Goal: Task Accomplishment & Management: Manage account settings

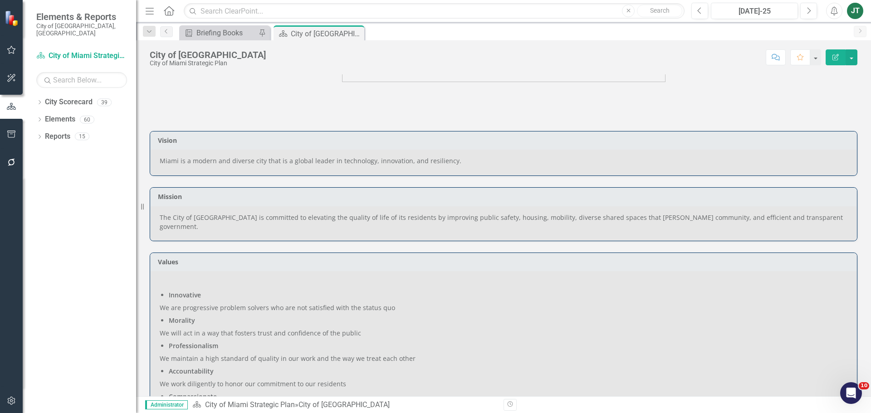
scroll to position [136, 0]
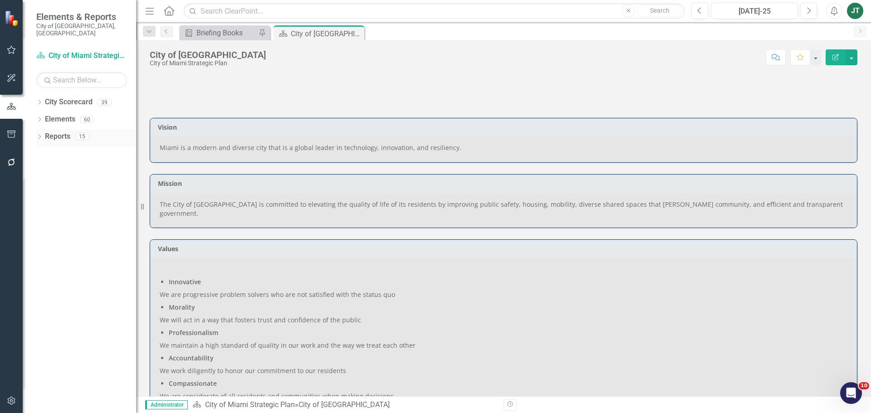
click at [41, 135] on icon "Dropdown" at bounding box center [39, 137] width 6 height 5
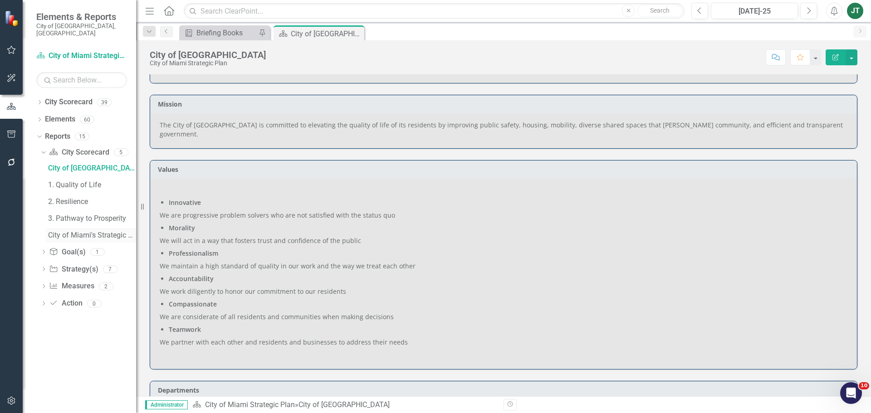
scroll to position [182, 0]
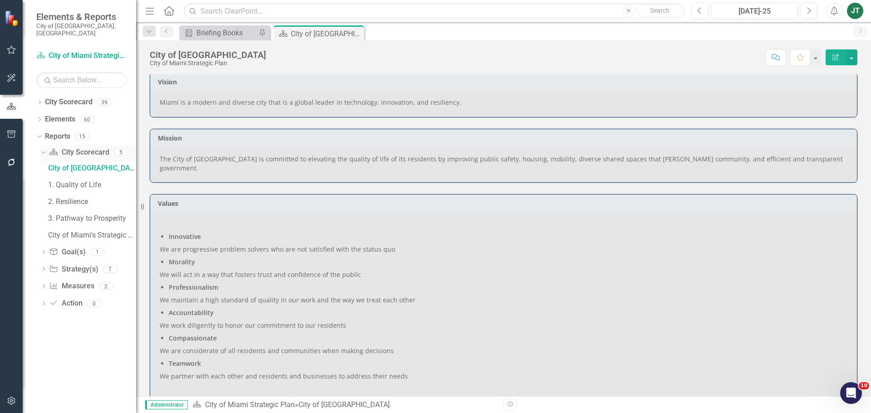
click at [43, 149] on icon "Dropdown" at bounding box center [42, 152] width 5 height 6
click at [37, 101] on icon "Dropdown" at bounding box center [39, 103] width 6 height 5
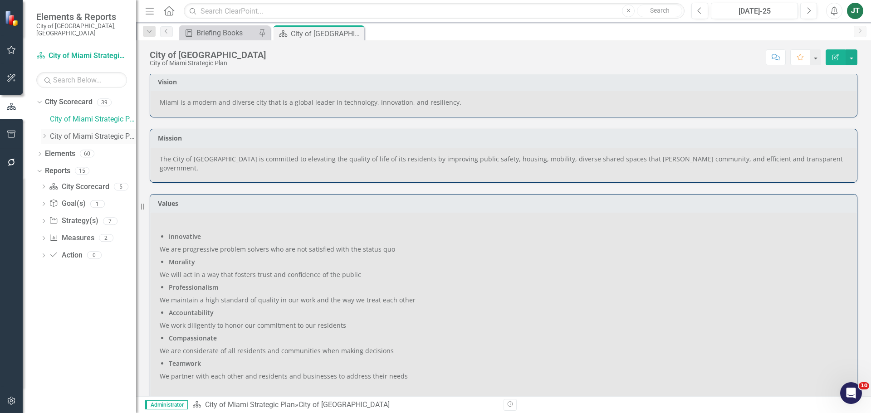
click at [43, 133] on icon "Dropdown" at bounding box center [44, 135] width 7 height 5
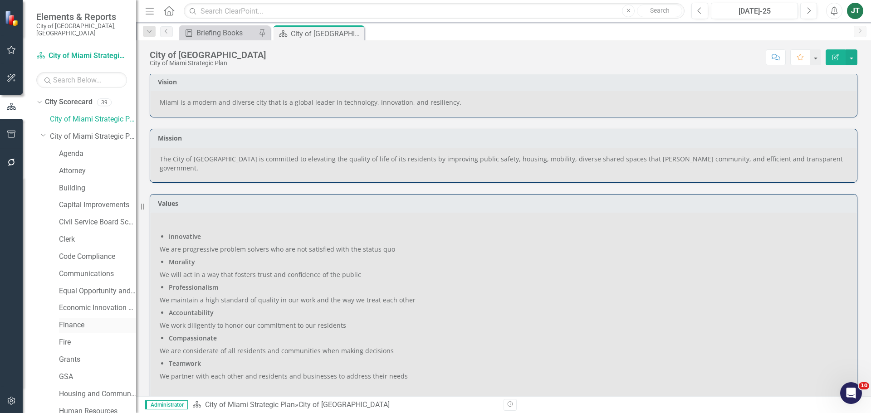
click at [70, 320] on link "Finance" at bounding box center [97, 325] width 77 height 10
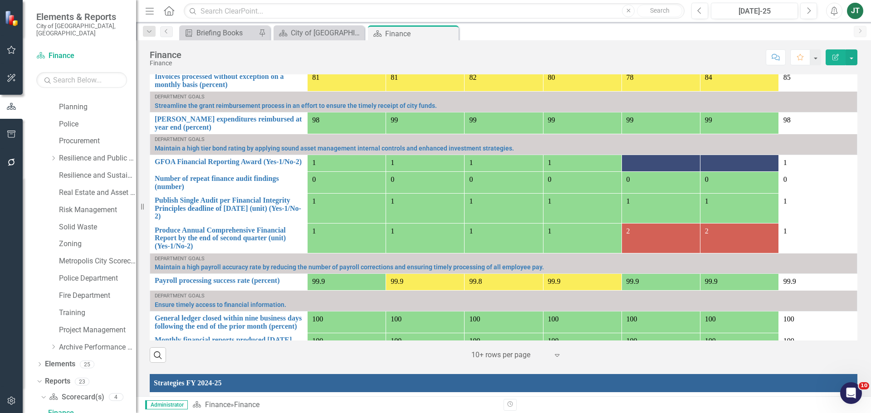
scroll to position [811, 0]
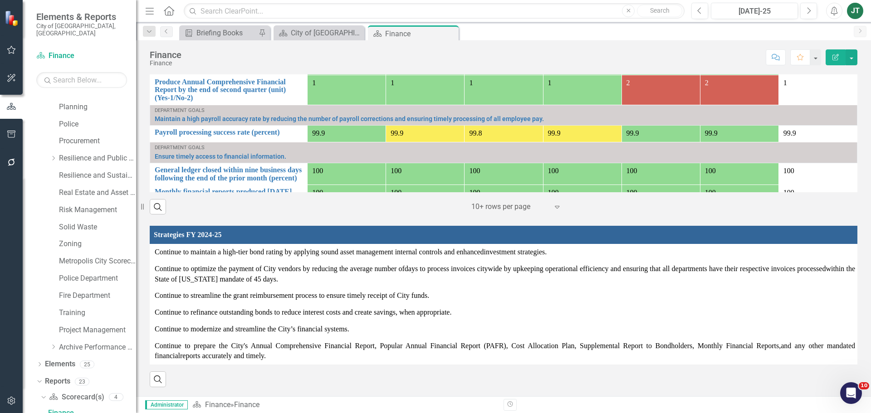
click at [556, 228] on th "Strategies FY 2024-25" at bounding box center [505, 235] width 710 height 18
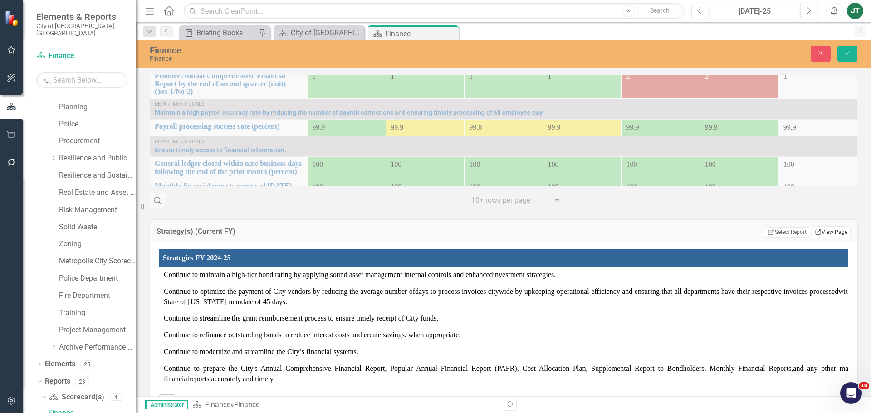
click at [825, 233] on link "Link View Page" at bounding box center [831, 232] width 39 height 12
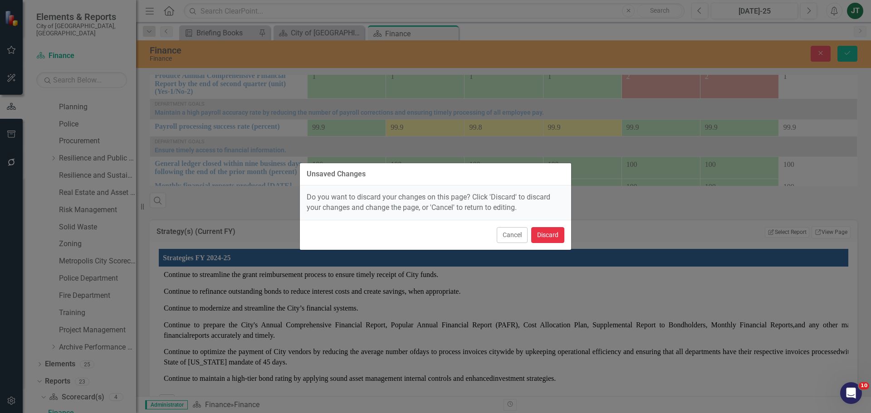
click at [549, 239] on button "Discard" at bounding box center [547, 235] width 33 height 16
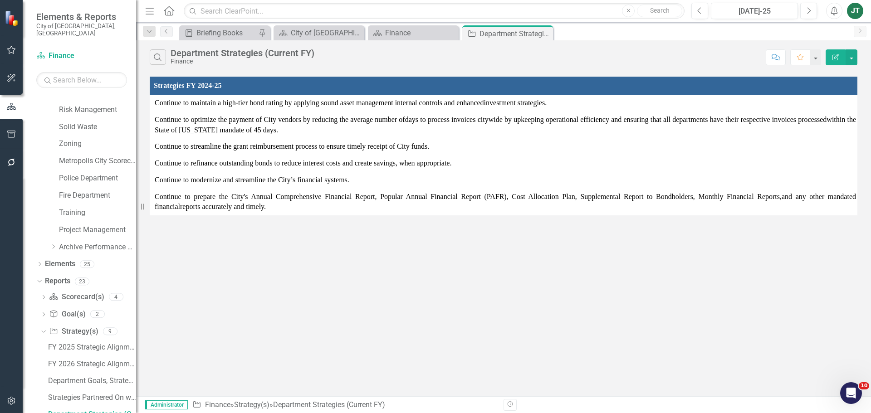
scroll to position [491, 0]
click at [835, 57] on icon "button" at bounding box center [836, 57] width 6 height 6
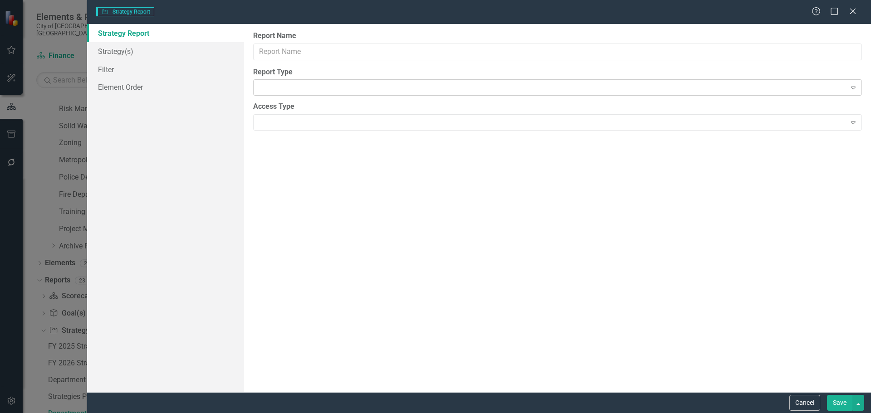
type input "Department Strategies (Current FY)"
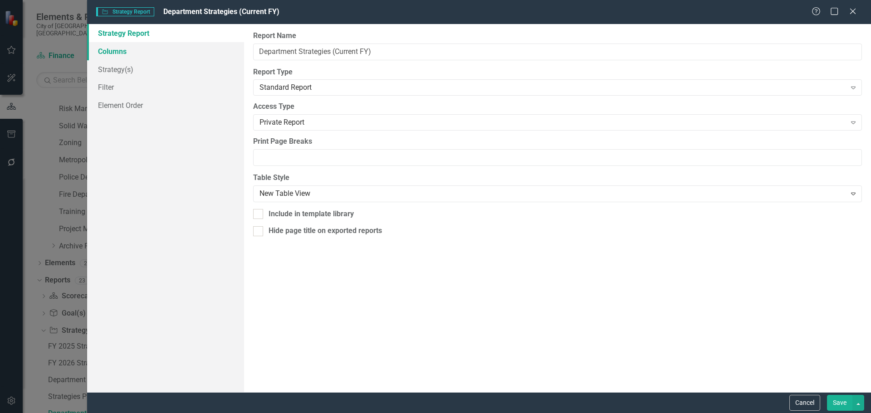
click at [155, 53] on link "Columns" at bounding box center [165, 51] width 157 height 18
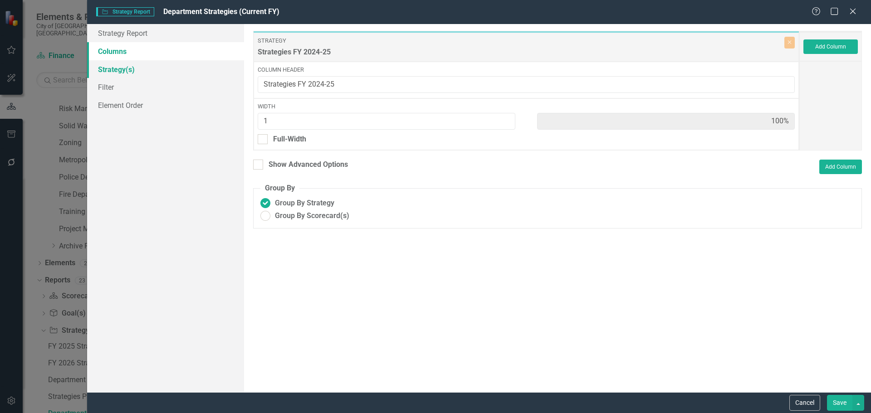
click at [133, 69] on link "Strategy(s)" at bounding box center [165, 69] width 157 height 18
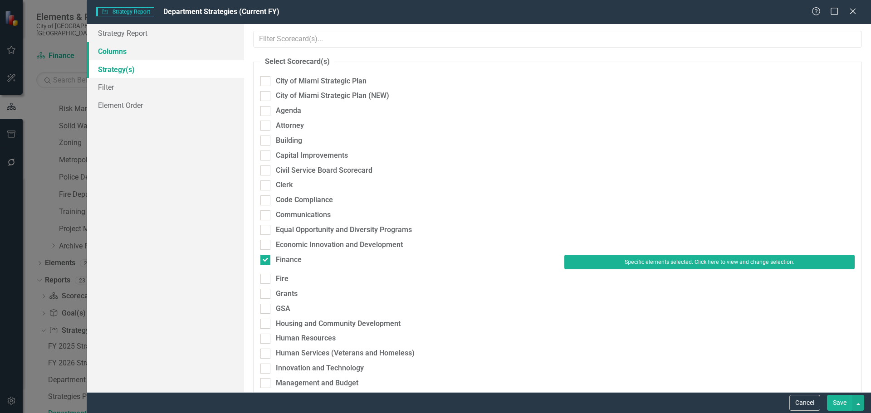
click at [124, 51] on link "Columns" at bounding box center [165, 51] width 157 height 18
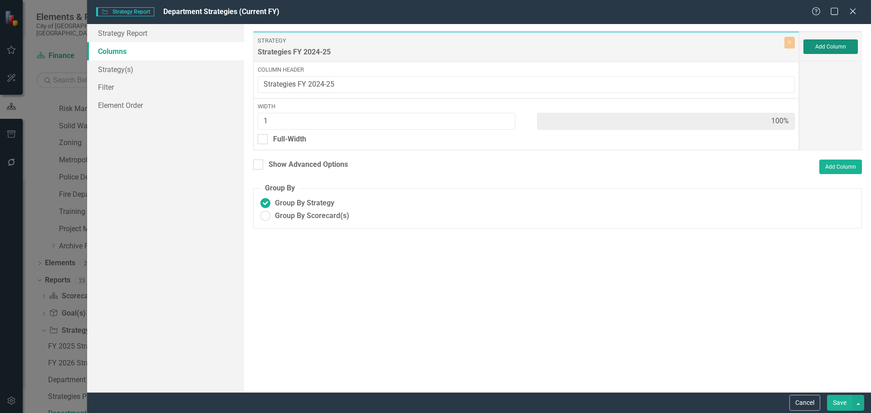
click at [845, 44] on button "Add Column" at bounding box center [831, 46] width 54 height 15
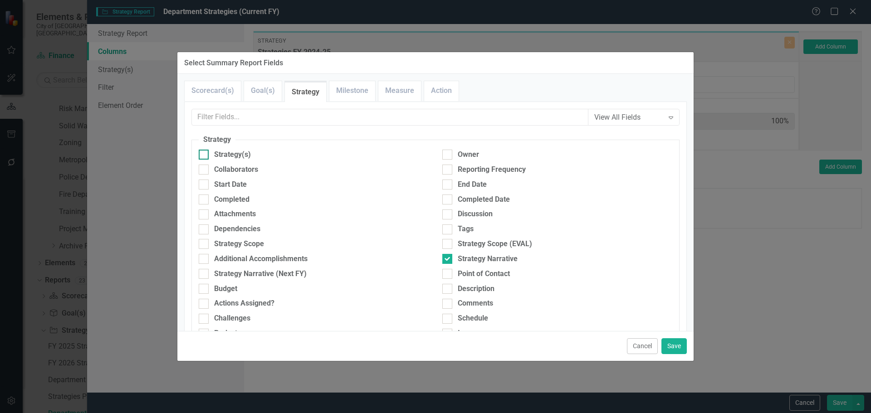
click at [226, 154] on div "Strategy(s)" at bounding box center [232, 155] width 37 height 10
click at [205, 154] on input "Strategy(s)" at bounding box center [202, 153] width 6 height 6
checkbox input "true"
click at [460, 251] on div "Strategy Scope (EVAL)" at bounding box center [558, 246] width 244 height 15
click at [462, 260] on div "Strategy Narrative" at bounding box center [488, 259] width 60 height 10
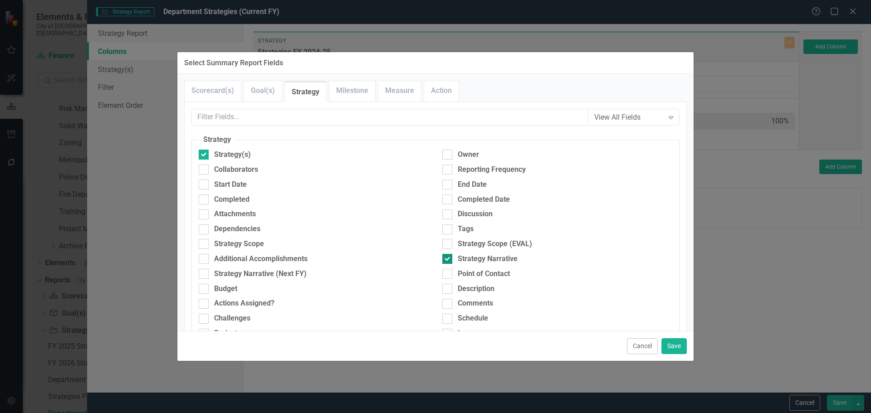
click at [448, 260] on input "Strategy Narrative" at bounding box center [445, 257] width 6 height 6
checkbox input "false"
click at [674, 345] on button "Save" at bounding box center [674, 347] width 25 height 16
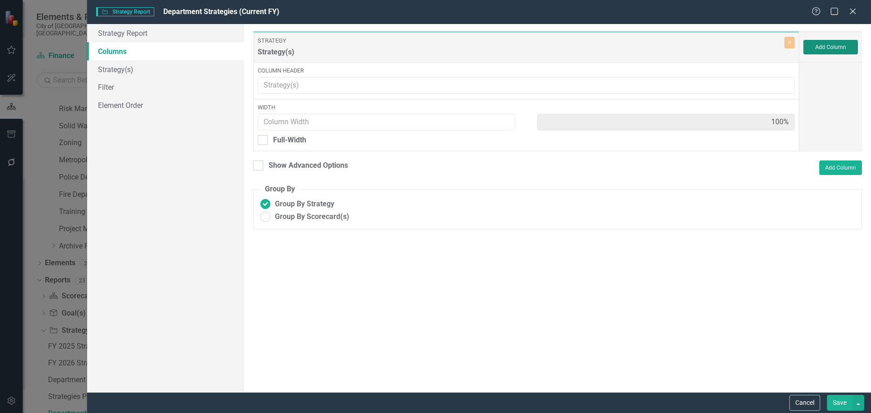
type input "1"
click at [832, 398] on button "Save" at bounding box center [839, 403] width 25 height 16
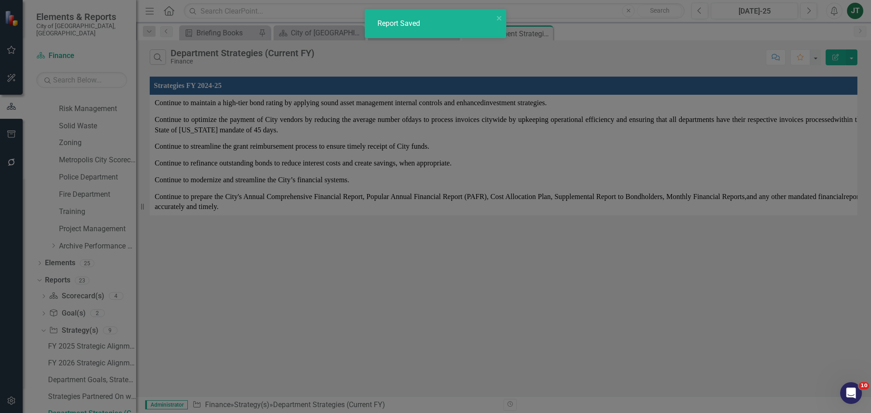
radio input "true"
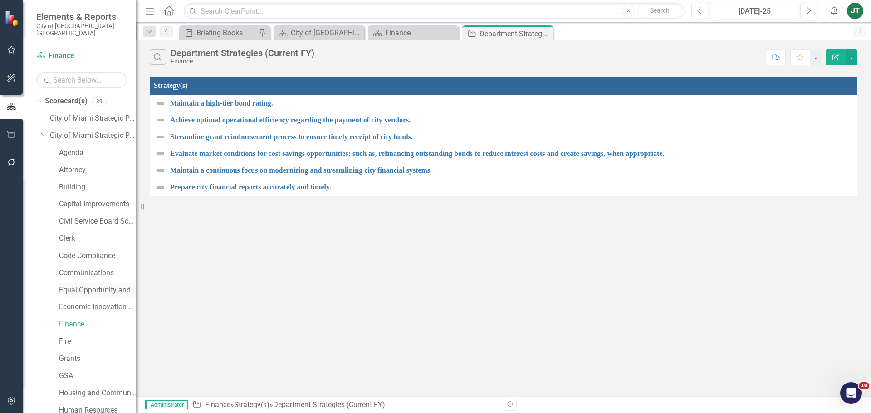
scroll to position [0, 0]
click at [43, 132] on icon "Dropdown" at bounding box center [43, 135] width 5 height 7
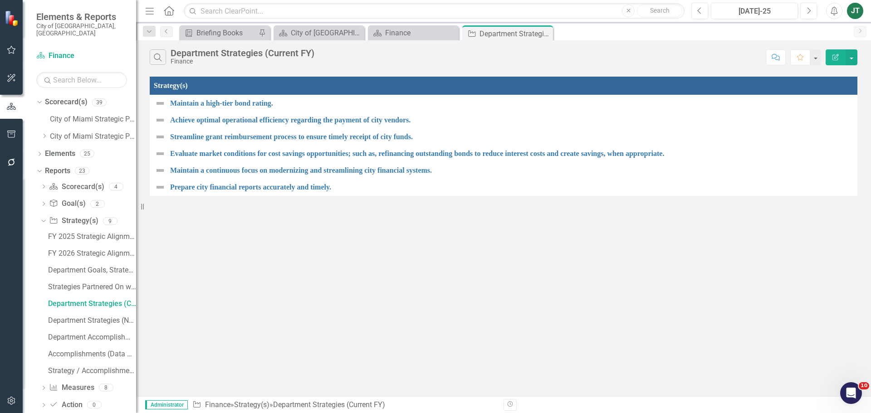
click at [251, 257] on div "Search Department Strategies (Current FY) Finance Comment Favorite Edit Report …" at bounding box center [503, 218] width 735 height 356
click at [41, 218] on icon "Dropdown" at bounding box center [42, 221] width 5 height 6
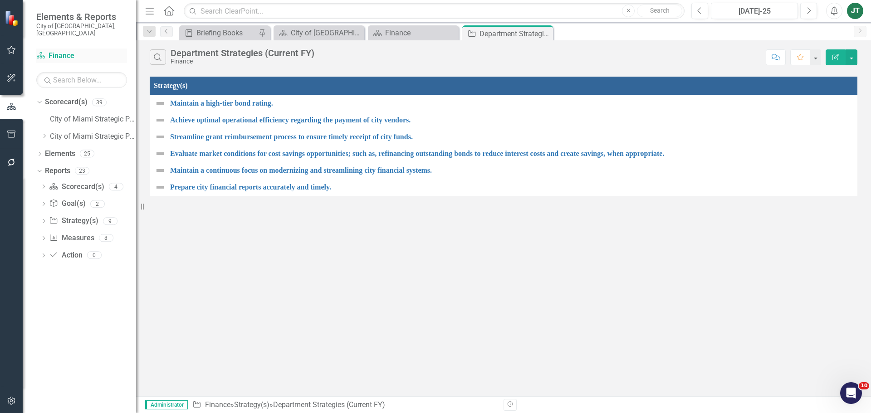
click at [59, 51] on link "Scorecard(s) Finance" at bounding box center [81, 56] width 91 height 10
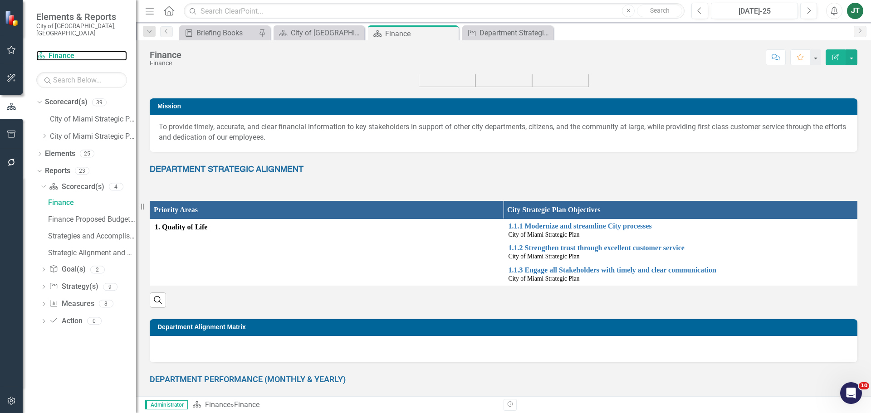
scroll to position [182, 0]
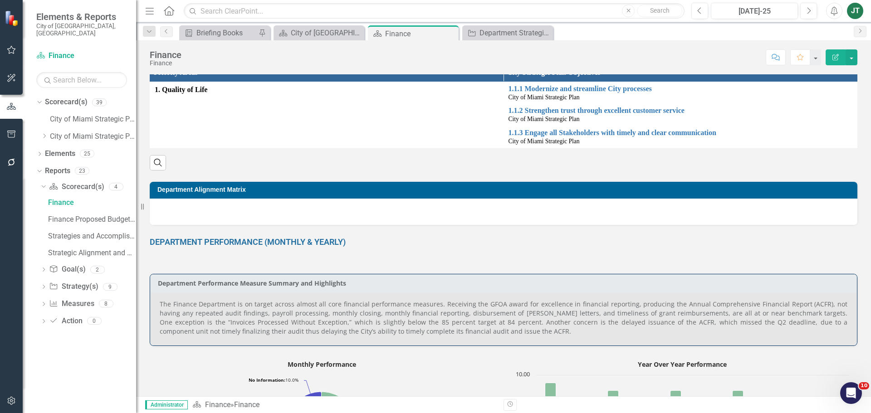
click at [268, 213] on div at bounding box center [504, 212] width 708 height 26
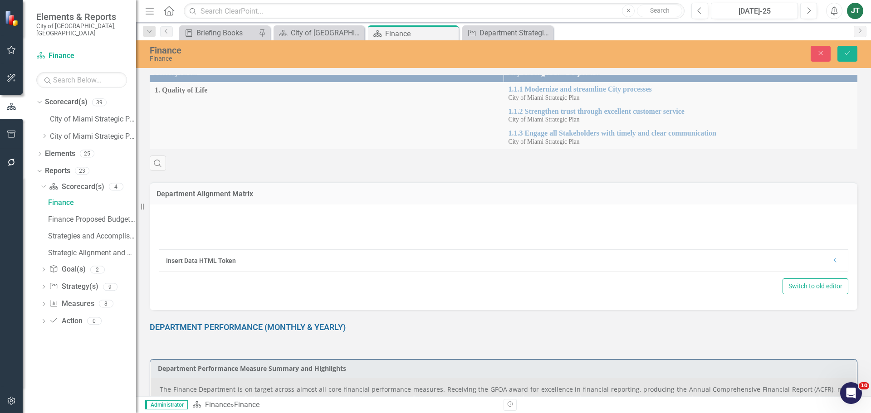
click at [832, 263] on icon "Dropdown" at bounding box center [835, 260] width 7 height 5
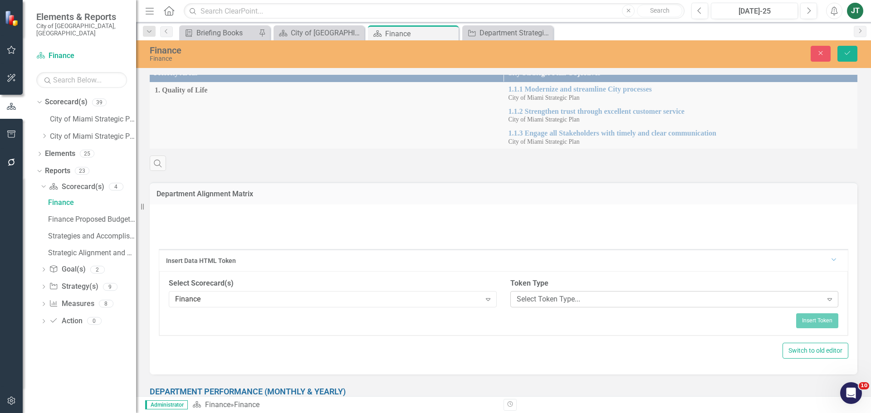
click at [592, 300] on div "Select Token Type..." at bounding box center [670, 300] width 306 height 10
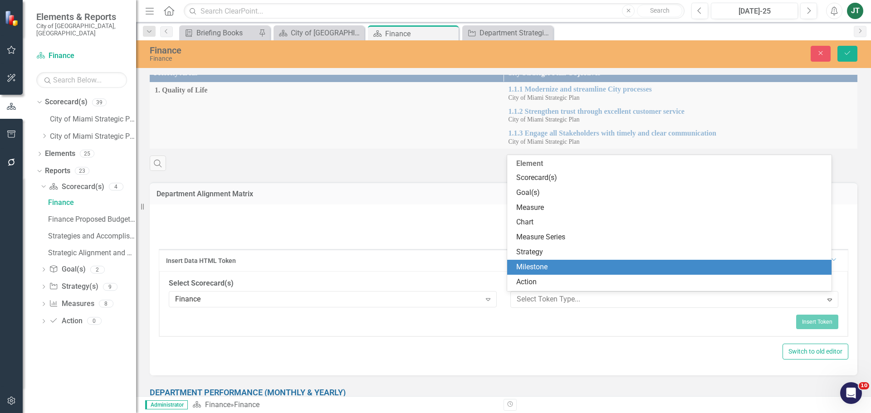
scroll to position [138, 0]
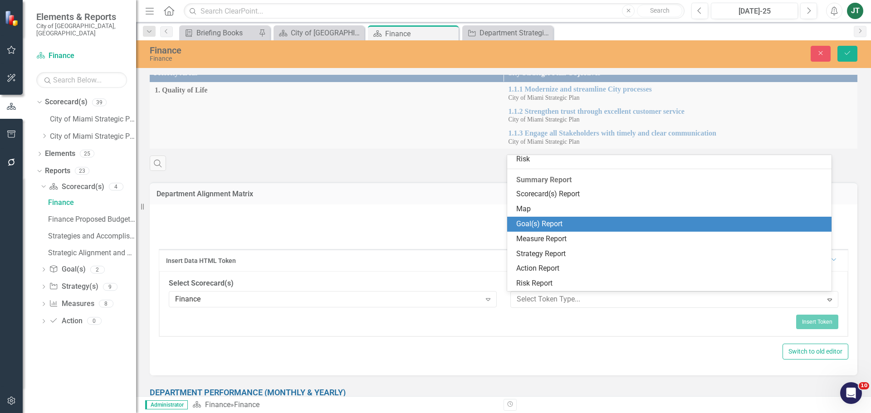
click at [540, 224] on div "Goal(s) Report" at bounding box center [671, 224] width 310 height 10
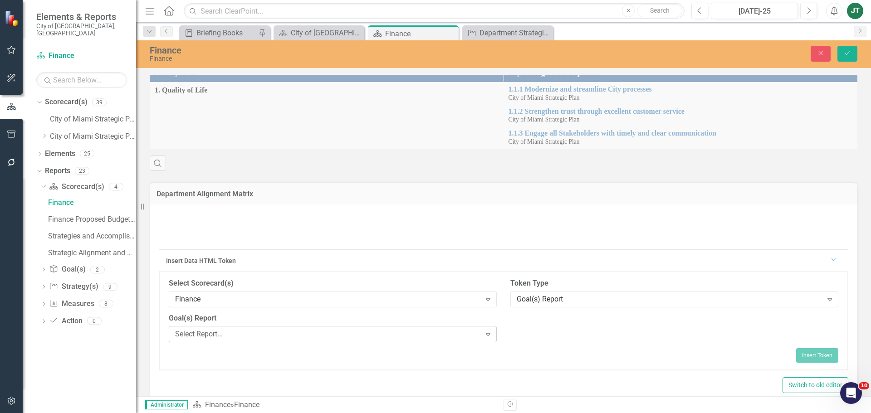
click at [439, 336] on div "Select Report..." at bounding box center [328, 334] width 306 height 10
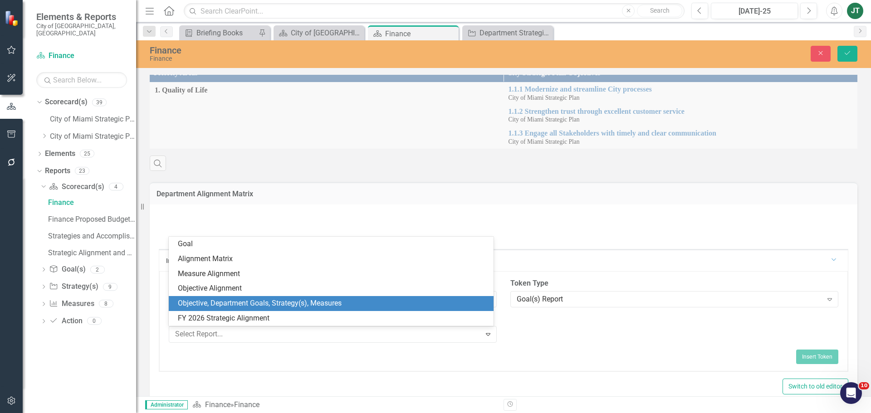
click at [278, 302] on div "Objective, Department Goals, Strategy(s), Measures" at bounding box center [333, 304] width 310 height 10
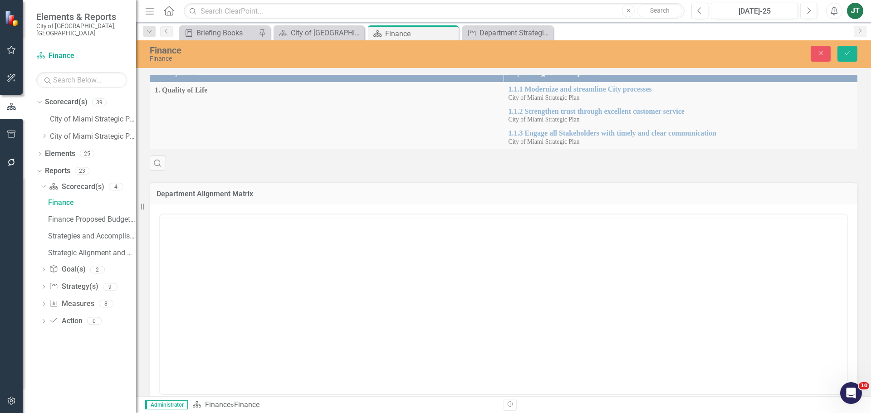
scroll to position [0, 0]
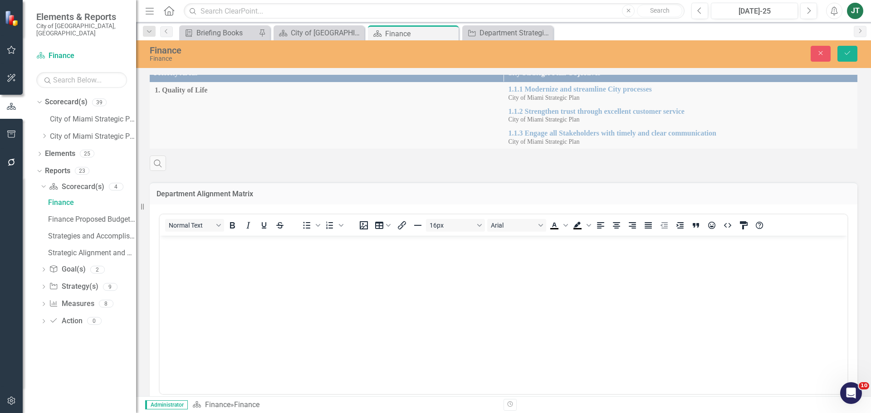
click at [338, 297] on body "Rich Text Area. Press ALT-0 for help." at bounding box center [504, 304] width 688 height 136
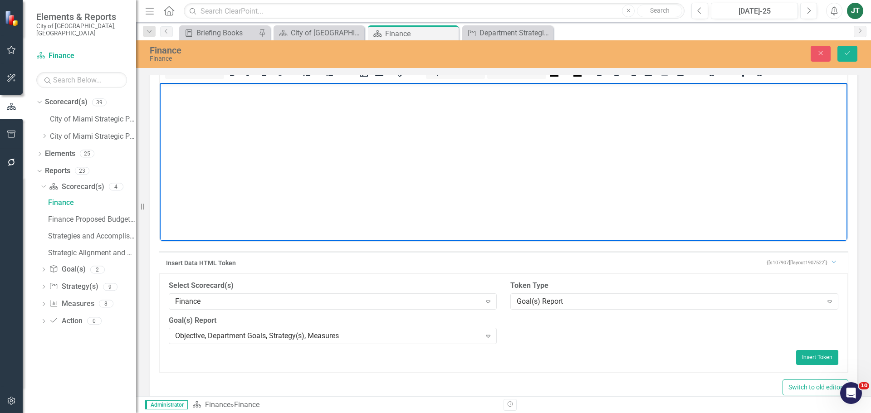
scroll to position [363, 0]
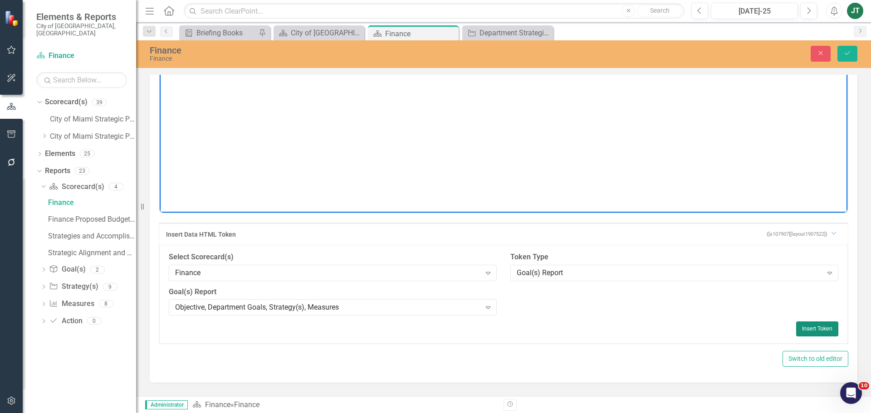
click at [798, 328] on button "Insert Token" at bounding box center [817, 329] width 42 height 15
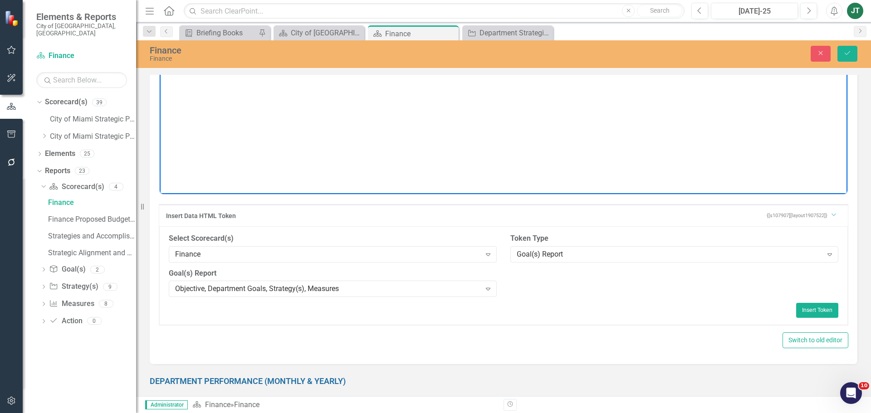
scroll to position [416, 0]
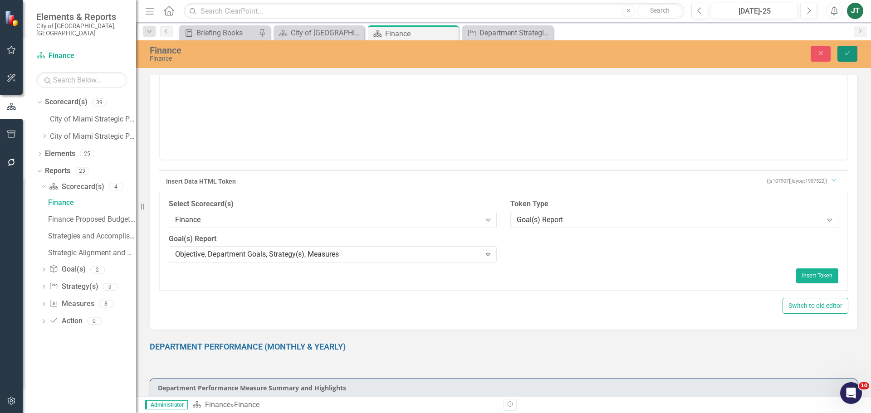
click at [844, 53] on icon "Save" at bounding box center [848, 53] width 8 height 6
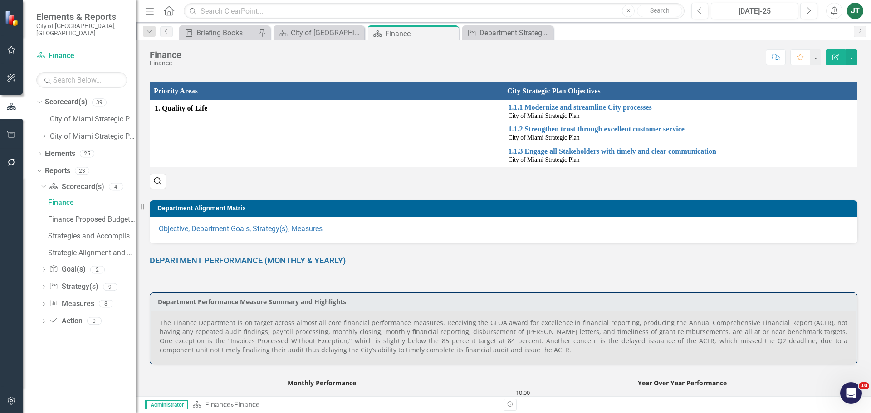
scroll to position [182, 0]
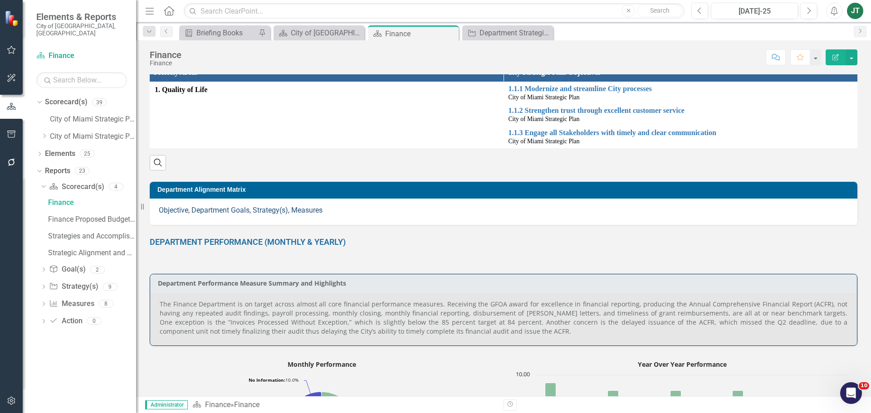
click at [192, 207] on link "Objective, Department Goals, Strategy(s), Measures" at bounding box center [241, 210] width 164 height 9
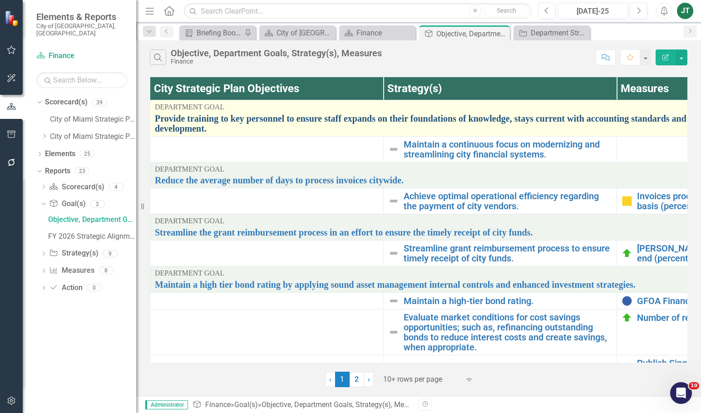
click at [353, 119] on link "Provide training to key personnel to ensure staff expands on their foundations …" at bounding box center [500, 123] width 690 height 20
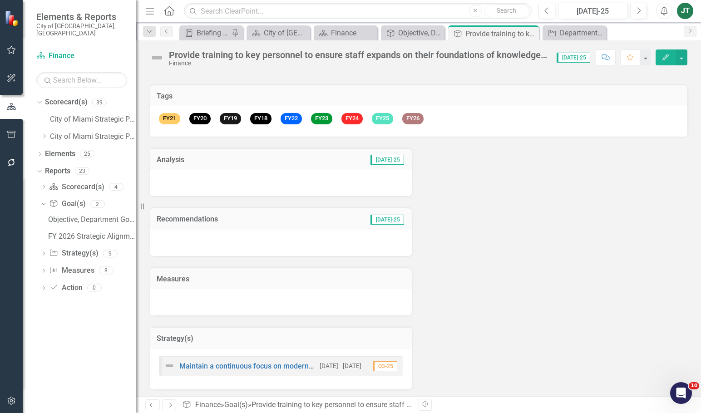
scroll to position [53, 0]
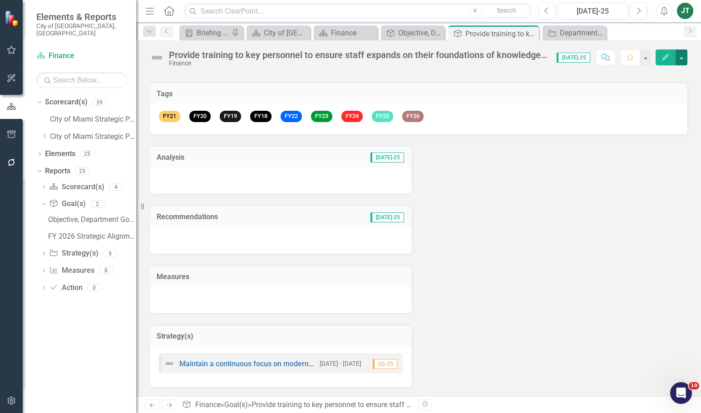
click at [683, 55] on button "button" at bounding box center [681, 57] width 12 height 16
click at [651, 88] on link "Edit Report Edit Layout" at bounding box center [650, 91] width 74 height 17
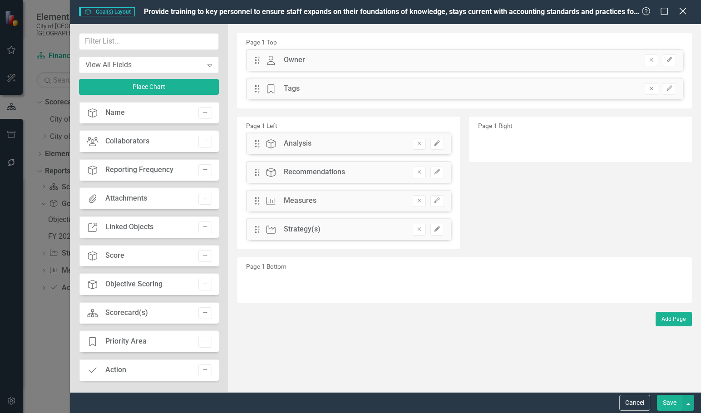
click at [682, 12] on icon at bounding box center [682, 11] width 7 height 7
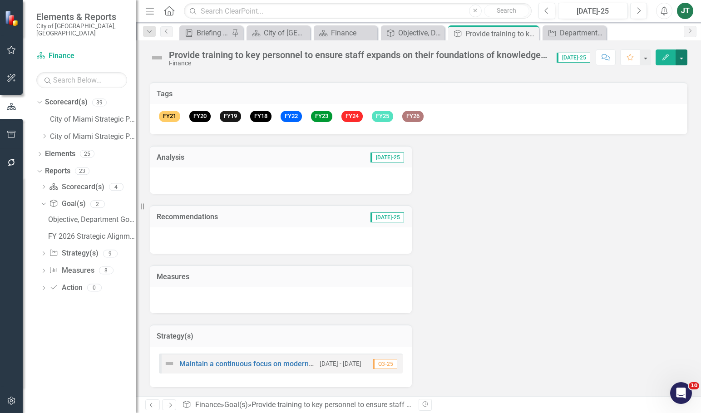
click at [679, 49] on button "button" at bounding box center [681, 57] width 12 height 16
click at [660, 87] on link "Edit Report Edit Layout" at bounding box center [650, 91] width 74 height 17
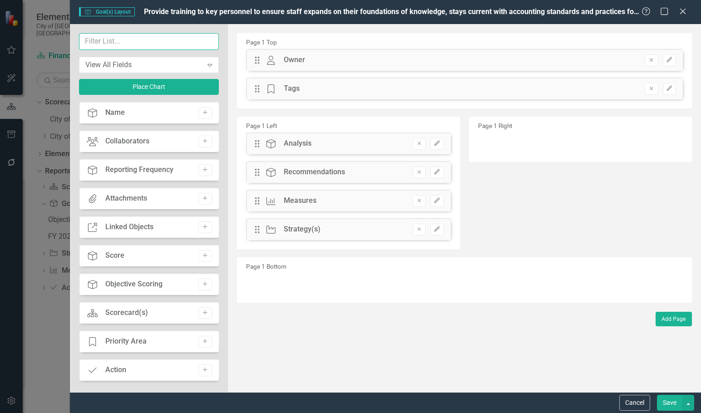
click at [124, 44] on input "text" at bounding box center [148, 41] width 139 height 17
type input "objec"
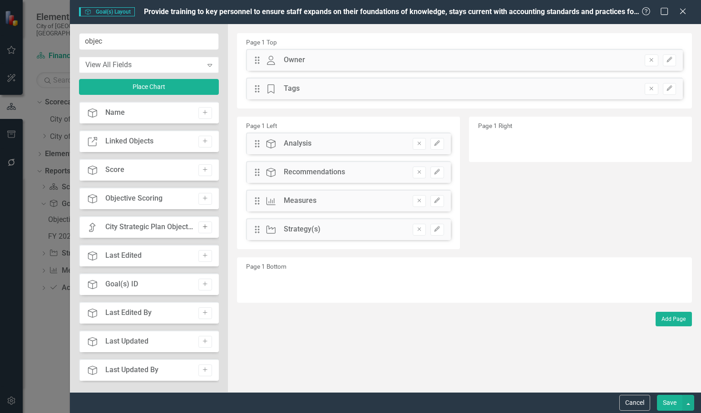
click at [201, 226] on icon "Add" at bounding box center [204, 226] width 7 height 5
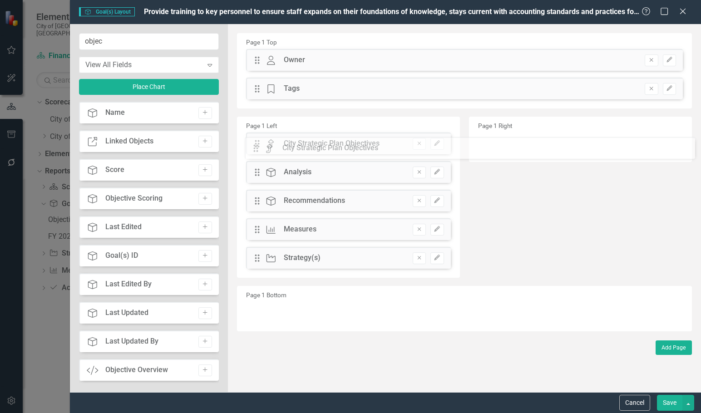
drag, startPoint x: 255, startPoint y: 60, endPoint x: 260, endPoint y: 148, distance: 88.2
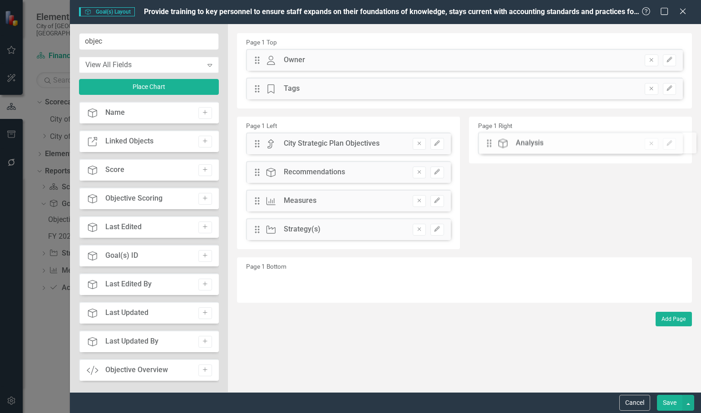
drag, startPoint x: 253, startPoint y: 173, endPoint x: 492, endPoint y: 143, distance: 240.5
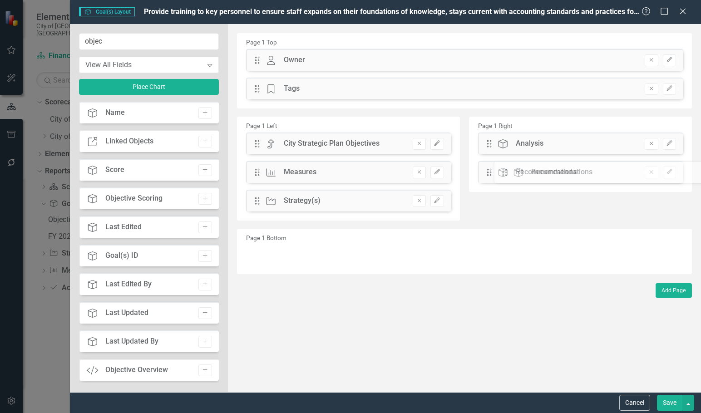
drag, startPoint x: 260, startPoint y: 172, endPoint x: 512, endPoint y: 170, distance: 251.9
drag, startPoint x: 254, startPoint y: 201, endPoint x: 254, endPoint y: 172, distance: 29.5
click at [254, 172] on div "The fields (or pods) that are available for you to include on the detail page a…" at bounding box center [464, 208] width 473 height 368
click at [675, 401] on button "Save" at bounding box center [669, 403] width 25 height 16
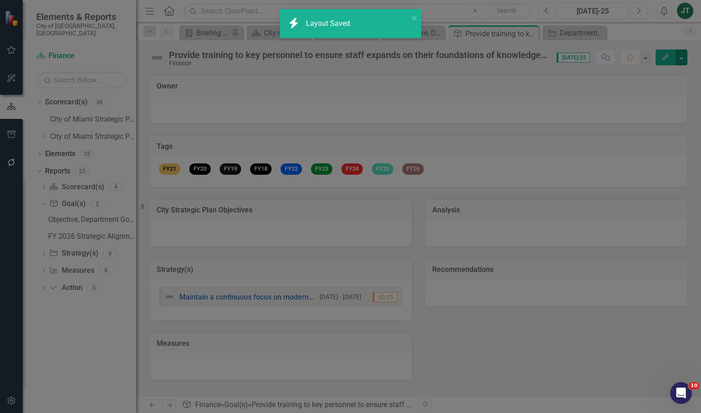
scroll to position [0, 0]
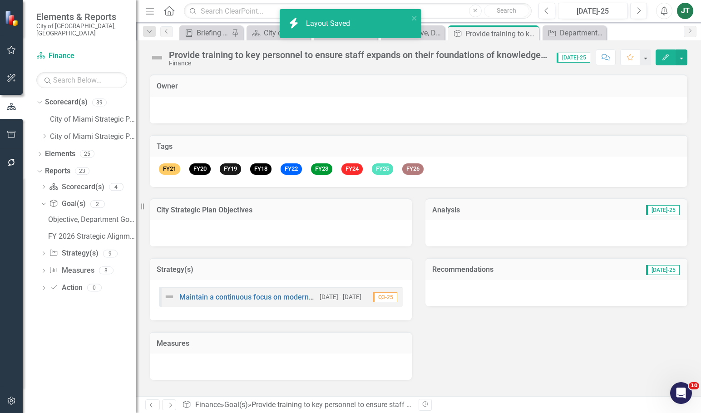
click at [232, 232] on div at bounding box center [281, 233] width 262 height 26
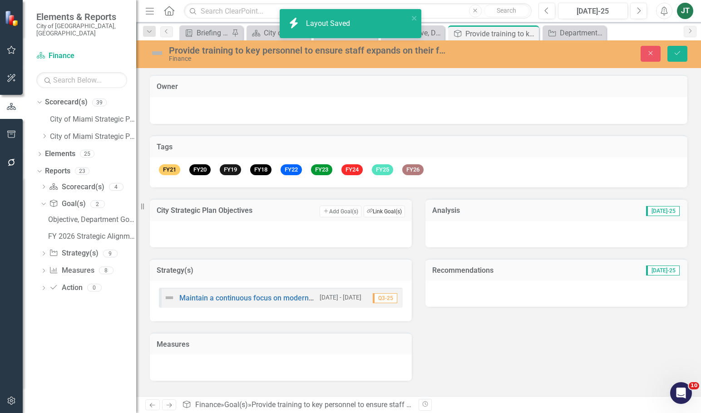
click at [373, 212] on button "Link Tag Link Goal(s)" at bounding box center [384, 212] width 41 height 12
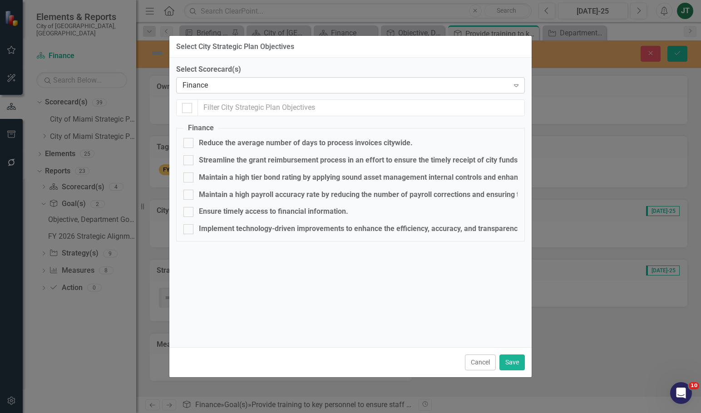
click at [212, 82] on div "Finance" at bounding box center [345, 85] width 326 height 10
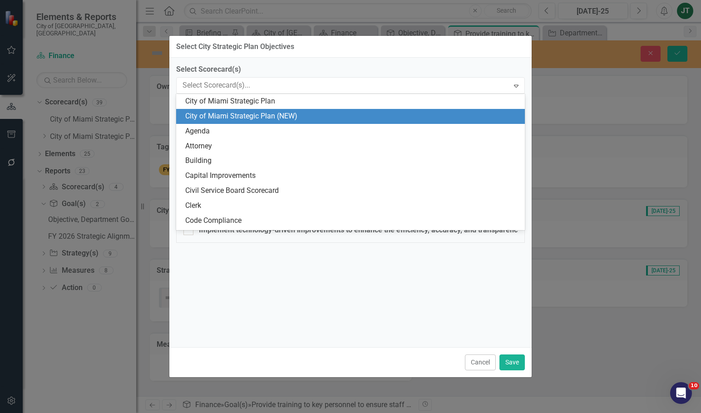
click at [233, 115] on div "City of Miami Strategic Plan (NEW)" at bounding box center [352, 116] width 334 height 10
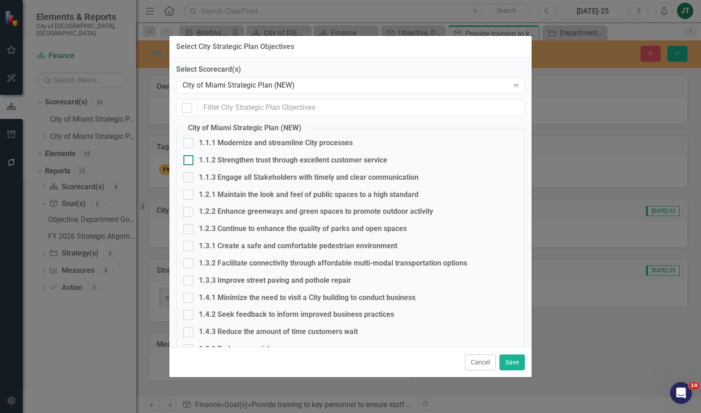
click at [193, 161] on div "1.1.2 Strengthen trust through excellent customer service" at bounding box center [350, 160] width 334 height 10
click at [189, 161] on input "1.1.2 Strengthen trust through excellent customer service" at bounding box center [186, 158] width 6 height 6
checkbox input "true"
click at [514, 367] on button "Save" at bounding box center [511, 362] width 25 height 16
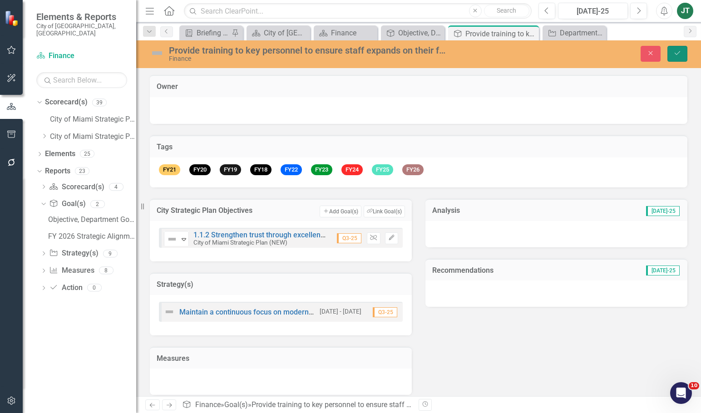
click at [677, 54] on icon "Save" at bounding box center [677, 53] width 8 height 6
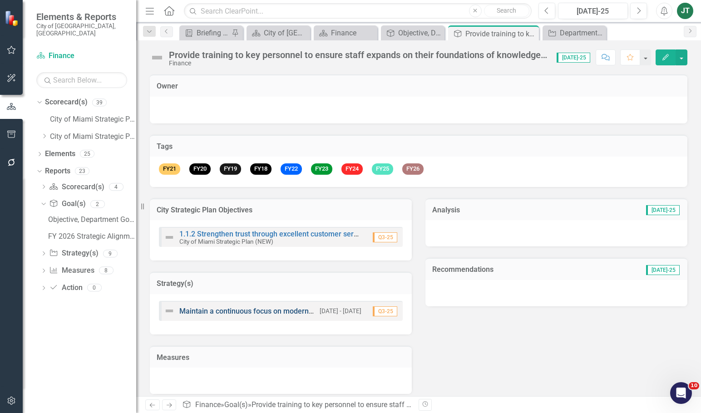
click at [229, 313] on link "Maintain a continuous focus on modernizing and streamlining city financial syst…" at bounding box center [316, 311] width 275 height 9
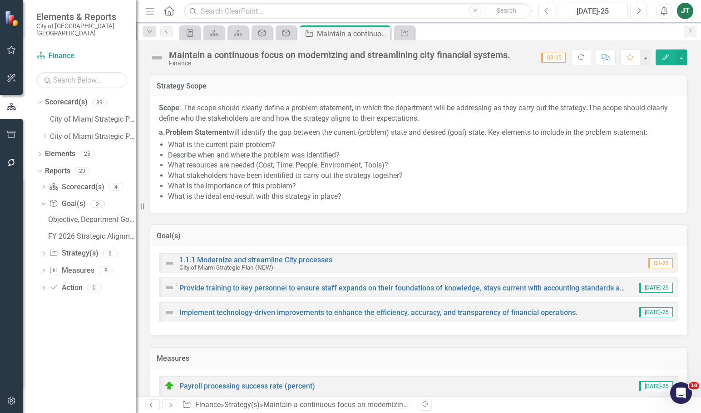
scroll to position [136, 0]
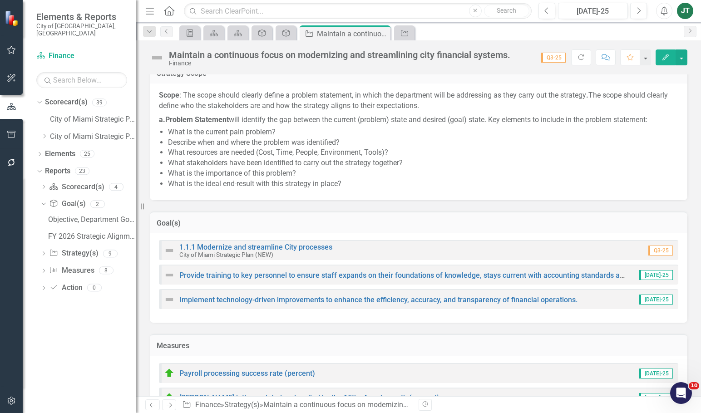
click at [250, 228] on td "Goal(s)" at bounding box center [419, 224] width 524 height 12
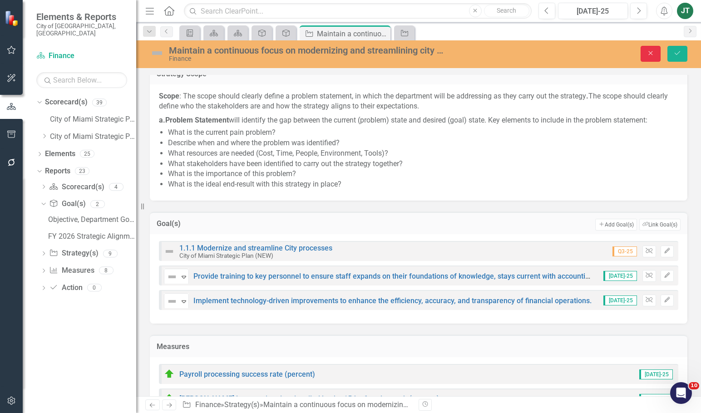
click at [643, 50] on button "Close" at bounding box center [650, 54] width 20 height 16
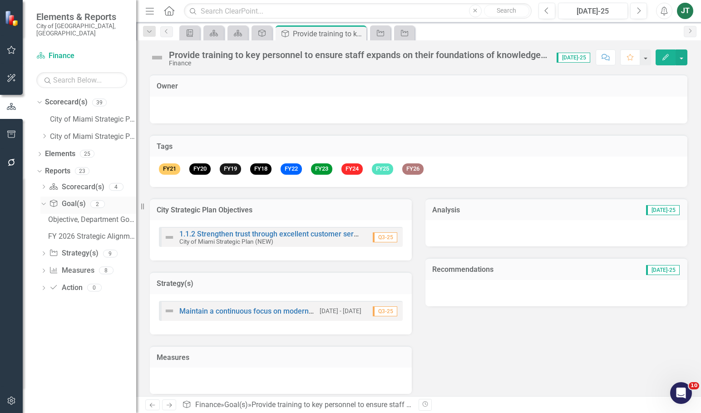
click at [43, 201] on icon "Dropdown" at bounding box center [42, 204] width 5 height 6
click at [76, 199] on link "Goal(s) Goal(s)" at bounding box center [67, 204] width 36 height 10
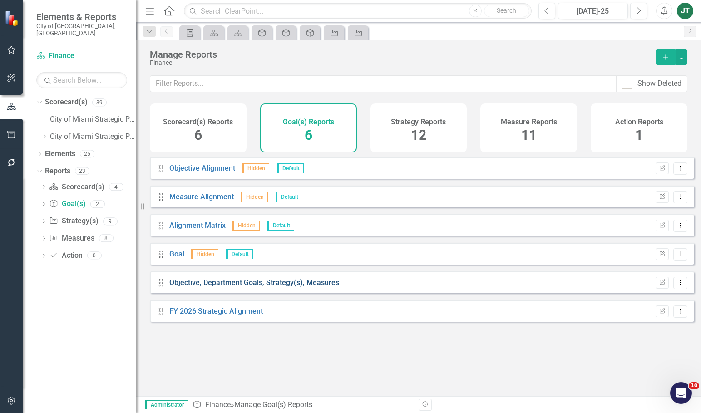
click at [251, 287] on link "Objective, Department Goals, Strategy(s), Measures" at bounding box center [254, 282] width 170 height 9
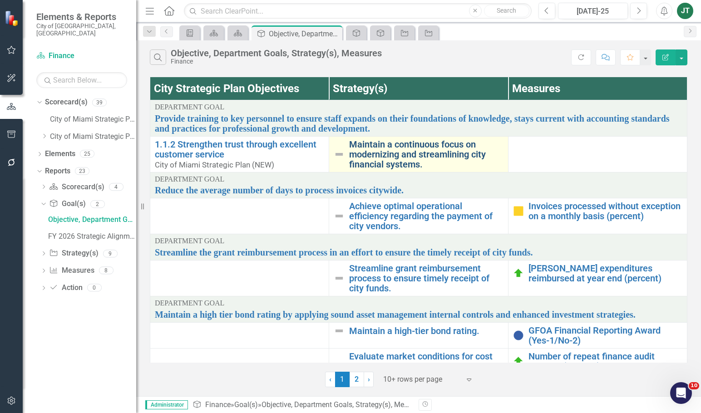
click at [373, 162] on link "Maintain a continuous focus on modernizing and streamlining city financial syst…" at bounding box center [426, 154] width 154 height 30
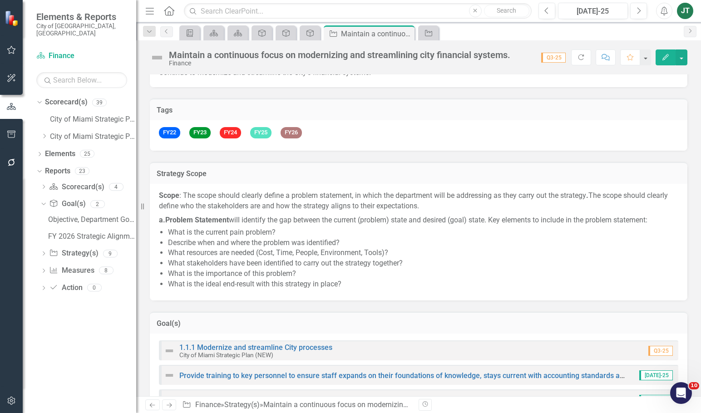
scroll to position [91, 0]
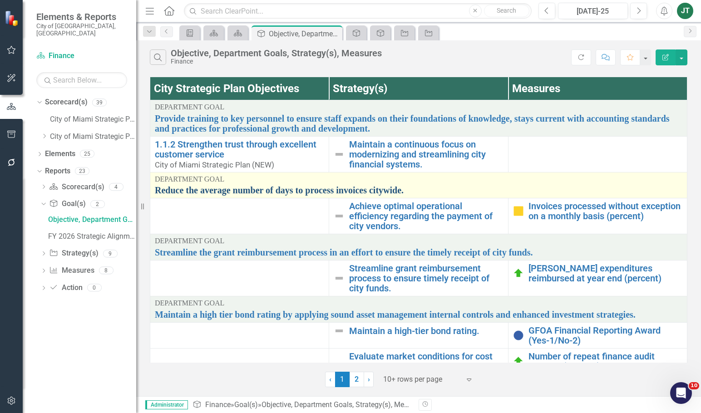
click at [270, 191] on link "Reduce the average number of days to process invoices citywide." at bounding box center [418, 190] width 527 height 10
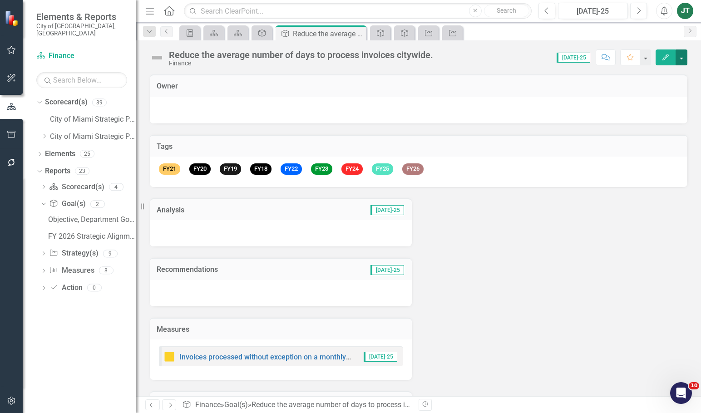
click at [678, 54] on button "button" at bounding box center [681, 57] width 12 height 16
click at [653, 87] on link "Edit Report Edit Layout" at bounding box center [650, 91] width 74 height 17
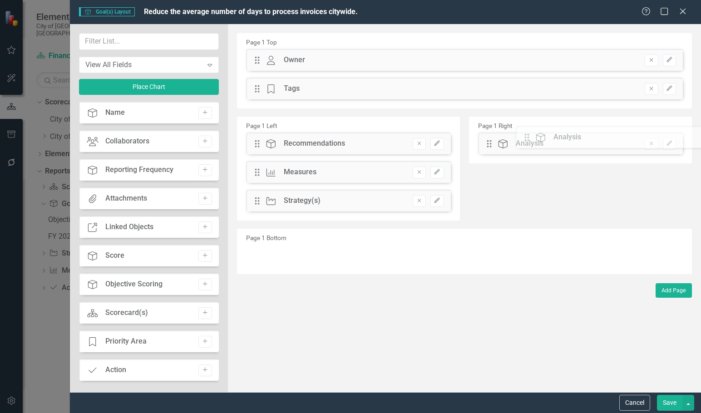
drag, startPoint x: 256, startPoint y: 143, endPoint x: 533, endPoint y: 137, distance: 276.9
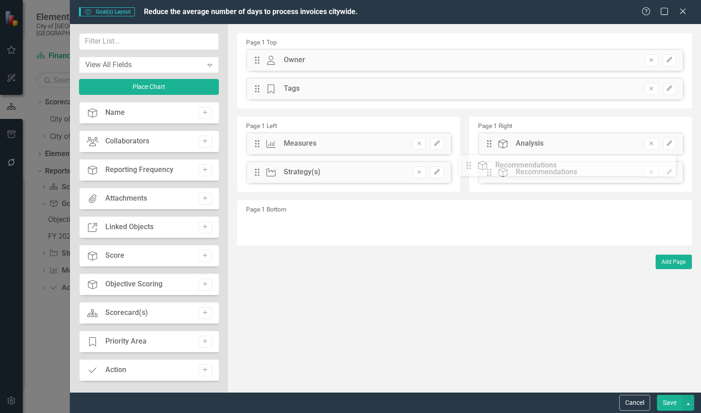
drag, startPoint x: 259, startPoint y: 145, endPoint x: 484, endPoint y: 171, distance: 226.6
click at [103, 42] on input "text" at bounding box center [148, 41] width 139 height 17
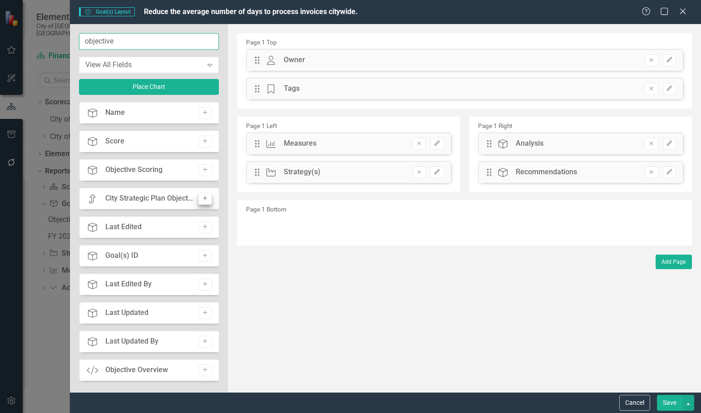
type input "objective"
click at [198, 197] on button "Add" at bounding box center [204, 199] width 13 height 12
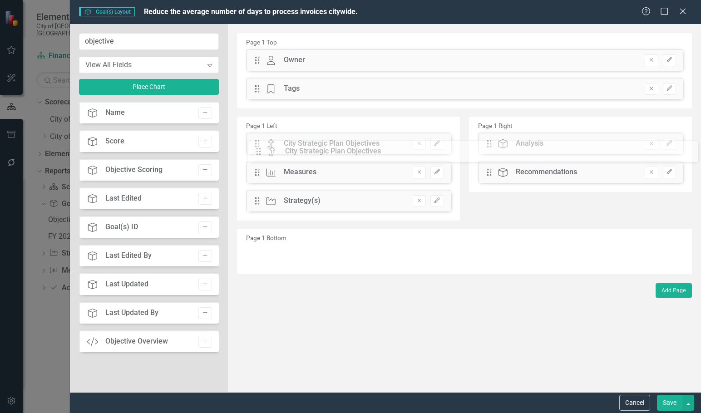
drag, startPoint x: 260, startPoint y: 60, endPoint x: 268, endPoint y: 150, distance: 90.6
drag, startPoint x: 256, startPoint y: 199, endPoint x: 257, endPoint y: 171, distance: 28.6
click at [257, 171] on div "The fields (or pods) that are available for you to include on the detail page a…" at bounding box center [464, 208] width 473 height 368
click at [691, 400] on button "button" at bounding box center [688, 403] width 12 height 16
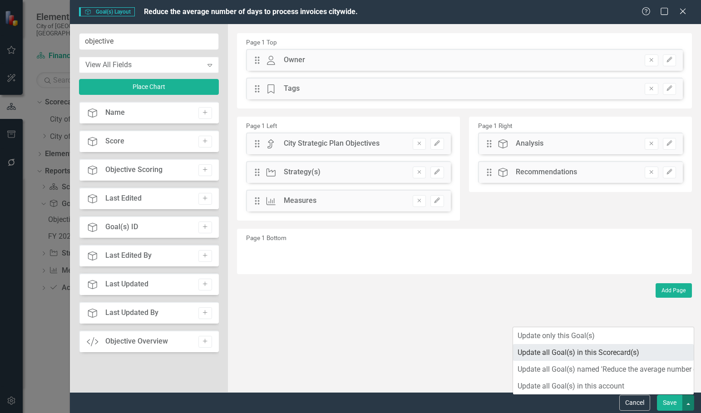
click at [598, 354] on link "Update all Goal(s) in this Scorecard(s)" at bounding box center [603, 352] width 181 height 17
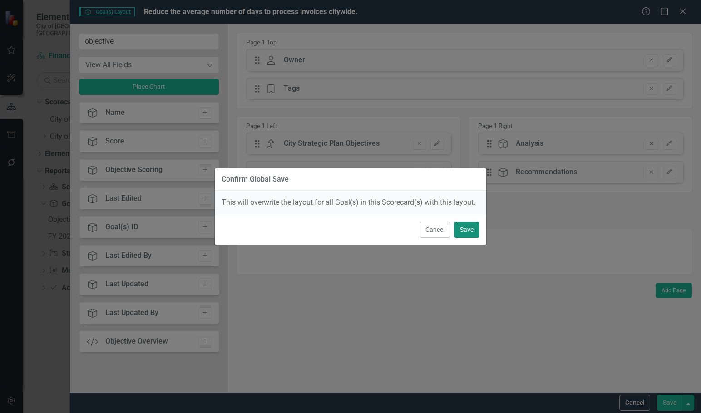
click at [466, 229] on button "Save" at bounding box center [466, 230] width 25 height 16
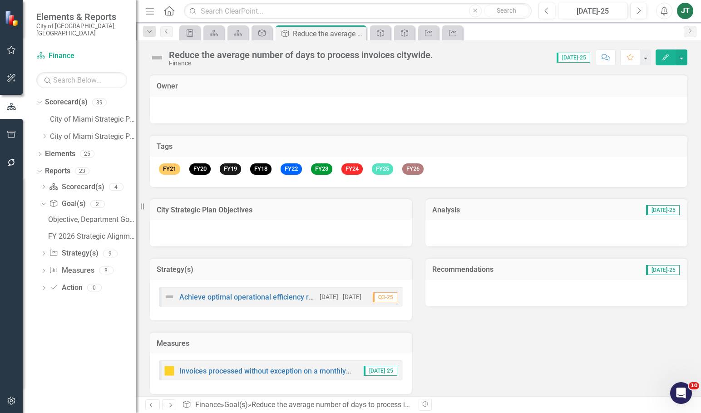
click at [463, 328] on div "City Strategic Plan Objectives Strategy(s) Achieve optimal operational efficien…" at bounding box center [418, 290] width 551 height 207
click at [251, 232] on div at bounding box center [281, 233] width 262 height 26
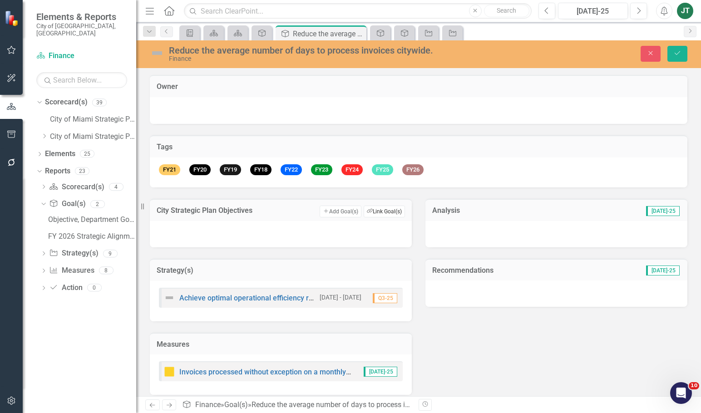
click at [390, 211] on button "Link Tag Link Goal(s)" at bounding box center [384, 212] width 41 height 12
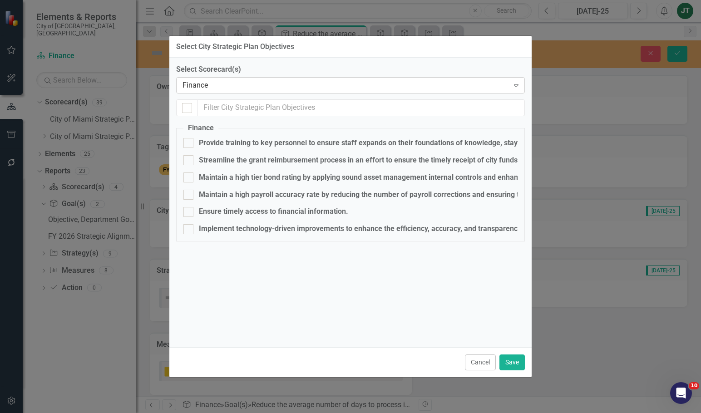
click at [230, 78] on div "Finance Expand" at bounding box center [350, 85] width 349 height 16
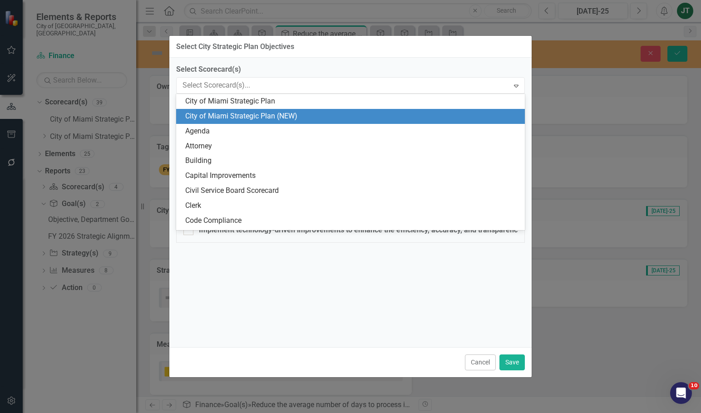
click at [228, 112] on div "City of Miami Strategic Plan (NEW)" at bounding box center [352, 116] width 334 height 10
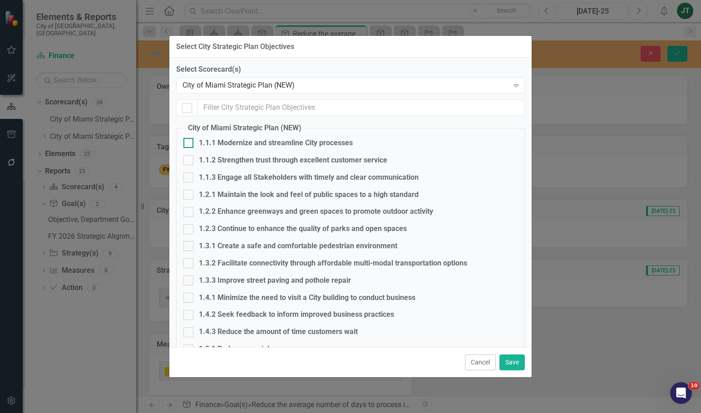
click at [217, 144] on div "1.1.1 Modernize and streamline City processes" at bounding box center [276, 143] width 154 height 10
click at [189, 144] on input "1.1.1 Modernize and streamline City processes" at bounding box center [186, 141] width 6 height 6
checkbox input "true"
click at [507, 361] on button "Save" at bounding box center [511, 362] width 25 height 16
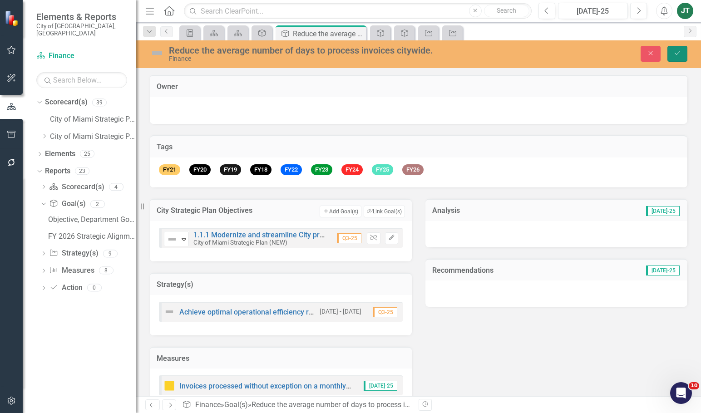
click at [678, 54] on icon "Save" at bounding box center [677, 53] width 8 height 6
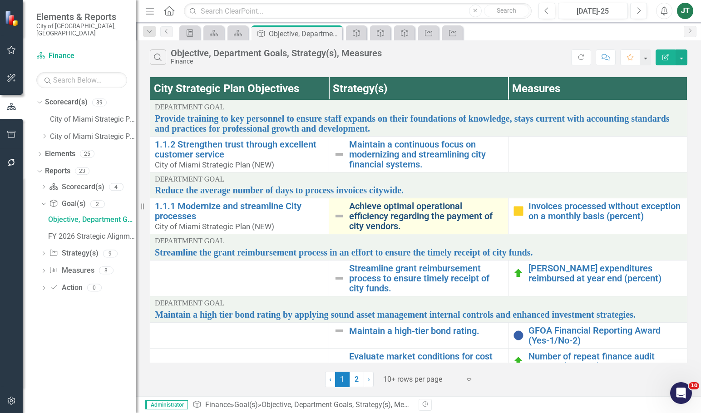
click at [374, 220] on link "Achieve optimal operational efficiency regarding the payment of city vendors." at bounding box center [426, 216] width 154 height 30
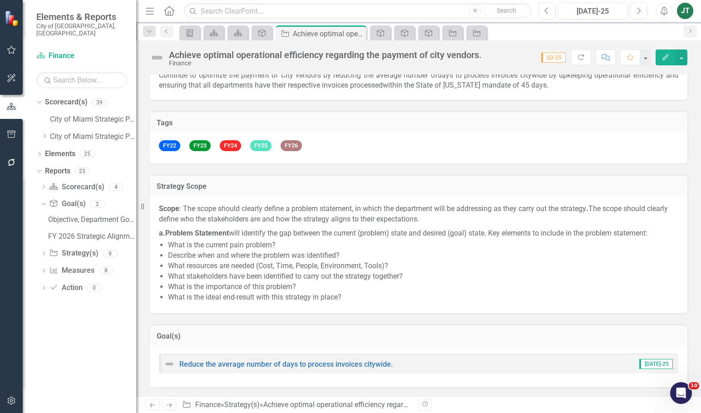
scroll to position [136, 0]
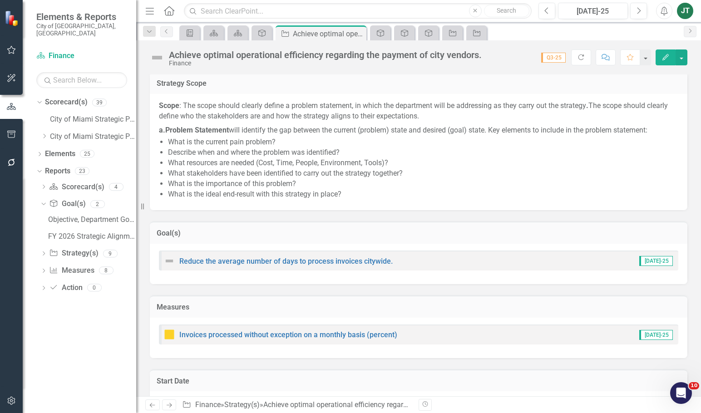
click at [351, 233] on h3 "Goal(s)" at bounding box center [419, 233] width 524 height 8
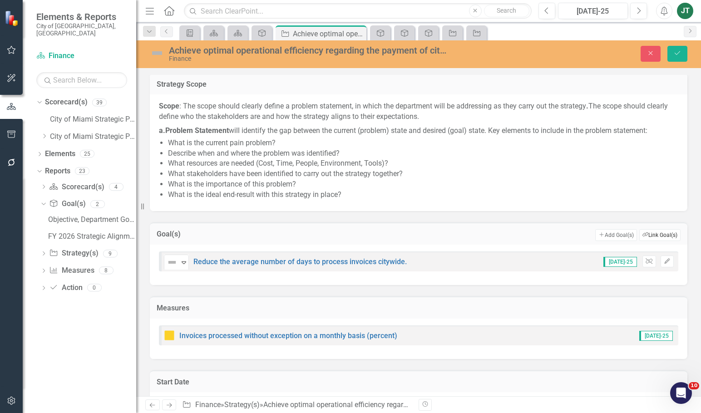
click at [658, 233] on button "Link Tag Link Goal(s)" at bounding box center [659, 235] width 41 height 12
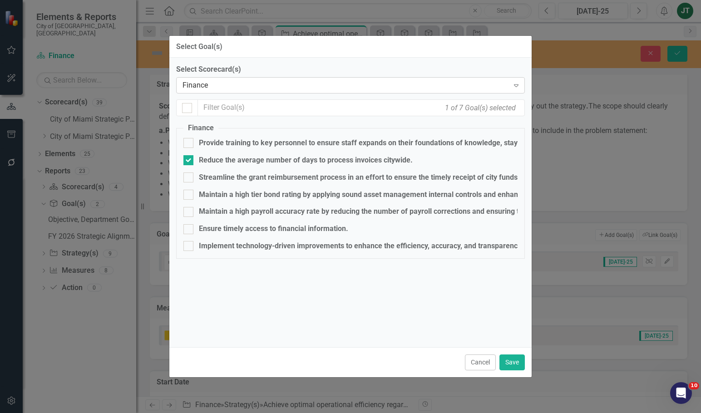
click at [216, 86] on div "Finance" at bounding box center [345, 85] width 326 height 10
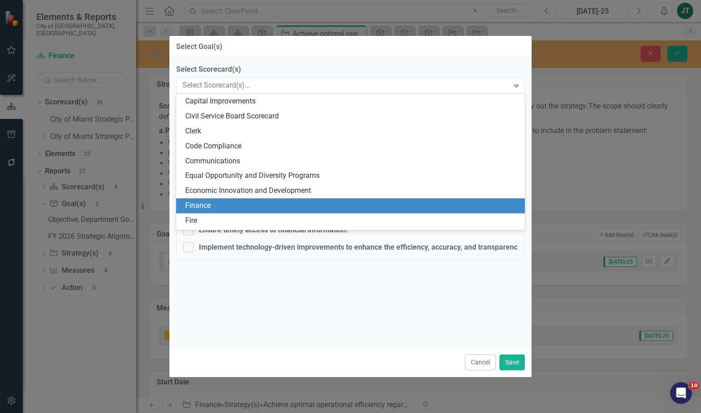
scroll to position [0, 0]
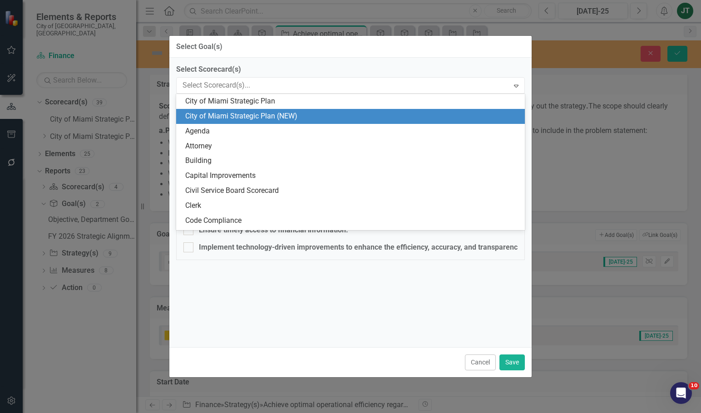
click at [236, 119] on div "City of Miami Strategic Plan (NEW)" at bounding box center [352, 116] width 334 height 10
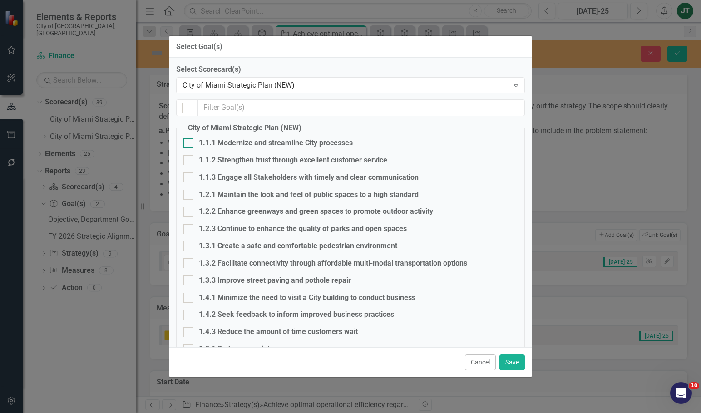
click at [225, 143] on div "1.1.1 Modernize and streamline City processes" at bounding box center [276, 143] width 154 height 10
click at [189, 143] on input "1.1.1 Modernize and streamline City processes" at bounding box center [186, 141] width 6 height 6
checkbox input "true"
click at [508, 361] on button "Save" at bounding box center [511, 362] width 25 height 16
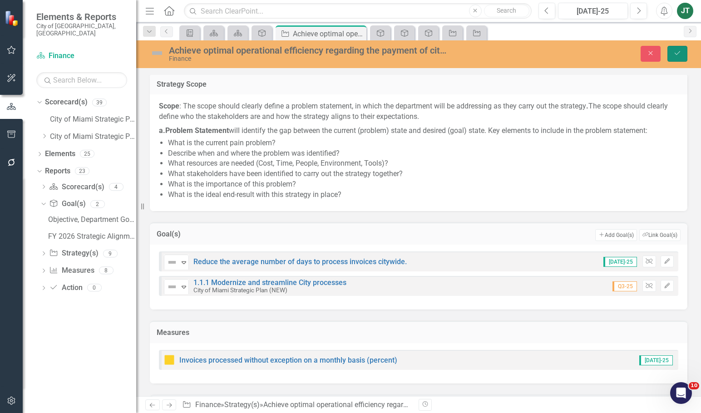
click at [678, 49] on button "Save" at bounding box center [677, 54] width 20 height 16
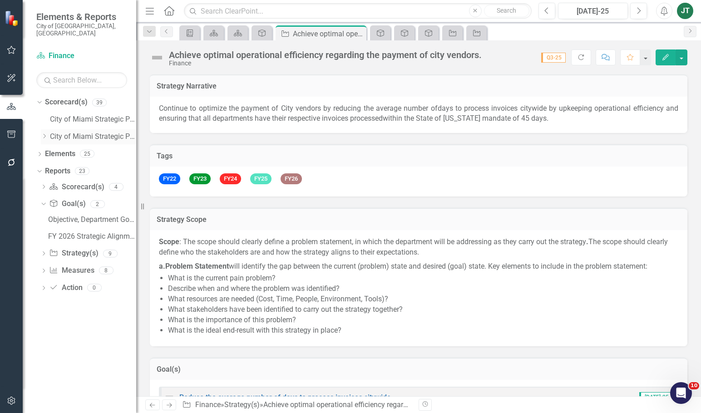
click at [45, 133] on icon "Dropdown" at bounding box center [44, 135] width 7 height 5
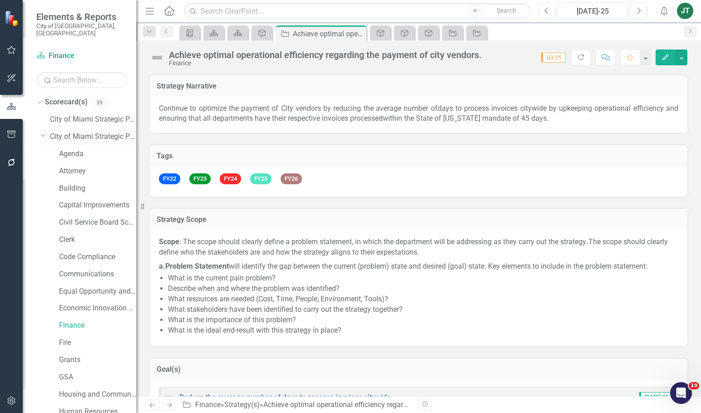
click at [43, 132] on icon "Dropdown" at bounding box center [43, 135] width 5 height 7
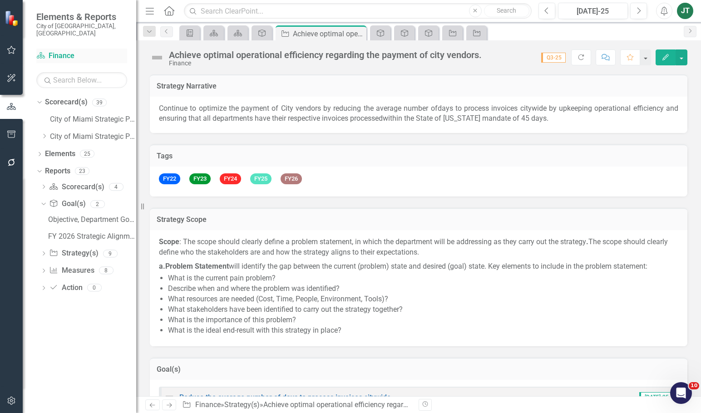
click at [58, 51] on link "Scorecard(s) Finance" at bounding box center [81, 56] width 91 height 10
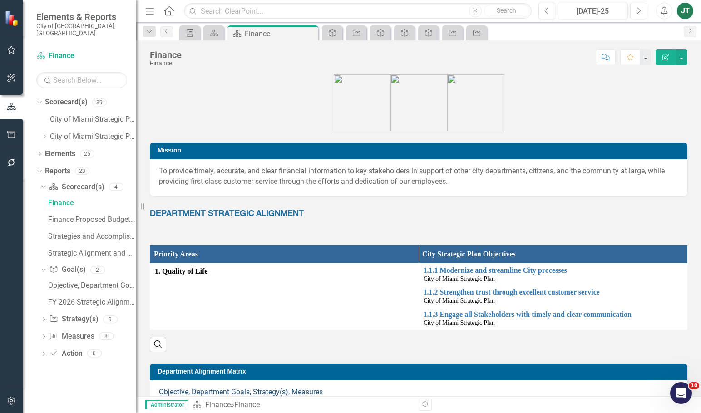
click at [244, 391] on link "Objective, Department Goals, Strategy(s), Measures" at bounding box center [241, 392] width 164 height 9
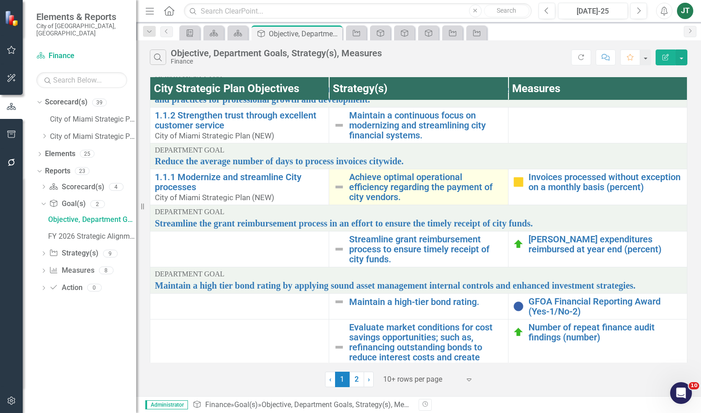
scroll to position [91, 0]
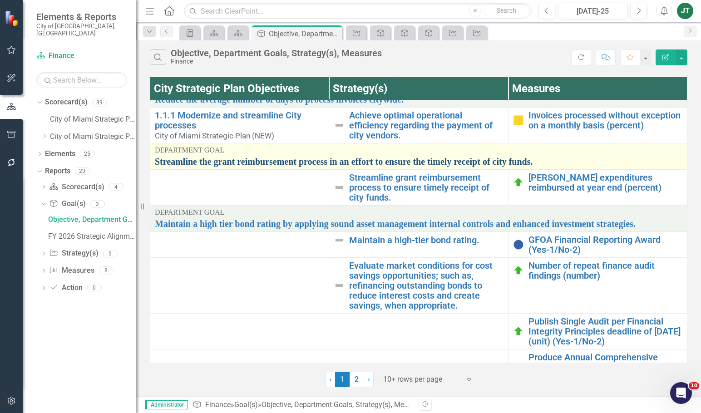
click at [305, 162] on link "Streamline the grant reimbursement process in an effort to ensure the timely re…" at bounding box center [418, 162] width 527 height 10
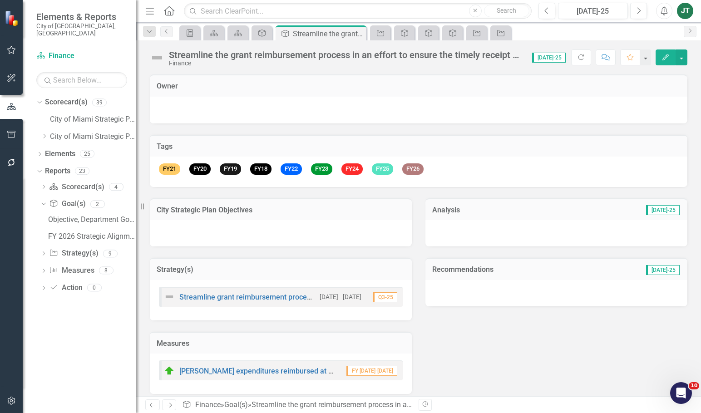
click at [219, 221] on div at bounding box center [281, 233] width 262 height 26
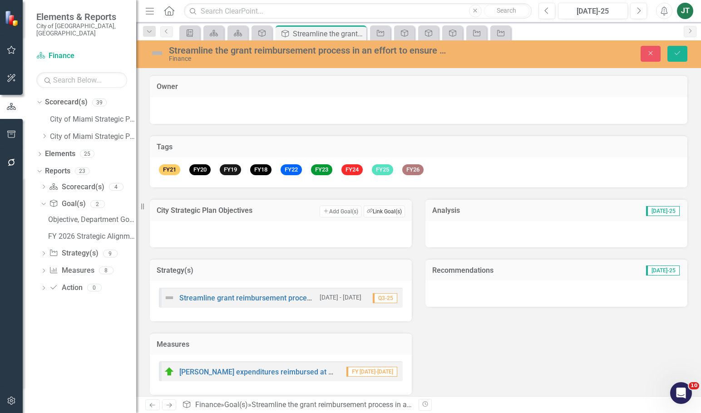
click at [385, 210] on button "Link Tag Link Goal(s)" at bounding box center [384, 212] width 41 height 12
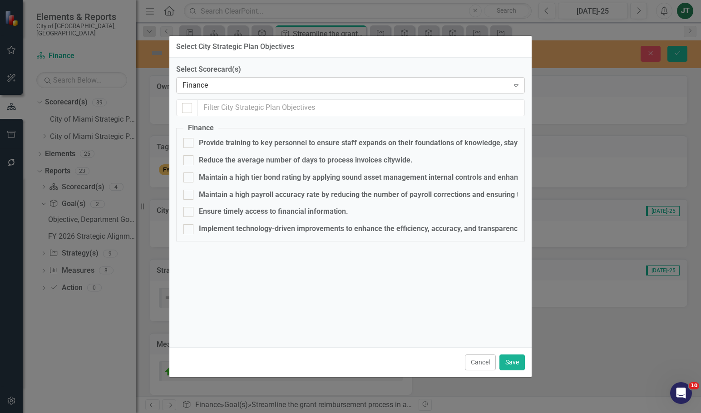
click at [224, 88] on div "Finance" at bounding box center [345, 85] width 326 height 10
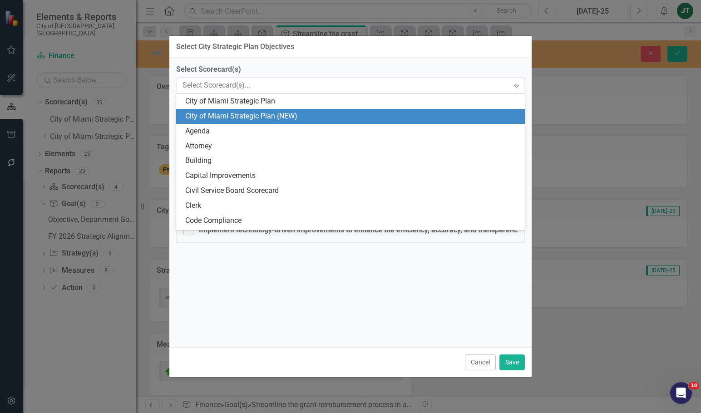
click at [230, 111] on div "City of Miami Strategic Plan (NEW)" at bounding box center [352, 116] width 334 height 10
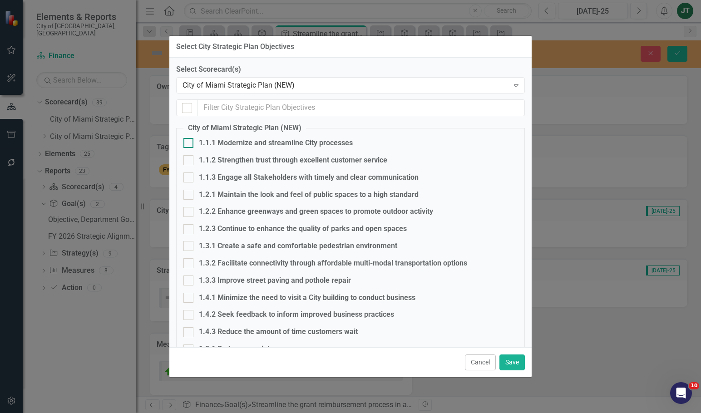
click at [188, 142] on input "1.1.1 Modernize and streamline City processes" at bounding box center [186, 141] width 6 height 6
checkbox input "true"
click at [513, 359] on button "Save" at bounding box center [511, 362] width 25 height 16
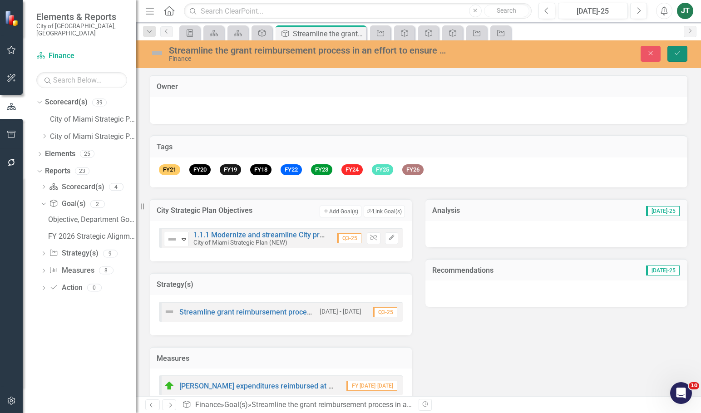
click at [673, 49] on button "Save" at bounding box center [677, 54] width 20 height 16
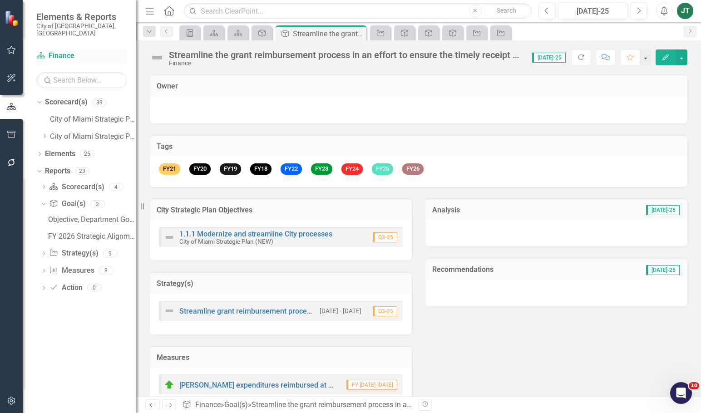
click at [61, 51] on link "Scorecard(s) Finance" at bounding box center [81, 56] width 91 height 10
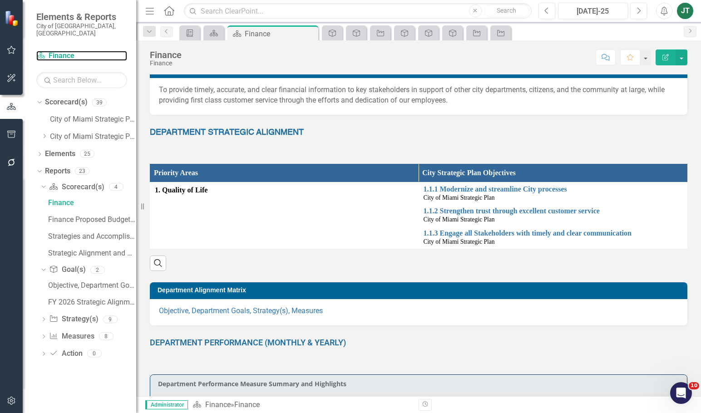
scroll to position [91, 0]
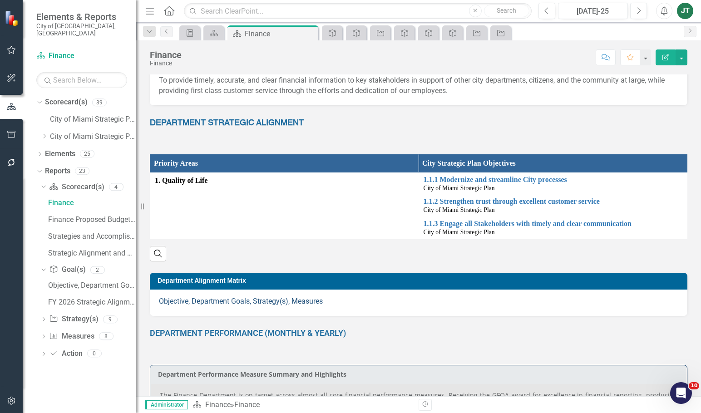
click at [234, 301] on link "Objective, Department Goals, Strategy(s), Measures" at bounding box center [241, 301] width 164 height 9
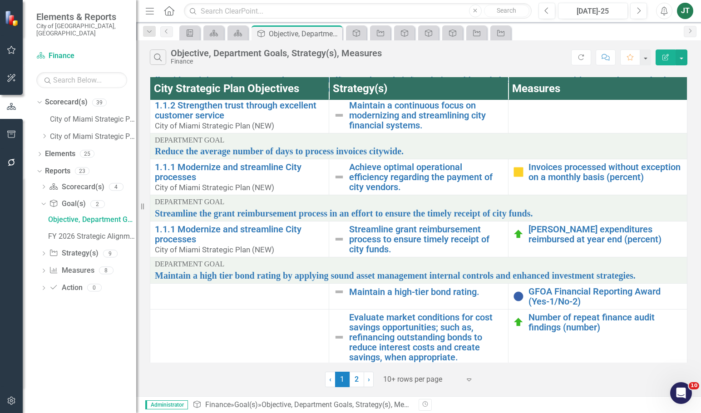
scroll to position [91, 0]
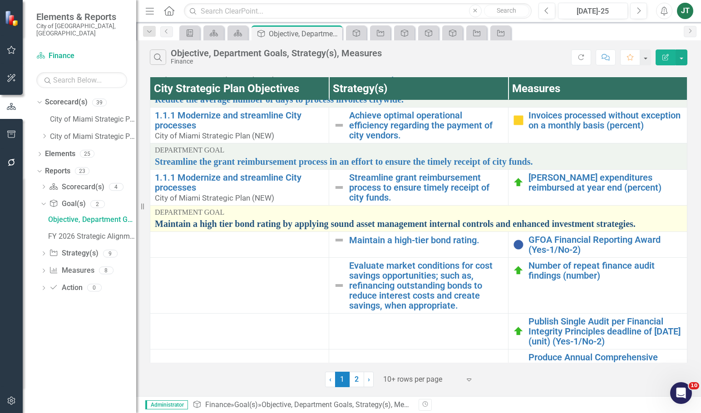
click at [241, 224] on link "Maintain a high tier bond rating by applying sound asset management internal co…" at bounding box center [418, 224] width 527 height 10
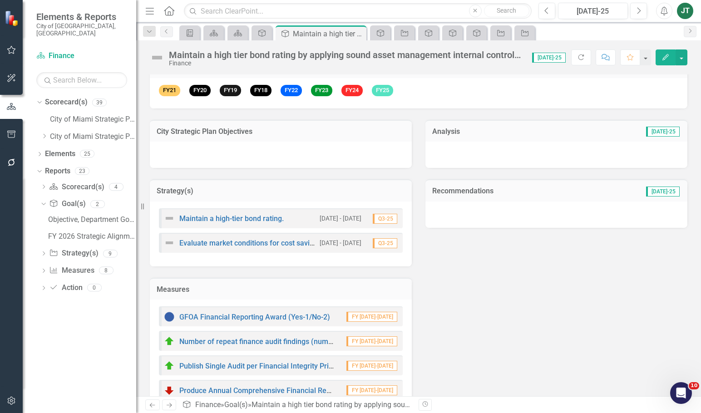
scroll to position [91, 0]
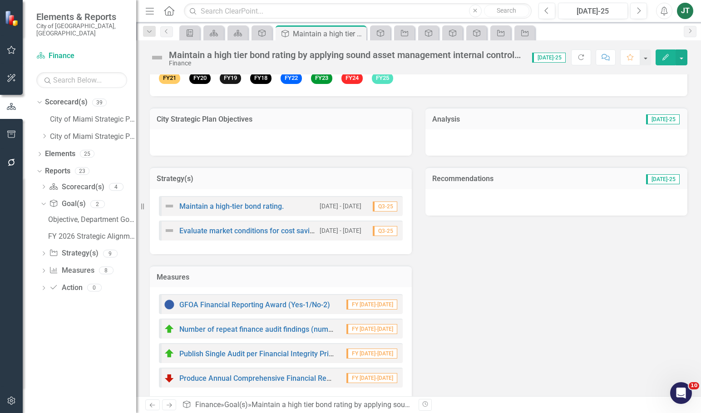
click at [289, 132] on div at bounding box center [281, 142] width 262 height 26
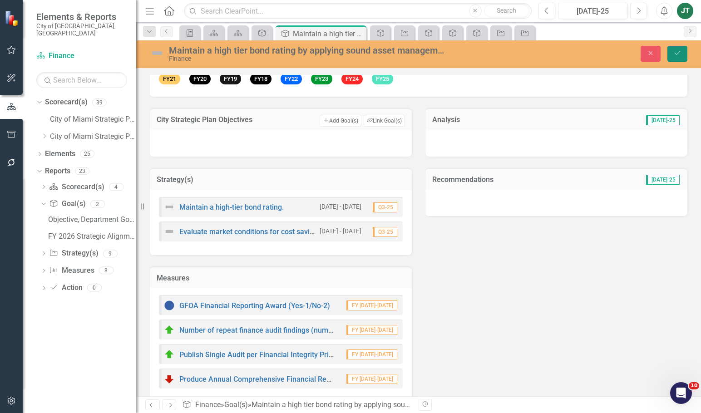
click at [679, 49] on button "Save" at bounding box center [677, 54] width 20 height 16
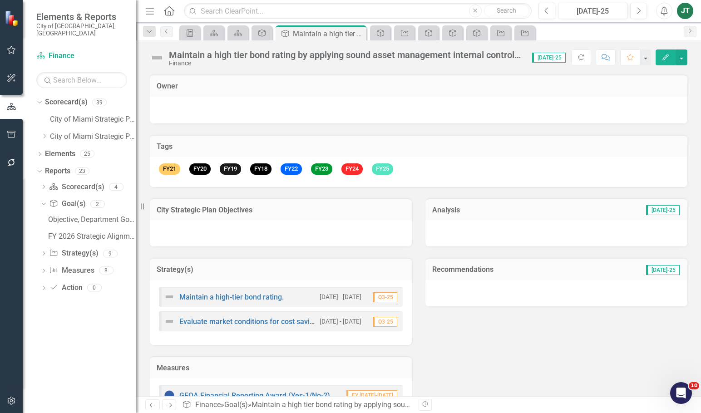
click at [291, 215] on td "City Strategic Plan Objectives" at bounding box center [281, 211] width 248 height 12
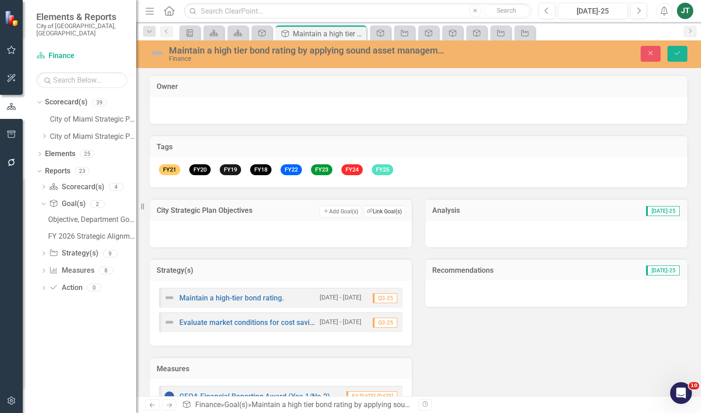
click at [392, 211] on button "Link Tag Link Goal(s)" at bounding box center [384, 212] width 41 height 12
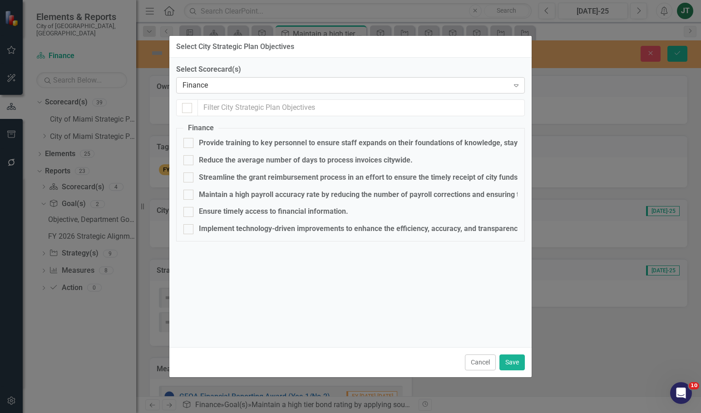
click at [226, 84] on div "Finance" at bounding box center [345, 85] width 326 height 10
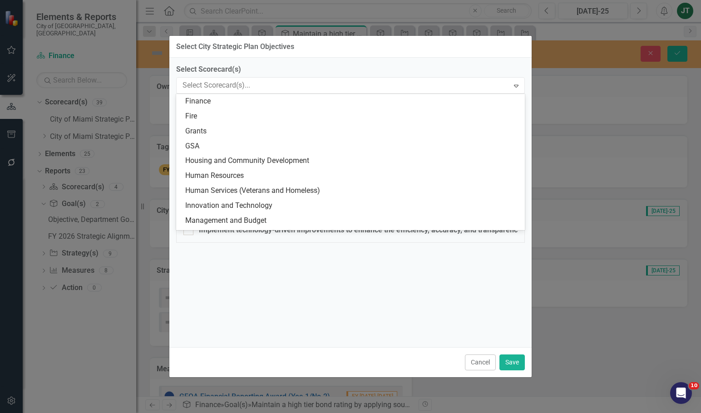
scroll to position [0, 0]
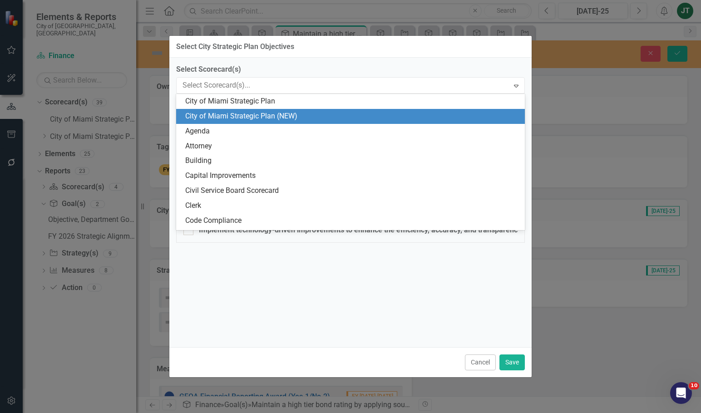
click at [236, 114] on div "City of Miami Strategic Plan (NEW)" at bounding box center [352, 116] width 334 height 10
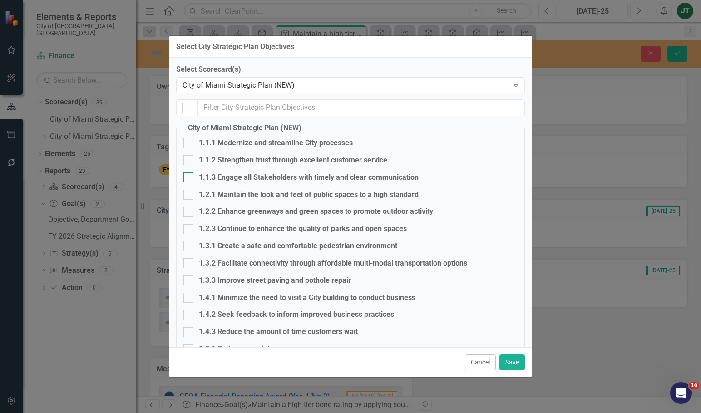
click at [215, 174] on div "1.1.3 Engage all Stakeholders with timely and clear communication" at bounding box center [309, 177] width 220 height 10
click at [189, 174] on input "1.1.3 Engage all Stakeholders with timely and clear communication" at bounding box center [186, 175] width 6 height 6
checkbox input "true"
click at [220, 156] on div "1.1.2 Strengthen trust through excellent customer service" at bounding box center [293, 160] width 188 height 10
click at [189, 156] on input "1.1.2 Strengthen trust through excellent customer service" at bounding box center [186, 158] width 6 height 6
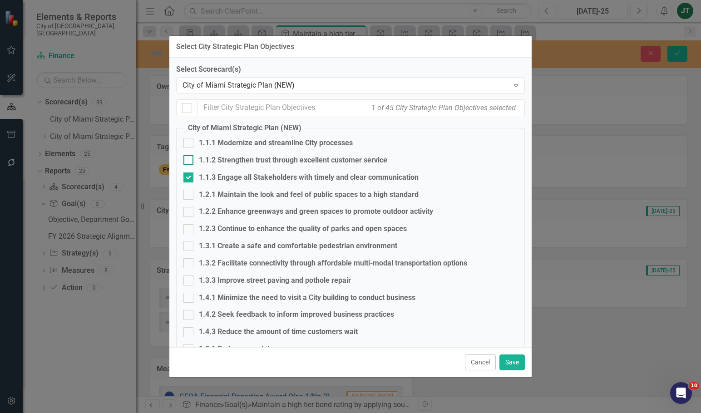
checkbox input "true"
click at [222, 176] on div "1.1.3 Engage all Stakeholders with timely and clear communication" at bounding box center [309, 177] width 220 height 10
click at [189, 176] on input "1.1.3 Engage all Stakeholders with timely and clear communication" at bounding box center [186, 175] width 6 height 6
checkbox input "false"
click at [513, 359] on button "Save" at bounding box center [511, 362] width 25 height 16
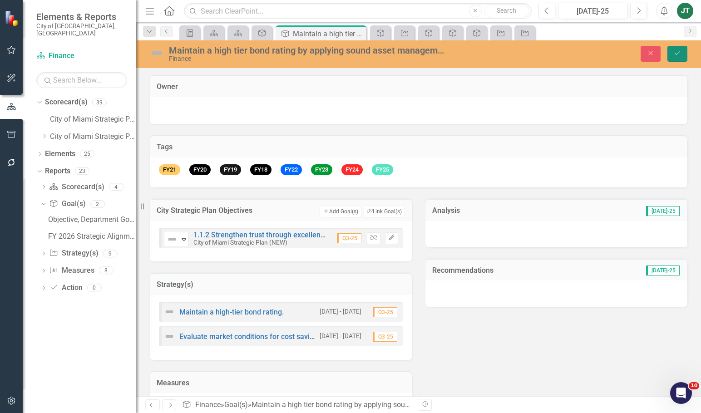
click at [678, 54] on icon "Save" at bounding box center [677, 53] width 8 height 6
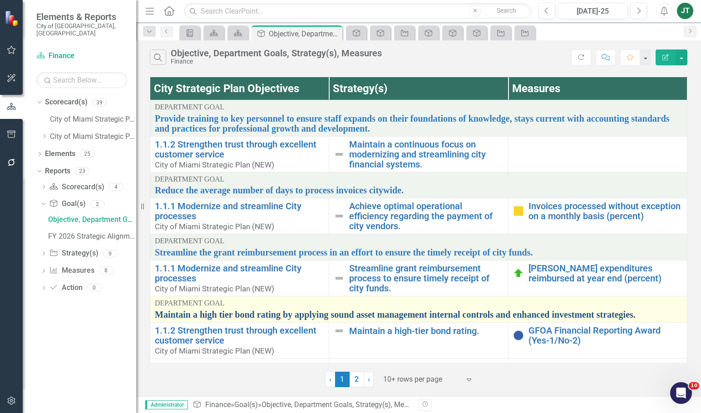
scroll to position [136, 0]
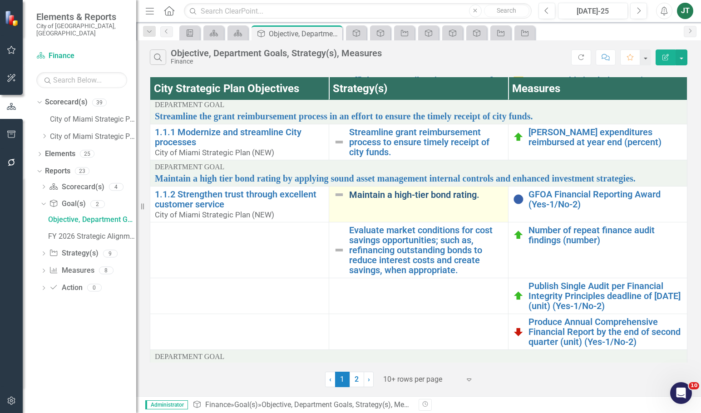
click at [405, 195] on link "Maintain a high-tier bond rating." at bounding box center [426, 195] width 154 height 10
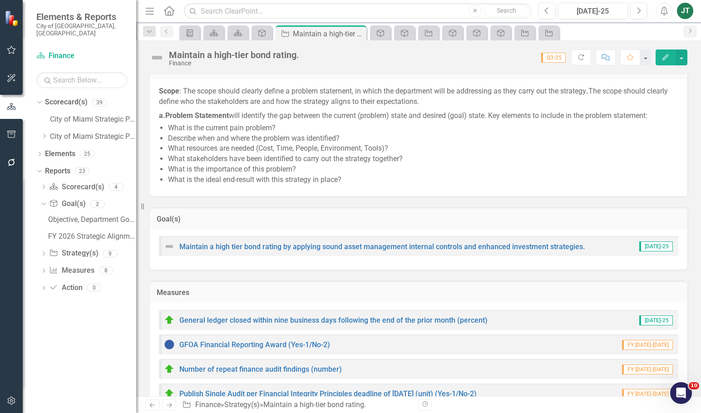
scroll to position [182, 0]
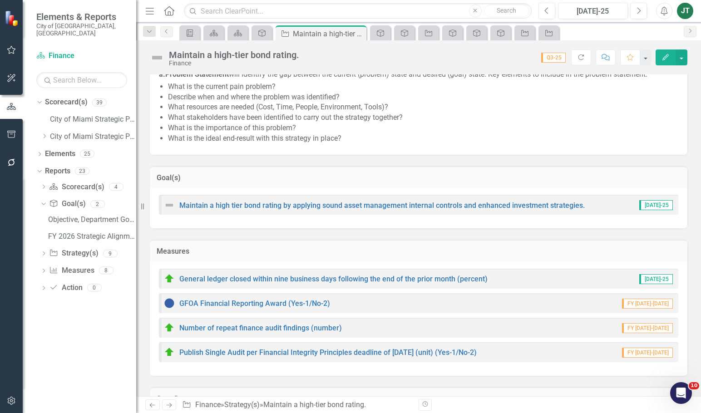
click at [241, 179] on h3 "Goal(s)" at bounding box center [419, 178] width 524 height 8
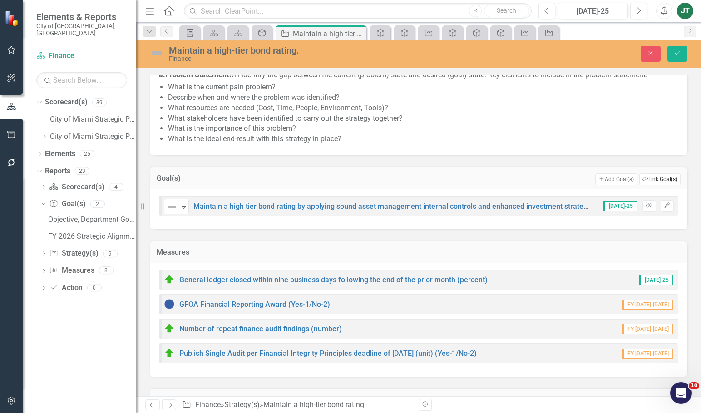
click at [667, 180] on button "Link Tag Link Goal(s)" at bounding box center [659, 179] width 41 height 12
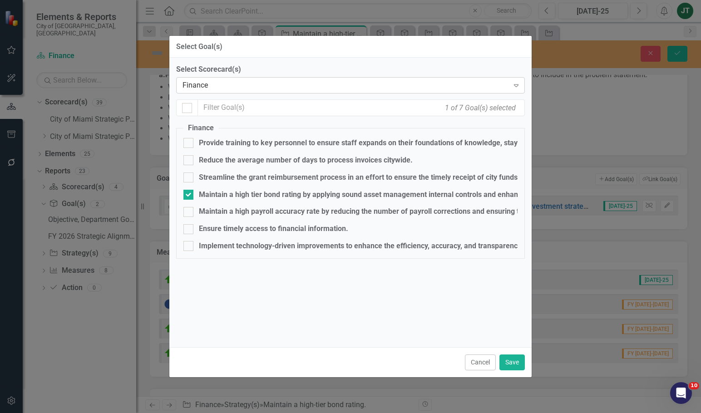
click at [194, 84] on div "Finance" at bounding box center [345, 85] width 326 height 10
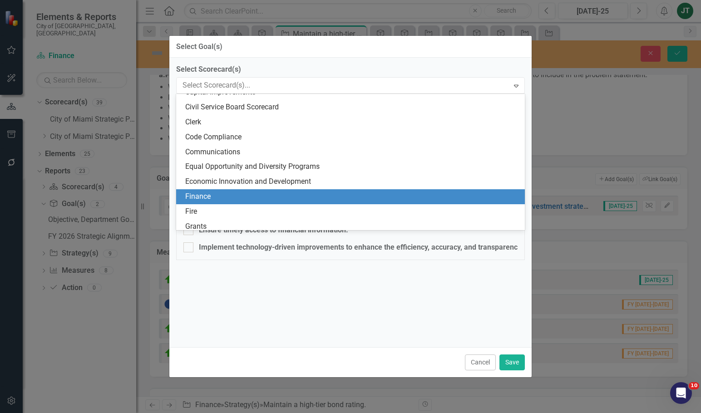
scroll to position [0, 0]
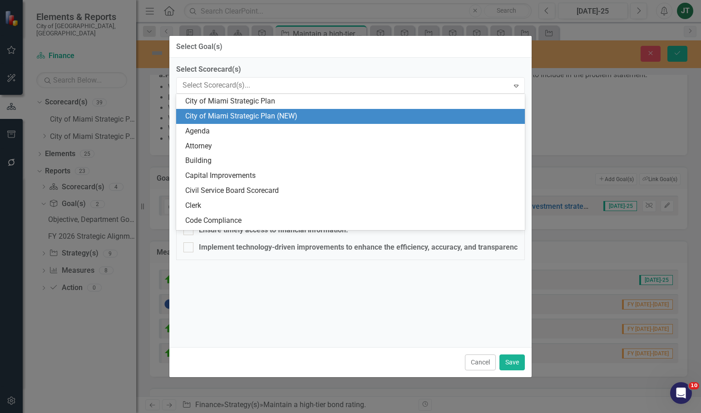
click at [212, 115] on div "City of Miami Strategic Plan (NEW)" at bounding box center [352, 116] width 334 height 10
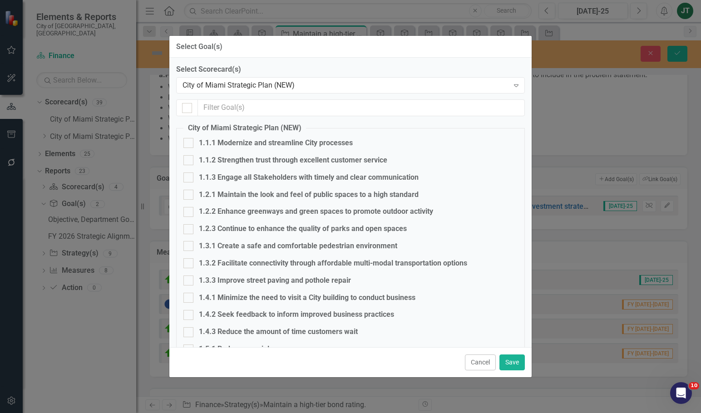
click at [222, 162] on div "1.1.2 Strengthen trust through excellent customer service" at bounding box center [293, 160] width 188 height 10
click at [189, 161] on input "1.1.2 Strengthen trust through excellent customer service" at bounding box center [186, 158] width 6 height 6
checkbox input "true"
click at [504, 354] on div "Cancel Save" at bounding box center [350, 362] width 362 height 30
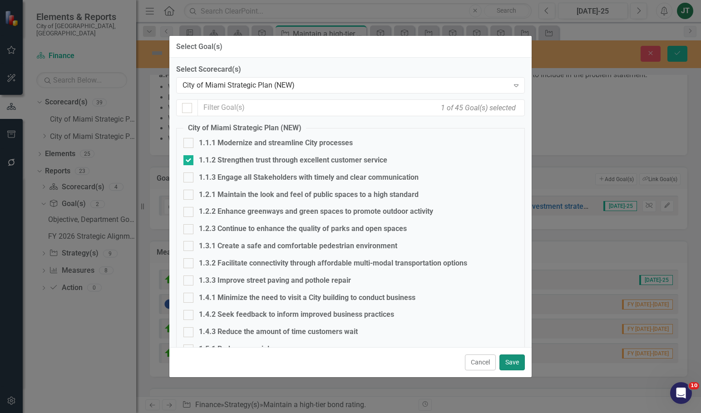
click at [506, 362] on button "Save" at bounding box center [511, 362] width 25 height 16
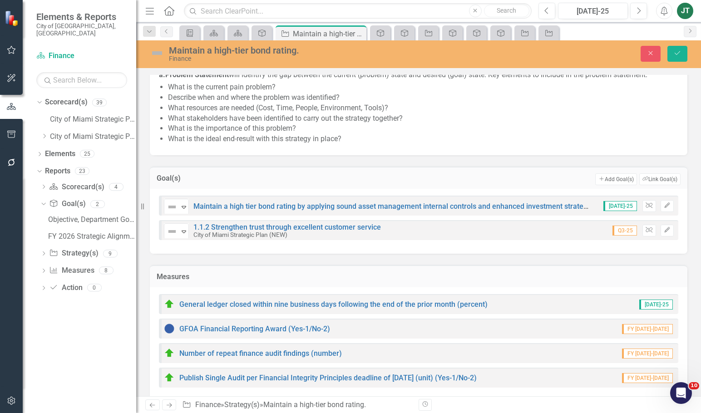
click at [678, 44] on div "Maintain a high-tier bond rating. Finance Close Save" at bounding box center [418, 54] width 565 height 28
click at [676, 55] on icon "Save" at bounding box center [677, 53] width 8 height 6
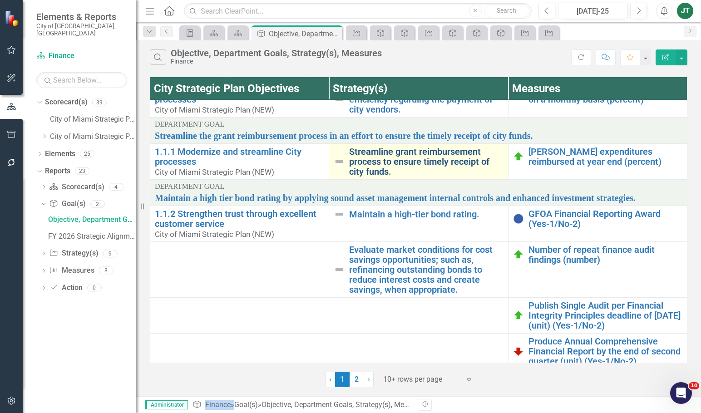
scroll to position [136, 0]
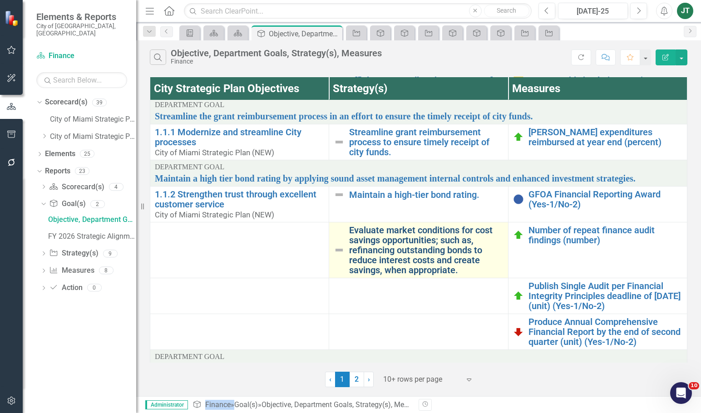
click at [372, 247] on link "Evaluate market conditions for cost savings opportunities; such as, refinancing…" at bounding box center [426, 250] width 154 height 50
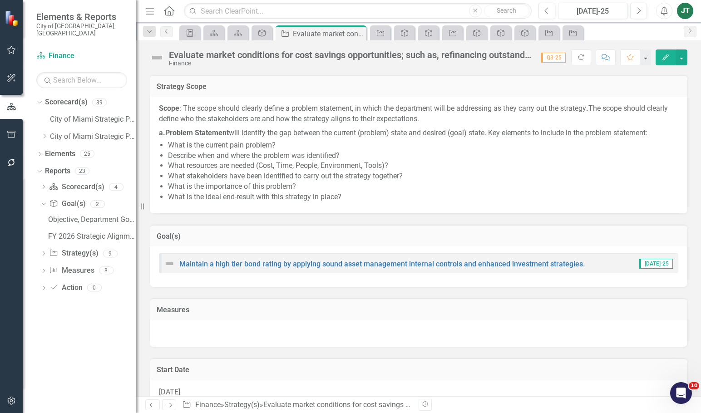
scroll to position [136, 0]
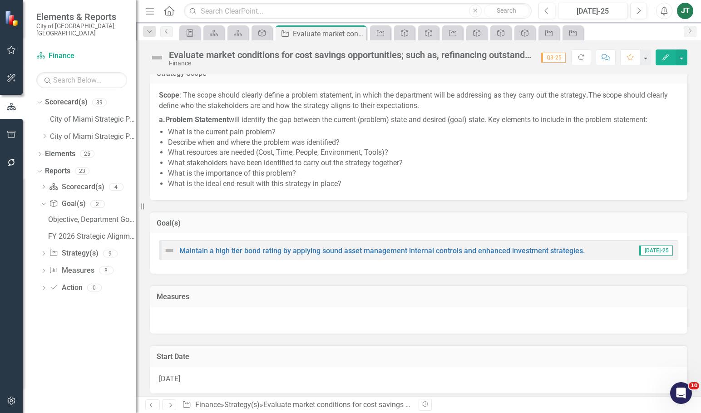
click at [275, 221] on h3 "Goal(s)" at bounding box center [419, 223] width 524 height 8
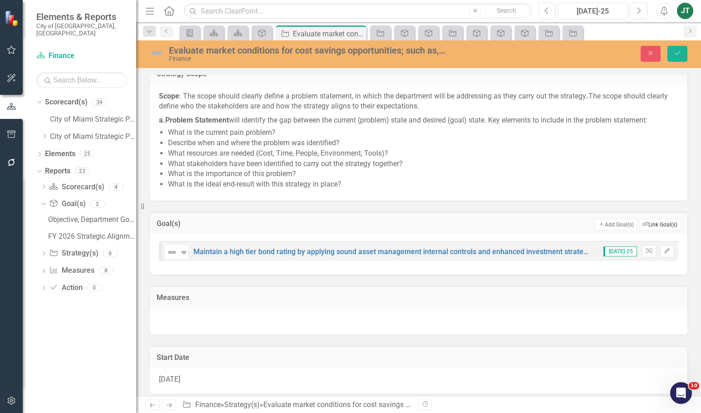
click at [645, 225] on button "Link Tag Link Goal(s)" at bounding box center [659, 225] width 41 height 12
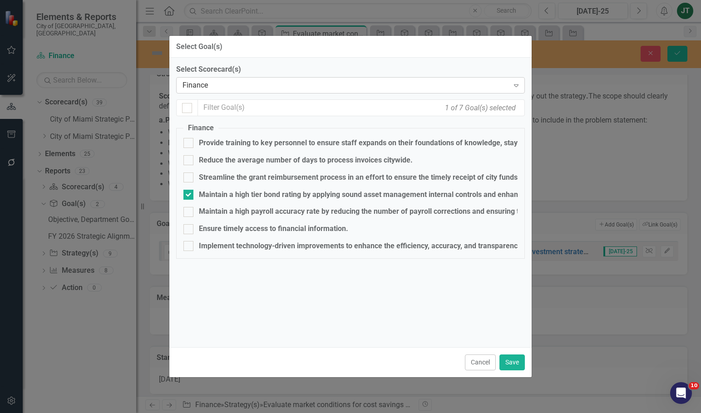
click at [194, 82] on div "Finance" at bounding box center [345, 85] width 326 height 10
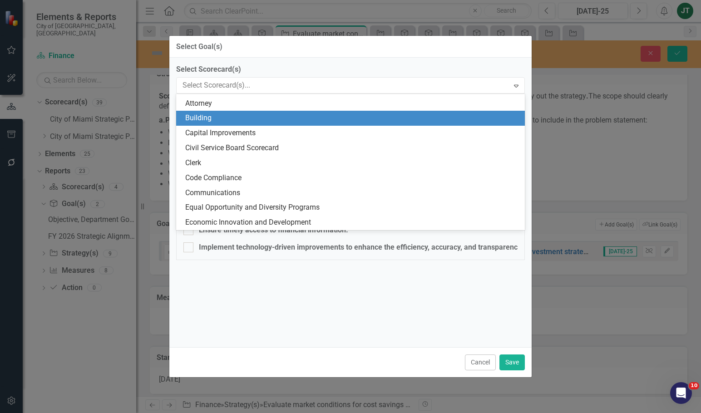
scroll to position [0, 0]
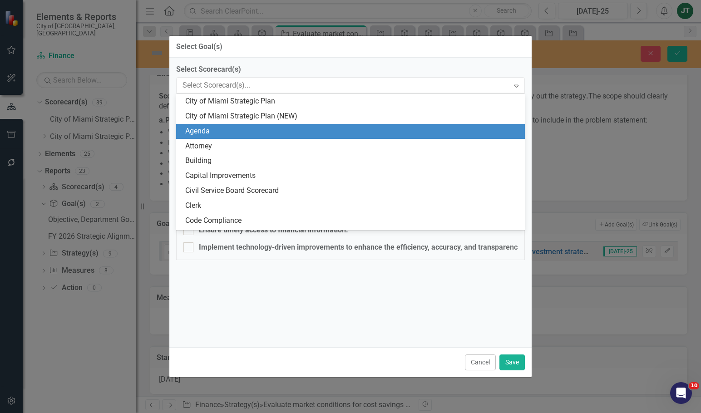
click at [240, 125] on div "Agenda" at bounding box center [350, 131] width 349 height 15
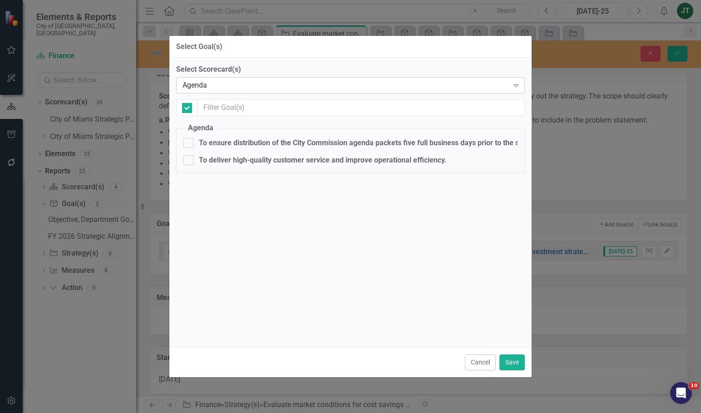
checkbox input "false"
click at [223, 85] on div "Agenda" at bounding box center [345, 85] width 326 height 10
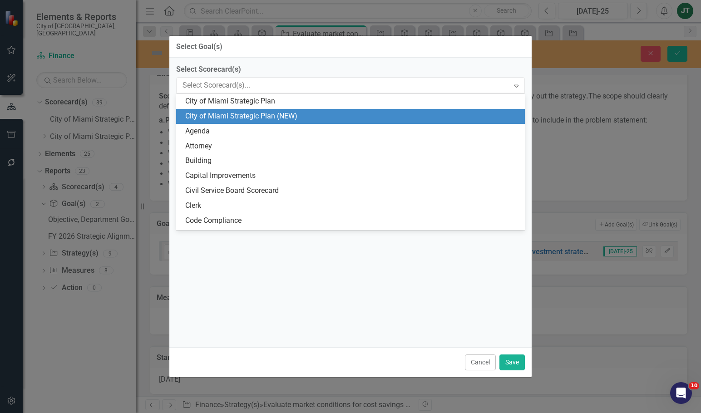
click at [250, 118] on div "City of Miami Strategic Plan (NEW)" at bounding box center [352, 116] width 334 height 10
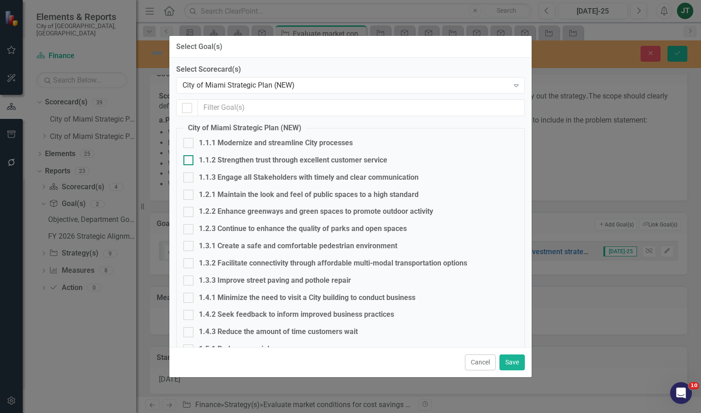
click at [217, 156] on div "1.1.2 Strengthen trust through excellent customer service" at bounding box center [293, 160] width 188 height 10
click at [189, 156] on input "1.1.2 Strengthen trust through excellent customer service" at bounding box center [186, 158] width 6 height 6
checkbox input "true"
click at [504, 358] on button "Save" at bounding box center [511, 362] width 25 height 16
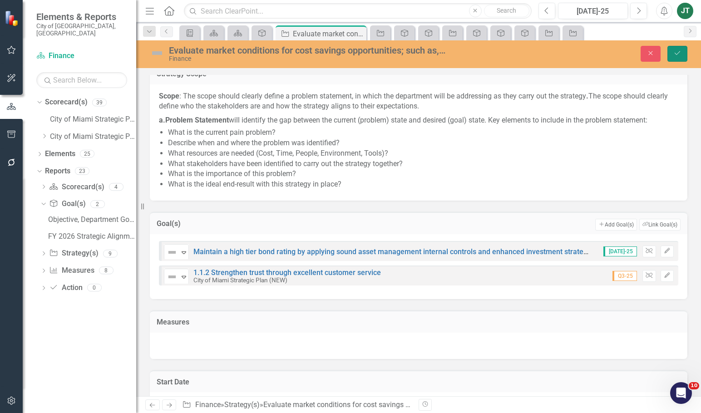
click at [675, 57] on button "Save" at bounding box center [677, 54] width 20 height 16
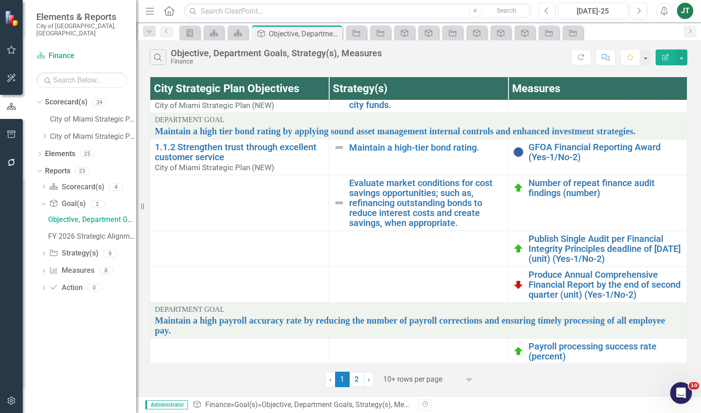
scroll to position [273, 0]
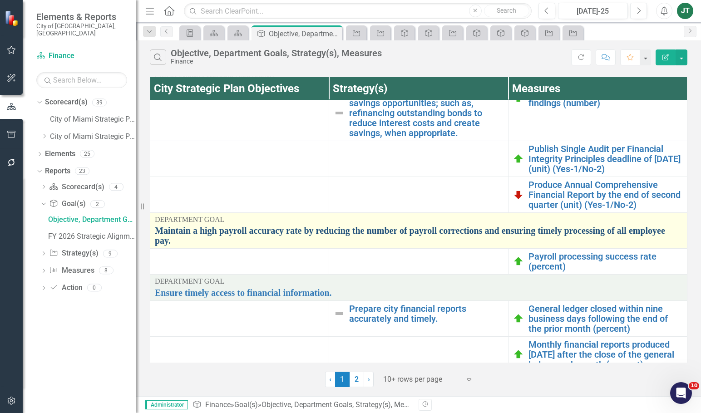
click at [405, 228] on link "Maintain a high payroll accuracy rate by reducing the number of payroll correct…" at bounding box center [418, 236] width 527 height 20
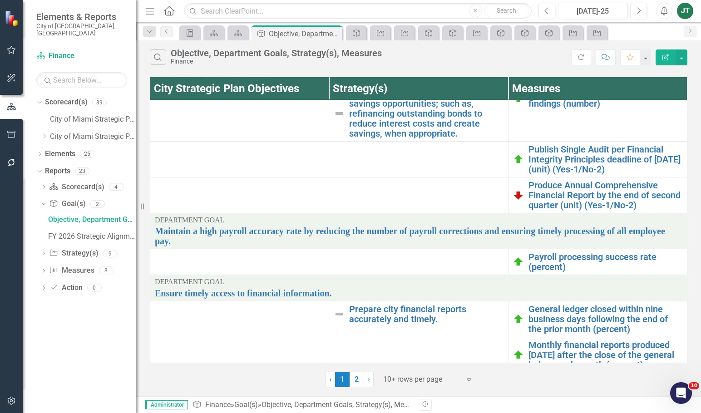
scroll to position [273, 0]
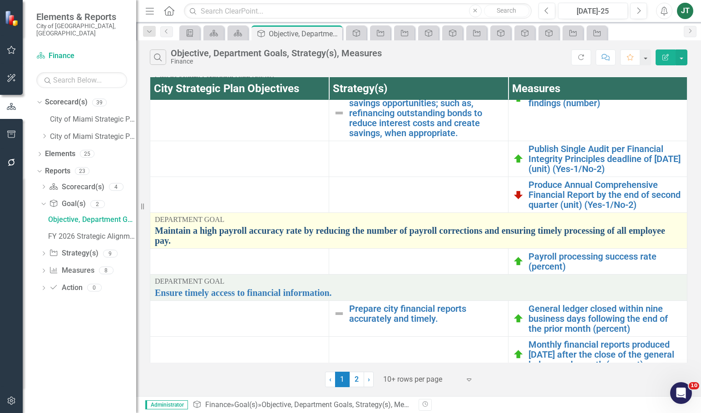
click at [480, 230] on link "Maintain a high payroll accuracy rate by reducing the number of payroll correct…" at bounding box center [418, 236] width 527 height 20
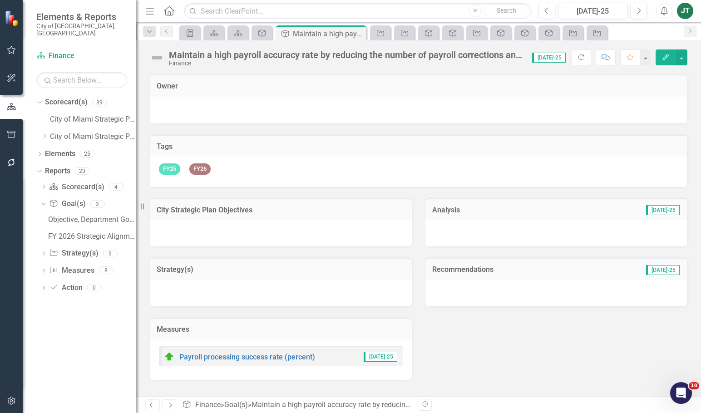
click at [230, 214] on h3 "City Strategic Plan Objectives" at bounding box center [281, 210] width 248 height 8
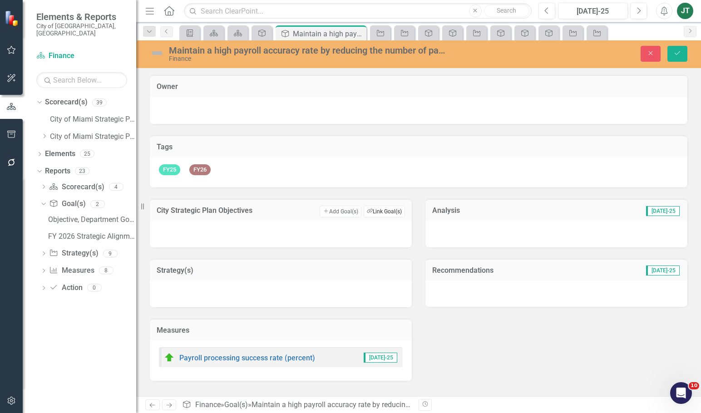
click at [383, 215] on button "Link Tag Link Goal(s)" at bounding box center [384, 212] width 41 height 12
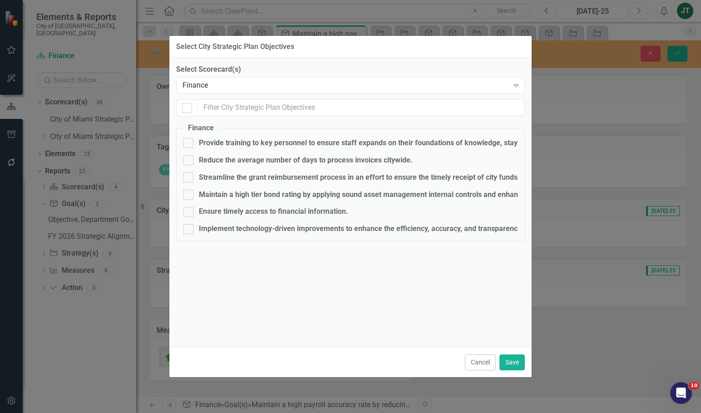
click at [213, 95] on div "Select Scorecard(s) Finance Expand Finance Provide training to key personnel to…" at bounding box center [350, 157] width 349 height 186
click at [214, 88] on div "Finance" at bounding box center [345, 85] width 326 height 10
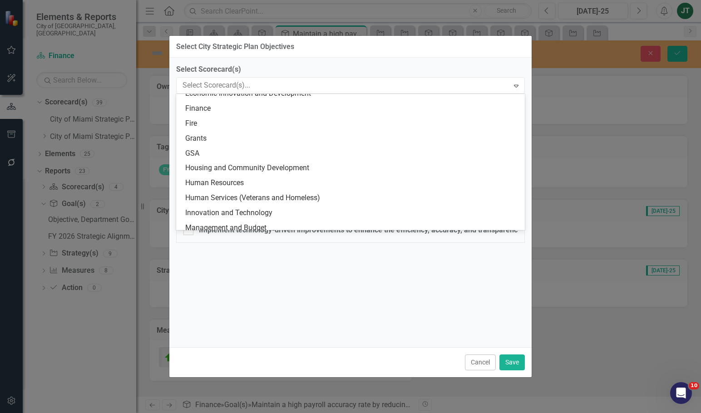
scroll to position [179, 0]
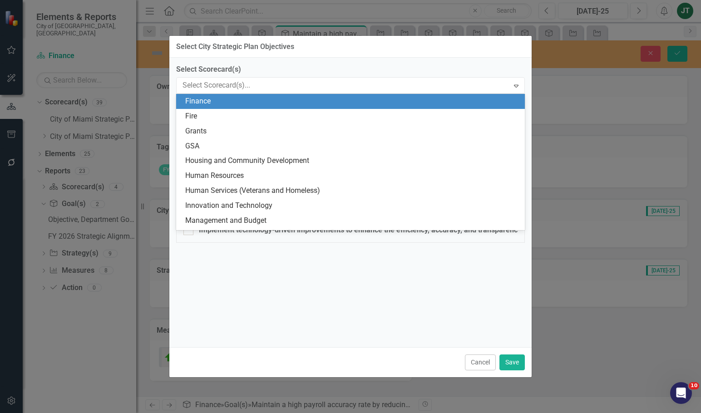
click at [213, 101] on div "Finance" at bounding box center [352, 101] width 334 height 10
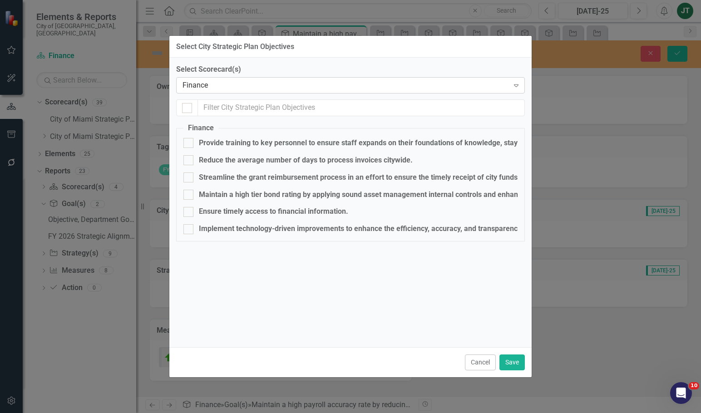
click at [215, 86] on div "Finance" at bounding box center [345, 85] width 326 height 10
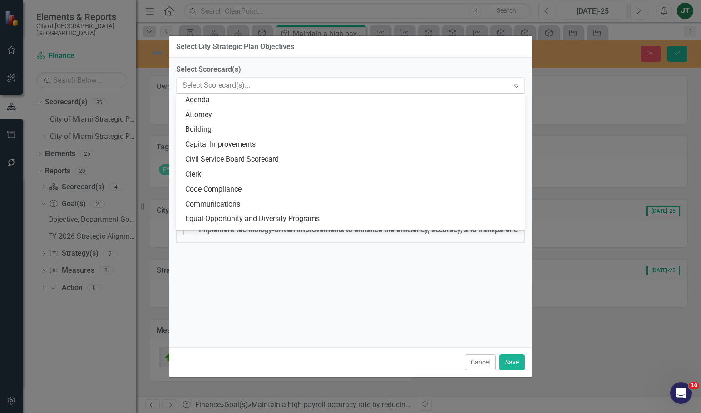
scroll to position [0, 0]
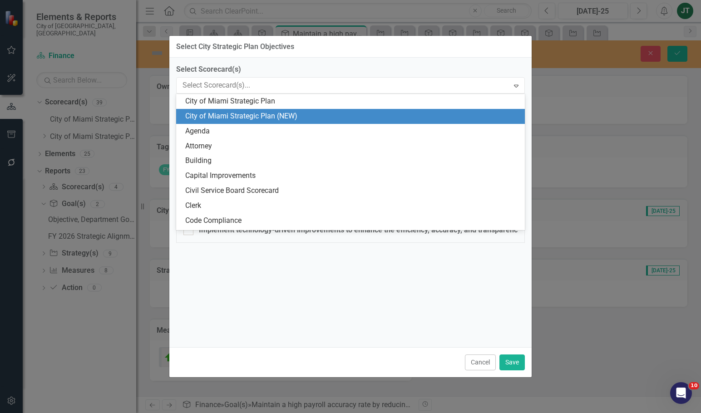
click at [220, 113] on div "City of Miami Strategic Plan (NEW)" at bounding box center [352, 116] width 334 height 10
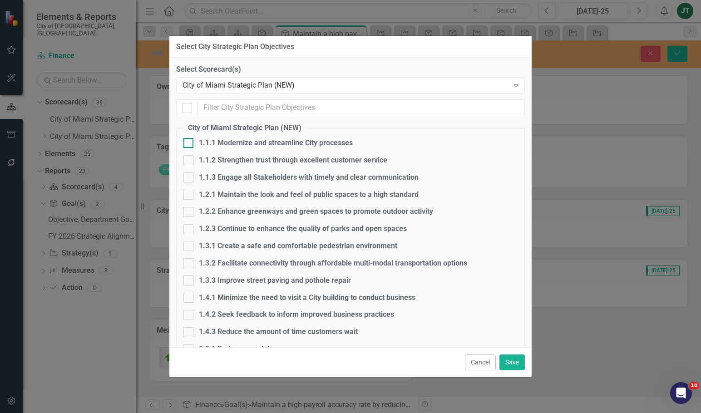
click at [242, 142] on div "1.1.1 Modernize and streamline City processes" at bounding box center [276, 143] width 154 height 10
click at [189, 142] on input "1.1.1 Modernize and streamline City processes" at bounding box center [186, 141] width 6 height 6
checkbox input "true"
click at [240, 159] on div "1.1.2 Strengthen trust through excellent customer service" at bounding box center [293, 160] width 188 height 10
click at [189, 159] on input "1.1.2 Strengthen trust through excellent customer service" at bounding box center [186, 158] width 6 height 6
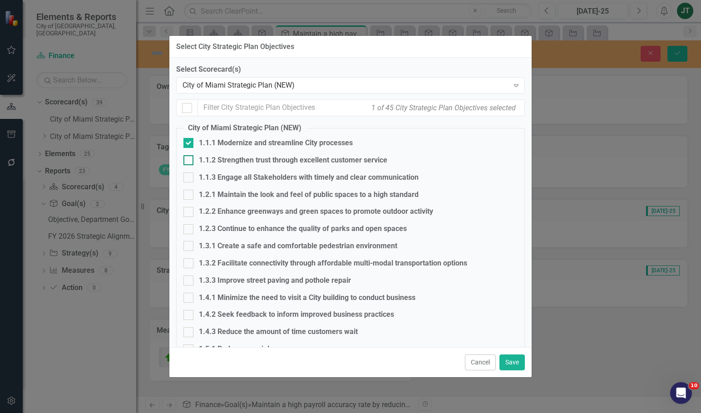
checkbox input "true"
drag, startPoint x: 506, startPoint y: 361, endPoint x: 546, endPoint y: 254, distance: 114.6
click at [542, 258] on div "Select City Strategic Plan Objectives Select Scorecard(s) City of Miami Strateg…" at bounding box center [350, 206] width 701 height 413
click at [509, 356] on button "Save" at bounding box center [511, 362] width 25 height 16
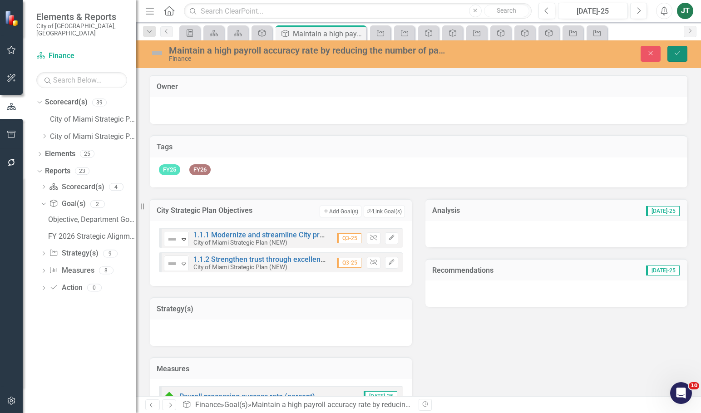
click at [669, 53] on button "Save" at bounding box center [677, 54] width 20 height 16
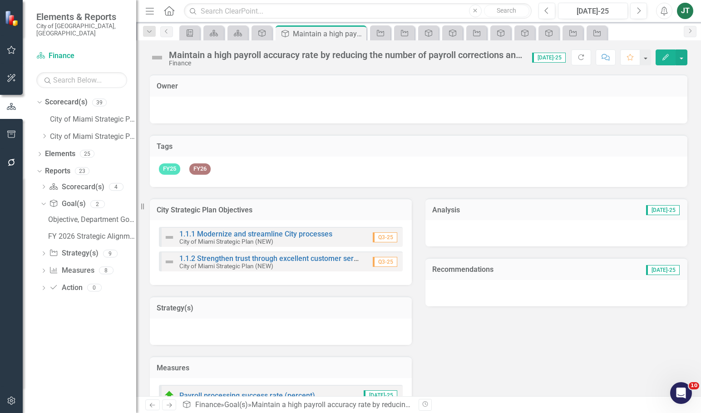
click at [259, 193] on div "City Strategic Plan Objectives 1.1.1 Modernize and streamline City processes Ci…" at bounding box center [280, 236] width 275 height 98
click at [187, 310] on h3 "Strategy(s)" at bounding box center [281, 308] width 248 height 8
click at [44, 133] on icon "Dropdown" at bounding box center [44, 135] width 7 height 5
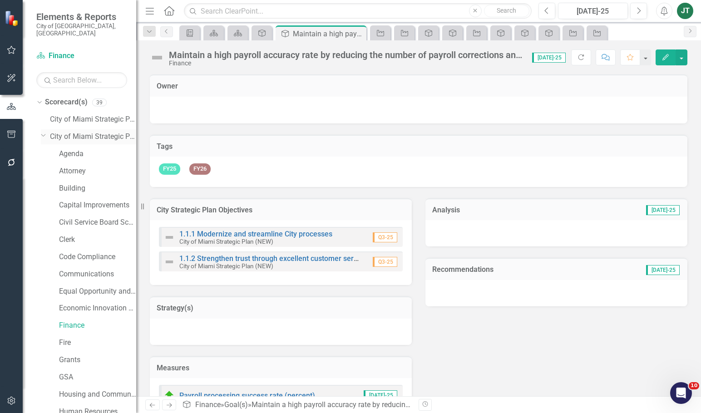
click at [41, 132] on icon "Dropdown" at bounding box center [43, 135] width 5 height 7
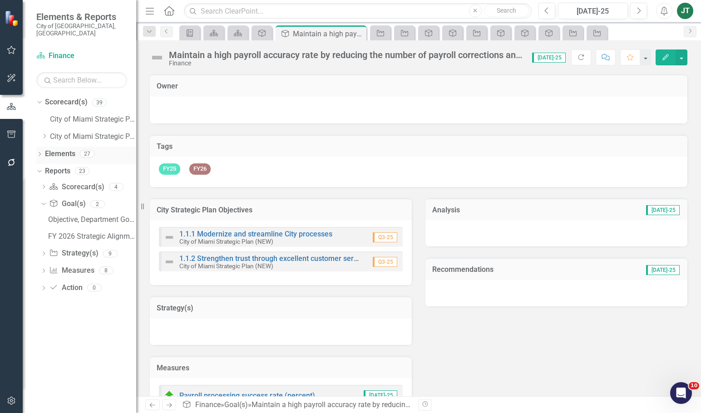
click at [37, 151] on div "Dropdown" at bounding box center [39, 155] width 6 height 8
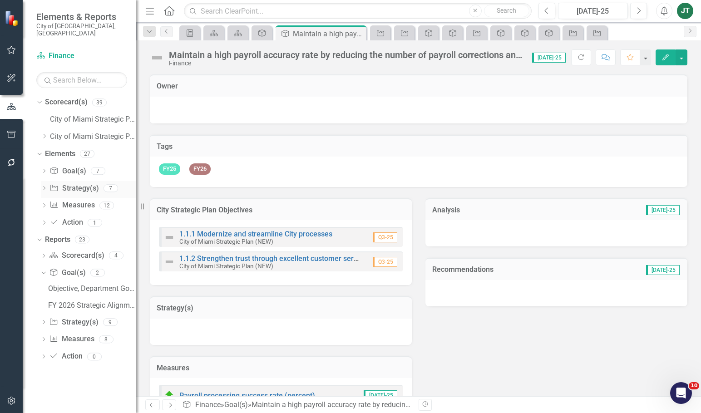
click at [78, 183] on link "Strategy Strategy(s)" at bounding box center [73, 188] width 49 height 10
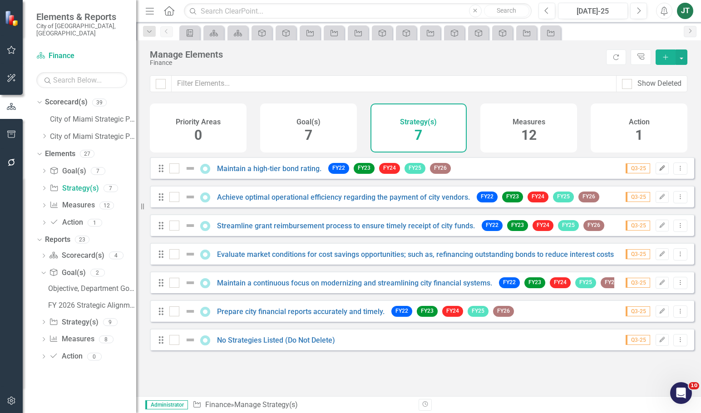
click at [658, 171] on icon "Edit" at bounding box center [661, 168] width 7 height 5
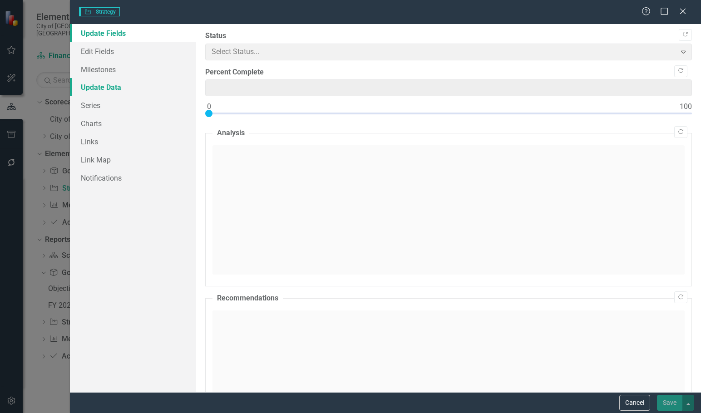
type input "0"
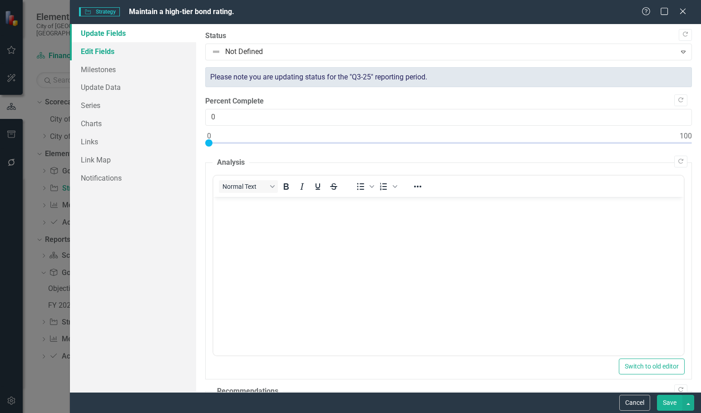
click at [103, 52] on link "Edit Fields" at bounding box center [133, 51] width 126 height 18
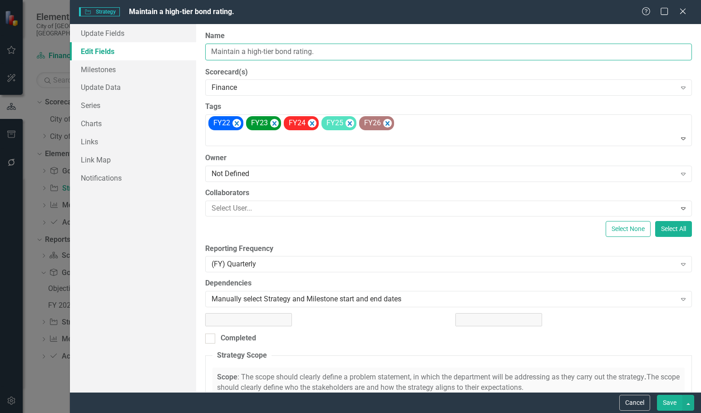
drag, startPoint x: 339, startPoint y: 49, endPoint x: 182, endPoint y: 54, distance: 157.6
click at [182, 54] on div "Update Fields Edit Fields Milestones Update Data Series Charts Links Link Map N…" at bounding box center [385, 208] width 631 height 368
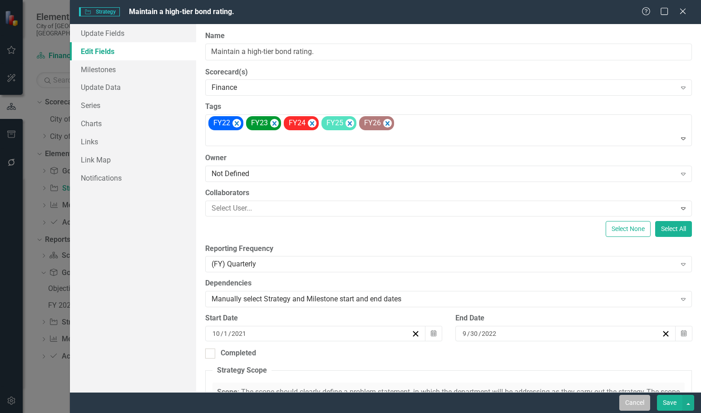
click at [630, 398] on button "Cancel" at bounding box center [634, 403] width 31 height 16
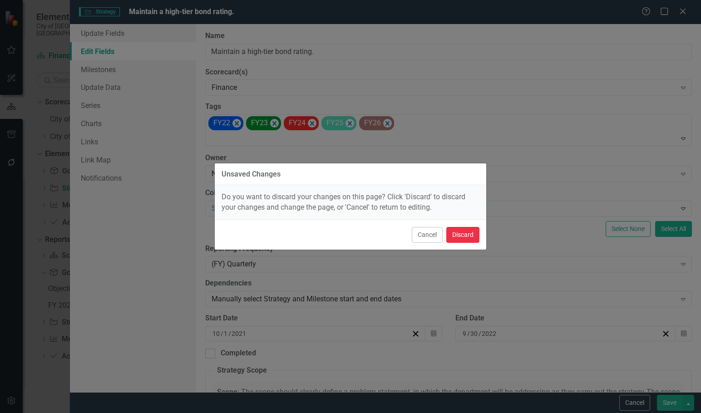
click at [457, 232] on button "Discard" at bounding box center [462, 235] width 33 height 16
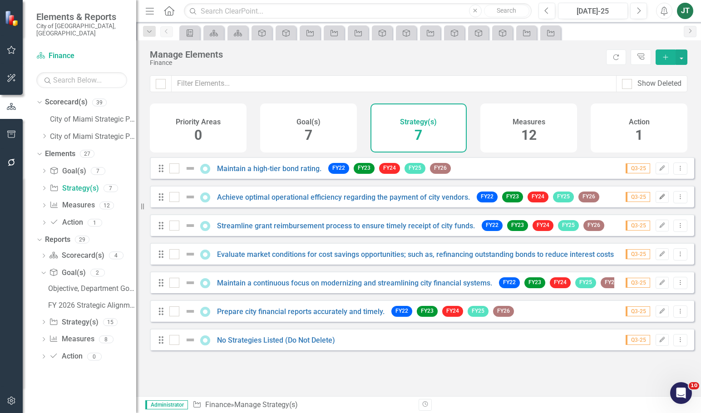
click at [658, 200] on icon "Edit" at bounding box center [661, 196] width 7 height 5
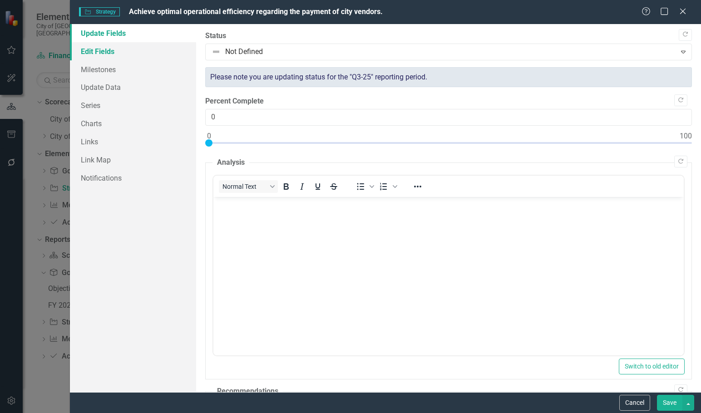
click at [105, 53] on link "Edit Fields" at bounding box center [133, 51] width 126 height 18
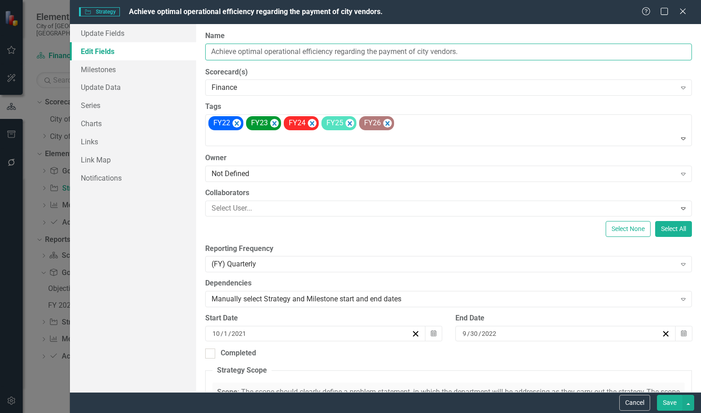
drag, startPoint x: 333, startPoint y: 49, endPoint x: 192, endPoint y: 50, distance: 141.6
click at [169, 51] on div "Update Fields Edit Fields Milestones Update Data Series Charts Links Link Map N…" at bounding box center [385, 208] width 631 height 368
click at [633, 404] on button "Cancel" at bounding box center [634, 403] width 31 height 16
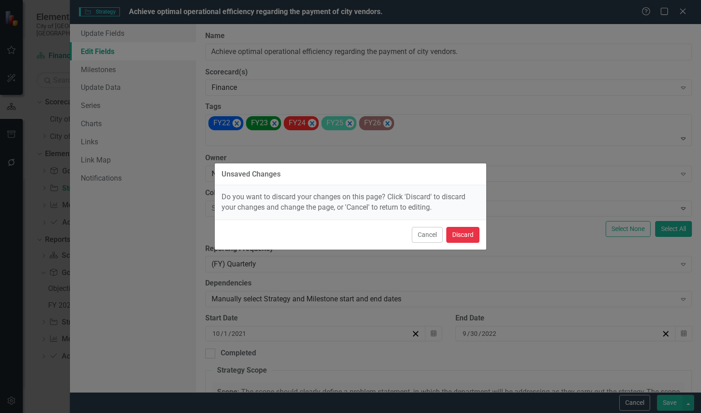
click at [459, 232] on button "Discard" at bounding box center [462, 235] width 33 height 16
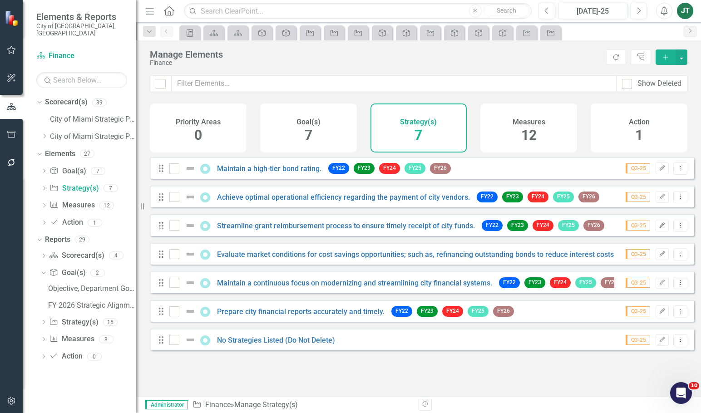
click at [658, 228] on icon "Edit" at bounding box center [661, 225] width 7 height 5
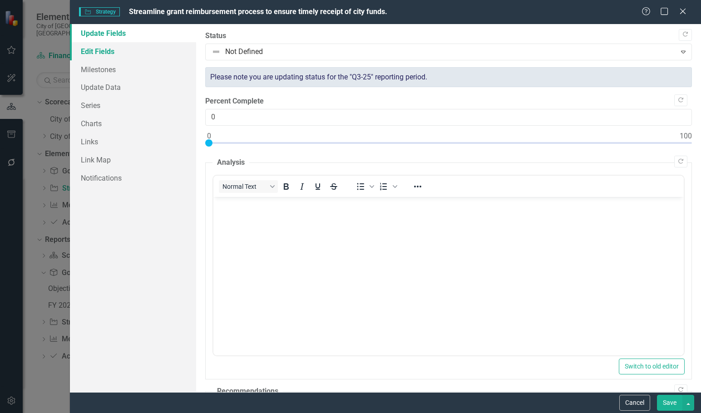
click at [102, 49] on link "Edit Fields" at bounding box center [133, 51] width 126 height 18
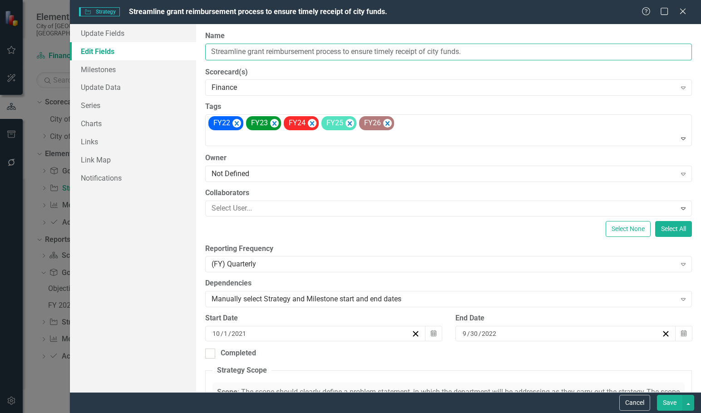
drag, startPoint x: 345, startPoint y: 49, endPoint x: 130, endPoint y: 57, distance: 215.7
click at [130, 57] on div "Update Fields Edit Fields Milestones Update Data Series Charts Links Link Map N…" at bounding box center [385, 208] width 631 height 368
click at [631, 406] on button "Cancel" at bounding box center [634, 403] width 31 height 16
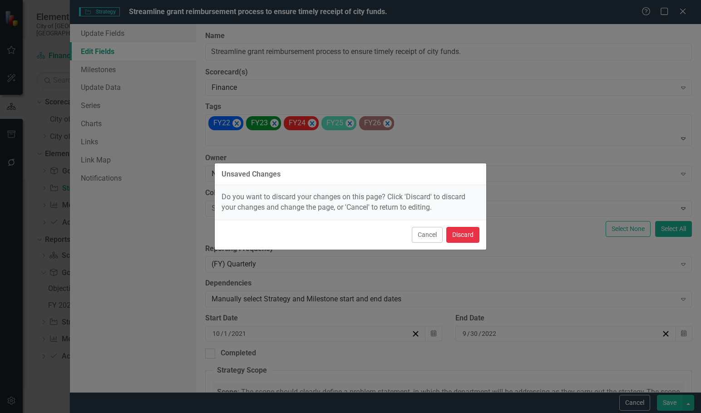
click at [462, 235] on button "Discard" at bounding box center [462, 235] width 33 height 16
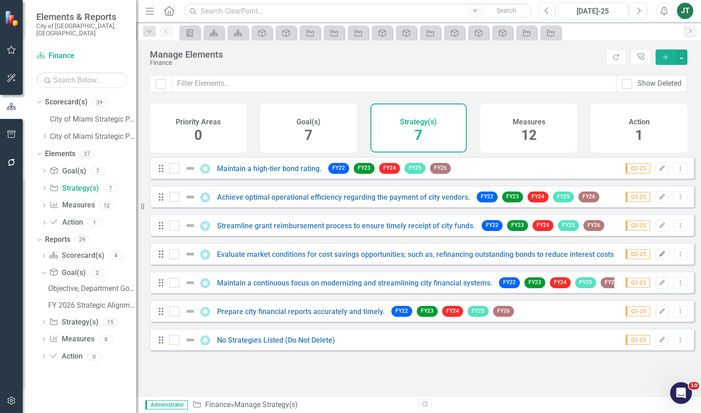
click at [658, 257] on icon "Edit" at bounding box center [661, 253] width 7 height 5
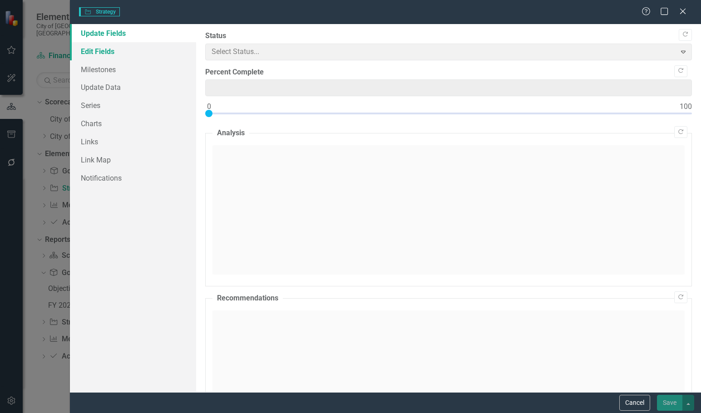
type input "0"
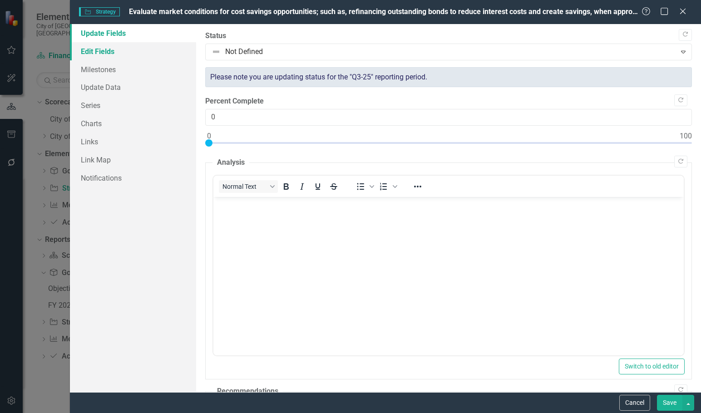
click at [123, 53] on link "Edit Fields" at bounding box center [133, 51] width 126 height 18
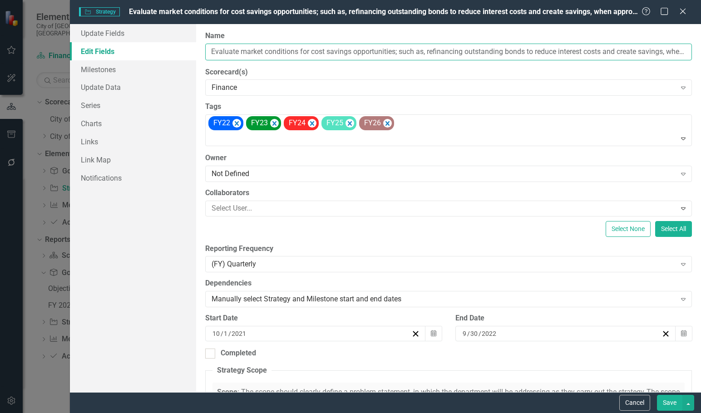
click at [275, 52] on input "Evaluate market conditions for cost savings opportunities; such as, refinancing…" at bounding box center [448, 52] width 486 height 17
drag, startPoint x: 397, startPoint y: 50, endPoint x: 210, endPoint y: 52, distance: 187.0
click at [203, 52] on div "ClearPoint Can Do More! How ClearPoint Can Help Close Enterprise plans can auto…" at bounding box center [448, 208] width 505 height 368
click at [638, 400] on button "Cancel" at bounding box center [634, 403] width 31 height 16
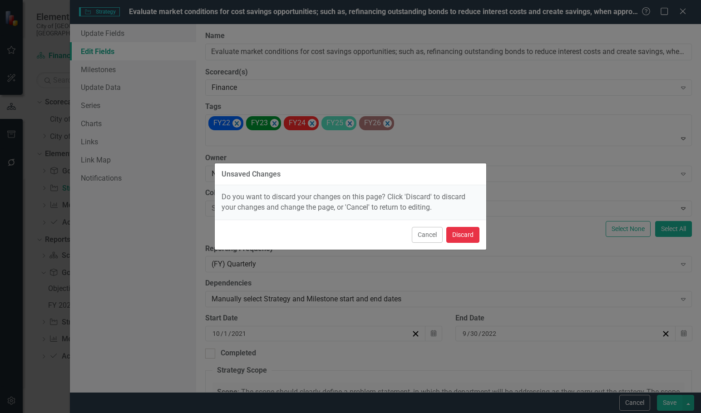
click at [465, 235] on button "Discard" at bounding box center [462, 235] width 33 height 16
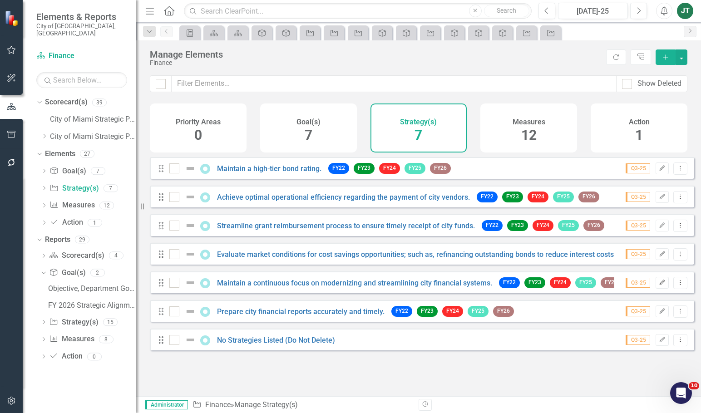
click at [658, 285] on icon "Edit" at bounding box center [661, 282] width 7 height 5
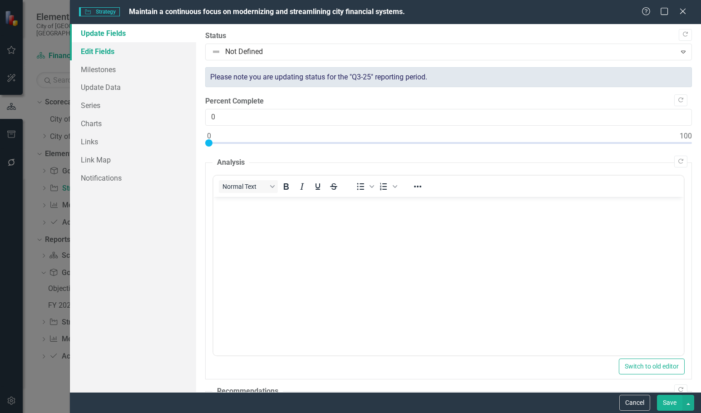
click at [128, 50] on link "Edit Fields" at bounding box center [133, 51] width 126 height 18
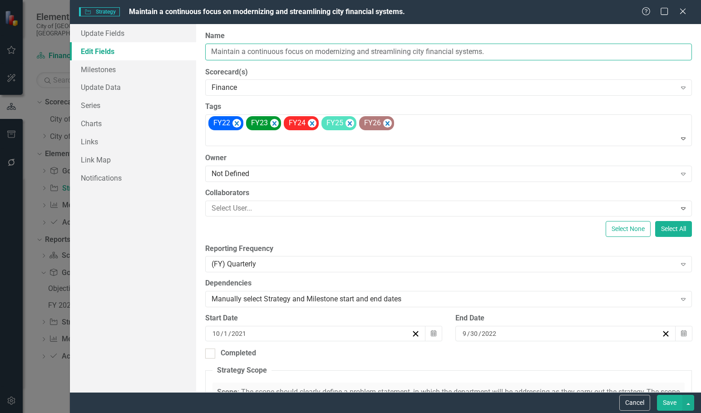
drag, startPoint x: 357, startPoint y: 53, endPoint x: 225, endPoint y: 51, distance: 131.6
click at [174, 56] on div "Update Fields Edit Fields Milestones Update Data Series Charts Links Link Map N…" at bounding box center [385, 208] width 631 height 368
click at [669, 401] on button "Save" at bounding box center [669, 403] width 25 height 16
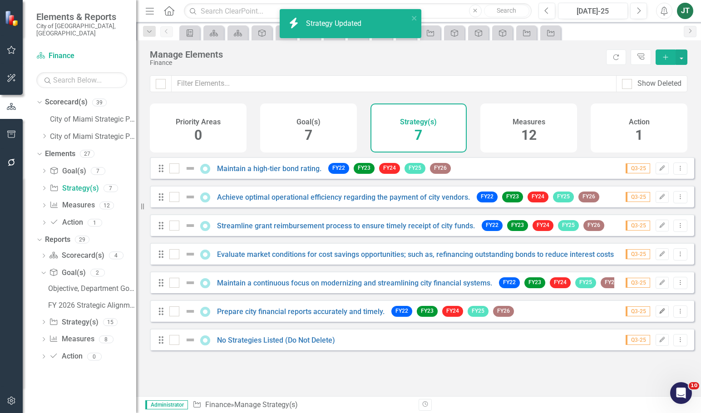
click at [658, 314] on icon "Edit" at bounding box center [661, 311] width 7 height 5
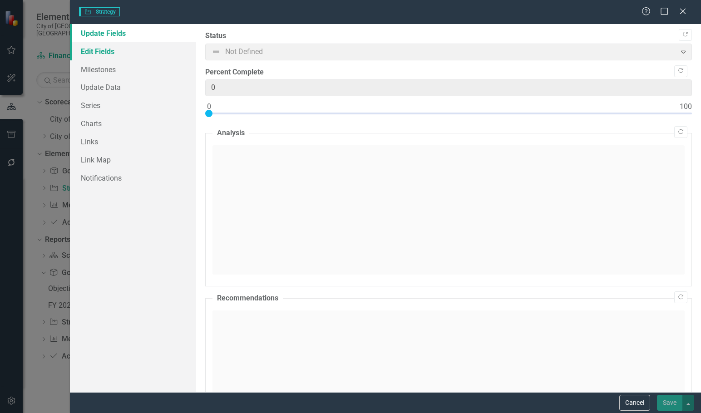
click at [86, 51] on link "Edit Fields" at bounding box center [133, 51] width 126 height 18
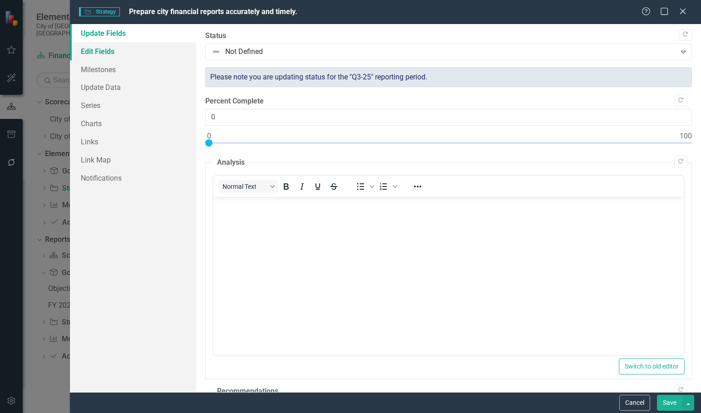
click at [102, 55] on link "Edit Fields" at bounding box center [133, 51] width 126 height 18
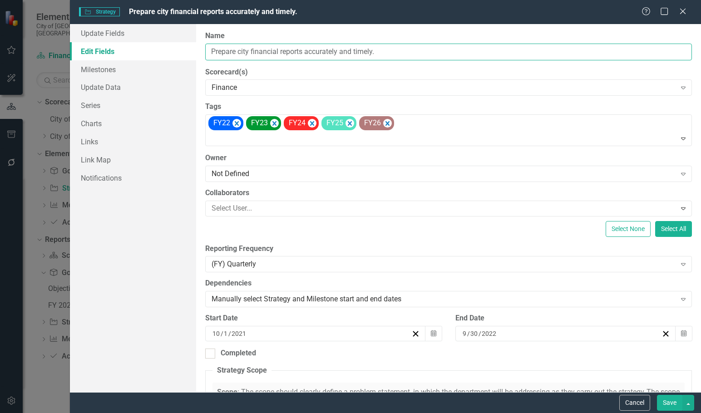
click at [320, 48] on input "Prepare city financial reports accurately and timely." at bounding box center [448, 52] width 486 height 17
drag, startPoint x: 340, startPoint y: 52, endPoint x: 134, endPoint y: 52, distance: 206.0
click at [133, 52] on div "Update Fields Edit Fields Milestones Update Data Series Charts Links Link Map N…" at bounding box center [385, 208] width 631 height 368
drag, startPoint x: 197, startPoint y: 51, endPoint x: 272, endPoint y: 49, distance: 74.5
click at [269, 49] on input "Prepare city financial reports accurately and timely." at bounding box center [448, 52] width 486 height 17
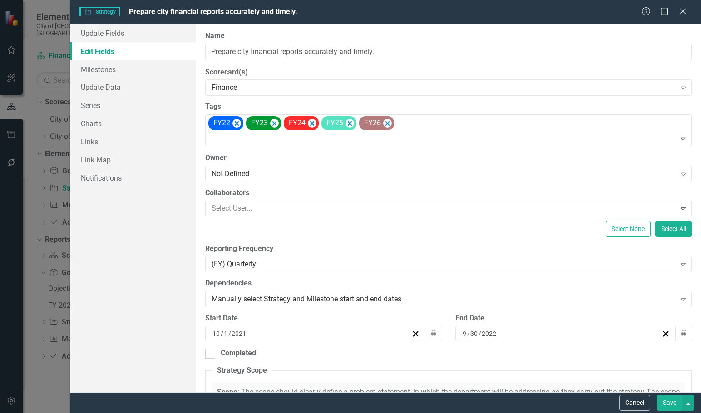
click at [138, 54] on div "Update Fields Edit Fields Milestones Update Data Series Charts Links Link Map N…" at bounding box center [385, 208] width 631 height 368
click at [635, 403] on button "Cancel" at bounding box center [634, 403] width 31 height 16
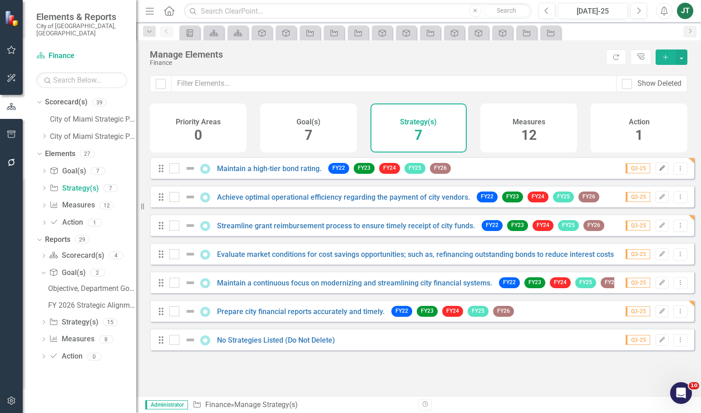
click at [658, 171] on icon "Edit" at bounding box center [661, 168] width 7 height 5
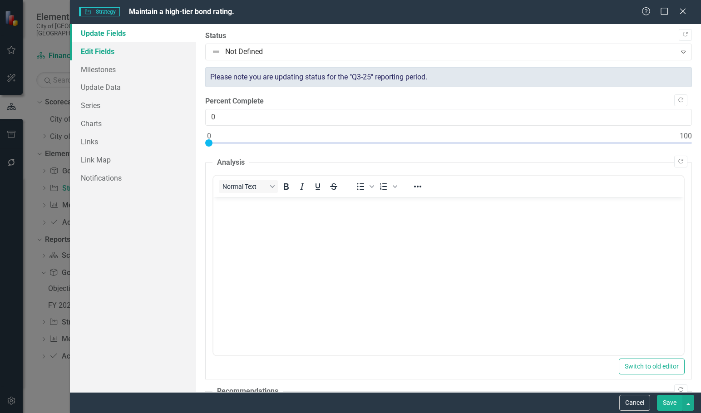
click at [107, 52] on link "Edit Fields" at bounding box center [133, 51] width 126 height 18
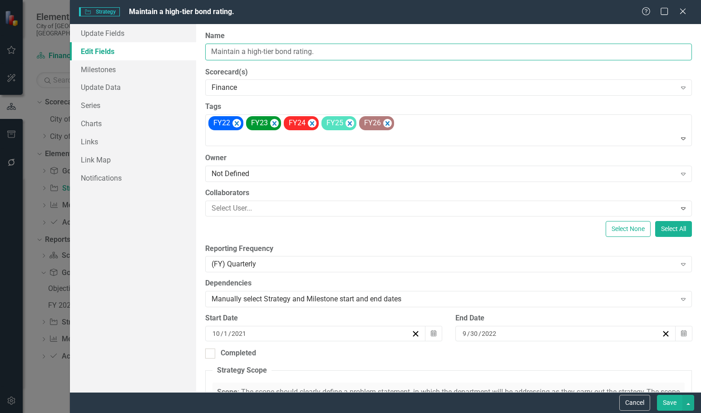
drag, startPoint x: 324, startPoint y: 51, endPoint x: 213, endPoint y: 50, distance: 110.7
click at [175, 54] on div "Update Fields Edit Fields Milestones Update Data Series Charts Links Link Map N…" at bounding box center [385, 208] width 631 height 368
click at [672, 402] on button "Save" at bounding box center [669, 403] width 25 height 16
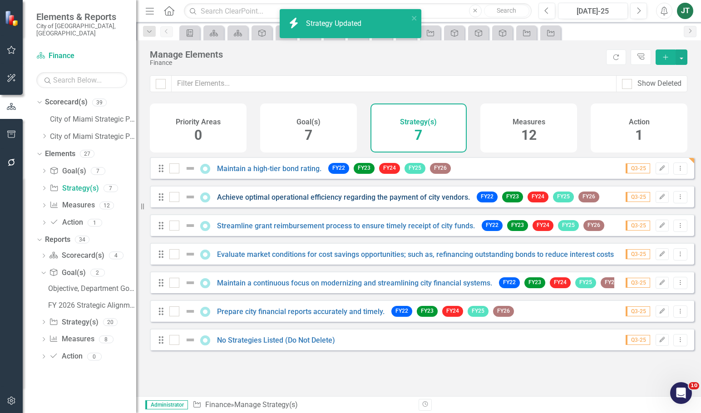
click at [272, 201] on link "Achieve optimal operational efficiency regarding the payment of city vendors." at bounding box center [343, 197] width 253 height 9
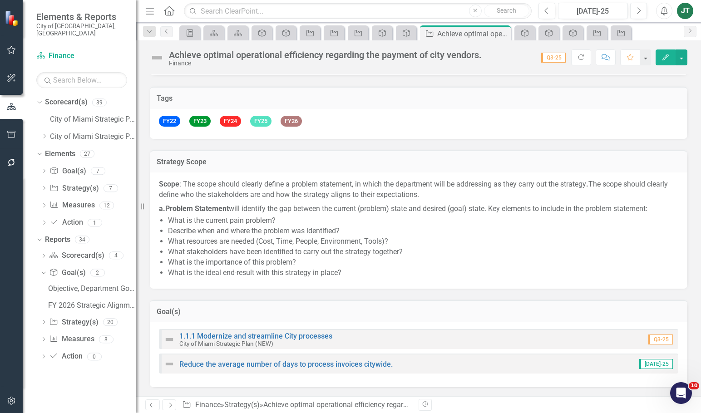
scroll to position [227, 0]
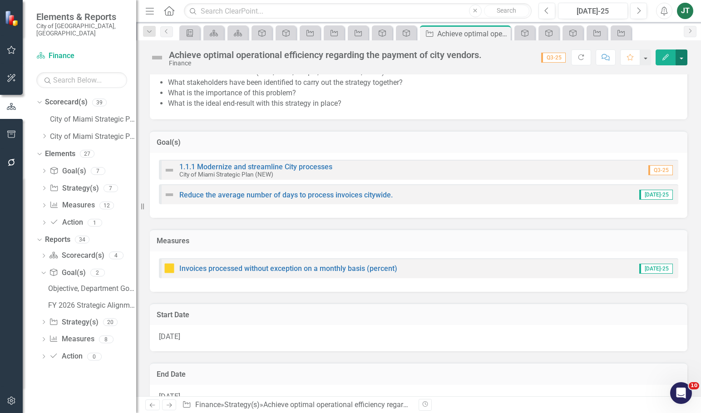
click at [686, 54] on button "button" at bounding box center [681, 57] width 12 height 16
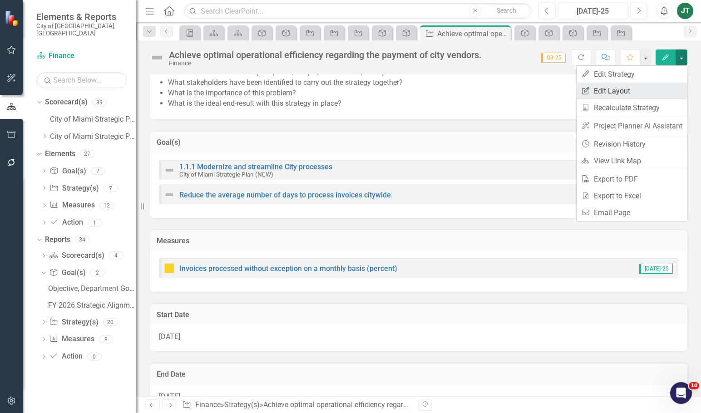
click at [635, 93] on link "Edit Report Edit Layout" at bounding box center [631, 91] width 110 height 17
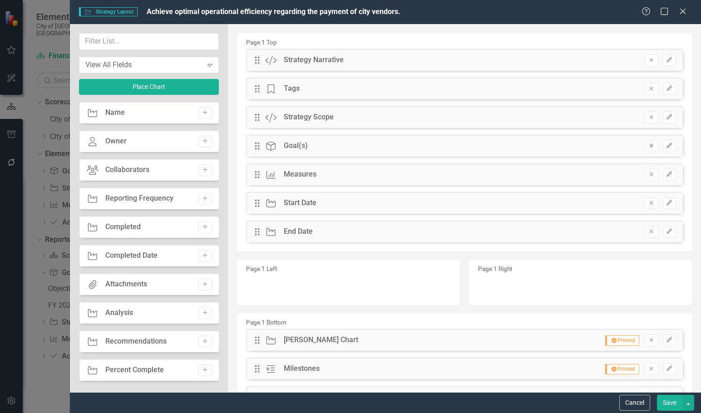
click at [649, 146] on button "Remove" at bounding box center [650, 146] width 13 height 12
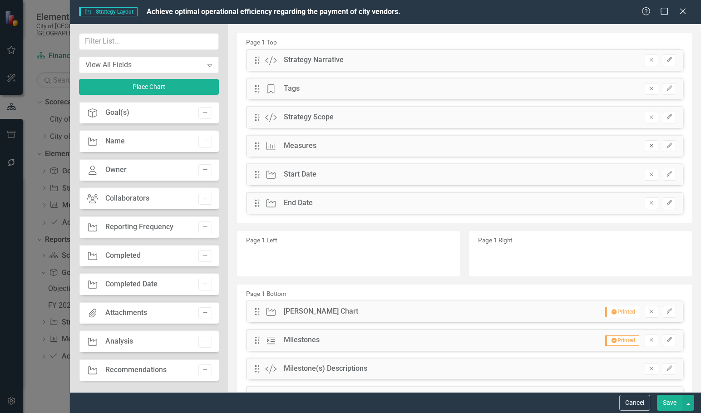
click at [649, 145] on icon "button" at bounding box center [651, 146] width 4 height 4
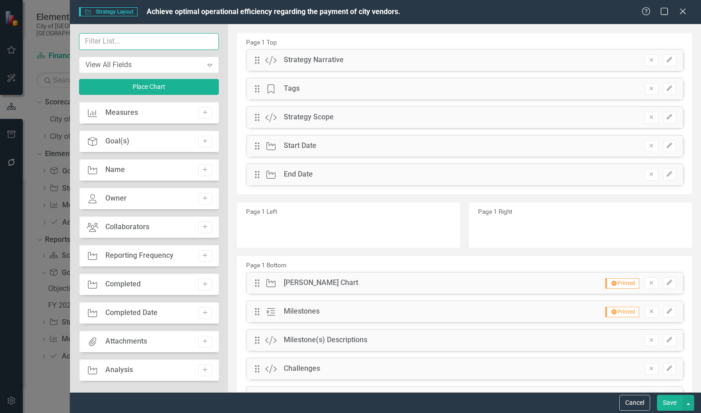
click at [115, 44] on input "text" at bounding box center [148, 41] width 139 height 17
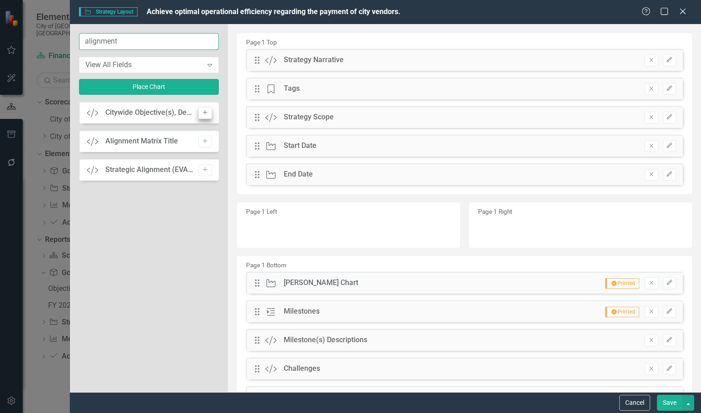
type input "alignment"
click at [207, 109] on button "Add" at bounding box center [204, 113] width 13 height 12
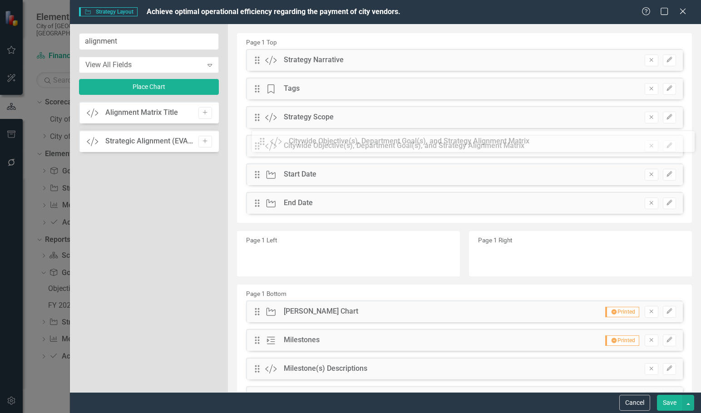
drag, startPoint x: 259, startPoint y: 60, endPoint x: 270, endPoint y: 141, distance: 82.1
click at [678, 402] on button "Save" at bounding box center [669, 403] width 25 height 16
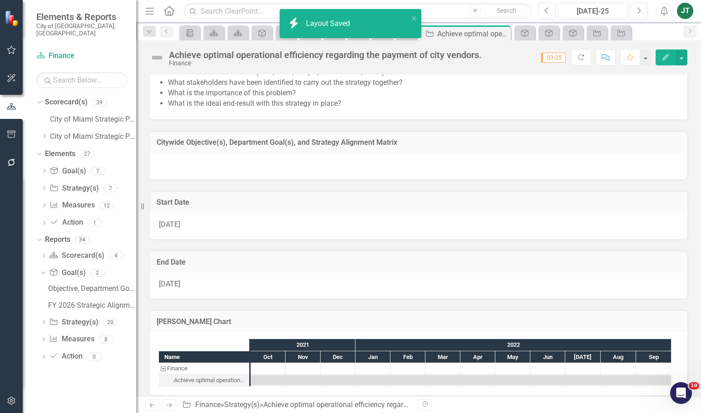
click at [312, 147] on td "Citywide Objective(s), Department Goal(s), and Strategy Alignment Matrix" at bounding box center [419, 144] width 524 height 12
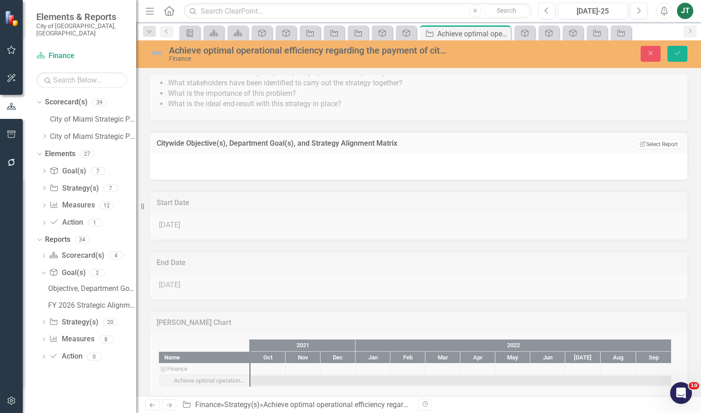
click at [649, 137] on div "Citywide Objective(s), Department Goal(s), and Strategy Alignment Matrix Edit R…" at bounding box center [418, 143] width 537 height 22
click at [648, 145] on button "Edit Report Select Report" at bounding box center [658, 144] width 44 height 10
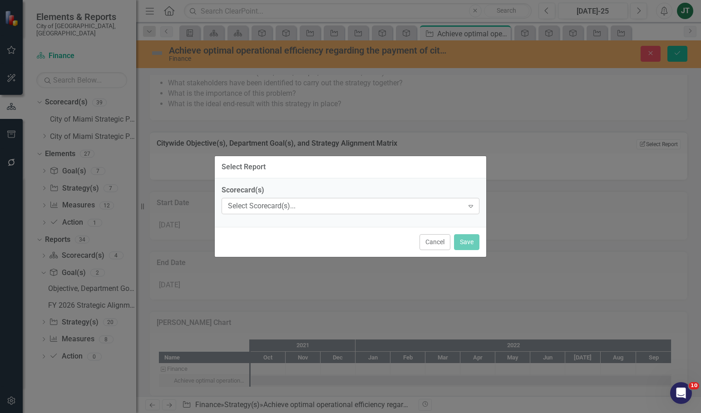
click at [350, 209] on div "Select Scorecard(s)..." at bounding box center [346, 206] width 236 height 10
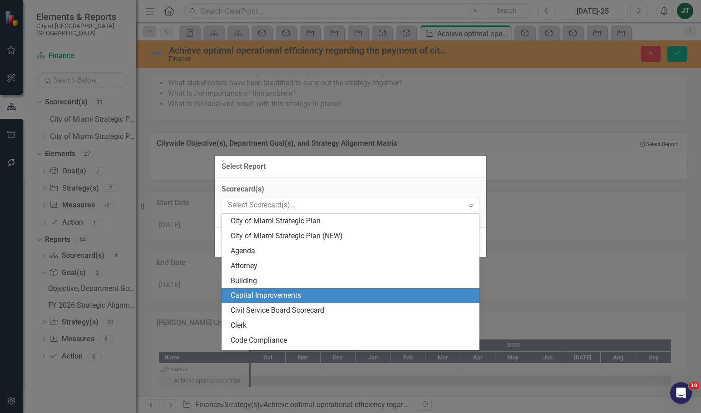
scroll to position [91, 0]
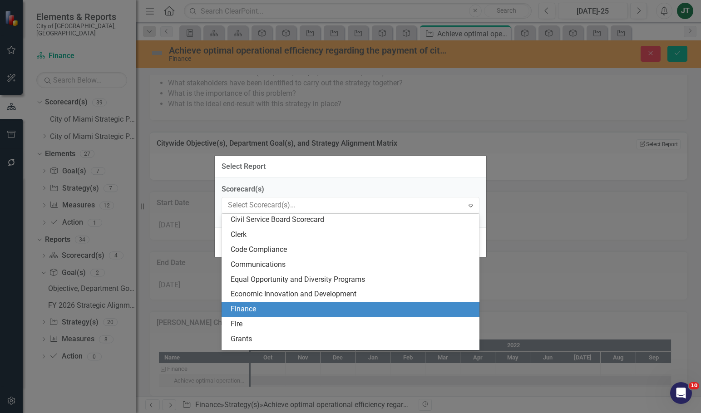
click at [249, 308] on div "Finance" at bounding box center [352, 309] width 243 height 10
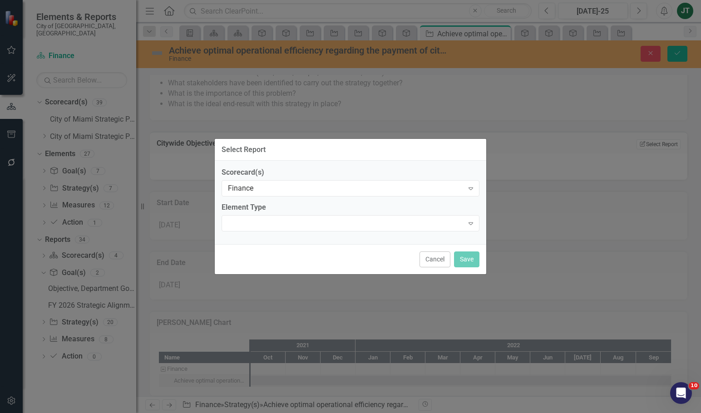
click at [262, 212] on label "Element Type" at bounding box center [350, 207] width 258 height 10
click at [258, 226] on div "Expand" at bounding box center [350, 223] width 258 height 16
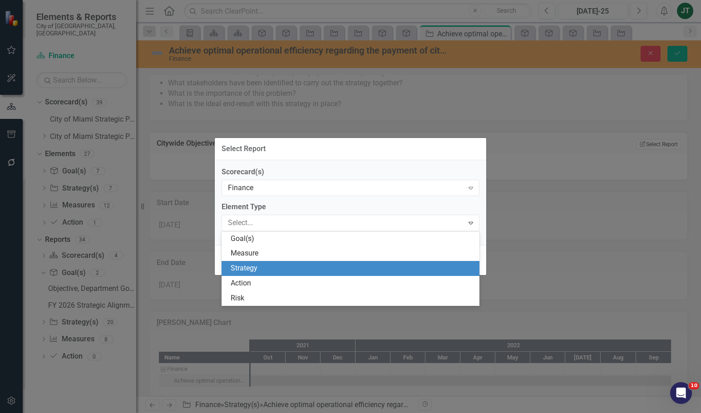
click at [247, 269] on div "Strategy" at bounding box center [352, 268] width 243 height 10
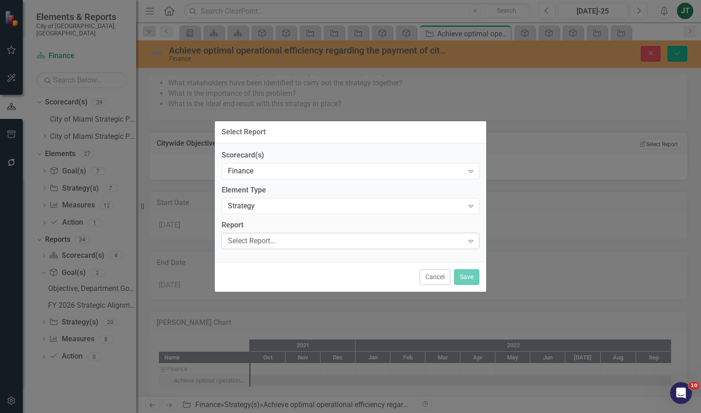
click at [256, 236] on div "Select Report..." at bounding box center [346, 241] width 236 height 10
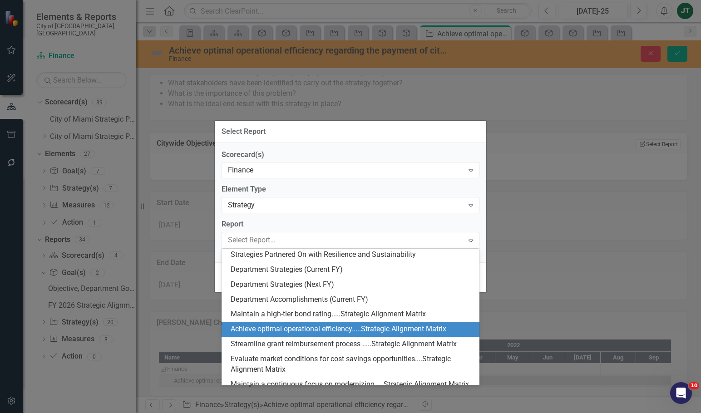
click at [259, 328] on div "Achieve optimal operational efficiency.....Strategic Alignment Matrix" at bounding box center [352, 329] width 243 height 10
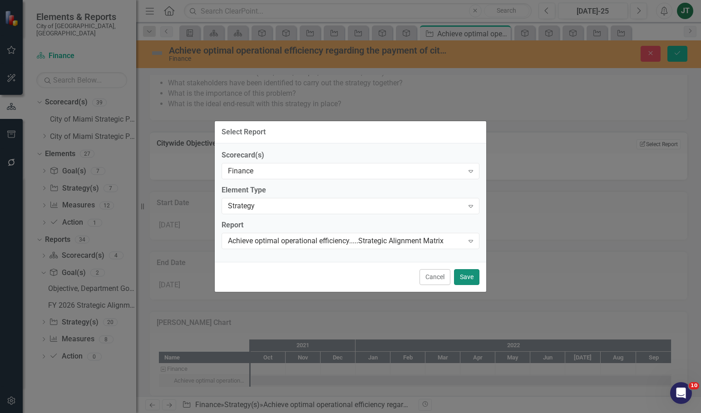
click at [461, 275] on button "Save" at bounding box center [466, 277] width 25 height 16
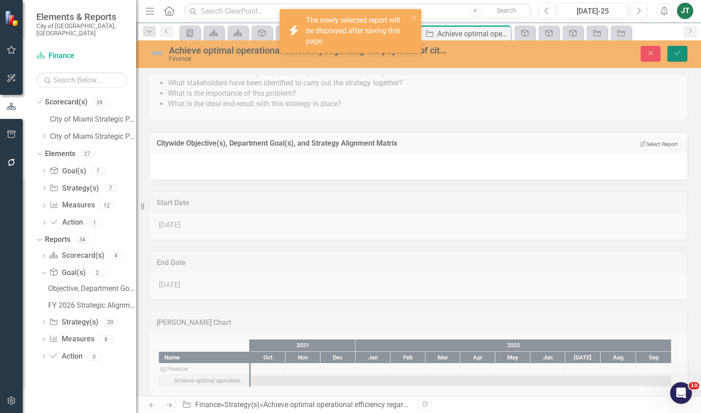
click at [673, 51] on icon "Save" at bounding box center [677, 53] width 8 height 6
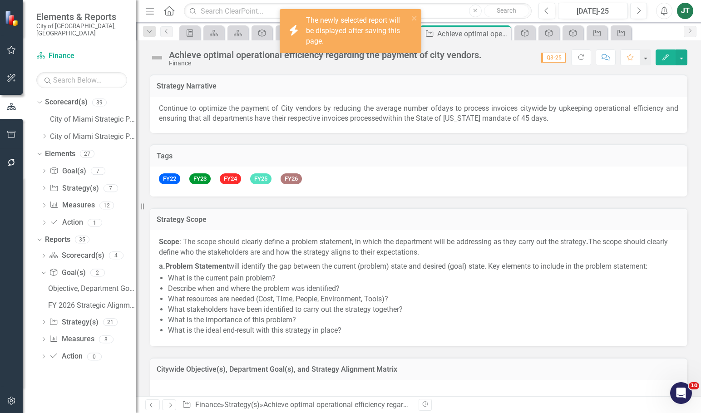
scroll to position [136, 0]
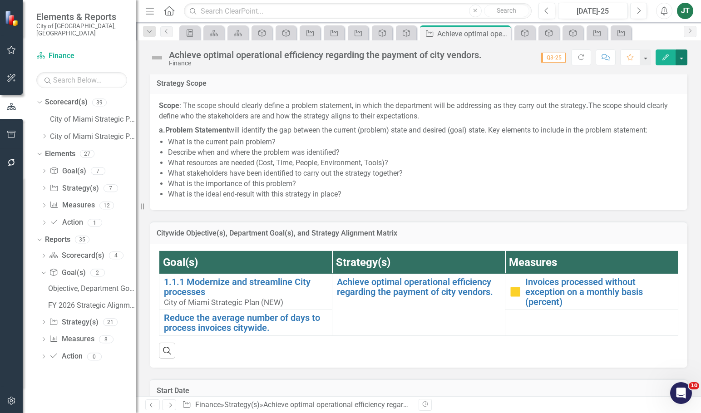
click at [678, 58] on button "button" at bounding box center [681, 57] width 12 height 16
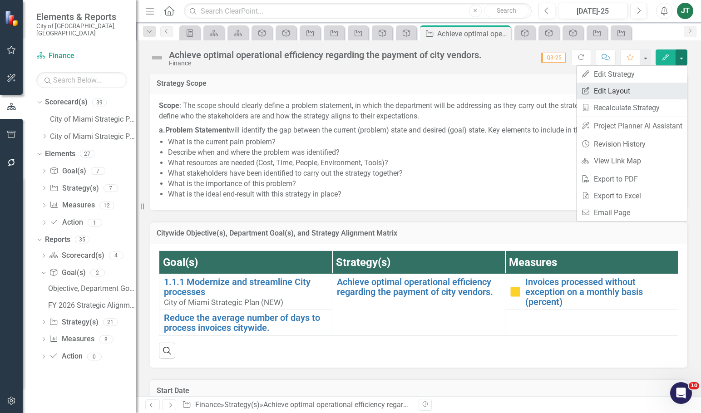
click at [637, 92] on link "Edit Report Edit Layout" at bounding box center [631, 91] width 110 height 17
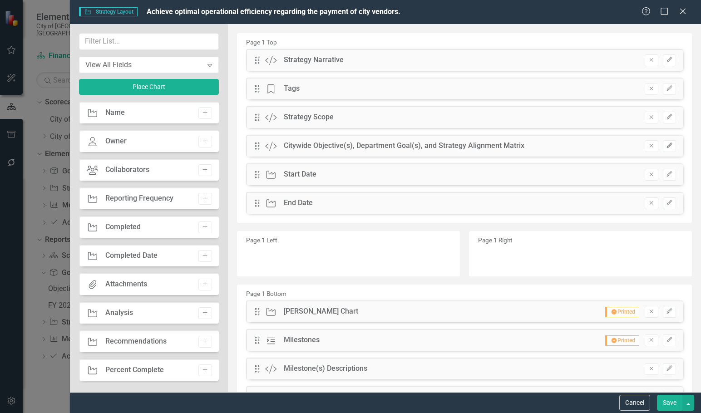
click at [667, 147] on button "Edit" at bounding box center [669, 146] width 13 height 12
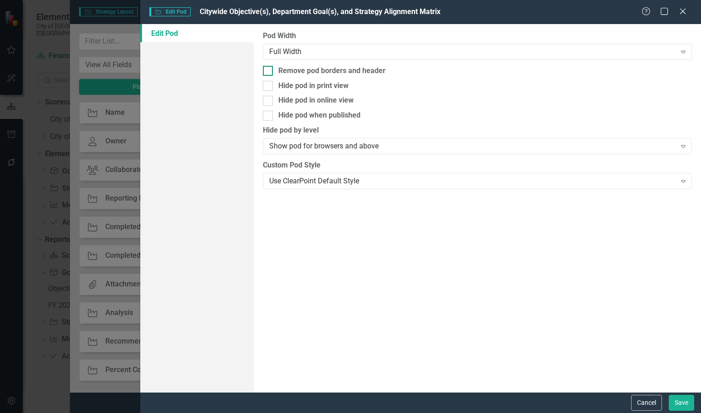
click at [304, 68] on div "Remove pod borders and header" at bounding box center [331, 71] width 107 height 10
click at [269, 68] on input "Remove pod borders and header" at bounding box center [266, 69] width 6 height 6
checkbox input "true"
click at [679, 403] on button "Save" at bounding box center [680, 403] width 25 height 16
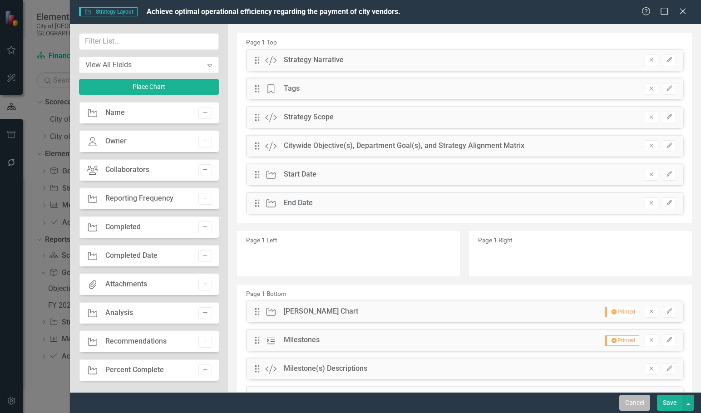
click at [637, 406] on button "Cancel" at bounding box center [634, 403] width 31 height 16
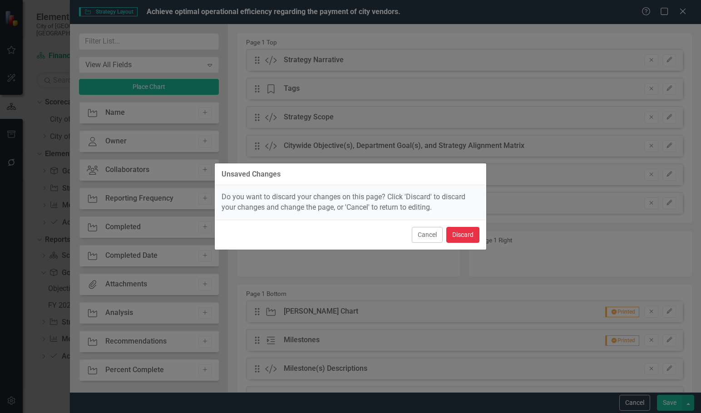
click at [460, 240] on button "Discard" at bounding box center [462, 235] width 33 height 16
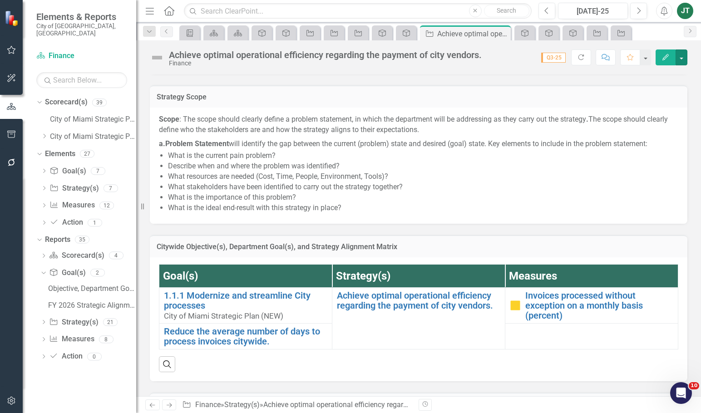
scroll to position [91, 0]
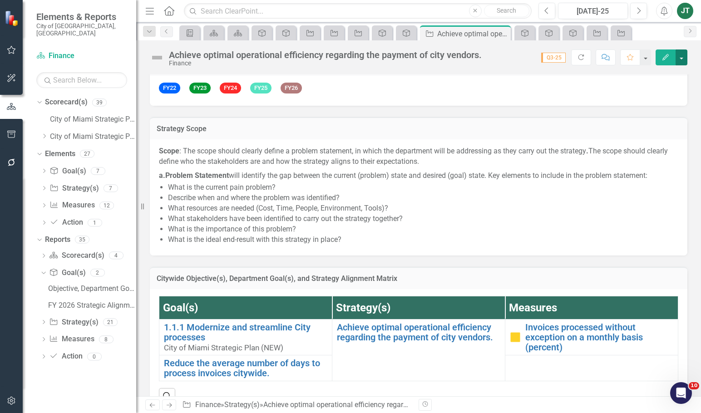
click at [685, 54] on button "button" at bounding box center [681, 57] width 12 height 16
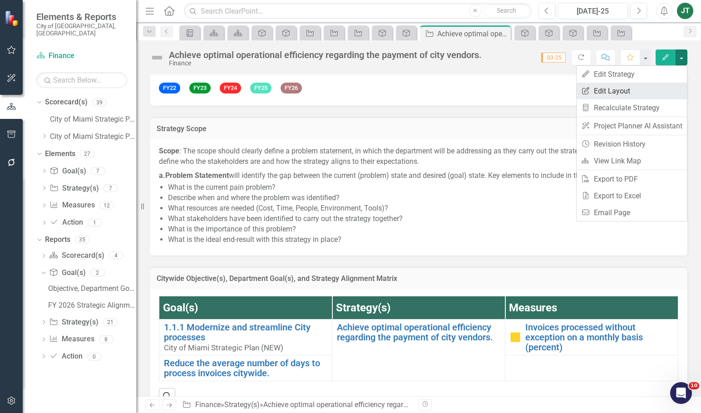
click at [625, 89] on link "Edit Report Edit Layout" at bounding box center [631, 91] width 110 height 17
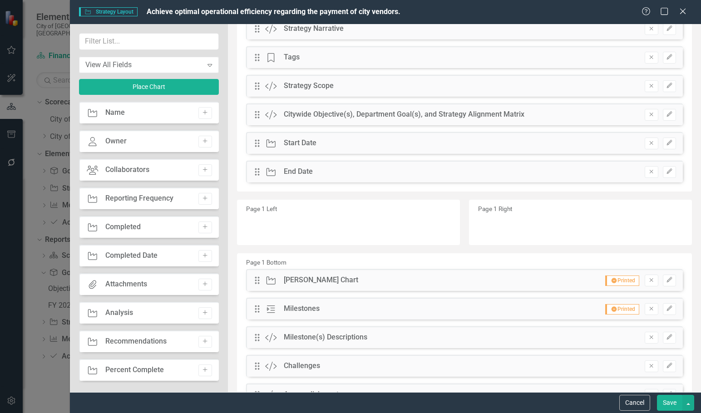
scroll to position [45, 0]
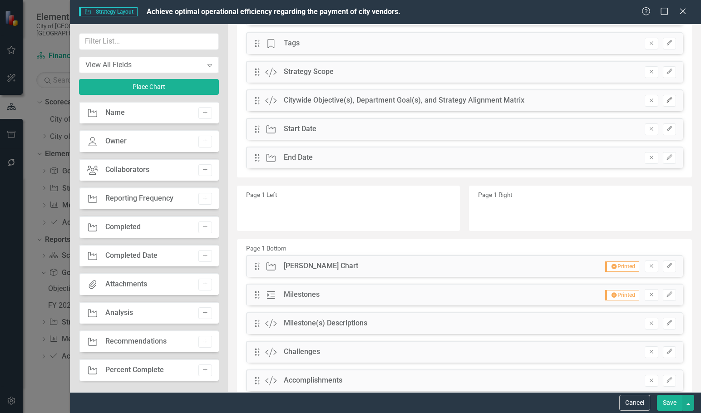
click at [666, 99] on icon "button" at bounding box center [668, 100] width 5 height 5
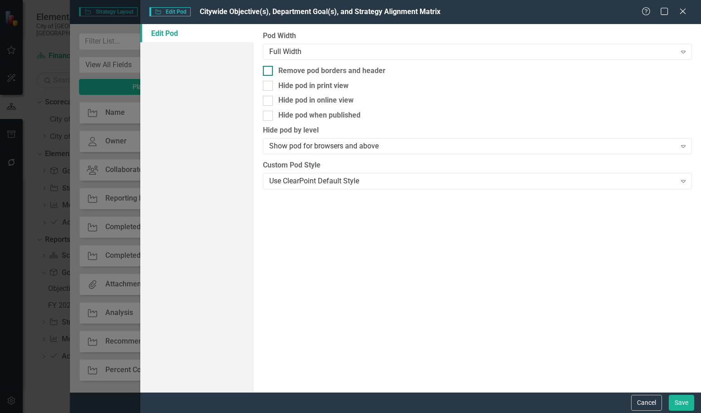
click at [297, 68] on div "Remove pod borders and header" at bounding box center [331, 71] width 107 height 10
click at [269, 68] on input "Remove pod borders and header" at bounding box center [266, 69] width 6 height 6
checkbox input "true"
click at [687, 405] on button "Save" at bounding box center [680, 403] width 25 height 16
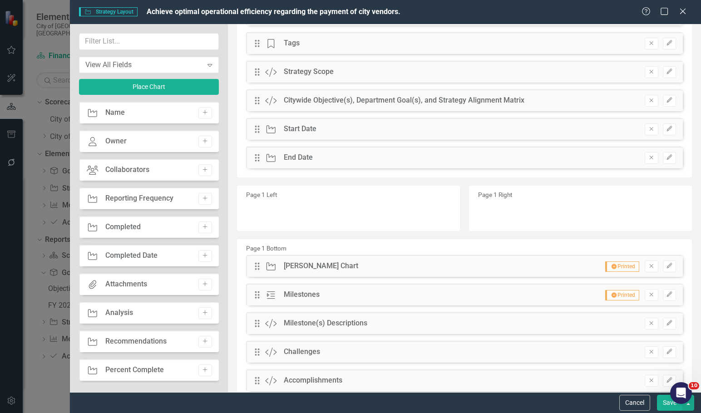
click at [673, 405] on button "Save" at bounding box center [669, 403] width 25 height 16
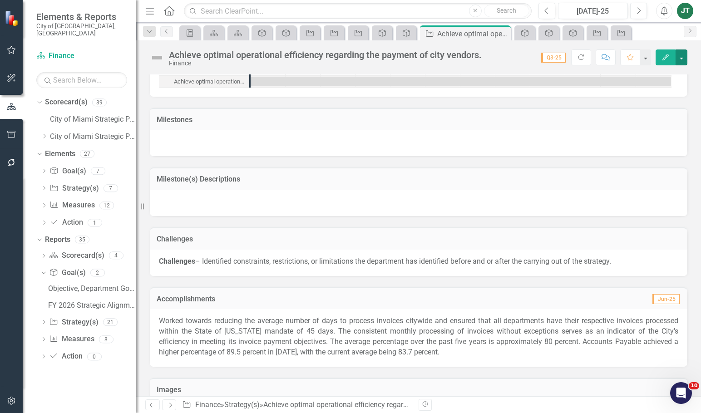
scroll to position [488, 0]
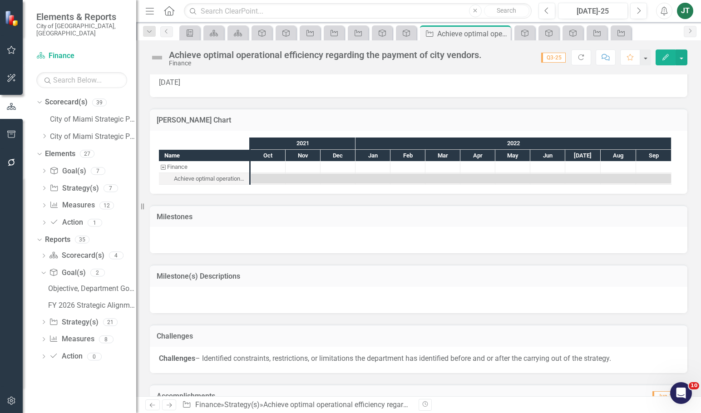
click at [315, 281] on td "Milestone(s) Descriptions" at bounding box center [419, 277] width 524 height 12
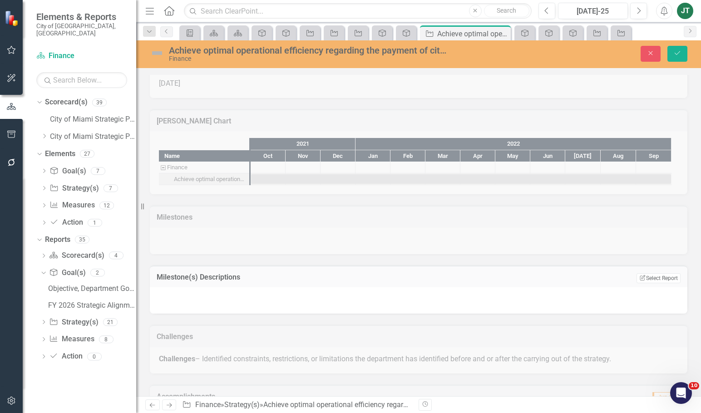
click at [674, 278] on div "Milestone(s) Descriptions Edit Report Select Report Link View Page" at bounding box center [418, 276] width 537 height 22
click at [662, 279] on button "Edit Report Select Report" at bounding box center [658, 278] width 44 height 10
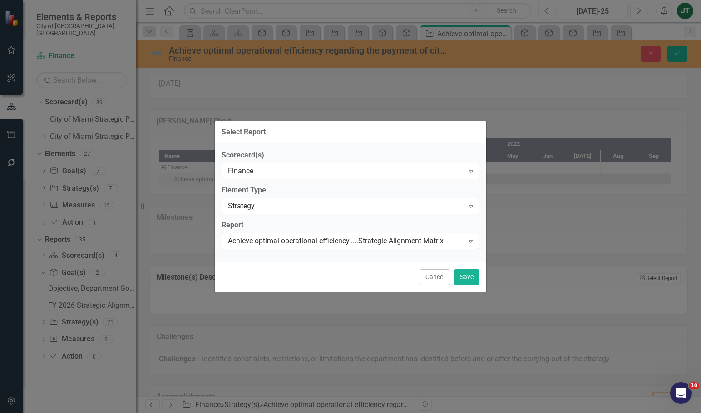
click at [270, 240] on div "Achieve optimal operational efficiency.....Strategic Alignment Matrix" at bounding box center [346, 241] width 236 height 10
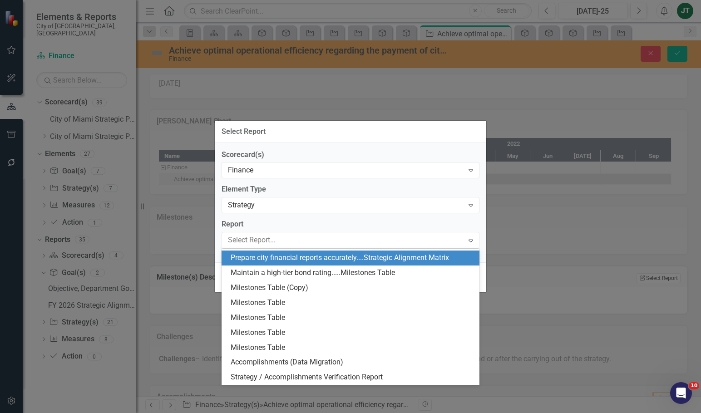
scroll to position [242, 0]
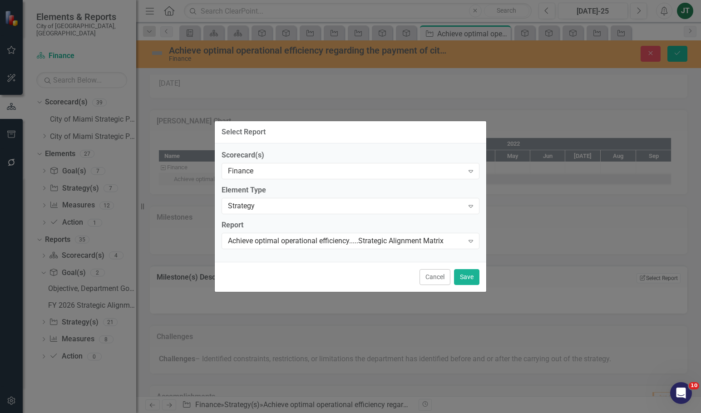
click at [584, 236] on div "Select Report Scorecard(s) Finance Expand Element Type Strategy Expand Report A…" at bounding box center [350, 206] width 701 height 413
drag, startPoint x: 416, startPoint y: 280, endPoint x: 430, endPoint y: 279, distance: 14.1
click at [416, 280] on div "Cancel Save" at bounding box center [350, 277] width 271 height 30
click at [444, 276] on button "Cancel" at bounding box center [434, 277] width 31 height 16
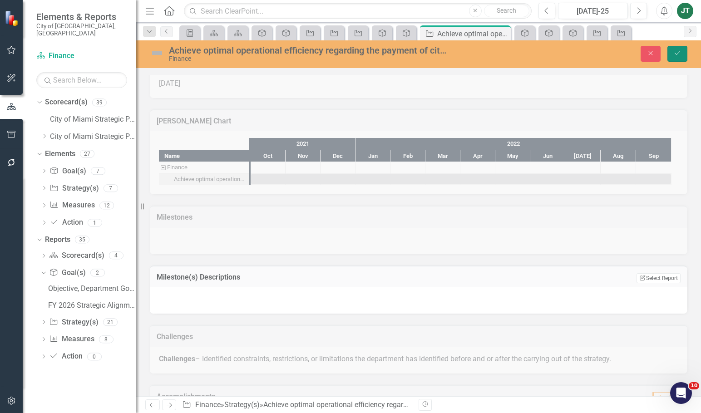
click at [676, 54] on icon "Save" at bounding box center [677, 53] width 8 height 6
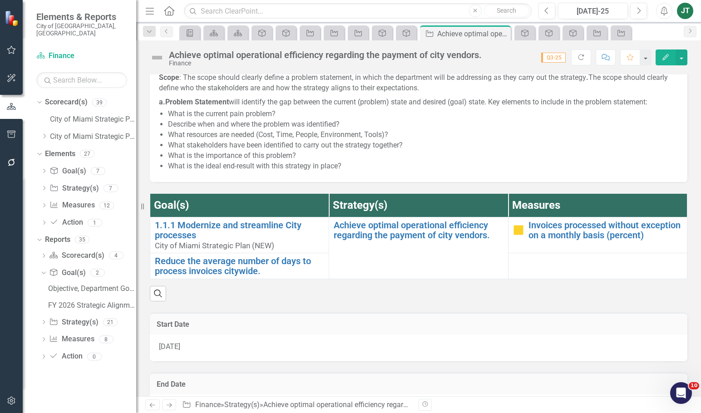
scroll to position [79, 0]
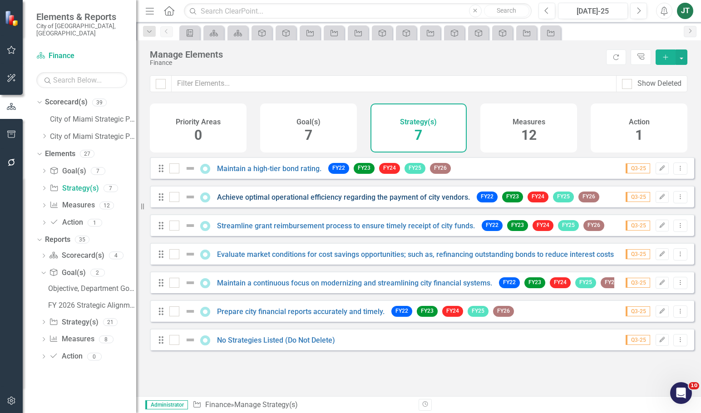
click at [309, 201] on link "Achieve optimal operational efficiency regarding the payment of city vendors." at bounding box center [343, 197] width 253 height 9
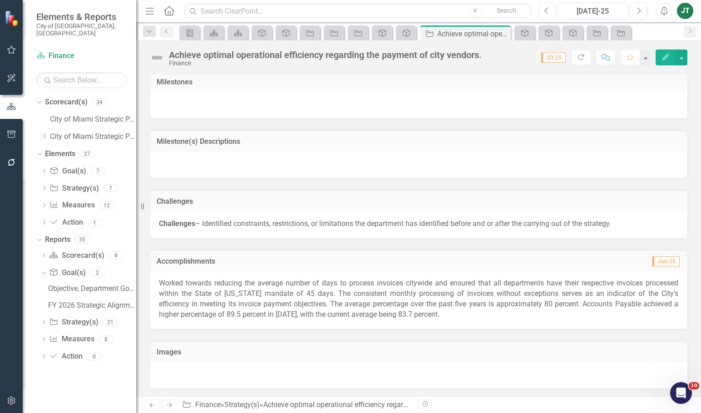
scroll to position [624, 0]
click at [314, 141] on h3 "Milestone(s) Descriptions" at bounding box center [419, 140] width 524 height 8
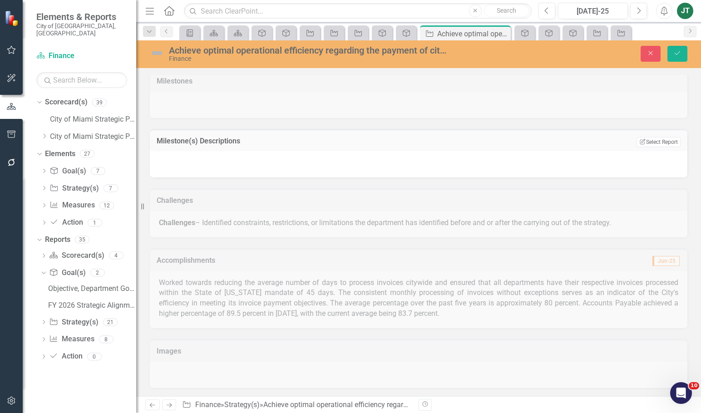
click at [655, 136] on td "Edit Report Select Report Link View Page" at bounding box center [589, 142] width 181 height 12
click at [653, 142] on button "Edit Report Select Report" at bounding box center [658, 142] width 44 height 10
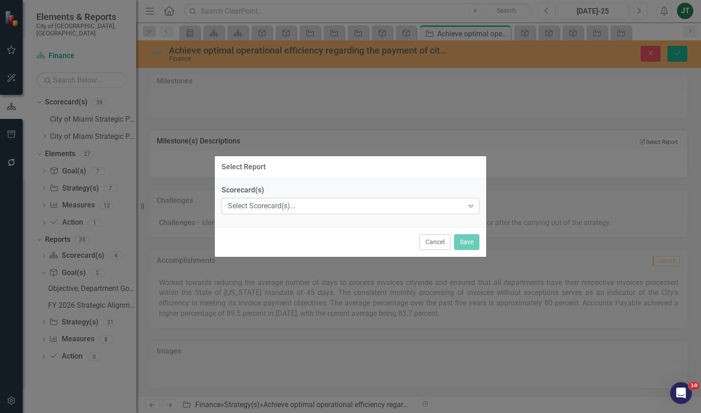
click at [259, 209] on div "Select Scorecard(s)..." at bounding box center [346, 206] width 236 height 10
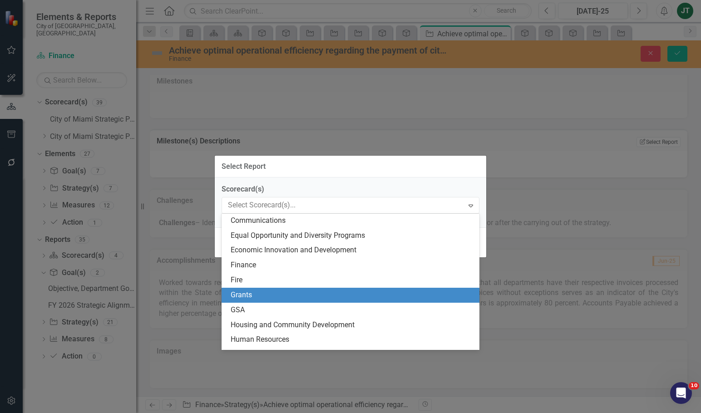
scroll to position [136, 0]
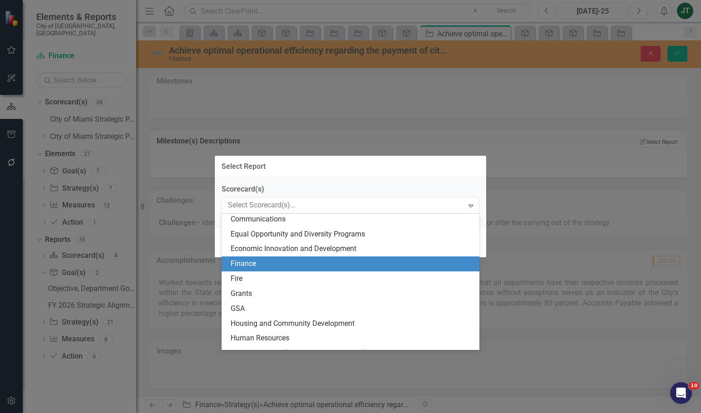
click at [260, 265] on div "Finance" at bounding box center [352, 264] width 243 height 10
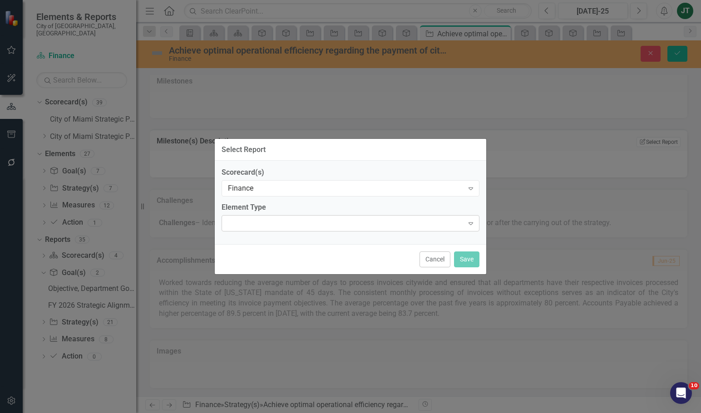
click at [254, 222] on div "Expand" at bounding box center [350, 223] width 258 height 16
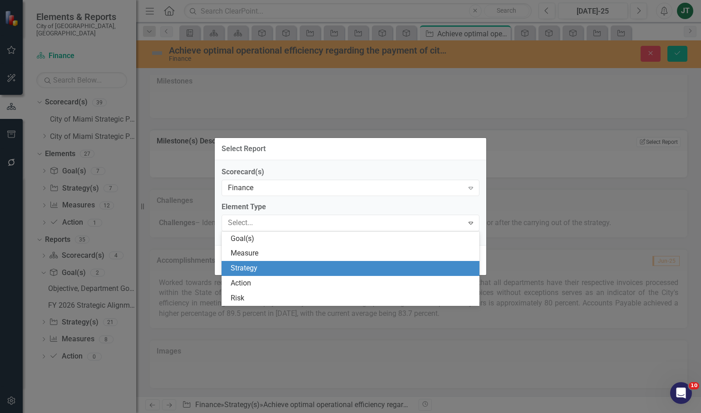
click at [247, 265] on div "Strategy" at bounding box center [352, 268] width 243 height 10
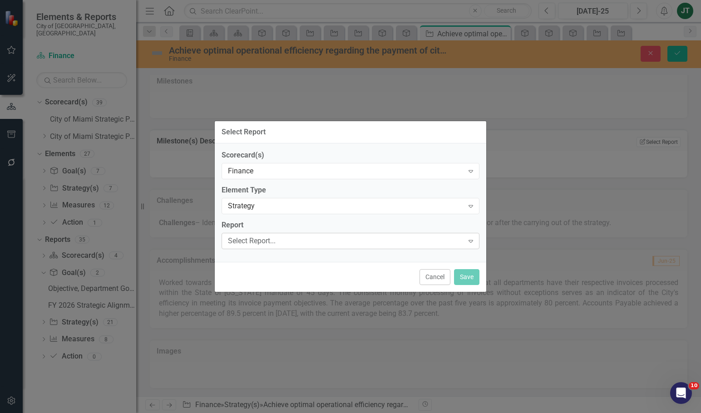
click at [246, 239] on div "Select Report..." at bounding box center [346, 241] width 236 height 10
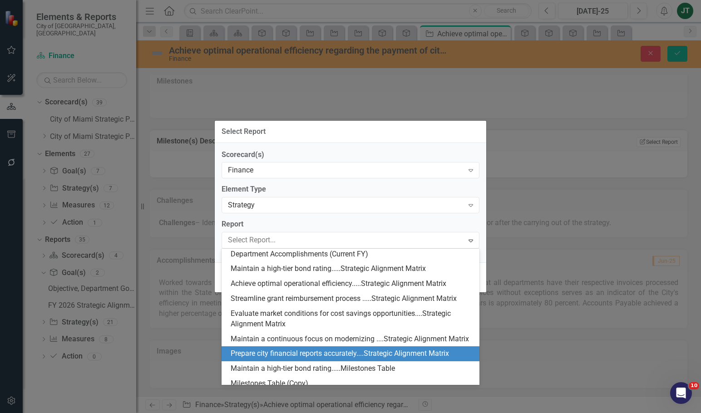
click at [595, 303] on div "Select Report Scorecard(s) Finance Expand Element Type Strategy Expand Report 2…" at bounding box center [350, 206] width 701 height 413
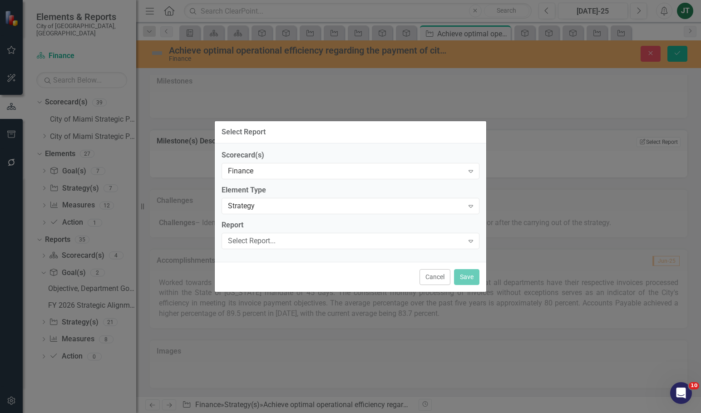
click at [649, 58] on div "Select Report Scorecard(s) Finance Expand Element Type Strategy Expand Report S…" at bounding box center [350, 206] width 701 height 413
drag, startPoint x: 426, startPoint y: 265, endPoint x: 430, endPoint y: 275, distance: 10.8
click at [427, 265] on div "Cancel Save" at bounding box center [350, 277] width 271 height 30
click at [431, 276] on button "Cancel" at bounding box center [434, 277] width 31 height 16
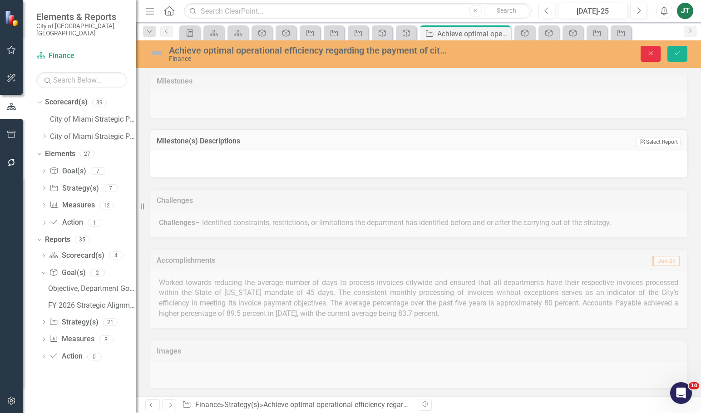
click at [655, 53] on button "Close" at bounding box center [650, 54] width 20 height 16
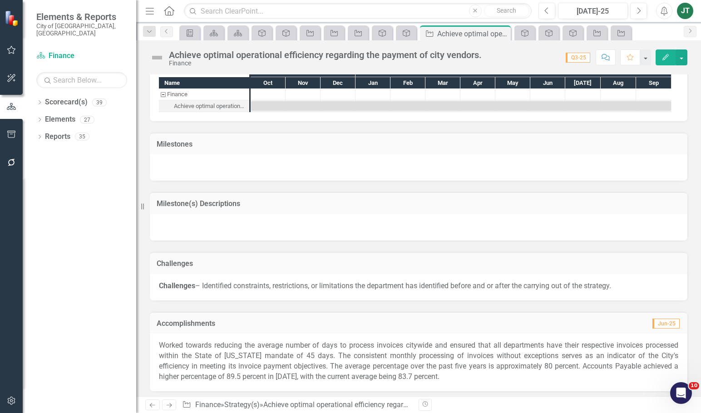
scroll to position [488, 0]
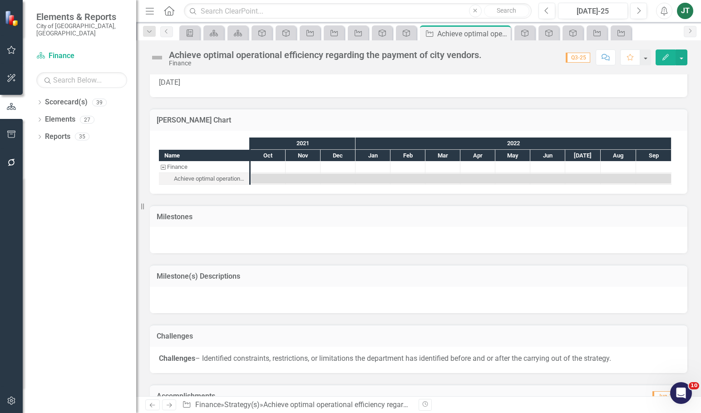
click at [302, 280] on h3 "Milestone(s) Descriptions" at bounding box center [419, 276] width 524 height 8
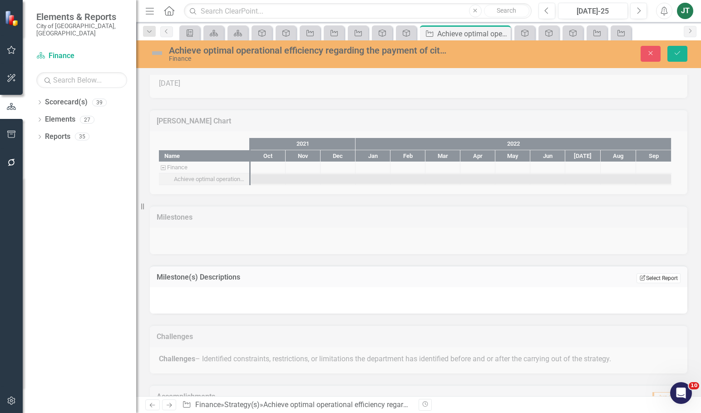
click at [669, 276] on button "Edit Report Select Report" at bounding box center [658, 278] width 44 height 10
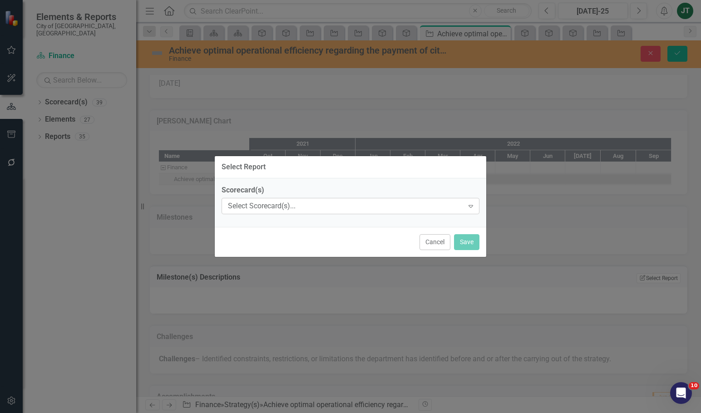
click at [252, 211] on div "Select Scorecard(s)... Expand" at bounding box center [350, 206] width 258 height 16
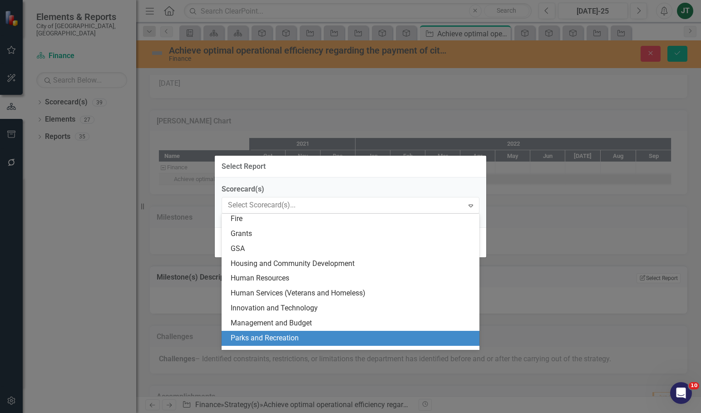
scroll to position [182, 0]
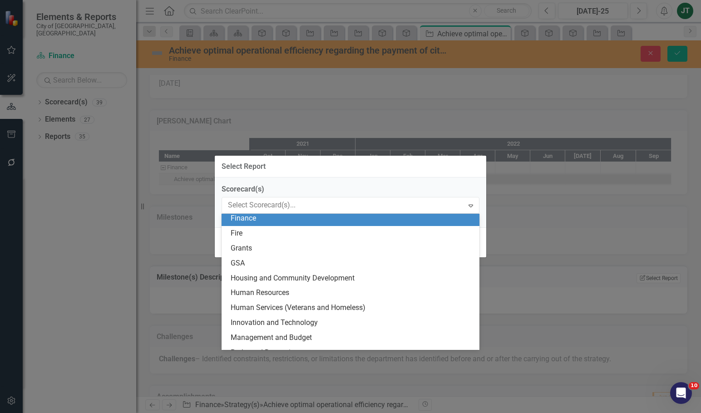
click at [246, 220] on div "Finance" at bounding box center [352, 218] width 243 height 10
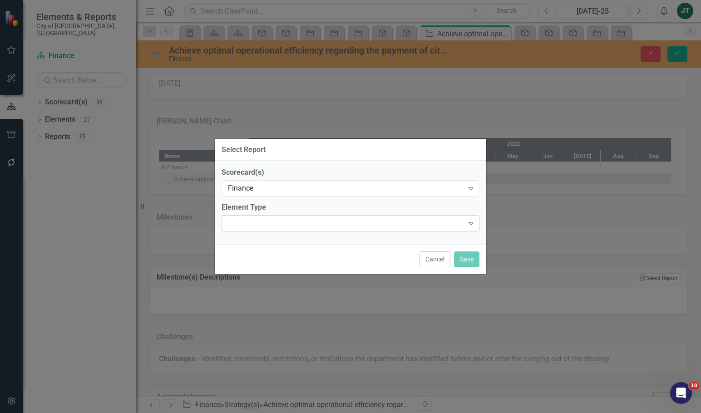
click at [257, 229] on div "Expand" at bounding box center [350, 223] width 258 height 16
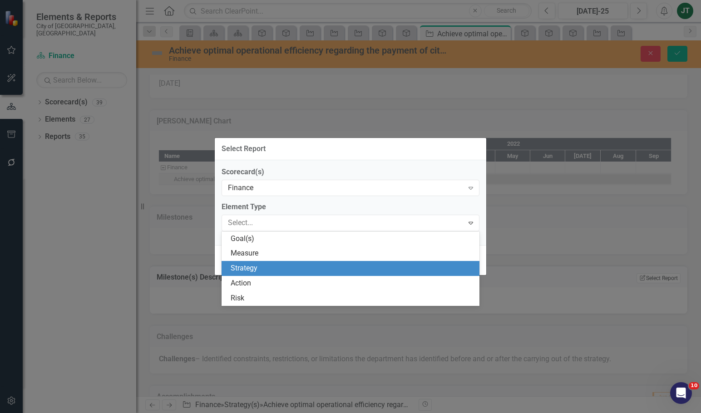
click at [263, 272] on div "Strategy" at bounding box center [352, 268] width 243 height 10
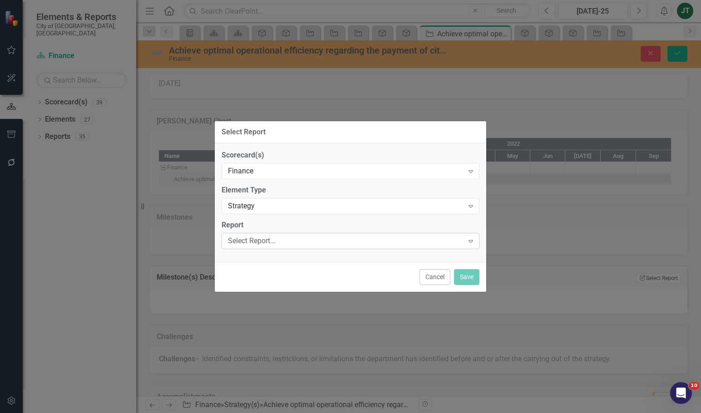
click at [300, 236] on div "Select Report..." at bounding box center [346, 241] width 236 height 10
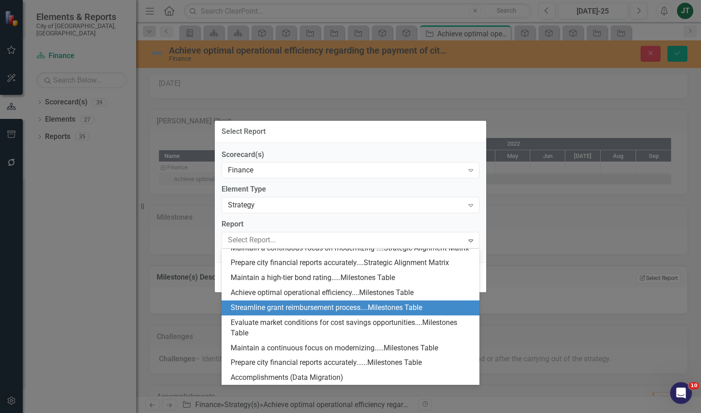
scroll to position [253, 0]
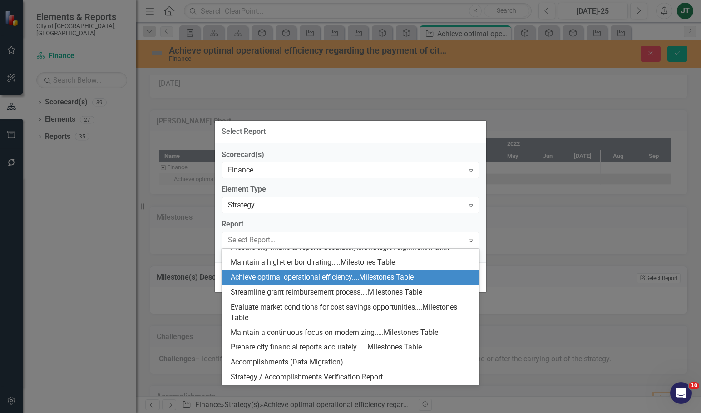
click at [261, 270] on div "Achieve optimal operational efficiency....Milestones Table" at bounding box center [350, 277] width 258 height 15
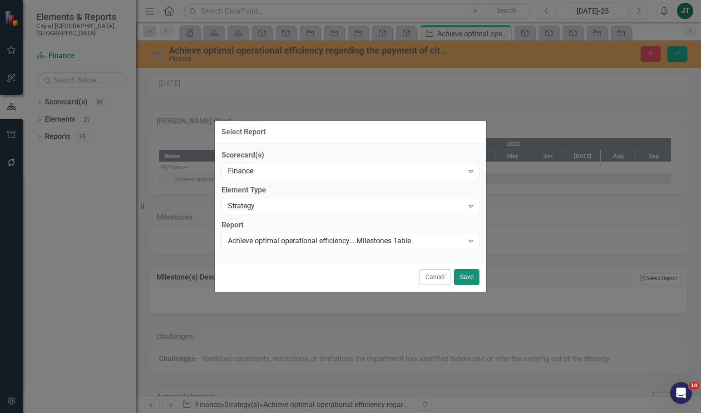
click at [470, 277] on button "Save" at bounding box center [466, 277] width 25 height 16
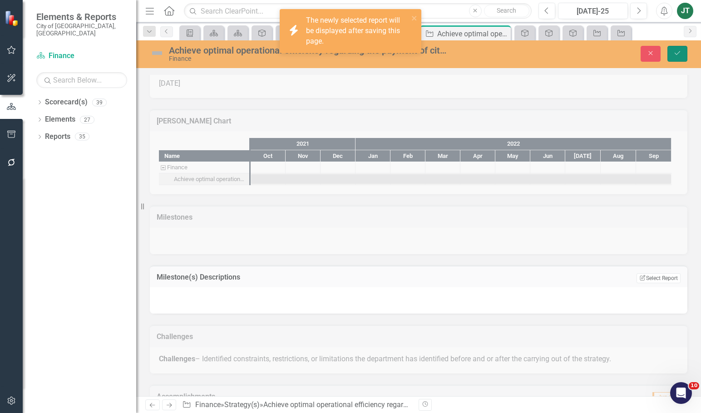
click at [677, 50] on icon "Save" at bounding box center [677, 53] width 8 height 6
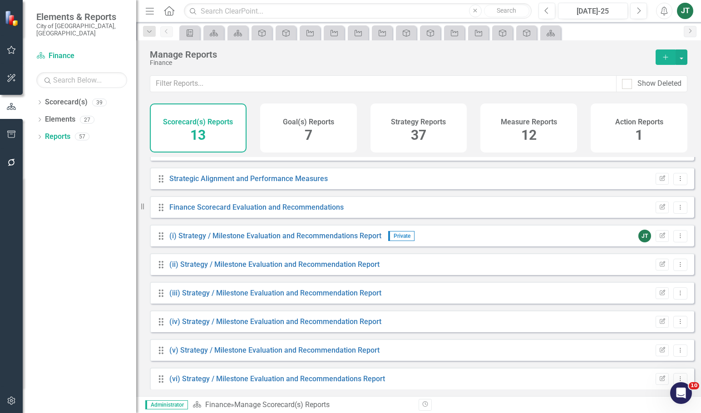
scroll to position [139, 0]
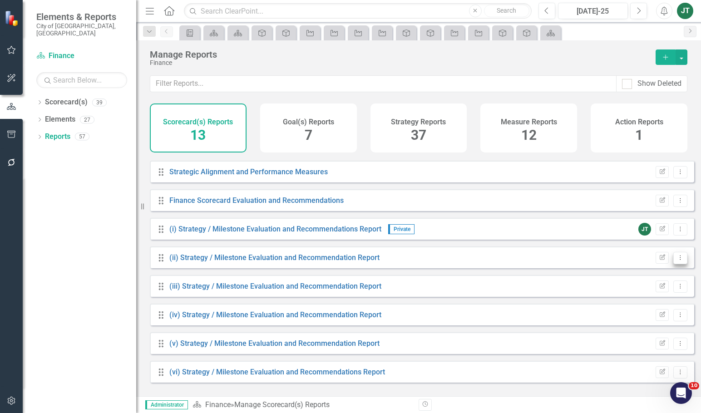
click at [676, 260] on icon "Dropdown Menu" at bounding box center [680, 258] width 8 height 6
click at [637, 278] on link "Edit Report Edit Report" at bounding box center [642, 279] width 75 height 17
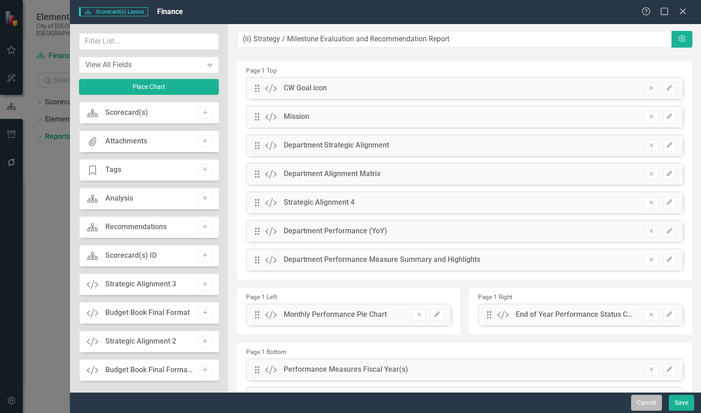
click at [641, 403] on button "Cancel" at bounding box center [646, 403] width 31 height 16
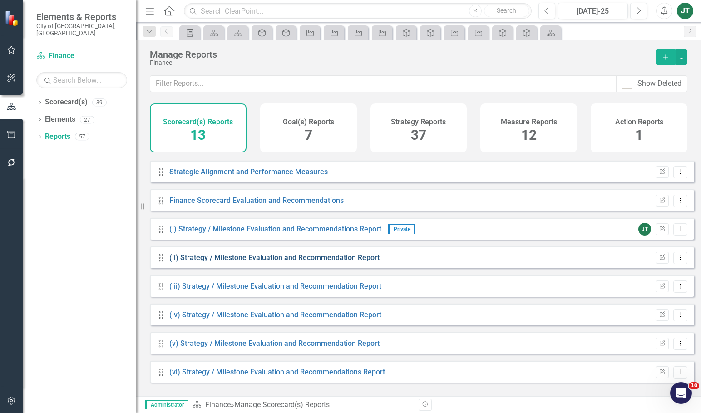
click at [331, 262] on link "(ii) Strategy / Milestone Evaluation and Recommendation Report" at bounding box center [274, 257] width 210 height 9
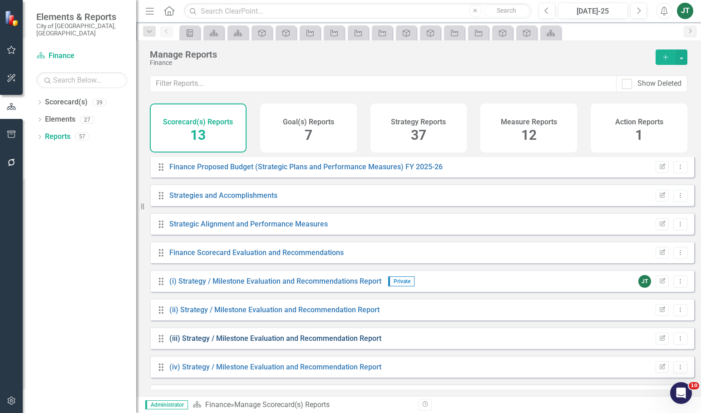
scroll to position [91, 0]
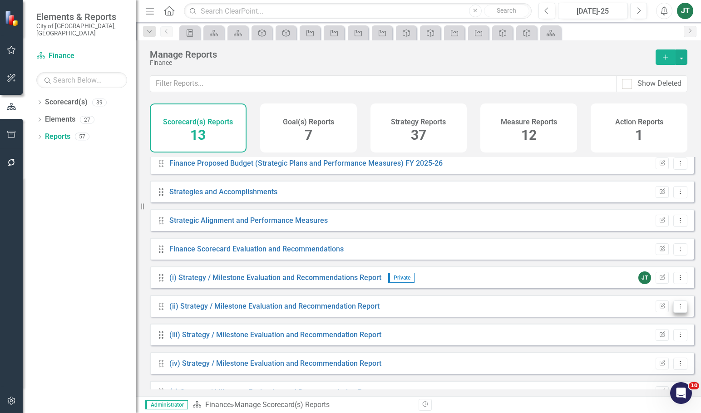
click at [676, 309] on icon "Dropdown Menu" at bounding box center [680, 306] width 8 height 6
click at [644, 326] on link "Edit Report Edit Report" at bounding box center [642, 328] width 75 height 17
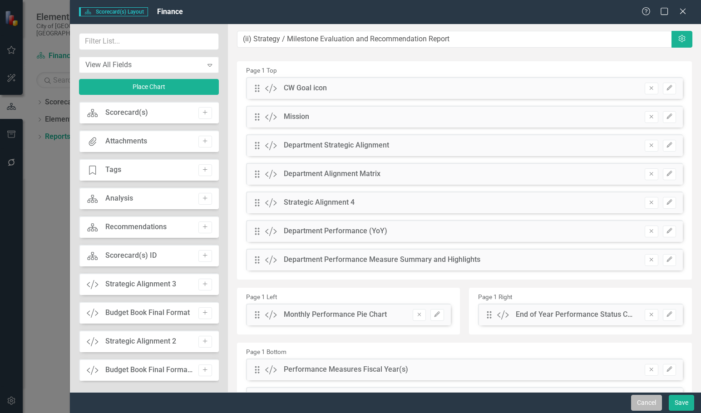
click at [645, 403] on button "Cancel" at bounding box center [646, 403] width 31 height 16
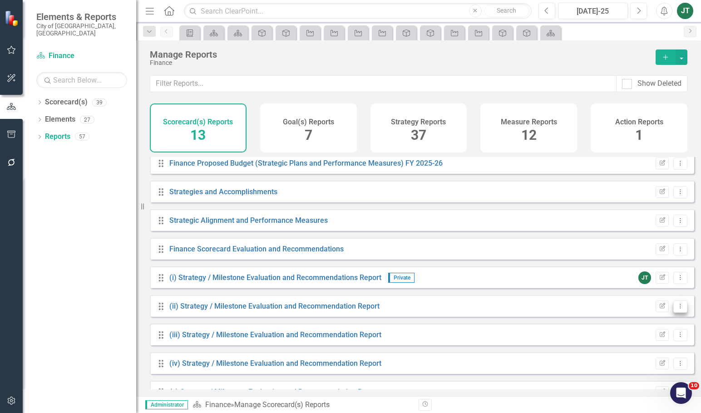
click at [676, 309] on icon "Dropdown Menu" at bounding box center [680, 306] width 8 height 6
click at [642, 381] on link "Trash Delete Report" at bounding box center [642, 378] width 75 height 17
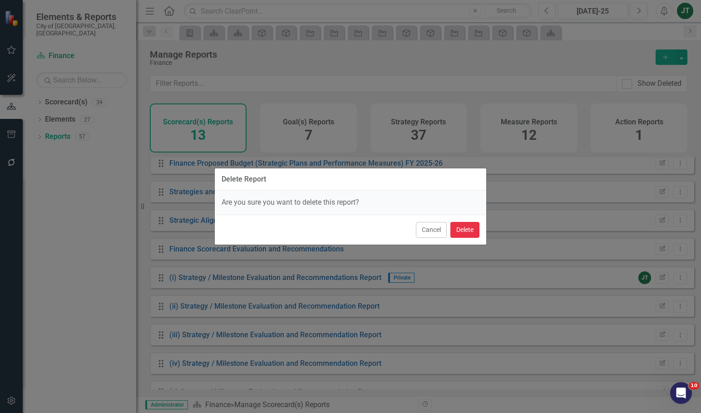
click at [467, 230] on button "Delete" at bounding box center [464, 230] width 29 height 16
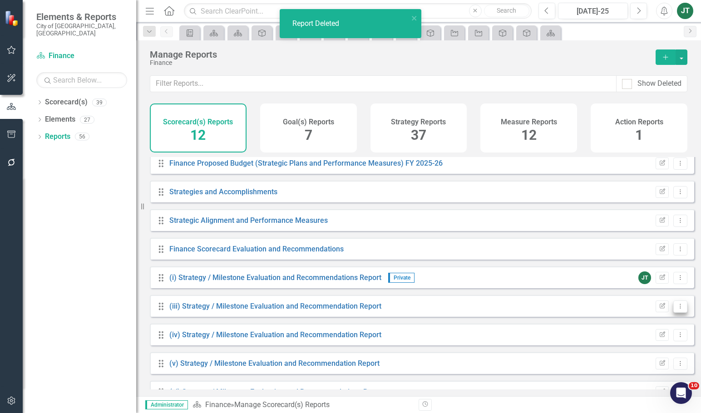
click at [676, 309] on icon "Dropdown Menu" at bounding box center [680, 306] width 8 height 6
click at [639, 381] on link "Trash Delete Report" at bounding box center [642, 378] width 75 height 17
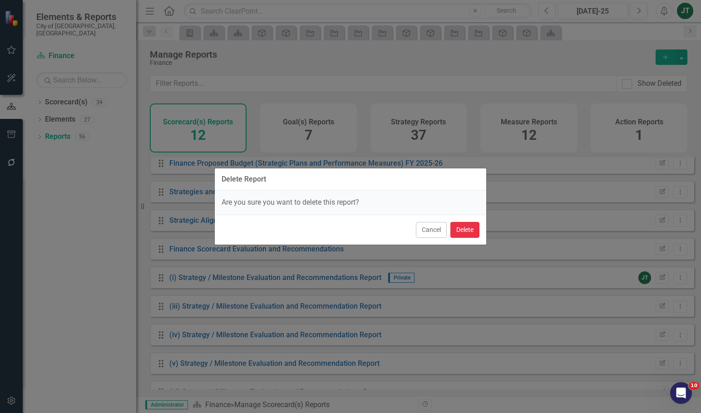
click at [463, 227] on button "Delete" at bounding box center [464, 230] width 29 height 16
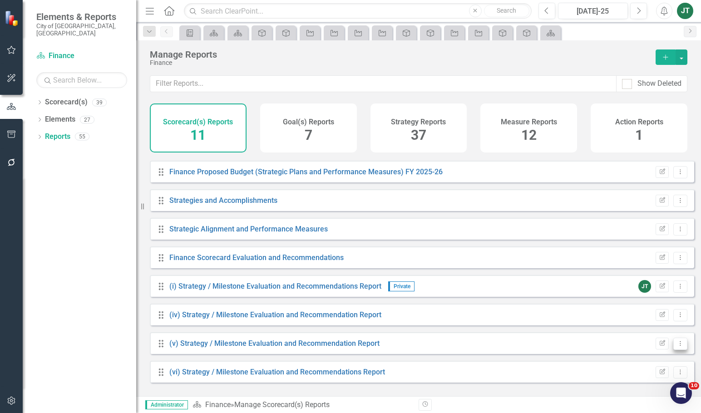
scroll to position [82, 0]
click at [678, 321] on button "Dropdown Menu" at bounding box center [680, 315] width 14 height 12
click at [634, 385] on link "Trash Delete Report" at bounding box center [642, 387] width 75 height 17
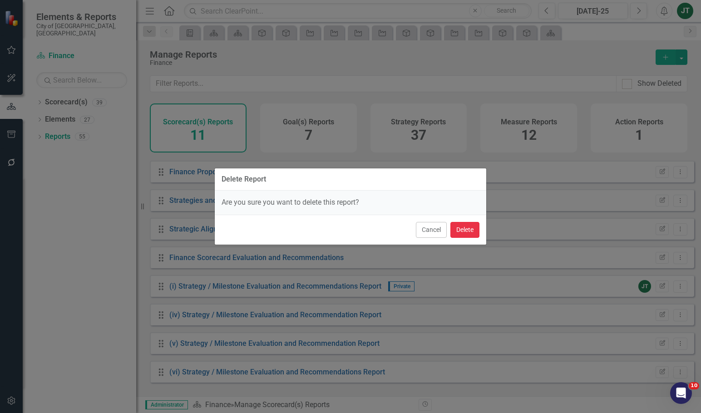
click at [468, 228] on button "Delete" at bounding box center [464, 230] width 29 height 16
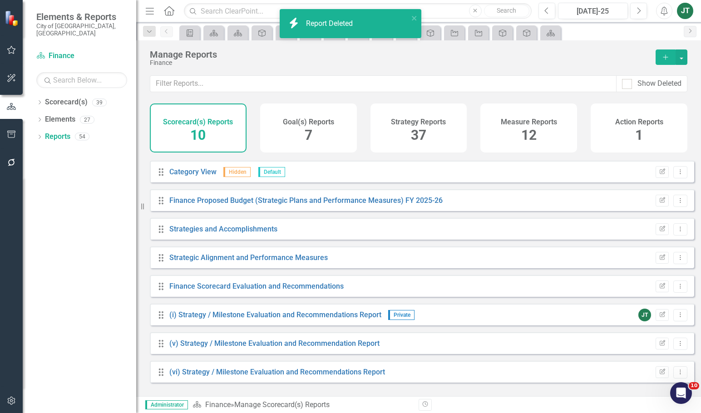
scroll to position [54, 0]
click at [673, 346] on button "Dropdown Menu" at bounding box center [680, 344] width 14 height 12
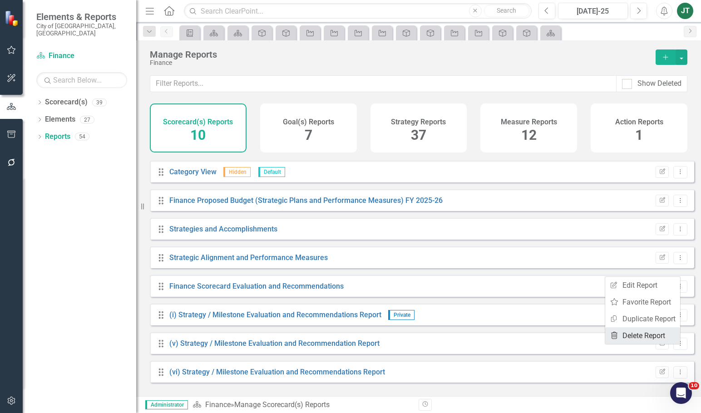
click at [615, 332] on icon "Trash" at bounding box center [613, 335] width 9 height 7
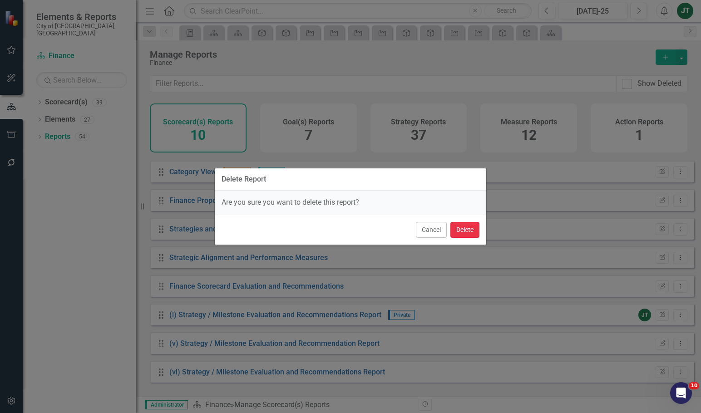
click at [461, 226] on button "Delete" at bounding box center [464, 230] width 29 height 16
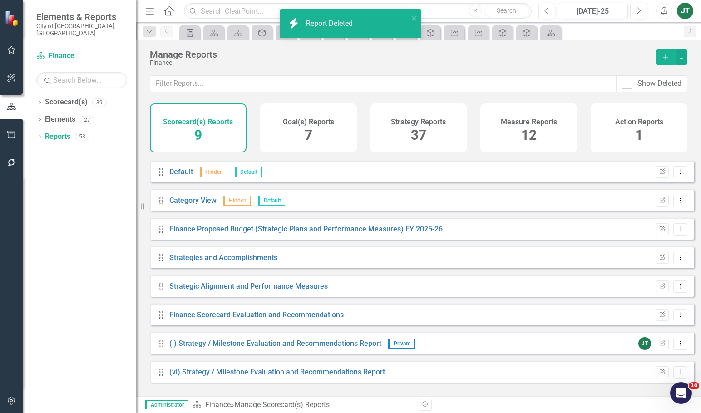
scroll to position [25, 0]
click at [676, 375] on icon "Dropdown Menu" at bounding box center [680, 372] width 8 height 6
click at [634, 364] on link "Trash Delete Report" at bounding box center [642, 364] width 75 height 17
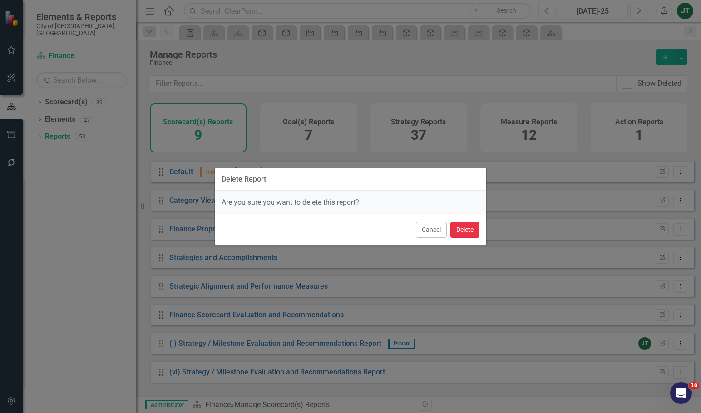
click at [460, 230] on button "Delete" at bounding box center [464, 230] width 29 height 16
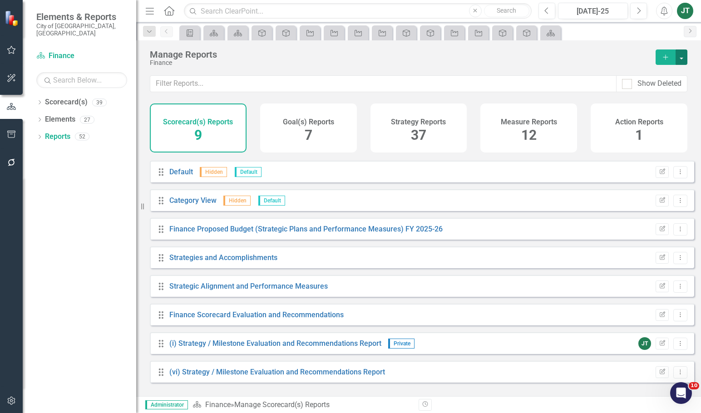
click at [679, 55] on button "button" at bounding box center [681, 56] width 12 height 15
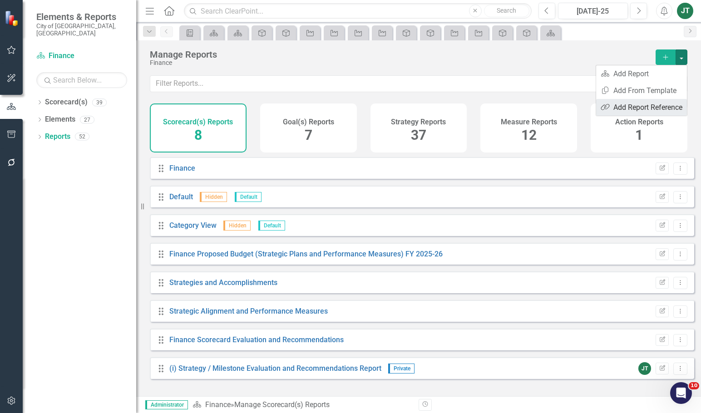
scroll to position [0, 0]
click at [644, 90] on link "Copy Add From Template" at bounding box center [641, 90] width 91 height 17
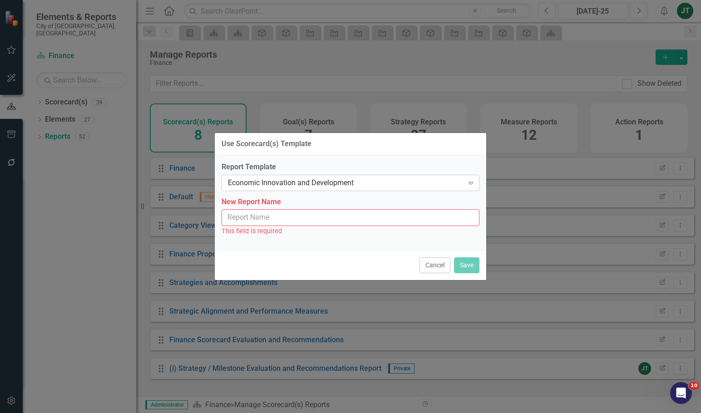
click at [273, 183] on div "Economic Innovation and Development" at bounding box center [346, 182] width 236 height 10
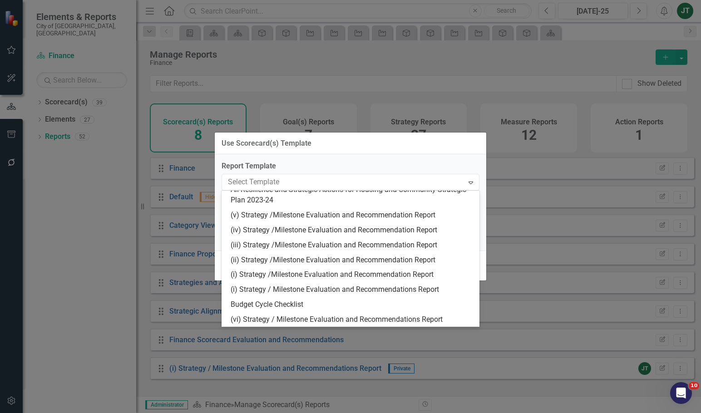
scroll to position [250, 0]
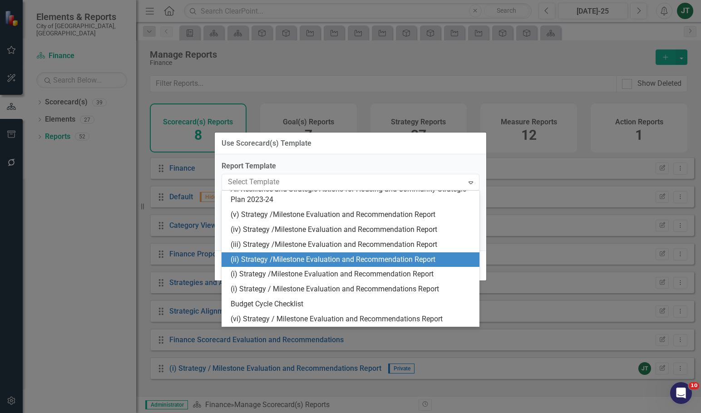
click at [275, 258] on div "(ii) Strategy /Milestone Evaluation and Recommendation Report" at bounding box center [352, 260] width 243 height 10
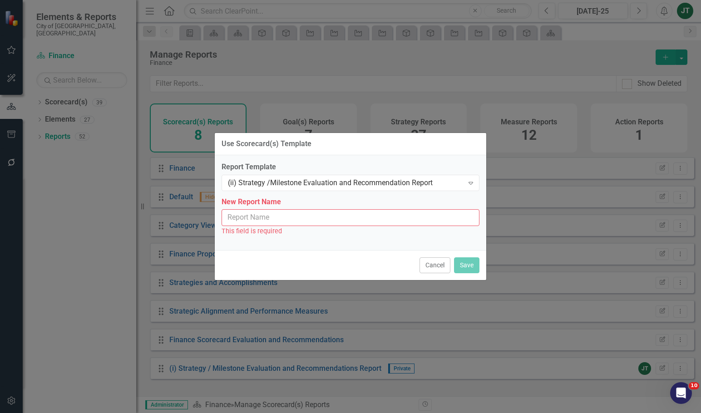
click at [301, 221] on input "New Report Name" at bounding box center [350, 217] width 258 height 17
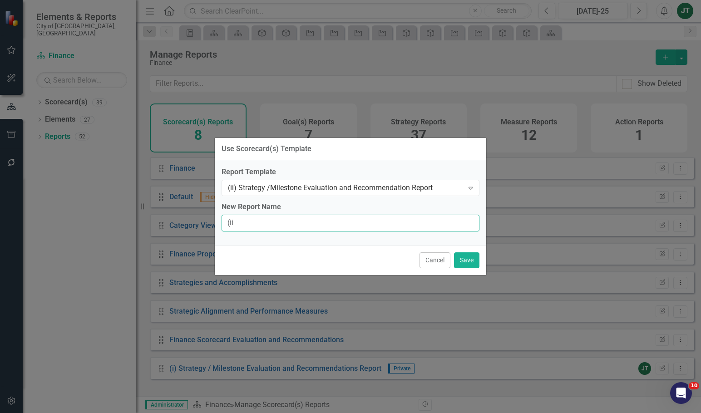
type input "(ii) Strategy / Milestone Evaluation and Recommendation Report"
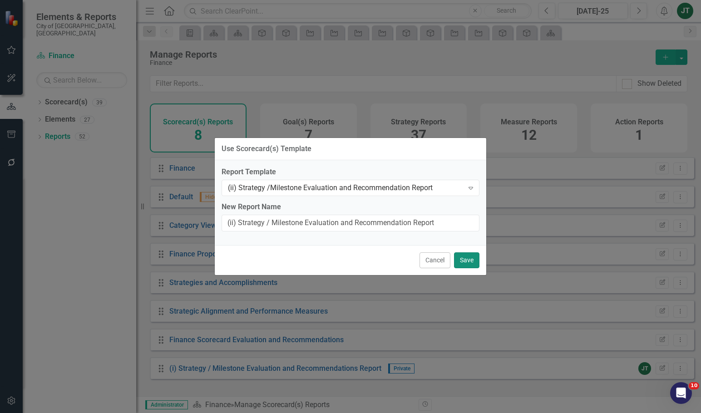
click at [464, 258] on button "Save" at bounding box center [466, 260] width 25 height 16
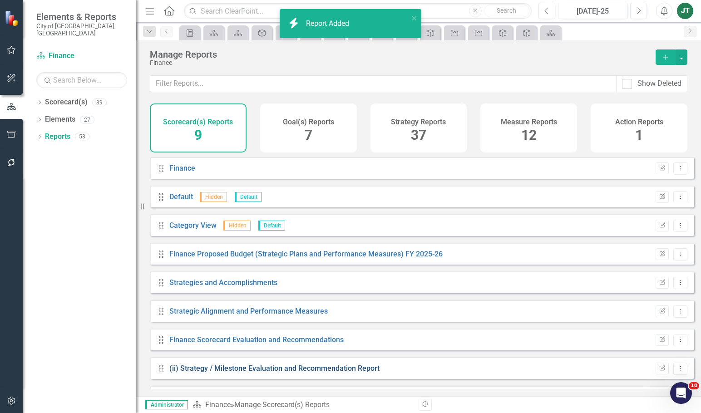
click at [206, 373] on link "(ii) Strategy / Milestone Evaluation and Recommendation Report" at bounding box center [274, 368] width 210 height 9
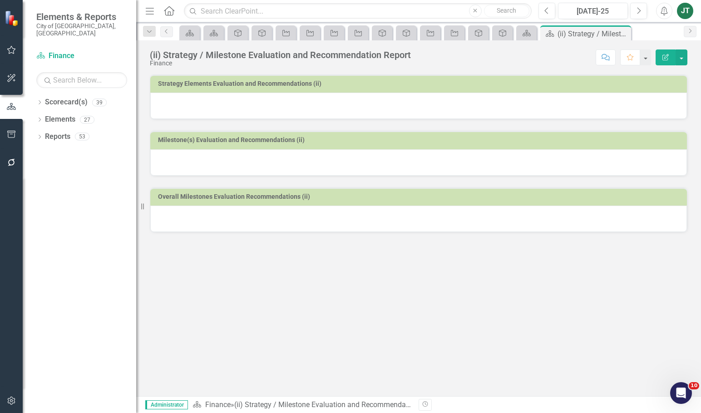
click at [345, 108] on div at bounding box center [418, 106] width 536 height 26
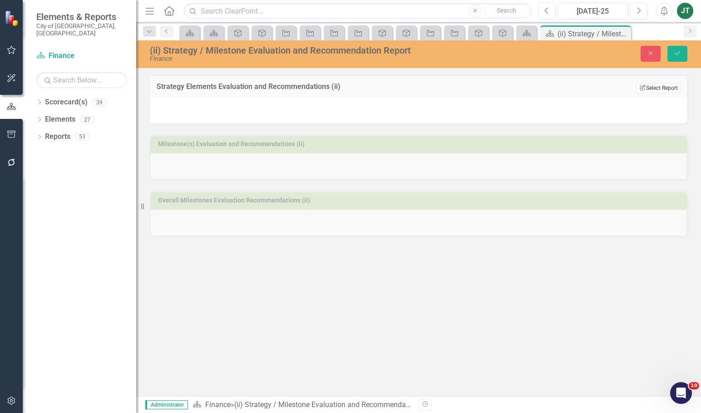
click at [657, 92] on button "Edit Report Select Report" at bounding box center [658, 88] width 44 height 10
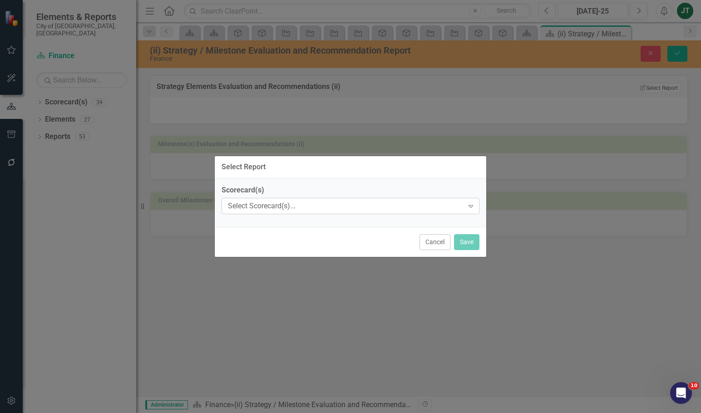
click at [287, 204] on div "Select Scorecard(s)..." at bounding box center [346, 206] width 236 height 10
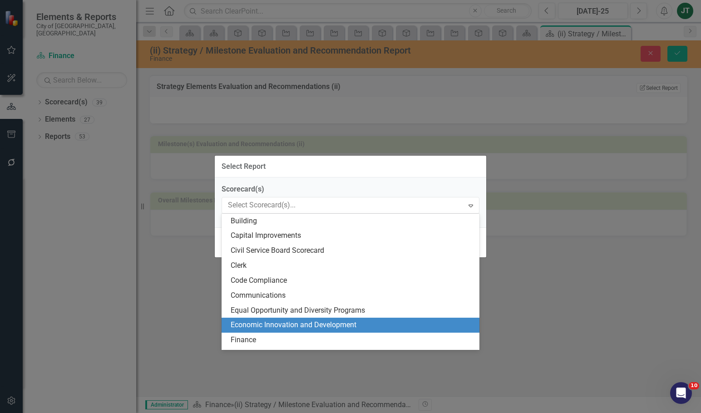
scroll to position [182, 0]
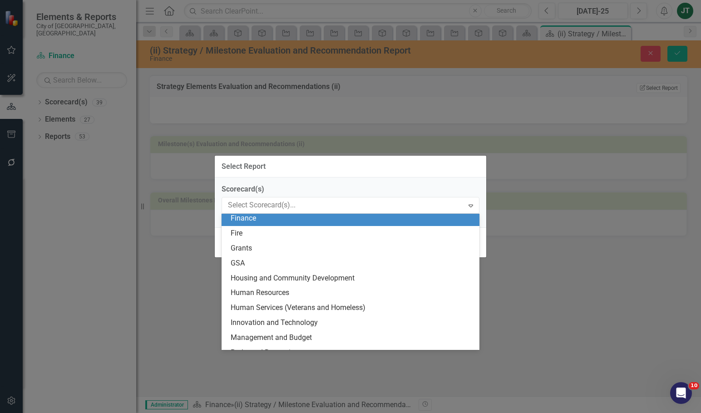
click at [256, 221] on div "Finance" at bounding box center [352, 218] width 243 height 10
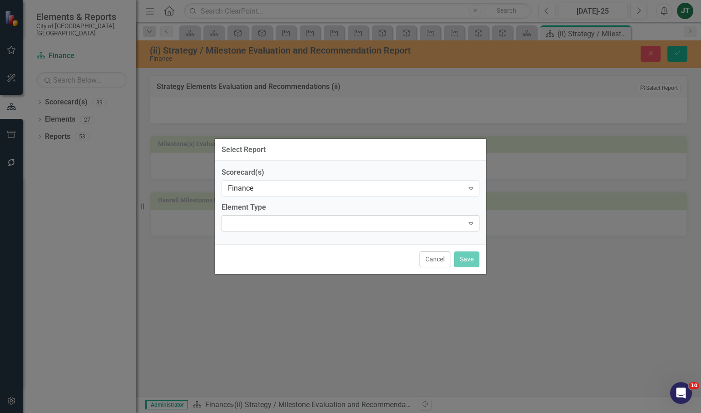
click at [240, 224] on div at bounding box center [342, 223] width 239 height 2
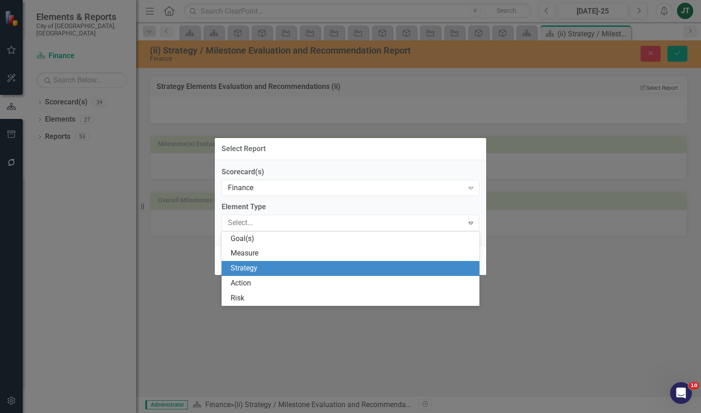
click at [250, 266] on div "Strategy" at bounding box center [352, 268] width 243 height 10
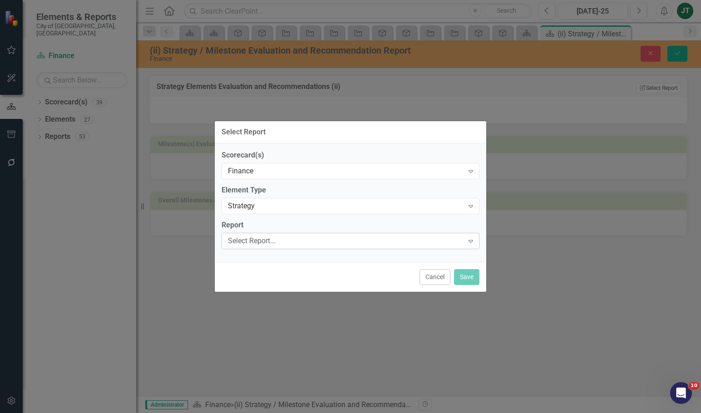
click at [245, 240] on div "Select Report..." at bounding box center [346, 241] width 236 height 10
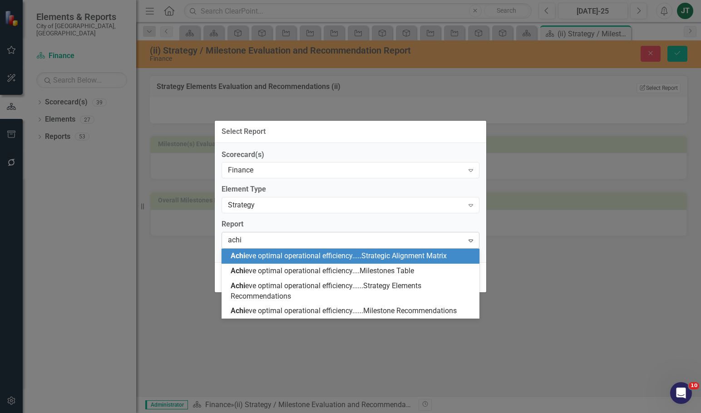
type input "achie"
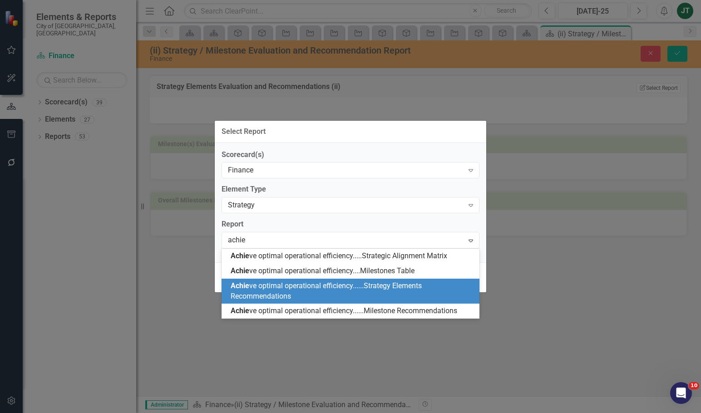
click at [379, 279] on div "Achie ve optimal operational efficiency......Strategy Elements Recommendations" at bounding box center [350, 291] width 258 height 25
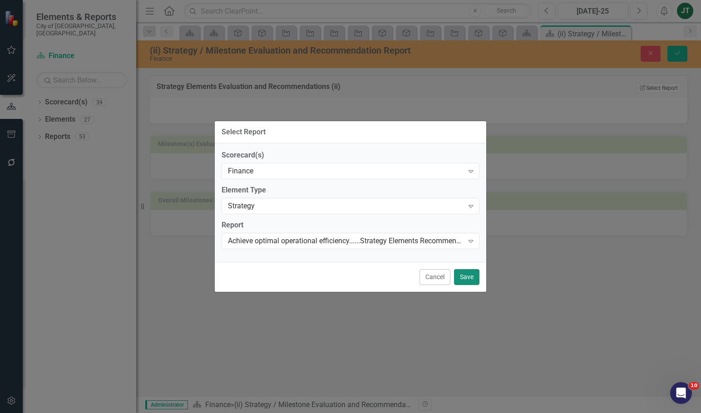
click at [465, 277] on button "Save" at bounding box center [466, 277] width 25 height 16
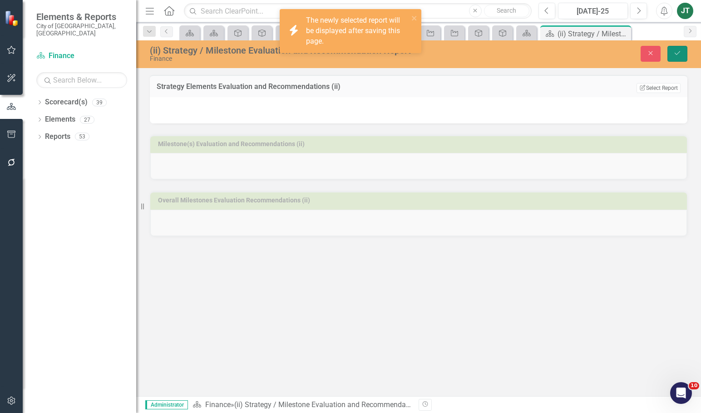
click at [676, 50] on icon "Save" at bounding box center [677, 53] width 8 height 6
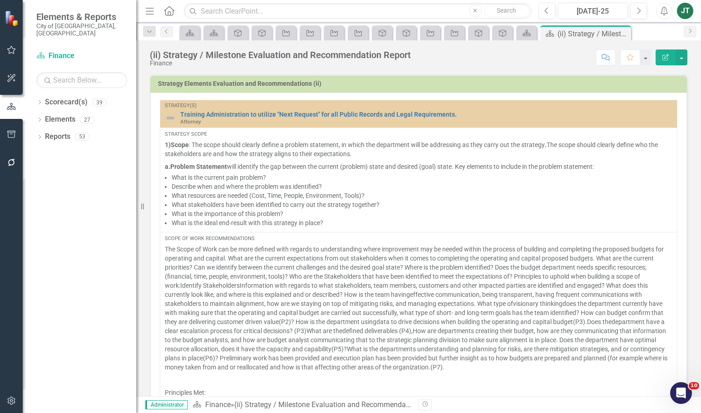
click at [634, 87] on h3 "Strategy Elements Evaluation and Recommendations (ii)" at bounding box center [420, 83] width 524 height 7
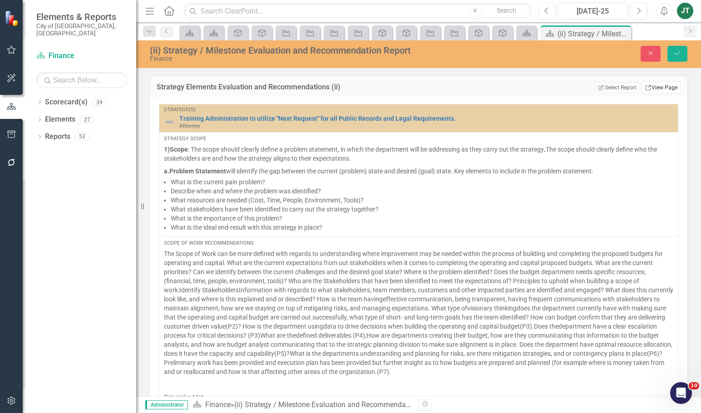
click at [656, 86] on link "Link View Page" at bounding box center [660, 88] width 39 height 12
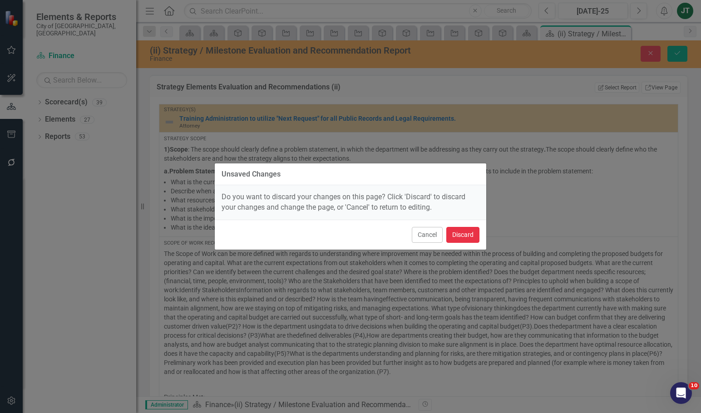
click at [457, 230] on button "Discard" at bounding box center [462, 235] width 33 height 16
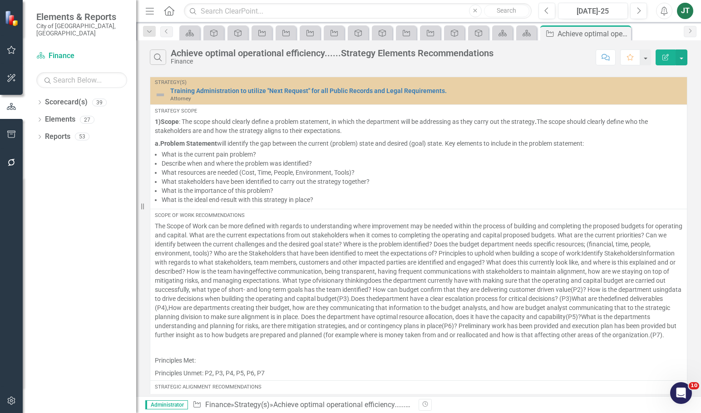
click at [668, 54] on icon "button" at bounding box center [665, 57] width 6 height 6
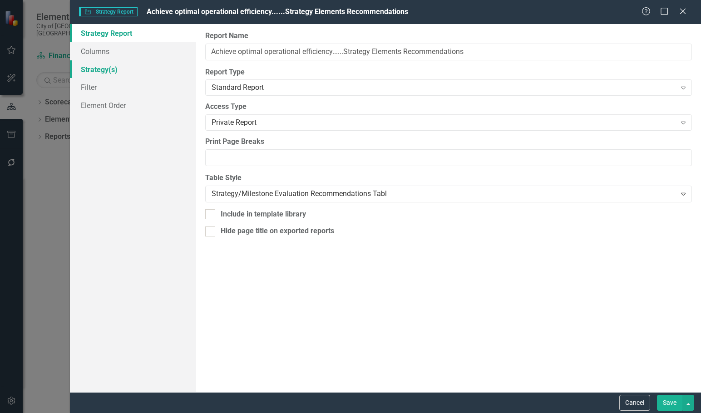
click at [101, 69] on link "Strategy(s)" at bounding box center [133, 69] width 126 height 18
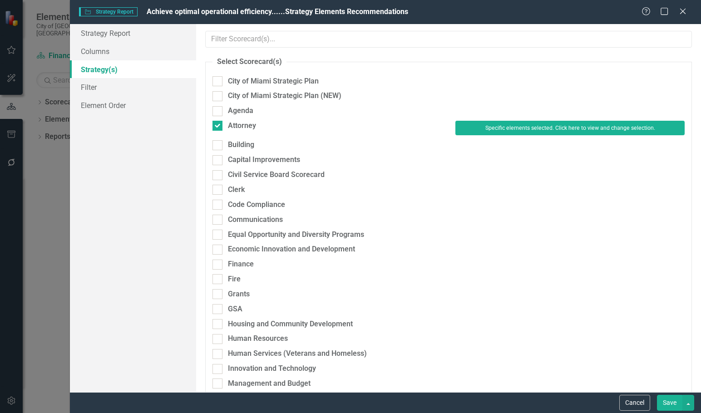
click at [231, 132] on div "Attorney" at bounding box center [327, 127] width 243 height 13
click at [236, 122] on div "Attorney" at bounding box center [242, 126] width 28 height 10
click at [218, 122] on input "Attorney" at bounding box center [215, 124] width 6 height 6
checkbox input "false"
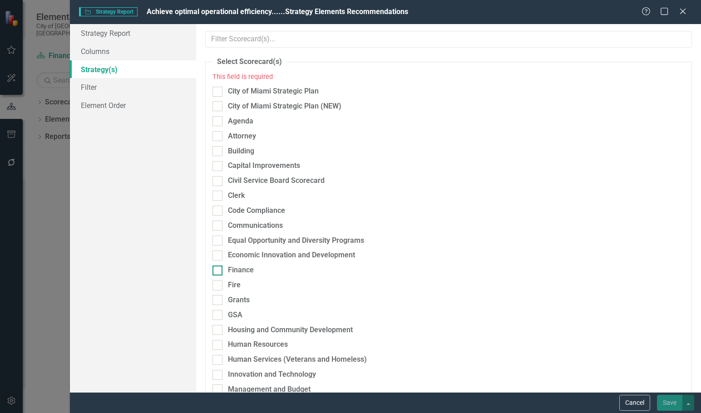
click at [239, 273] on div "Finance" at bounding box center [241, 270] width 26 height 10
click at [218, 271] on input "Finance" at bounding box center [215, 268] width 6 height 6
checkbox input "true"
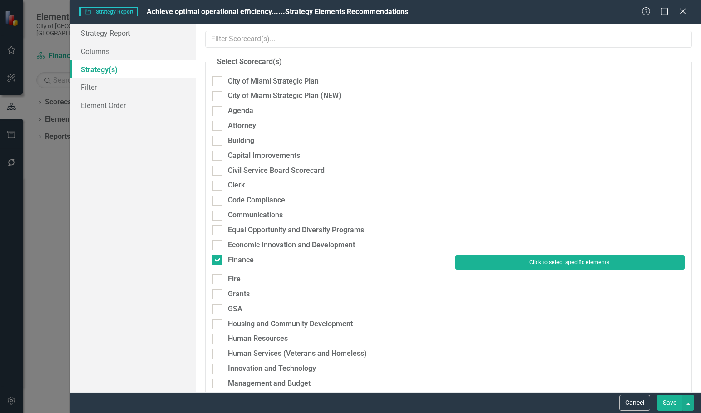
click at [511, 255] on button "Click to select specific elements." at bounding box center [569, 262] width 229 height 15
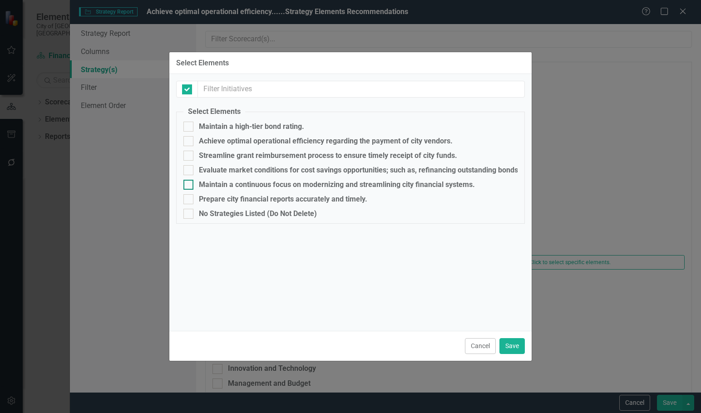
checkbox input "false"
click at [223, 125] on div "Maintain a high-tier bond rating." at bounding box center [251, 127] width 105 height 8
click at [189, 125] on input "Maintain a high-tier bond rating." at bounding box center [186, 125] width 6 height 6
checkbox input "true"
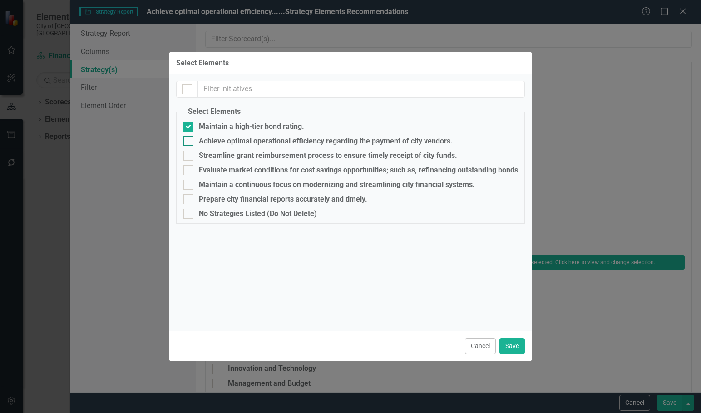
click at [220, 137] on div "Achieve optimal operational efficiency regarding the payment of city vendors." at bounding box center [326, 141] width 254 height 8
click at [189, 137] on input "Achieve optimal operational efficiency regarding the payment of city vendors." at bounding box center [186, 139] width 6 height 6
checkbox input "true"
click at [221, 127] on div "Maintain a high-tier bond rating." at bounding box center [251, 127] width 105 height 8
click at [189, 127] on input "Maintain a high-tier bond rating." at bounding box center [186, 125] width 6 height 6
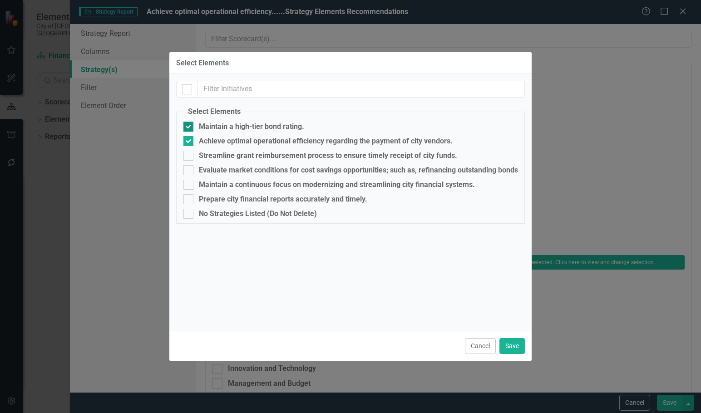
checkbox input "false"
drag, startPoint x: 511, startPoint y: 351, endPoint x: 553, endPoint y: 354, distance: 41.9
click at [512, 351] on button "Save" at bounding box center [511, 346] width 25 height 16
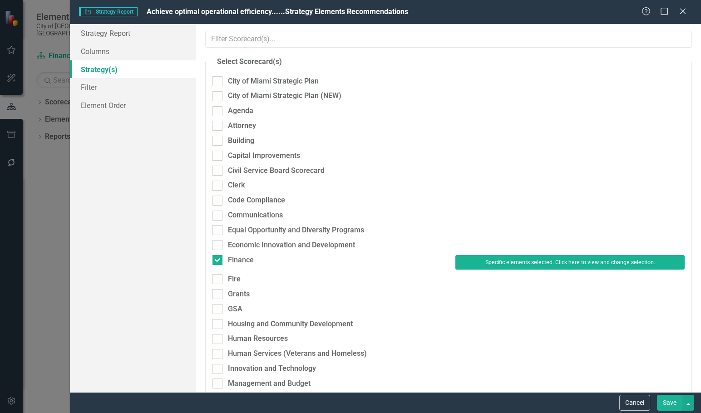
click at [669, 402] on button "Save" at bounding box center [669, 403] width 25 height 16
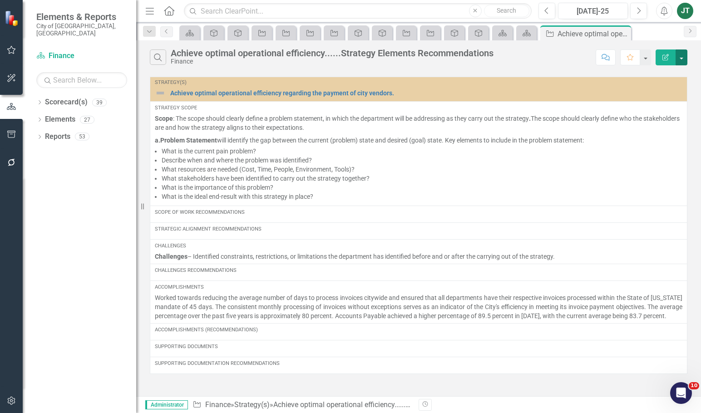
click at [682, 54] on button "button" at bounding box center [681, 57] width 12 height 16
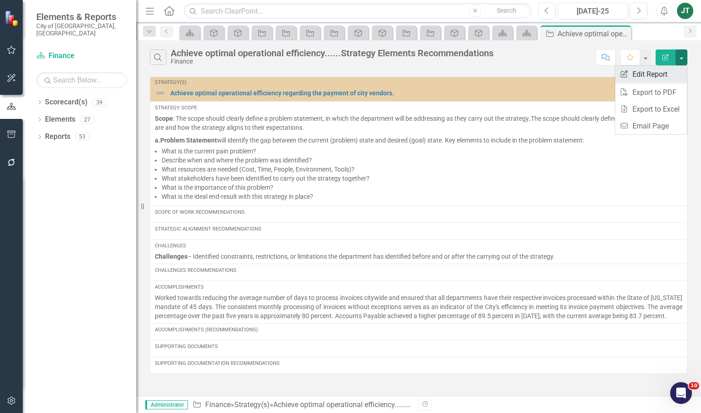
click at [641, 71] on link "Edit Report Edit Report" at bounding box center [651, 74] width 72 height 17
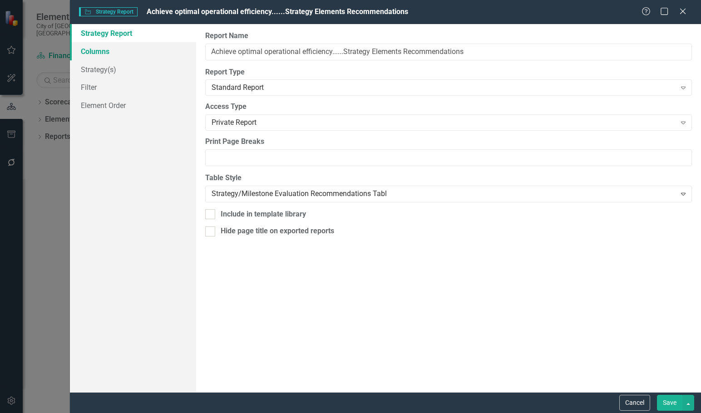
click at [93, 47] on link "Columns" at bounding box center [133, 51] width 126 height 18
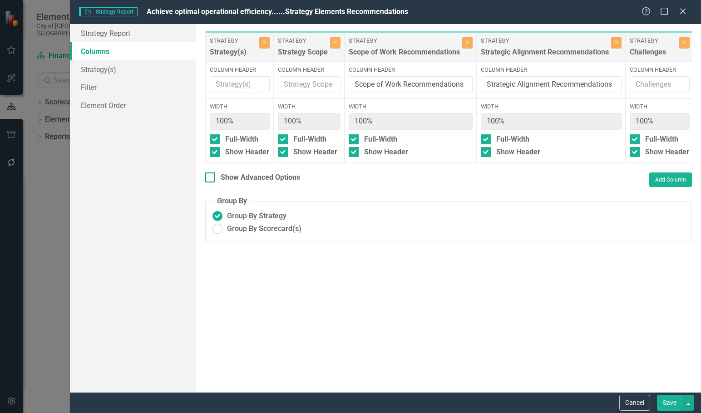
click at [228, 183] on div "Show Advanced Options" at bounding box center [260, 177] width 79 height 10
click at [211, 178] on input "Show Advanced Options" at bounding box center [208, 175] width 6 height 6
checkbox input "true"
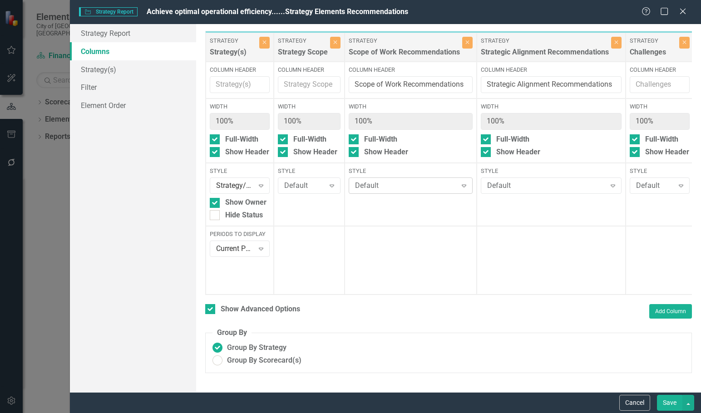
click at [406, 184] on div "Default" at bounding box center [406, 186] width 102 height 10
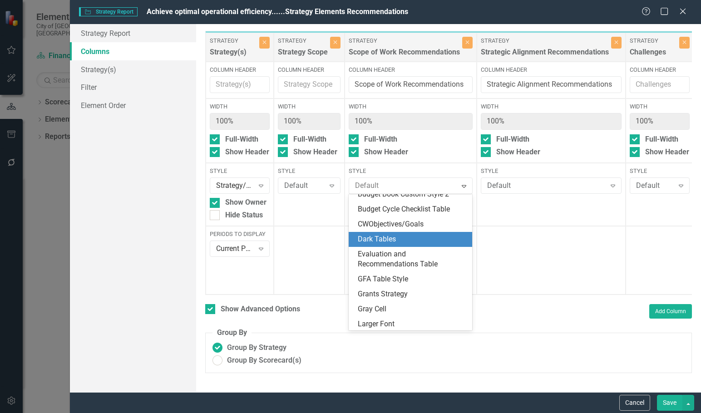
scroll to position [91, 0]
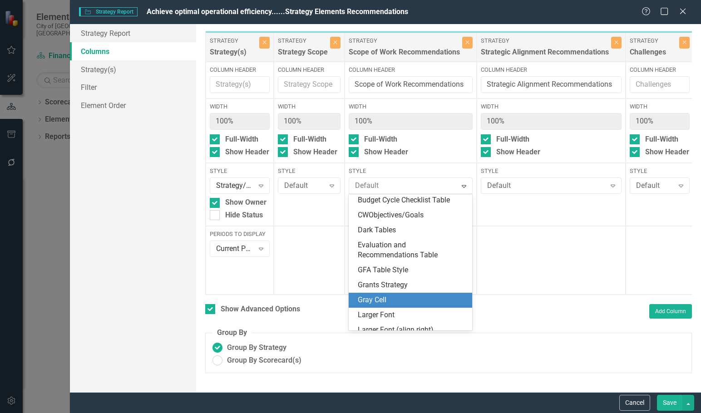
drag, startPoint x: 374, startPoint y: 299, endPoint x: 572, endPoint y: 217, distance: 214.1
click at [376, 298] on div "Gray Cell" at bounding box center [412, 300] width 109 height 10
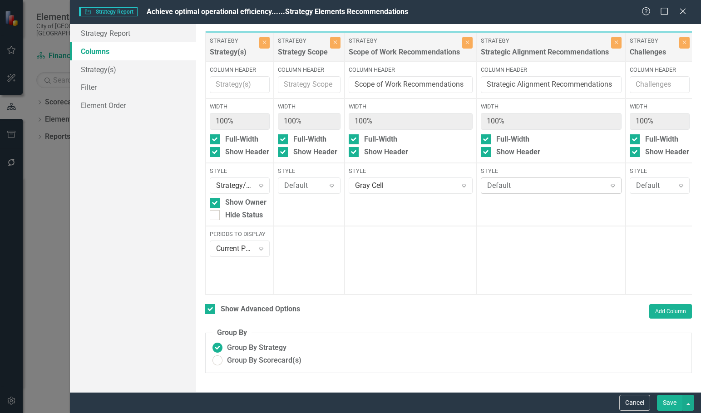
click at [571, 186] on div "Default" at bounding box center [546, 186] width 118 height 10
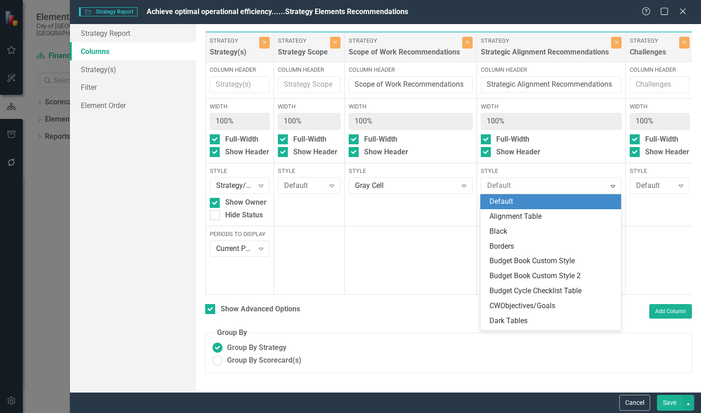
type input "g"
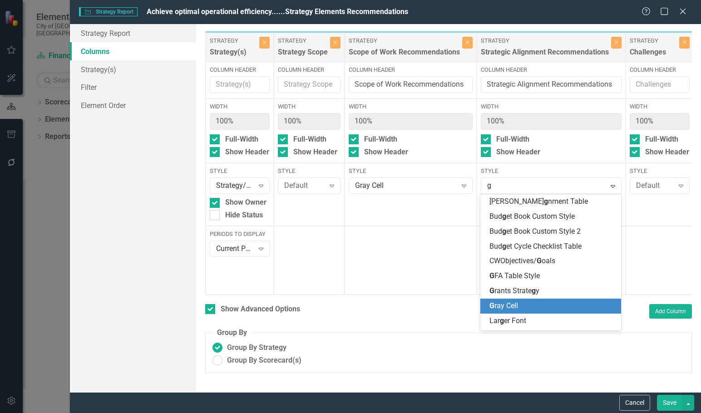
click at [516, 300] on div "G ray Cell" at bounding box center [550, 306] width 141 height 15
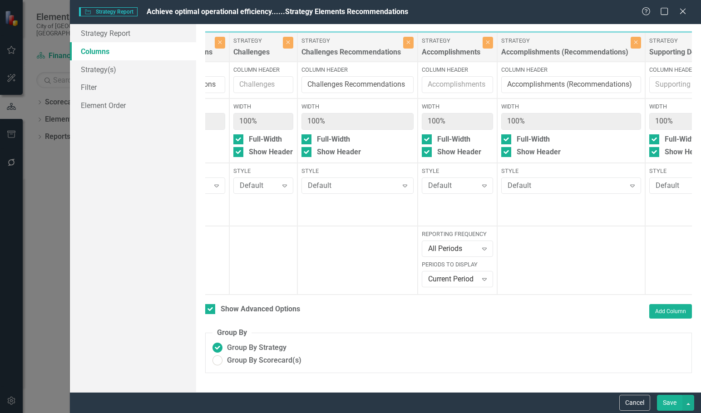
scroll to position [0, 397]
click at [344, 182] on div "Default" at bounding box center [352, 186] width 90 height 10
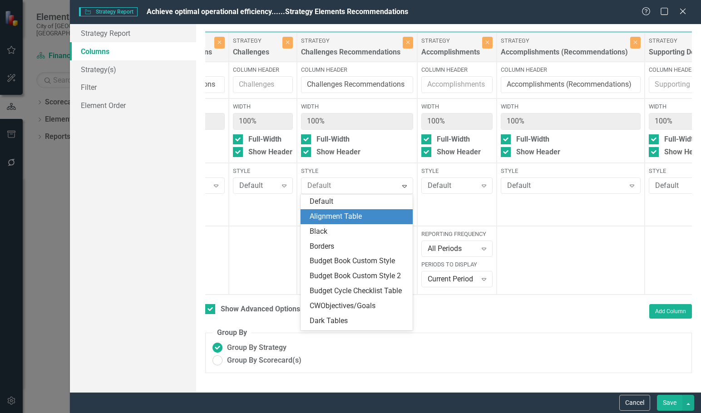
type input "g"
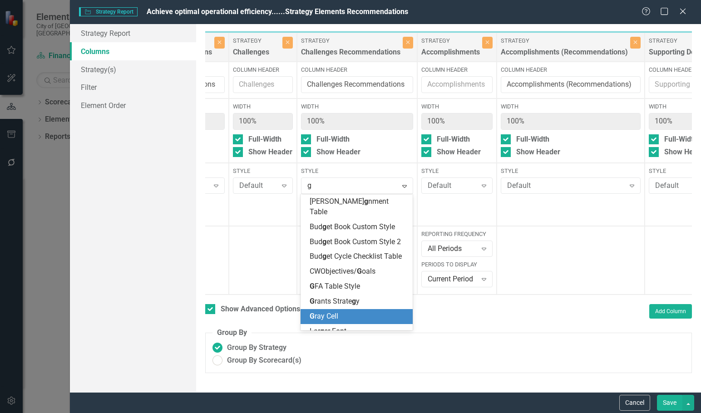
click at [338, 320] on span "G ray Cell" at bounding box center [324, 316] width 29 height 9
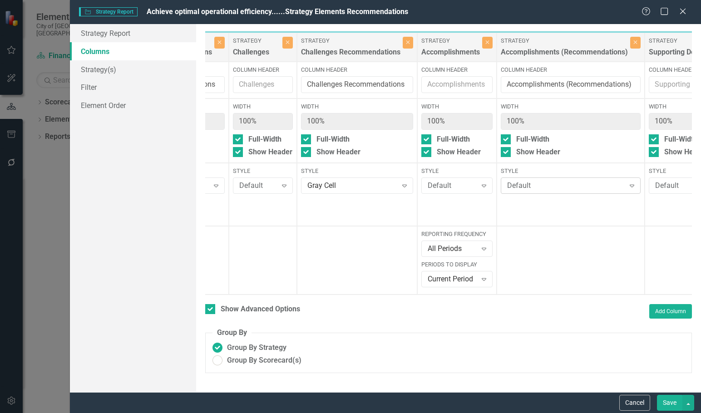
click at [541, 188] on div "Default" at bounding box center [566, 186] width 118 height 10
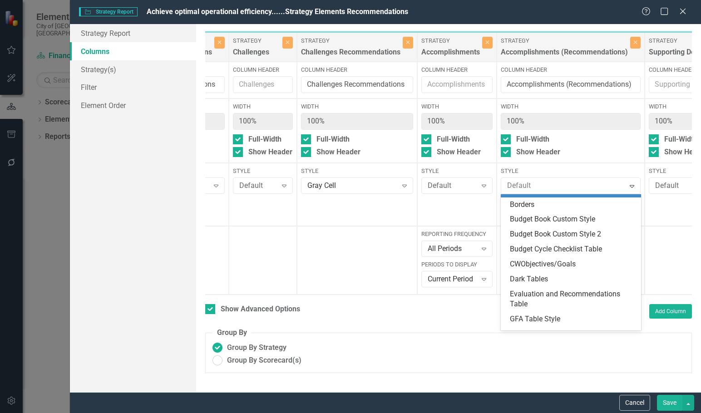
scroll to position [91, 0]
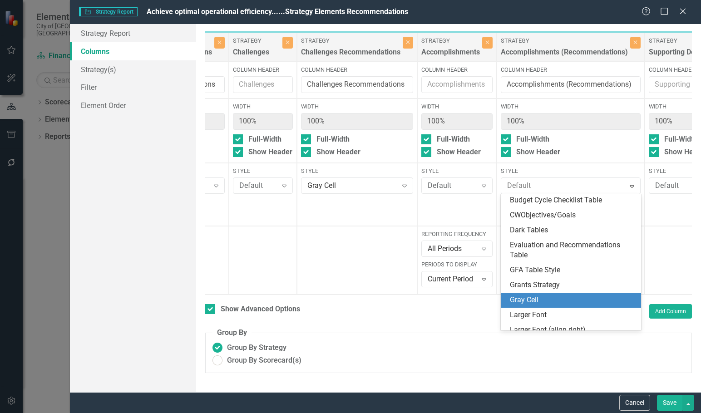
click at [532, 297] on div "Gray Cell" at bounding box center [572, 300] width 125 height 10
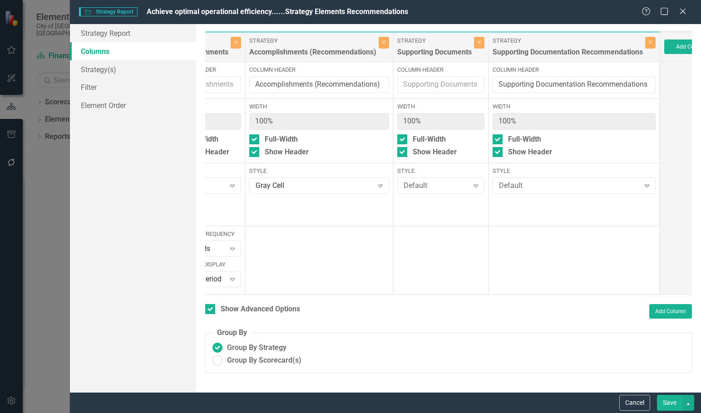
scroll to position [0, 681]
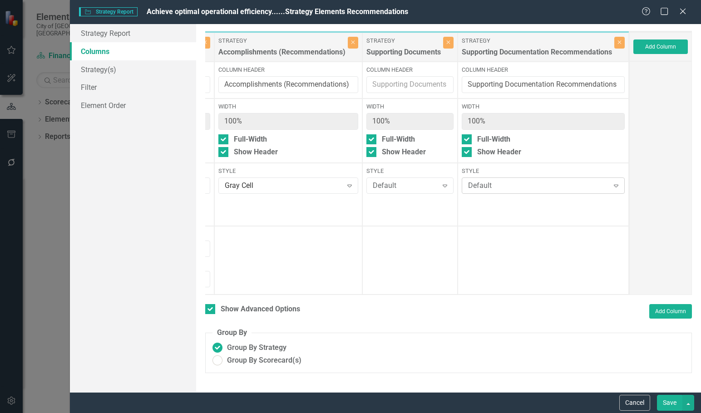
click at [498, 183] on div "Default" at bounding box center [538, 186] width 141 height 10
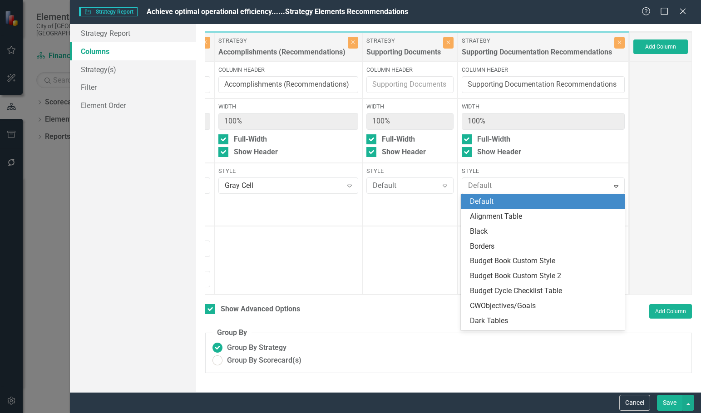
type input "g"
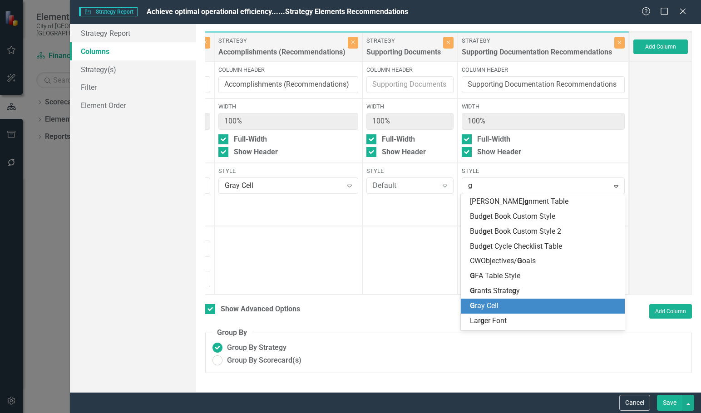
click at [486, 302] on span "G ray Cell" at bounding box center [484, 305] width 29 height 9
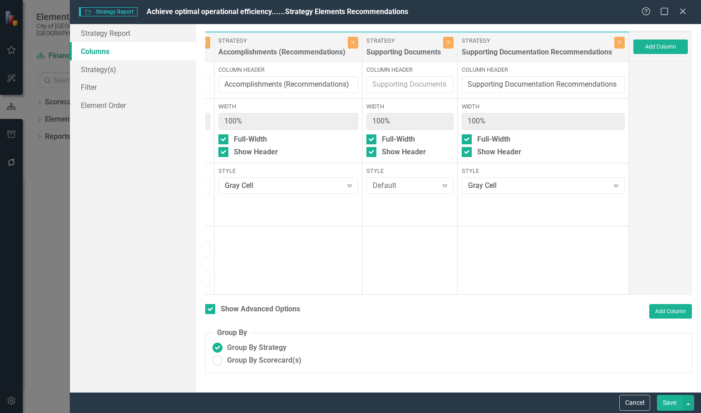
click at [670, 404] on button "Save" at bounding box center [669, 403] width 25 height 16
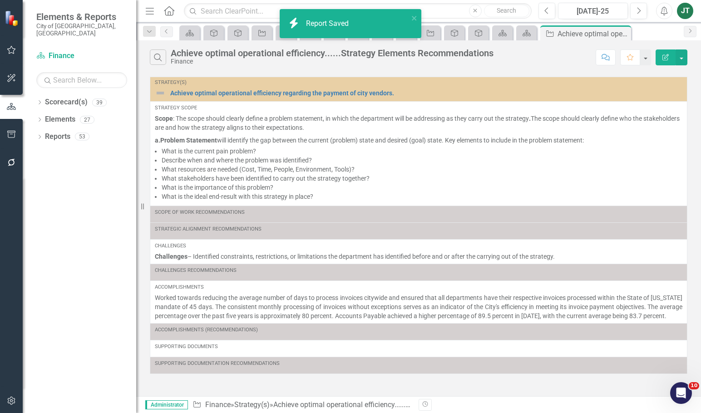
click at [69, 259] on div "Dropdown Scorecard(s) 39 City of Miami Strategic Plan Dropdown City of Miami St…" at bounding box center [79, 254] width 113 height 318
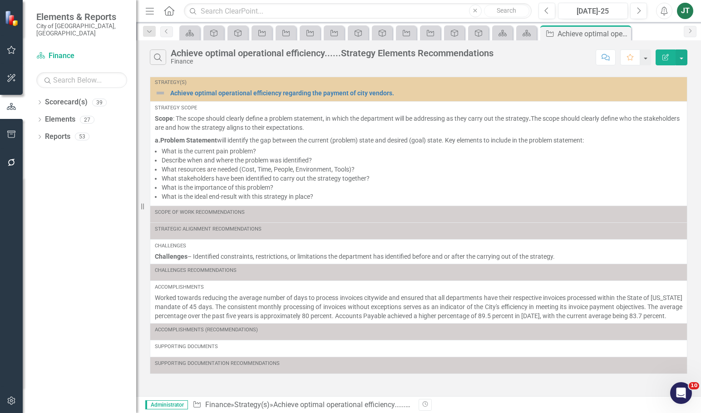
click at [92, 205] on div "Dropdown Scorecard(s) 39 City of Miami Strategic Plan Dropdown City of Miami St…" at bounding box center [79, 254] width 113 height 318
click at [42, 135] on icon "Dropdown" at bounding box center [39, 137] width 6 height 5
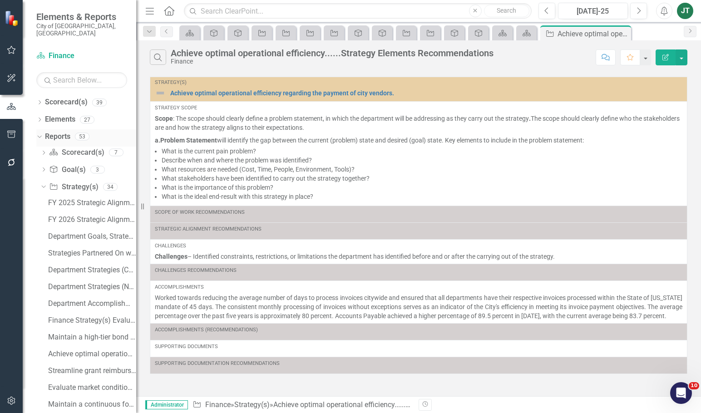
click at [41, 133] on icon "Dropdown" at bounding box center [38, 136] width 5 height 6
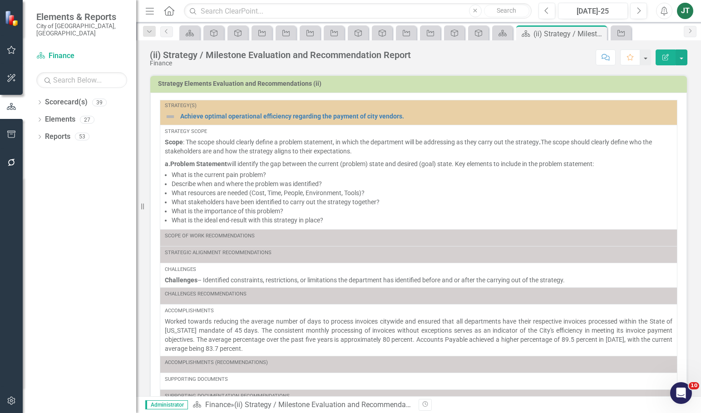
click at [481, 61] on div "Score: N/A Jul-25 Completed Comment Favorite Edit Report" at bounding box center [551, 56] width 272 height 15
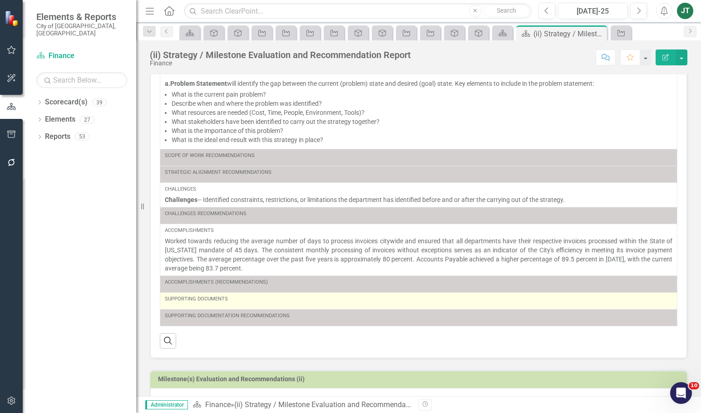
scroll to position [165, 0]
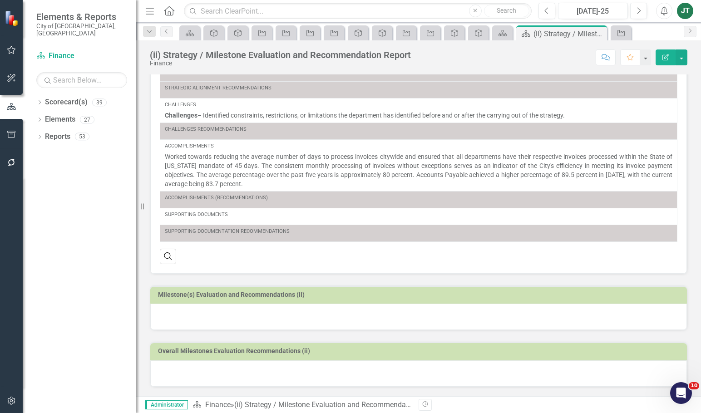
click at [243, 299] on td "Milestone(s) Evaluation and Recommendations (ii)" at bounding box center [420, 296] width 524 height 14
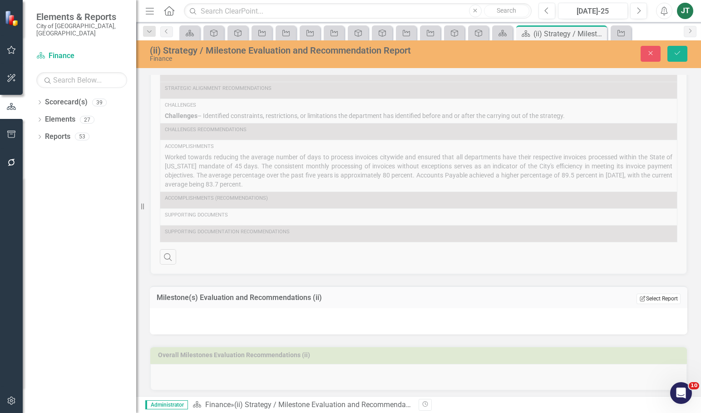
click at [661, 298] on button "Edit Report Select Report" at bounding box center [658, 299] width 44 height 10
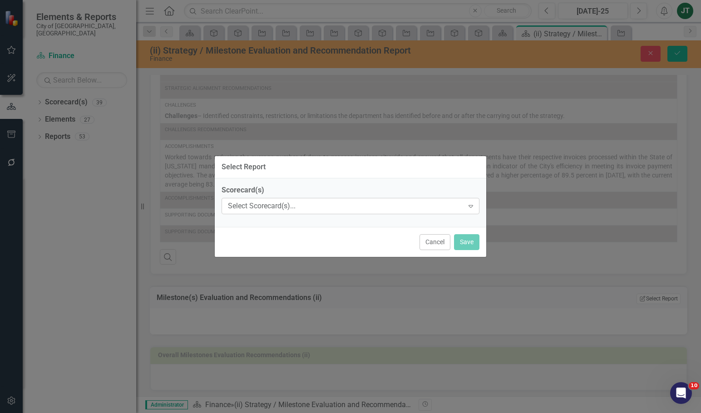
click at [284, 205] on div "Select Scorecard(s)..." at bounding box center [346, 206] width 236 height 10
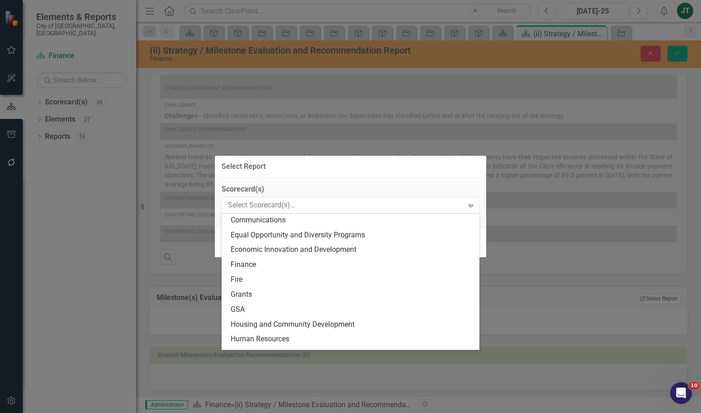
scroll to position [136, 0]
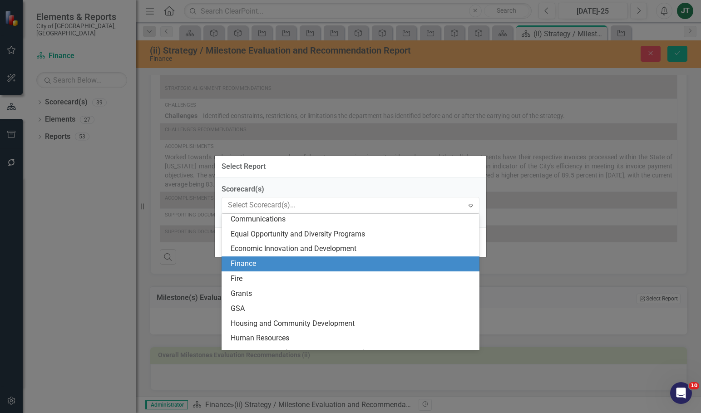
click at [256, 263] on div "Finance" at bounding box center [352, 264] width 243 height 10
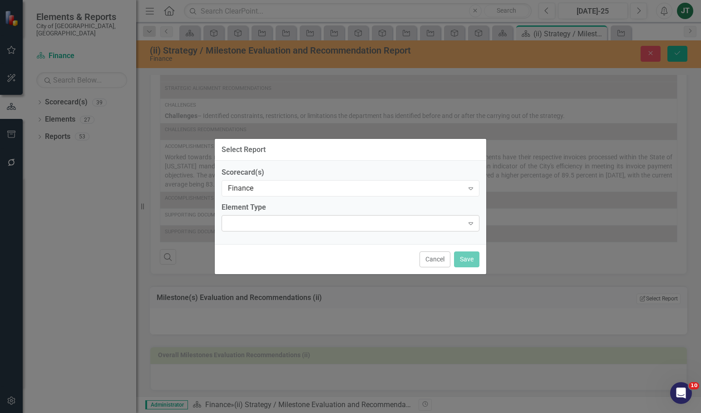
click at [253, 229] on div "Expand" at bounding box center [350, 223] width 258 height 16
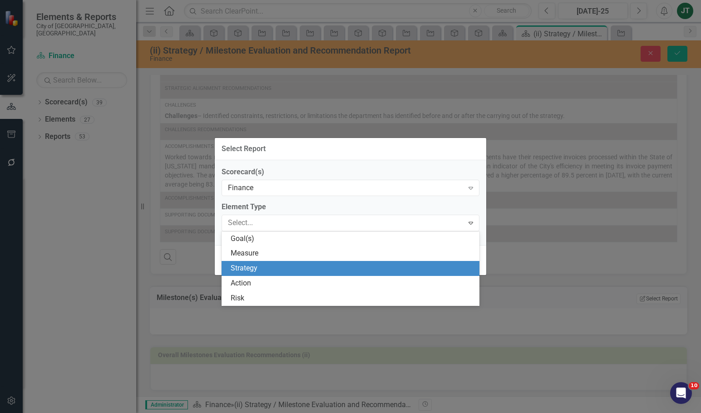
click at [247, 265] on div "Strategy" at bounding box center [352, 268] width 243 height 10
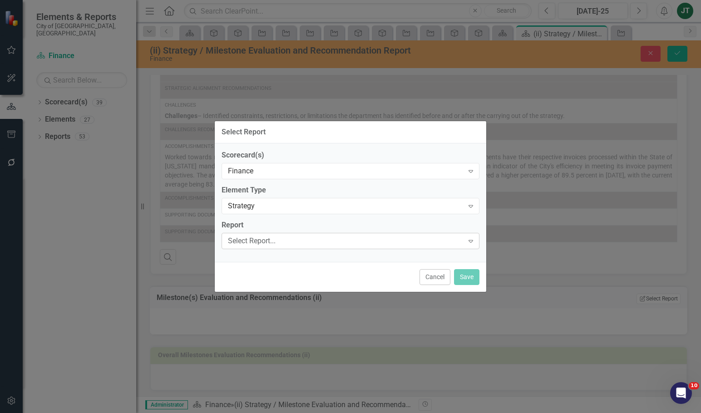
click at [254, 233] on div "Select Report... Expand" at bounding box center [350, 241] width 258 height 16
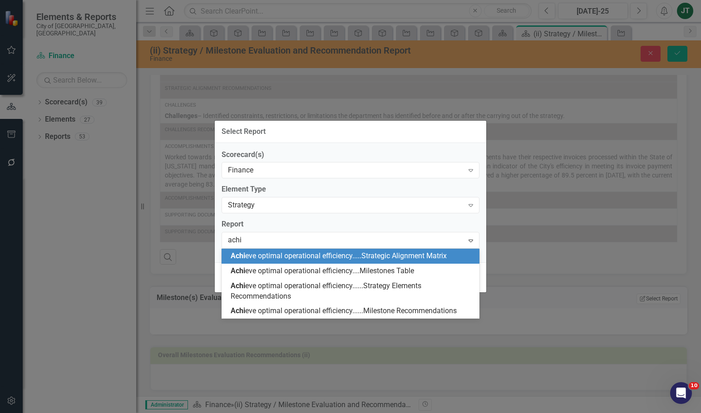
type input "achie"
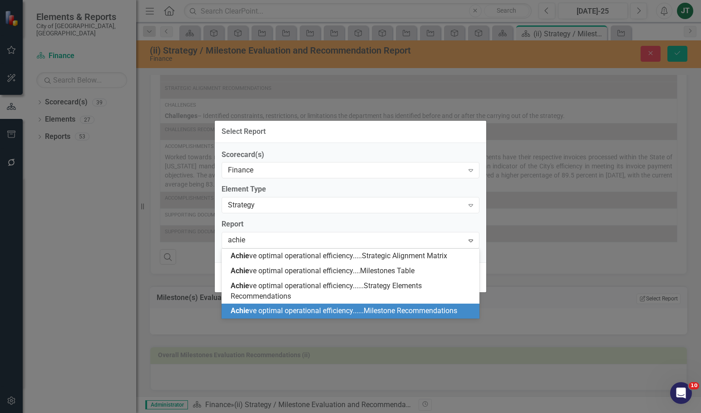
click at [371, 310] on span "Achie ve optimal operational efficiency......Milestone Recommendations" at bounding box center [344, 310] width 226 height 9
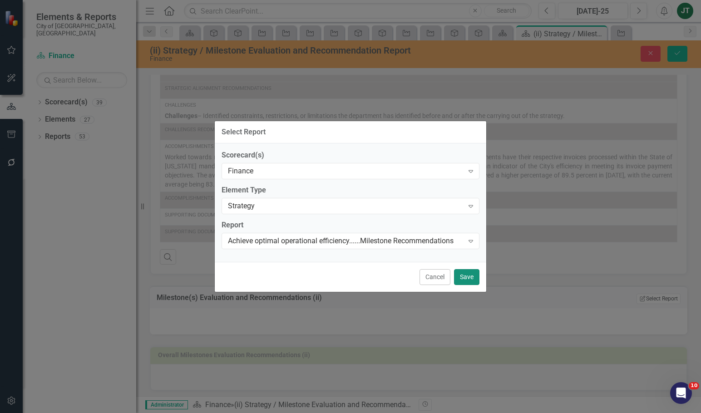
click at [467, 277] on button "Save" at bounding box center [466, 277] width 25 height 16
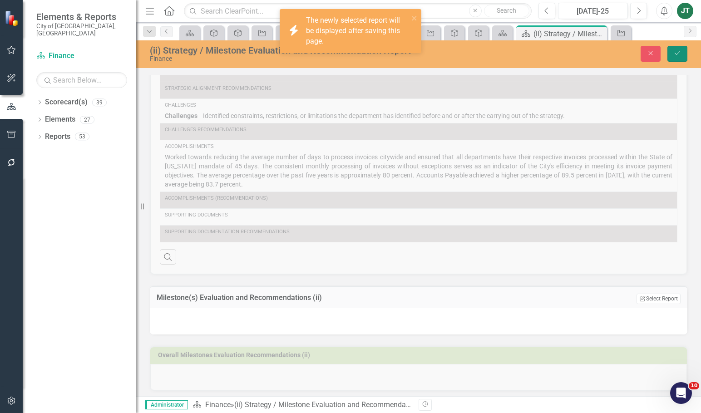
click at [679, 51] on icon "Save" at bounding box center [677, 53] width 8 height 6
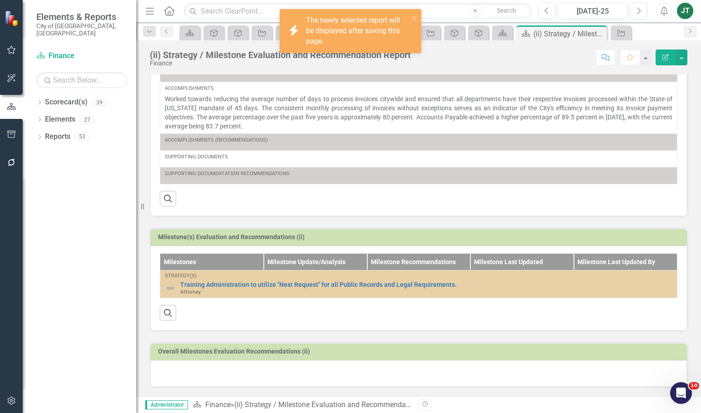
scroll to position [229, 0]
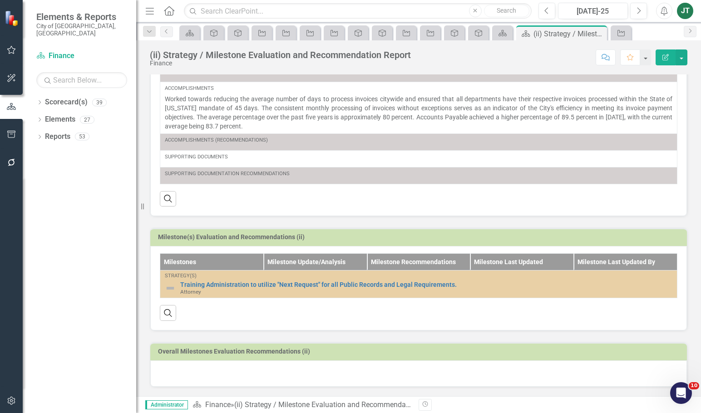
click at [494, 234] on h3 "Milestone(s) Evaluation and Recommendations (ii)" at bounding box center [420, 237] width 524 height 7
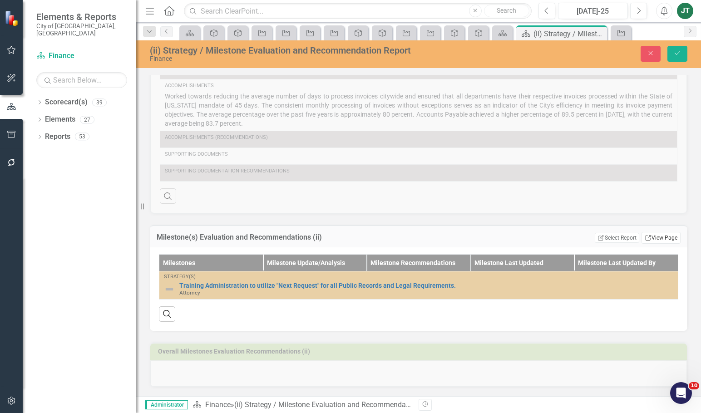
click at [659, 236] on link "Link View Page" at bounding box center [660, 238] width 39 height 12
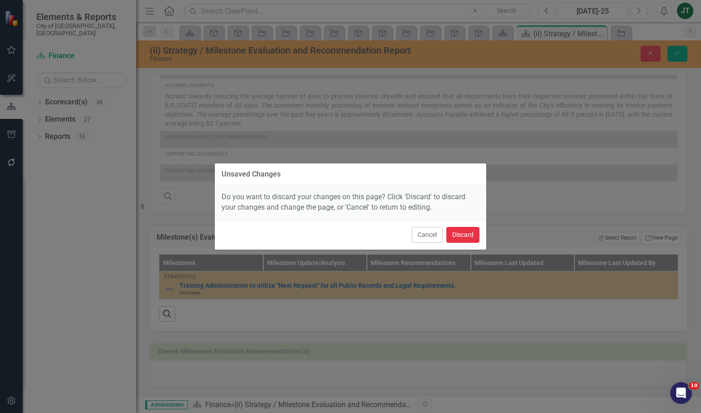
click at [477, 230] on button "Discard" at bounding box center [462, 235] width 33 height 16
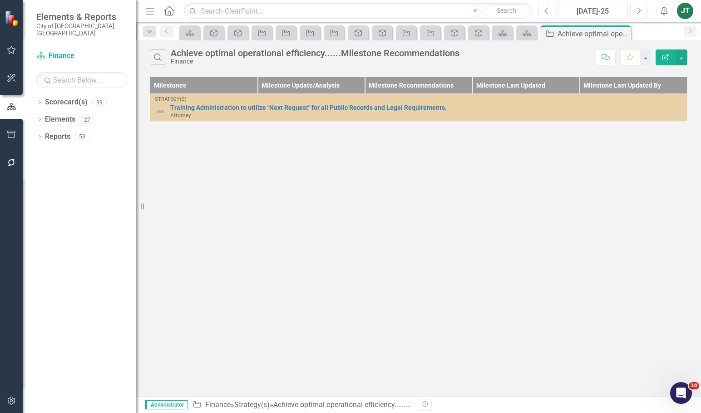
click at [656, 49] on div "Search Achieve optimal operational efficiency......Milestone Recommendations Fi…" at bounding box center [418, 54] width 565 height 29
click at [663, 55] on icon "Edit Report" at bounding box center [665, 57] width 8 height 6
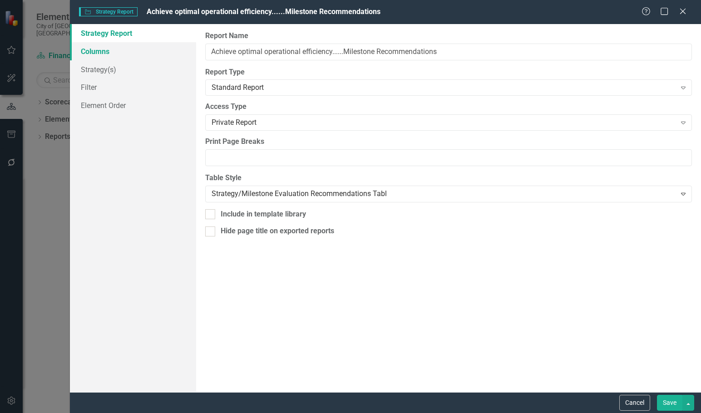
click at [103, 54] on link "Columns" at bounding box center [133, 51] width 126 height 18
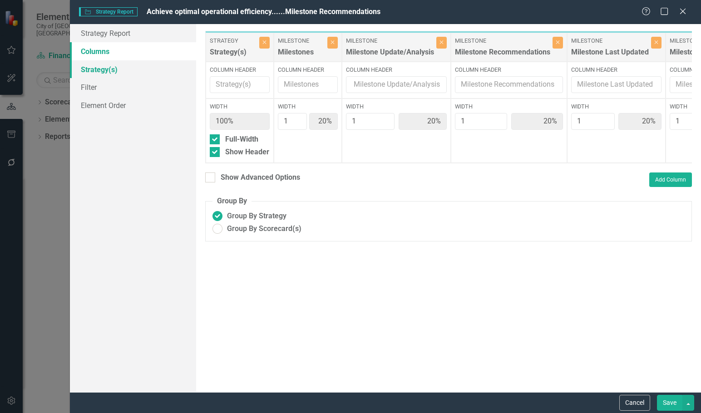
click at [103, 69] on link "Strategy(s)" at bounding box center [133, 69] width 126 height 18
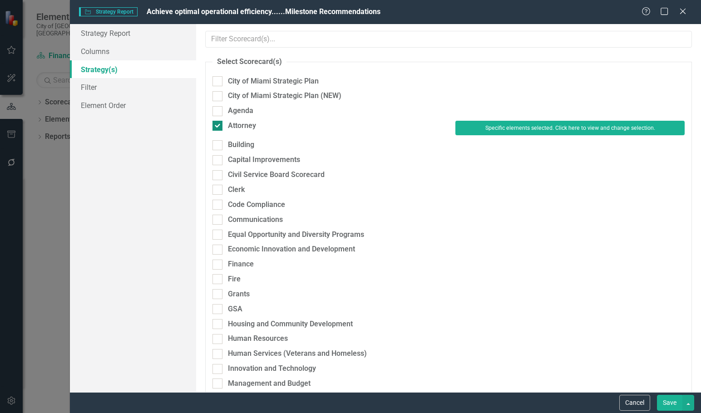
click at [234, 129] on div "Attorney" at bounding box center [242, 126] width 28 height 10
click at [218, 127] on input "Attorney" at bounding box center [215, 124] width 6 height 6
checkbox input "false"
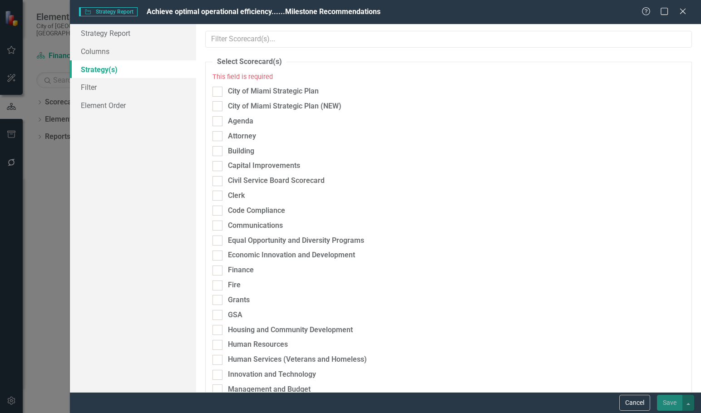
click at [241, 261] on div "Economic Innovation and Development" at bounding box center [327, 257] width 243 height 15
click at [241, 271] on div "Finance" at bounding box center [241, 270] width 26 height 10
click at [218, 271] on input "Finance" at bounding box center [215, 268] width 6 height 6
checkbox input "true"
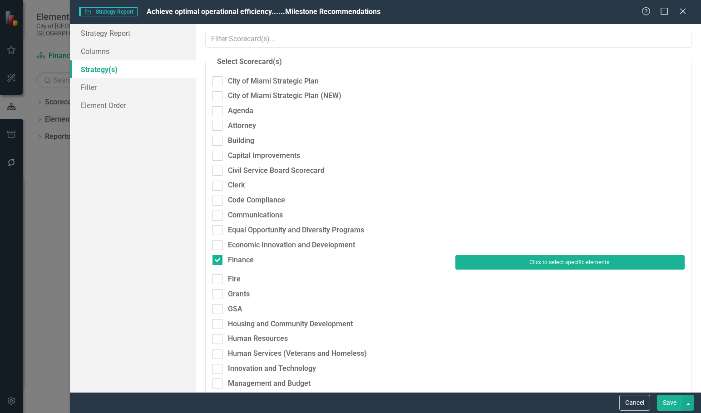
click at [468, 257] on button "Click to select specific elements." at bounding box center [569, 262] width 229 height 15
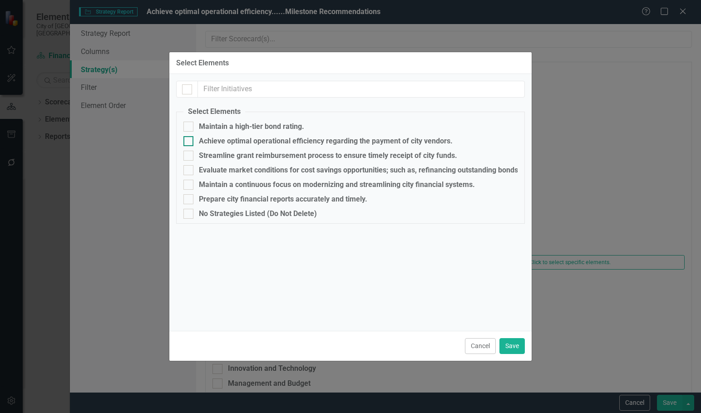
click at [210, 142] on div "Achieve optimal operational efficiency regarding the payment of city vendors." at bounding box center [326, 141] width 254 height 8
click at [189, 142] on input "Achieve optimal operational efficiency regarding the payment of city vendors." at bounding box center [186, 139] width 6 height 6
checkbox input "true"
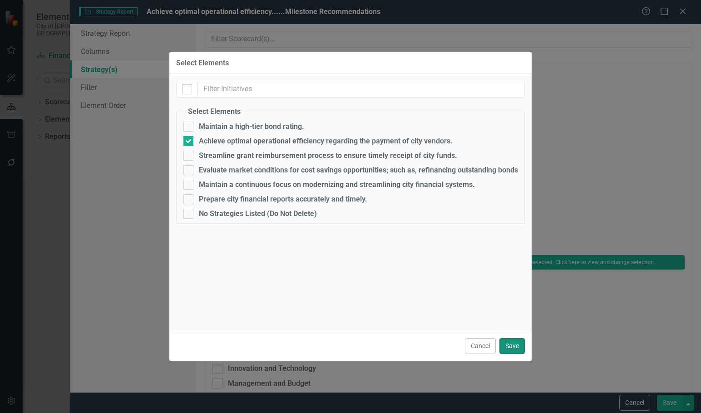
click at [520, 344] on button "Save" at bounding box center [511, 346] width 25 height 16
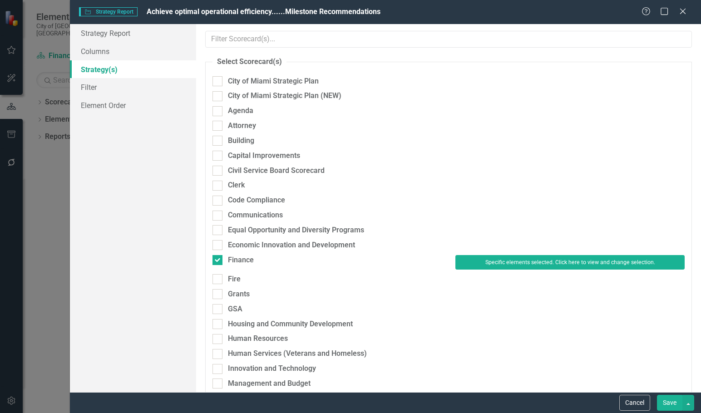
click at [672, 403] on button "Save" at bounding box center [669, 403] width 25 height 16
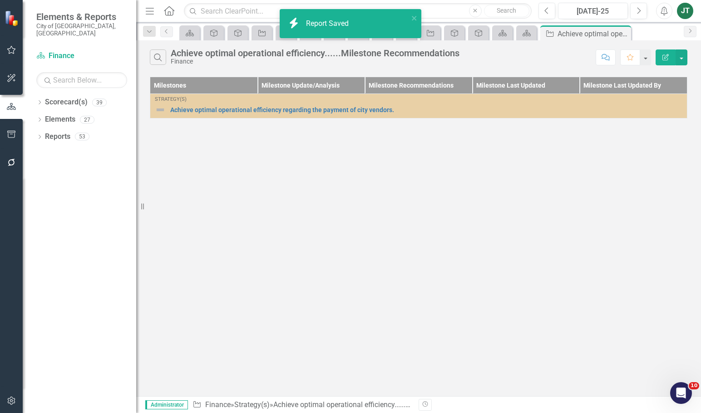
click at [262, 152] on div "Search Achieve optimal operational efficiency......Milestone Recommendations Fi…" at bounding box center [418, 218] width 565 height 356
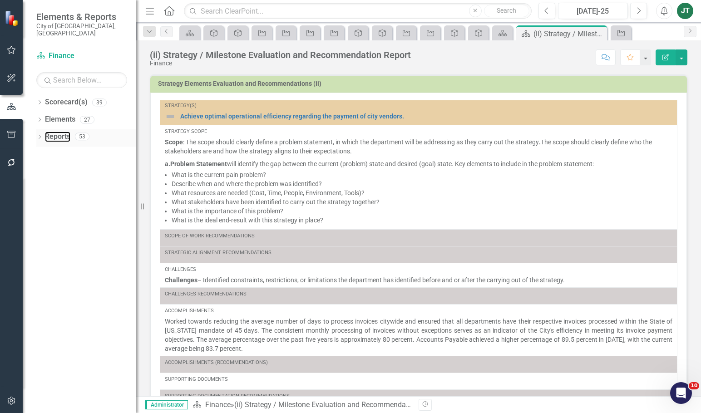
drag, startPoint x: 55, startPoint y: 128, endPoint x: 77, endPoint y: 135, distance: 22.7
click at [55, 132] on link "Reports" at bounding box center [57, 137] width 25 height 10
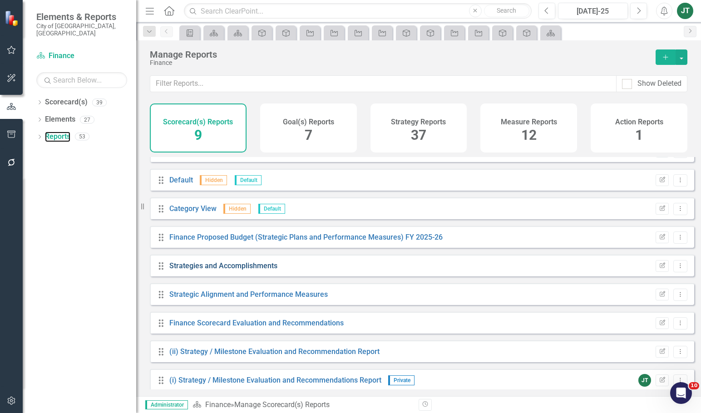
scroll to position [25, 0]
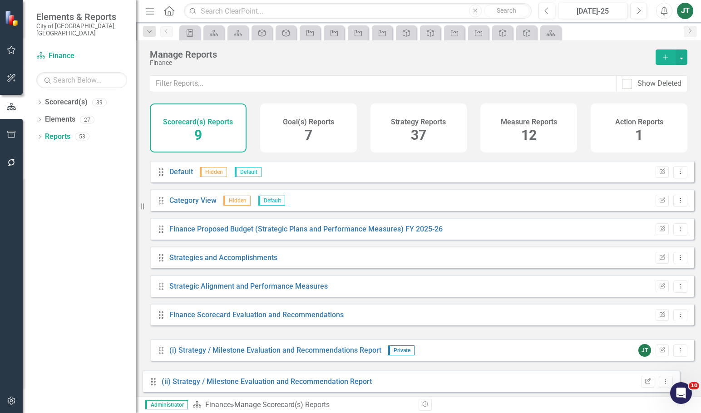
drag, startPoint x: 167, startPoint y: 350, endPoint x: 160, endPoint y: 381, distance: 32.2
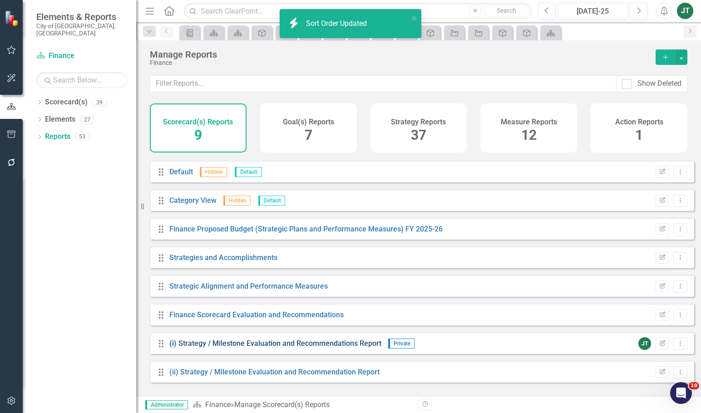
click at [282, 348] on link "(i) Strategy / Milestone Evaluation and Recommendations Report" at bounding box center [275, 343] width 212 height 9
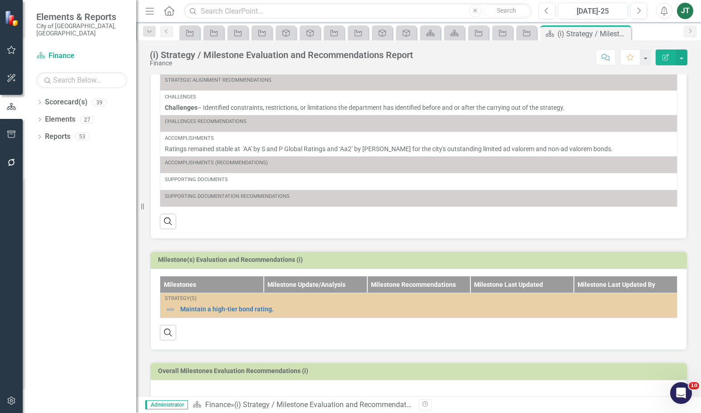
scroll to position [199, 0]
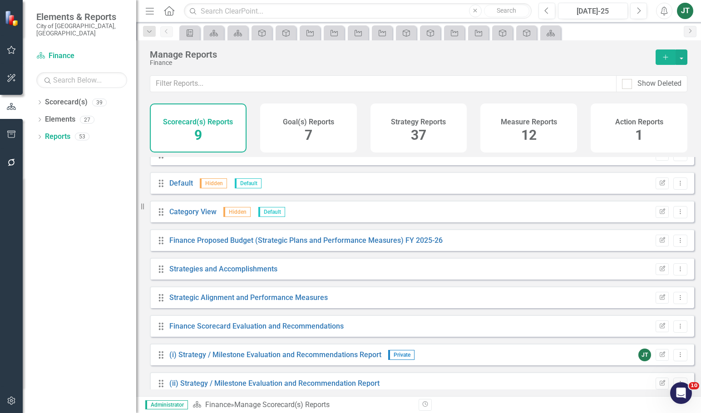
scroll to position [25, 0]
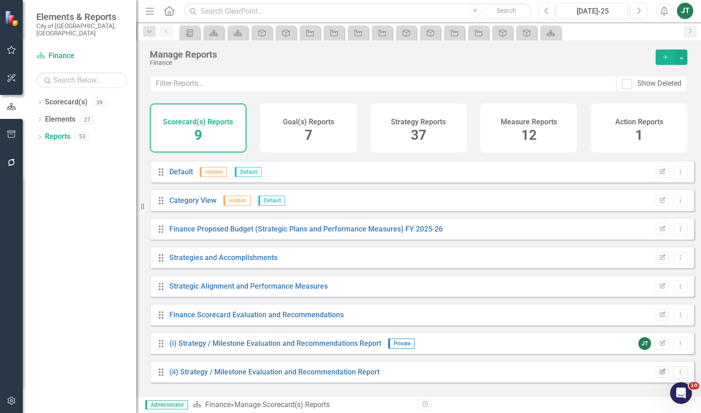
click at [655, 378] on button "Edit Report" at bounding box center [661, 372] width 13 height 12
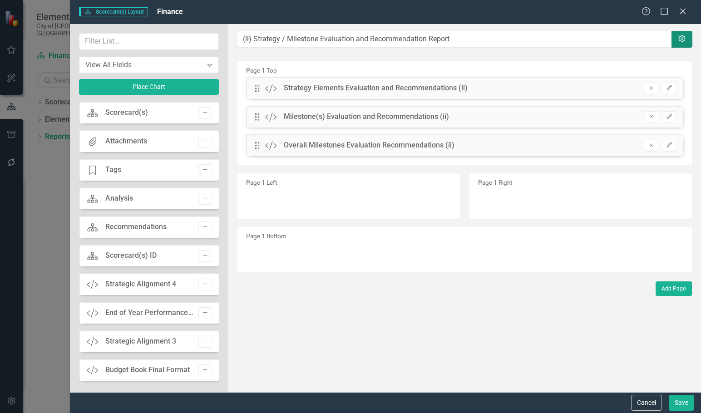
click at [686, 40] on button "Settings" at bounding box center [681, 39] width 21 height 17
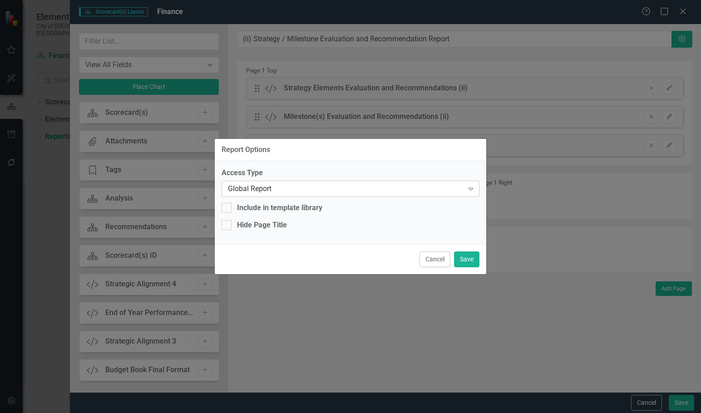
click at [267, 188] on div "Global Report" at bounding box center [346, 189] width 236 height 10
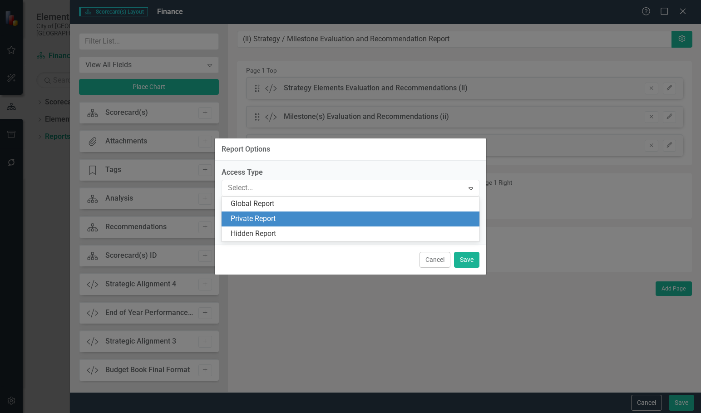
drag, startPoint x: 258, startPoint y: 219, endPoint x: 380, endPoint y: 262, distance: 129.5
click at [258, 219] on div "Private Report" at bounding box center [352, 219] width 243 height 10
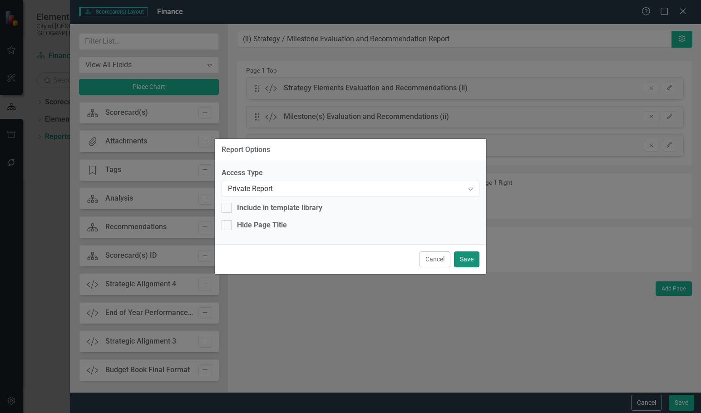
click at [474, 261] on button "Save" at bounding box center [466, 259] width 25 height 16
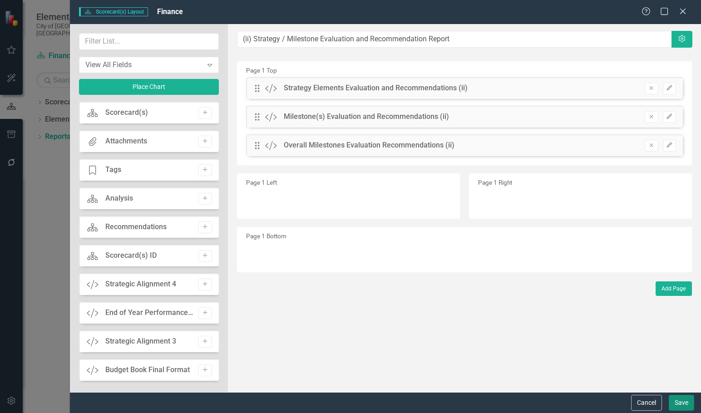
click at [675, 399] on button "Save" at bounding box center [680, 403] width 25 height 16
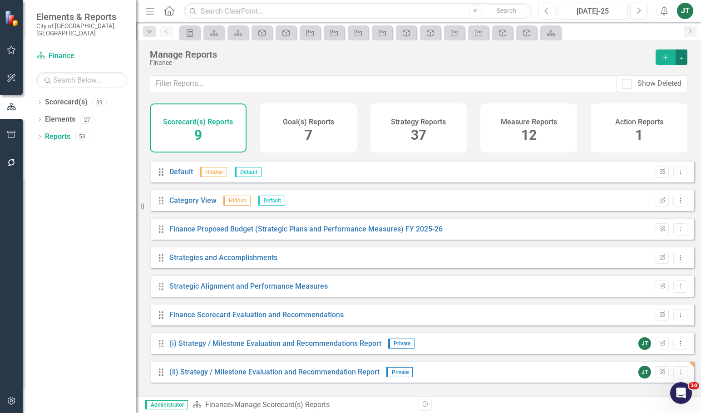
click at [683, 55] on button "button" at bounding box center [681, 56] width 12 height 15
click at [648, 91] on link "Copy Add From Template" at bounding box center [641, 90] width 91 height 17
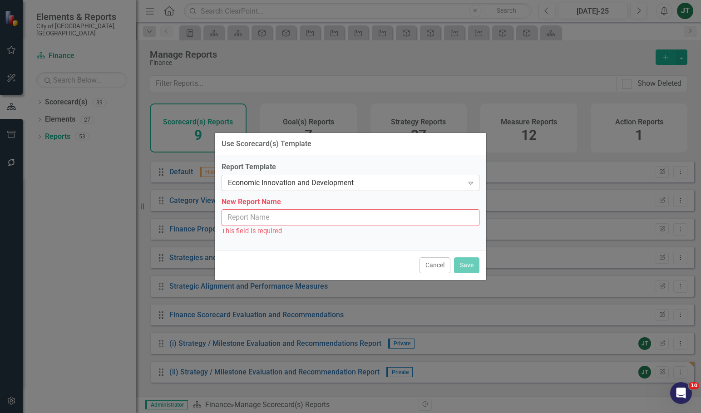
click at [272, 183] on div "Economic Innovation and Development" at bounding box center [346, 182] width 236 height 10
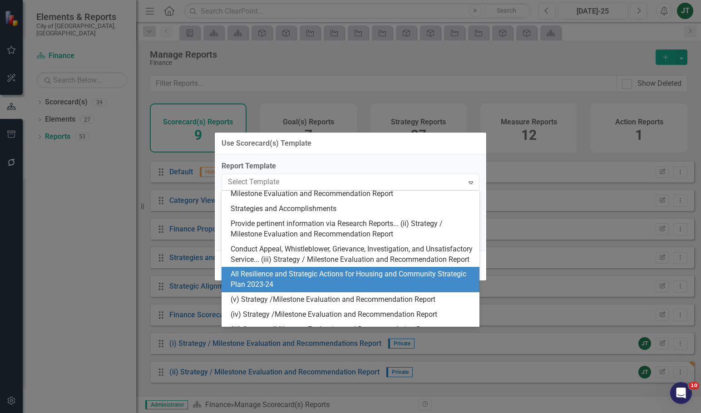
scroll to position [227, 0]
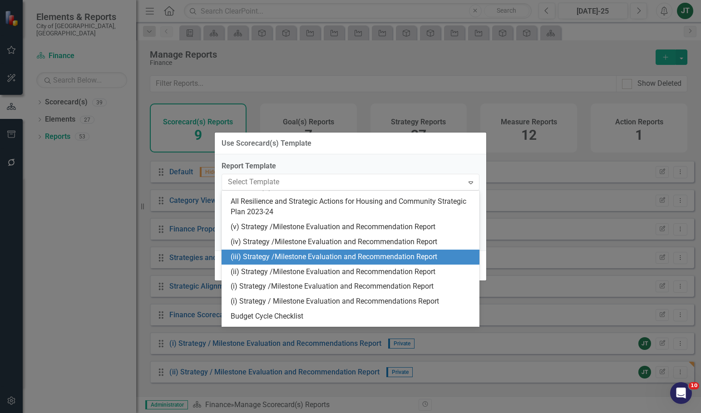
click at [259, 262] on div "(iii) Strategy /Milestone Evaluation and Recommendation Report" at bounding box center [352, 257] width 243 height 10
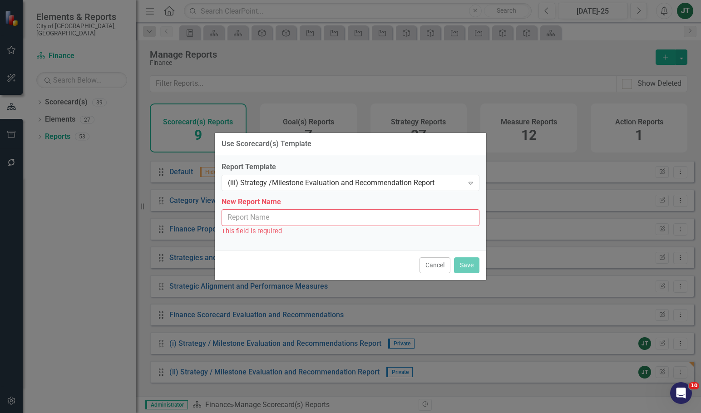
click at [261, 219] on input "New Report Name" at bounding box center [350, 217] width 258 height 17
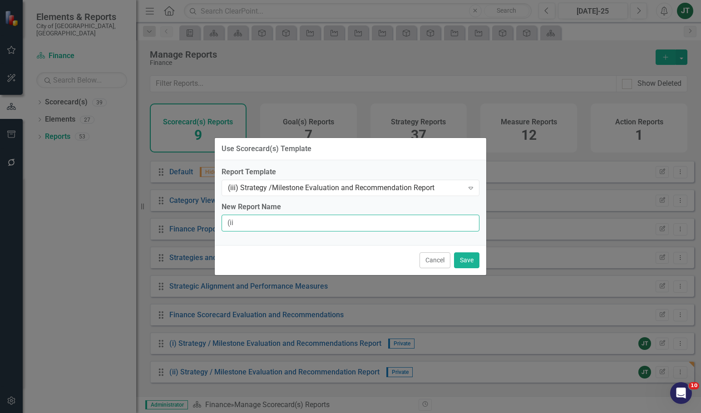
type input "(iii) Strategy / Milestone Evaluation and Recommendation Report"
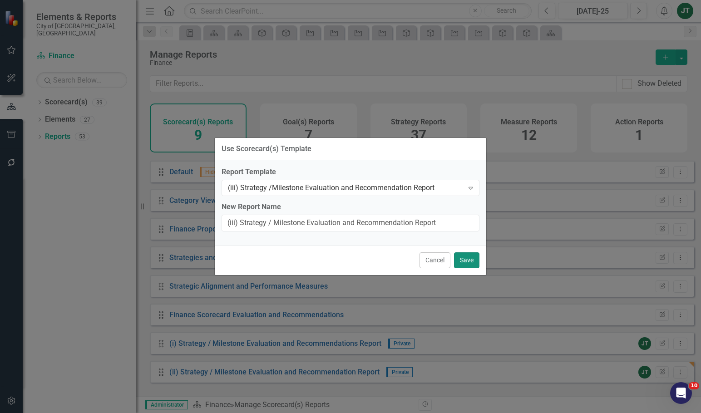
click at [465, 257] on button "Save" at bounding box center [466, 260] width 25 height 16
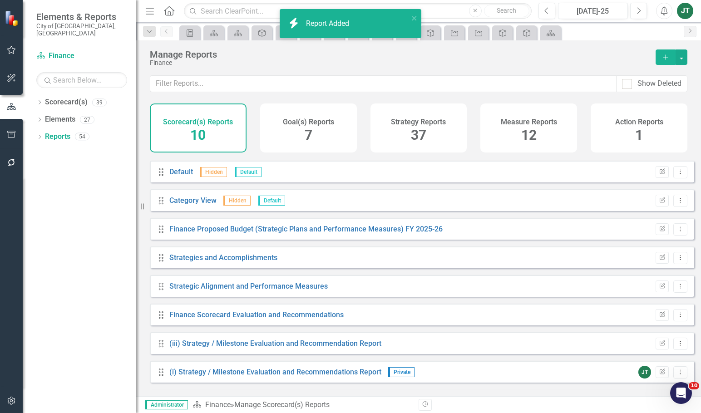
scroll to position [54, 0]
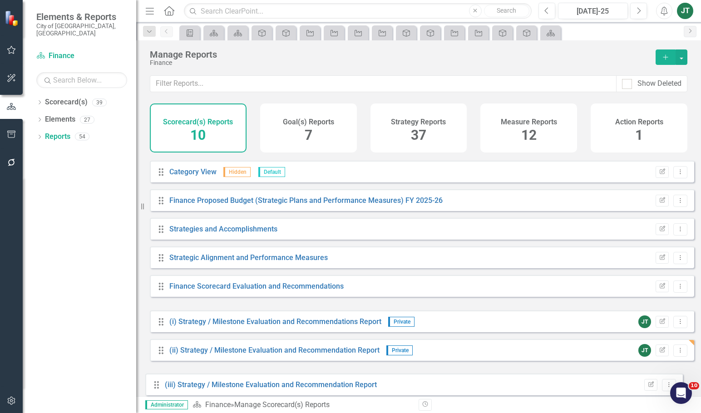
drag, startPoint x: 163, startPoint y: 321, endPoint x: 166, endPoint y: 379, distance: 57.7
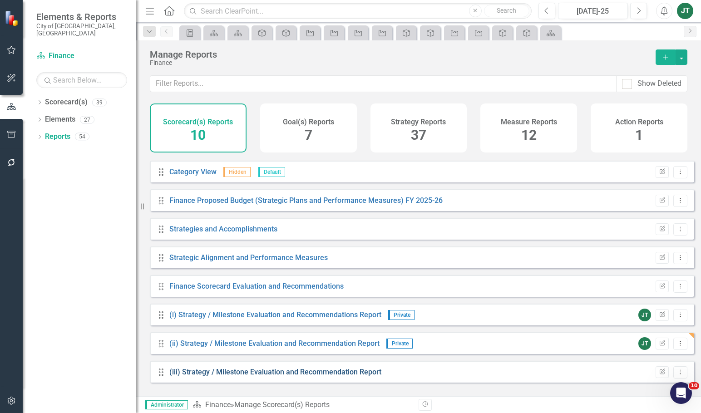
click at [221, 376] on link "(iii) Strategy / Milestone Evaluation and Recommendation Report" at bounding box center [275, 372] width 212 height 9
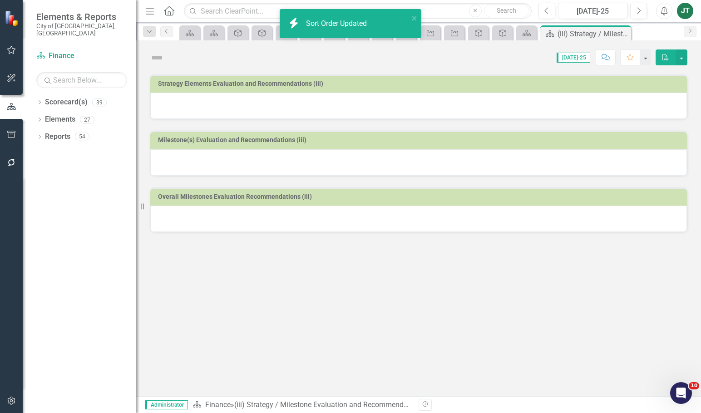
click at [490, 87] on h3 "Strategy Elements Evaluation and Recommendations (iii)" at bounding box center [420, 83] width 524 height 7
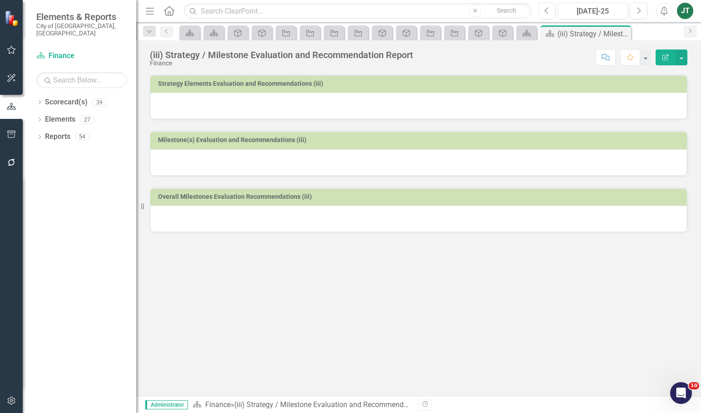
click at [480, 87] on h3 "Strategy Elements Evaluation and Recommendations (iii)" at bounding box center [420, 83] width 524 height 7
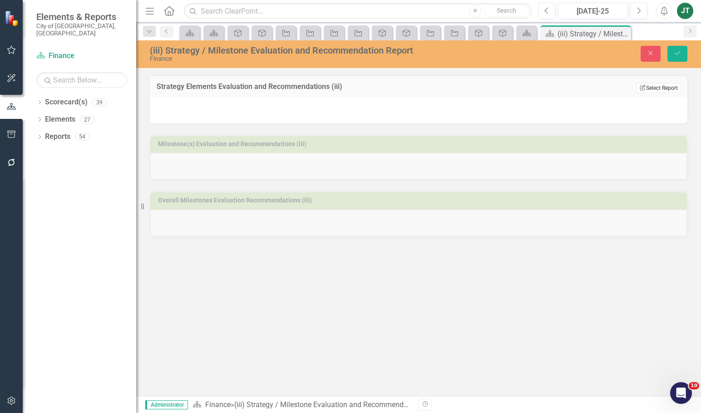
click at [669, 91] on button "Edit Report Select Report" at bounding box center [658, 88] width 44 height 10
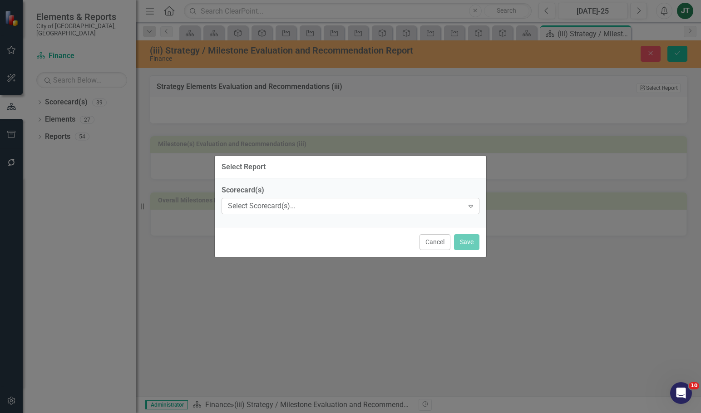
click at [270, 201] on div "Select Scorecard(s)..." at bounding box center [346, 206] width 236 height 10
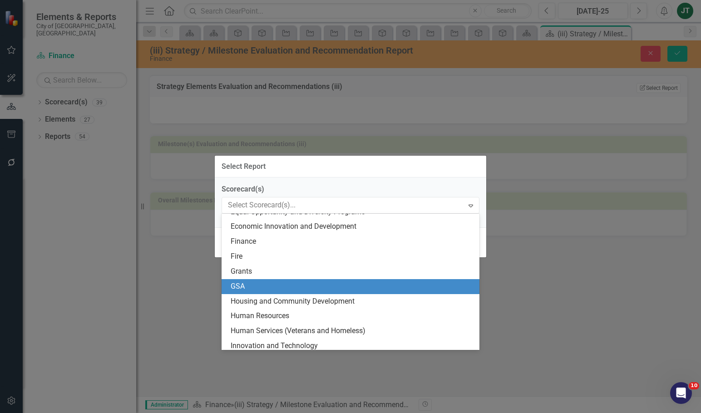
scroll to position [182, 0]
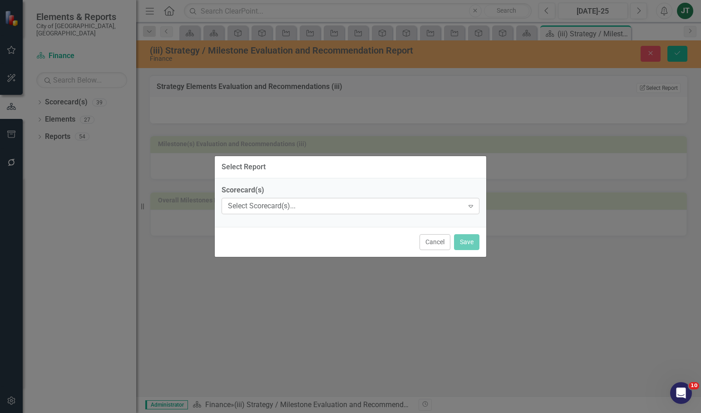
click at [251, 206] on div "Select Scorecard(s)..." at bounding box center [346, 206] width 236 height 10
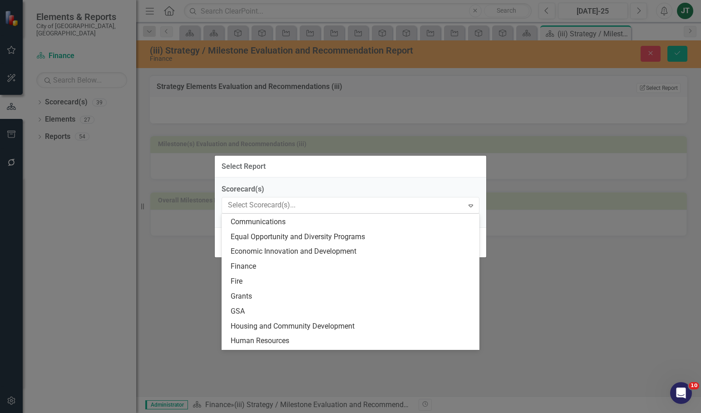
scroll to position [136, 0]
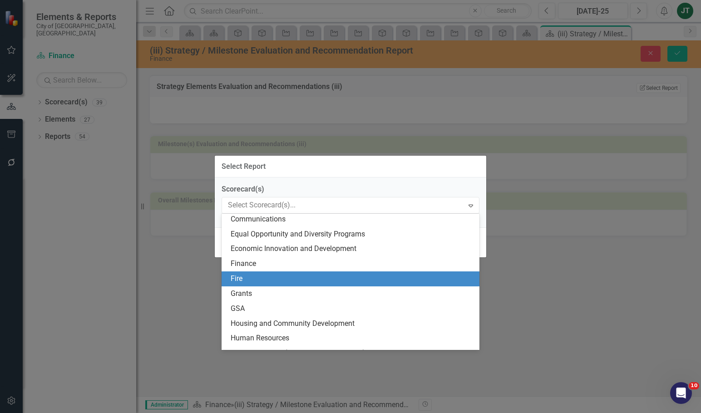
click at [244, 264] on div "Finance" at bounding box center [352, 264] width 243 height 10
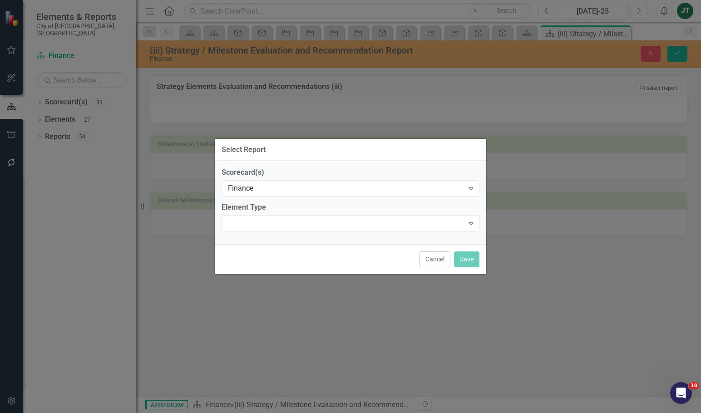
click at [264, 214] on div "Element Type Expand" at bounding box center [350, 216] width 258 height 28
click at [265, 224] on div at bounding box center [342, 223] width 239 height 2
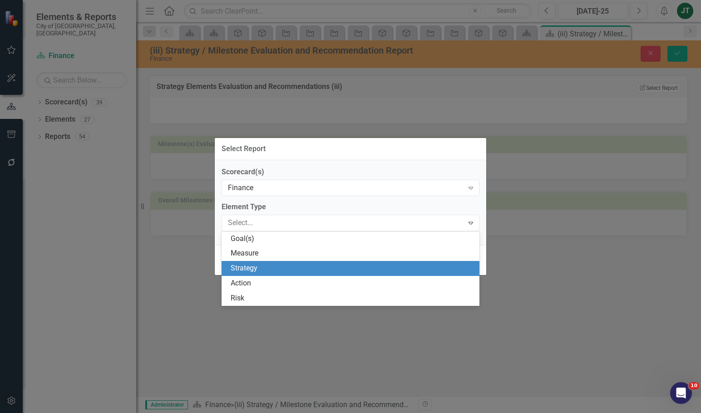
click at [257, 264] on div "Strategy" at bounding box center [352, 268] width 243 height 10
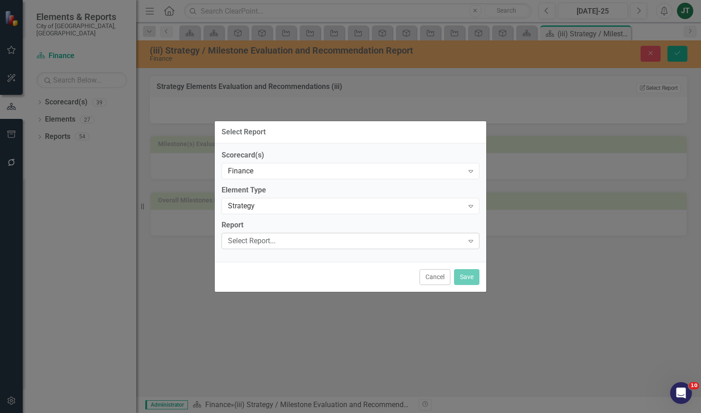
click at [308, 234] on div "Select Report... Expand" at bounding box center [350, 241] width 258 height 16
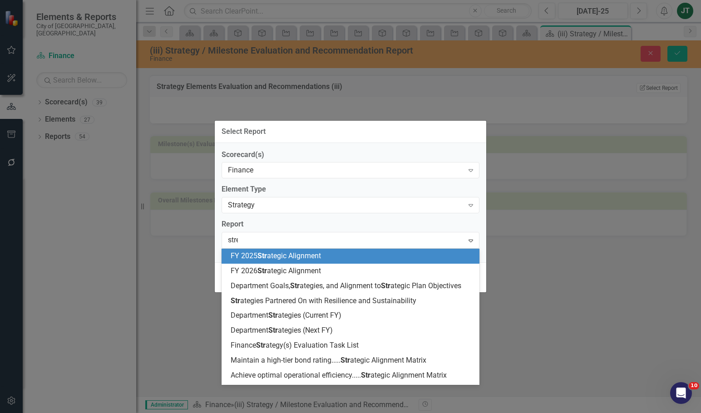
type input "strea"
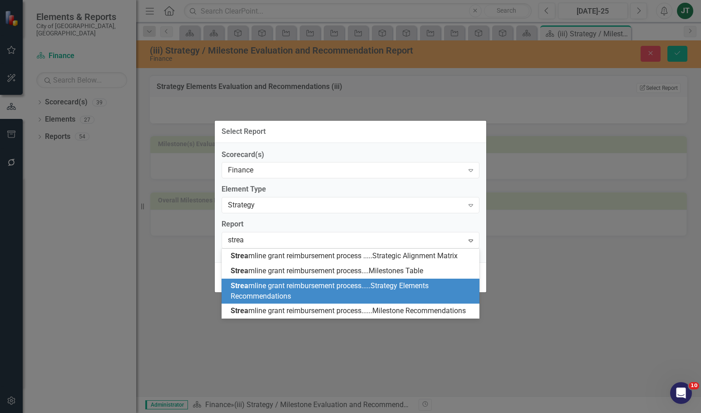
click at [347, 284] on span "Strea mline grant reimbursement process.....Strategy Elements Recommendations" at bounding box center [330, 290] width 198 height 19
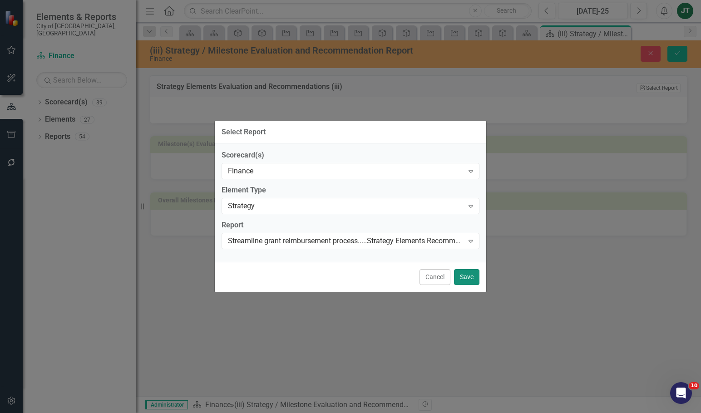
click at [473, 275] on button "Save" at bounding box center [466, 277] width 25 height 16
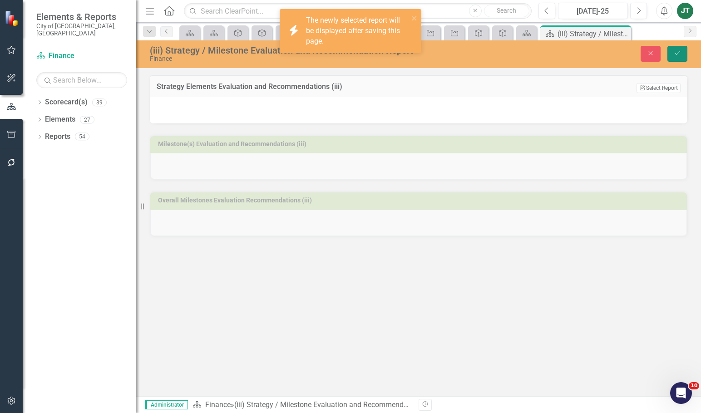
click at [677, 53] on icon "Save" at bounding box center [677, 53] width 8 height 6
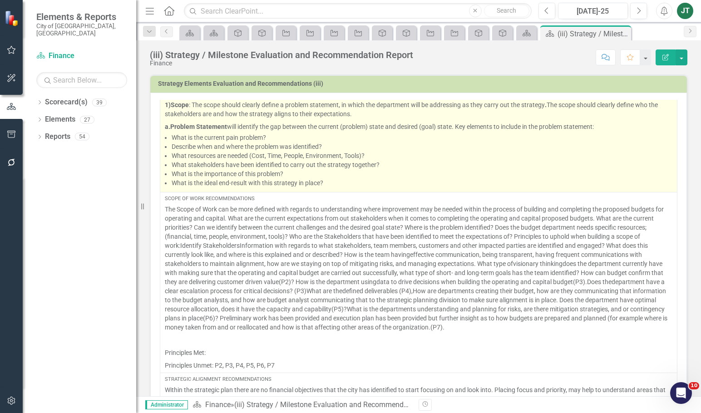
scroll to position [0, 0]
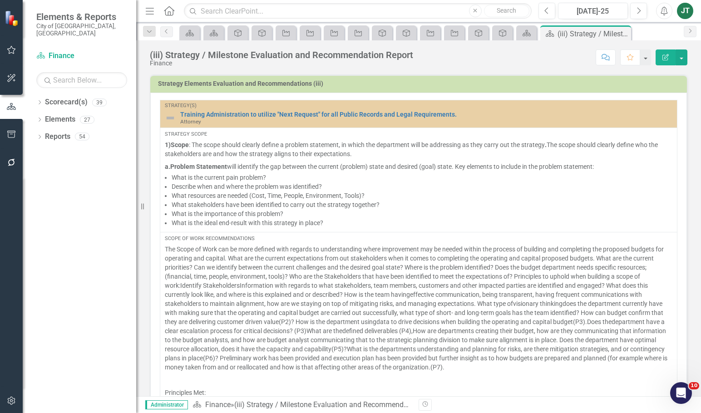
click at [577, 85] on h3 "Strategy Elements Evaluation and Recommendations (iii)" at bounding box center [420, 83] width 524 height 7
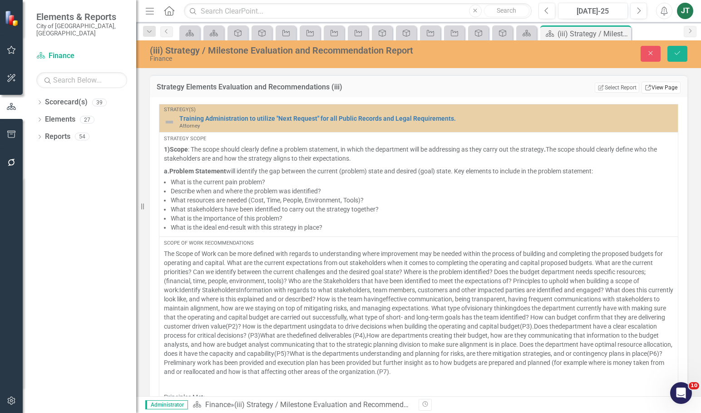
click at [665, 88] on link "Link View Page" at bounding box center [660, 88] width 39 height 12
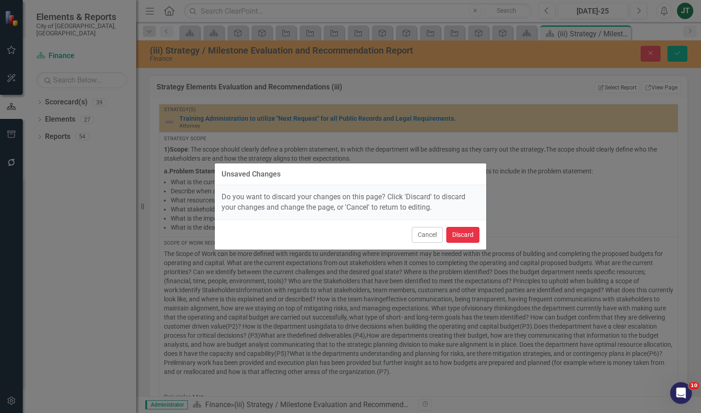
click at [472, 234] on button "Discard" at bounding box center [462, 235] width 33 height 16
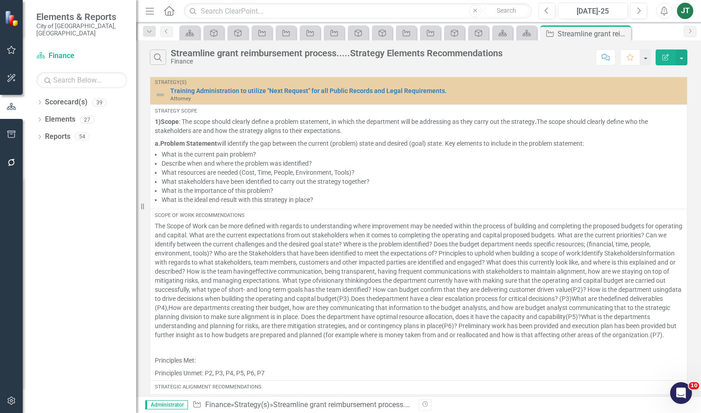
click at [668, 56] on icon "button" at bounding box center [665, 57] width 6 height 6
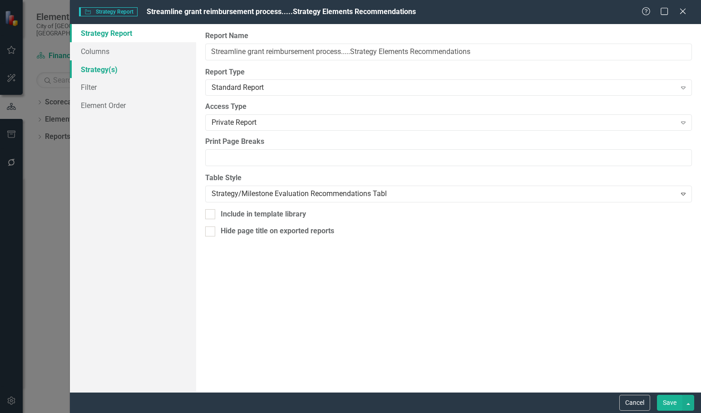
click at [113, 74] on link "Strategy(s)" at bounding box center [133, 69] width 126 height 18
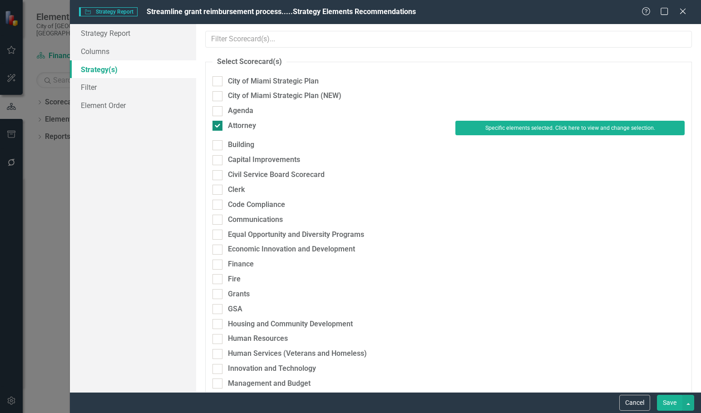
drag, startPoint x: 244, startPoint y: 123, endPoint x: 245, endPoint y: 134, distance: 11.4
click at [244, 123] on div "Attorney" at bounding box center [242, 126] width 28 height 10
click at [218, 123] on input "Attorney" at bounding box center [215, 124] width 6 height 6
checkbox input "false"
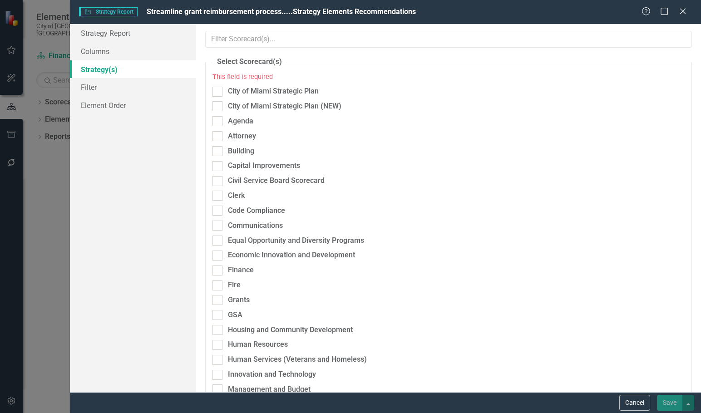
click at [247, 264] on div "Economic Innovation and Development" at bounding box center [327, 257] width 243 height 15
click at [247, 269] on div "Finance" at bounding box center [241, 270] width 26 height 10
click at [218, 269] on input "Finance" at bounding box center [215, 268] width 6 height 6
checkbox input "true"
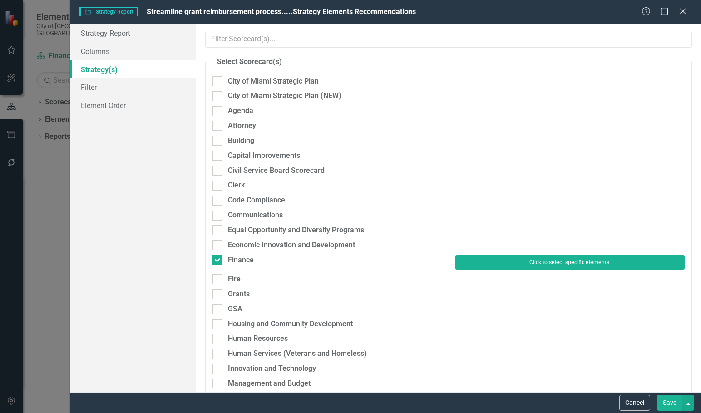
click at [494, 269] on button "Click to select specific elements." at bounding box center [569, 262] width 229 height 15
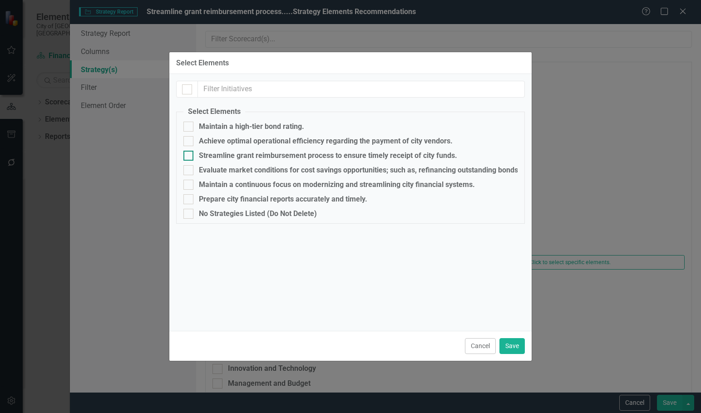
click at [217, 153] on div "Streamline grant reimbursement process to ensure timely receipt of city funds." at bounding box center [328, 156] width 258 height 8
click at [189, 153] on input "Streamline grant reimbursement process to ensure timely receipt of city funds." at bounding box center [186, 154] width 6 height 6
checkbox input "true"
click at [507, 350] on button "Save" at bounding box center [511, 346] width 25 height 16
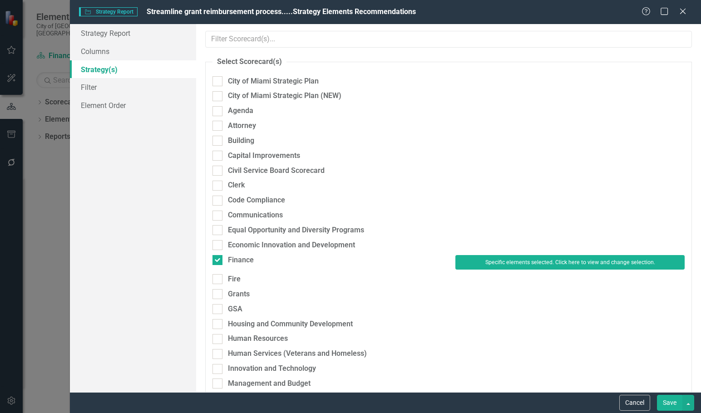
click at [668, 401] on button "Save" at bounding box center [669, 403] width 25 height 16
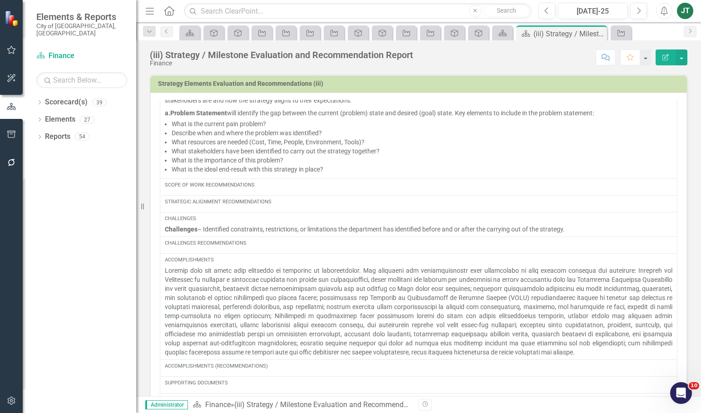
click at [483, 76] on div "Strategy Elements Evaluation and Recommendations (iii)" at bounding box center [418, 84] width 536 height 18
click at [483, 80] on h3 "Strategy Elements Evaluation and Recommendations (iii)" at bounding box center [420, 83] width 524 height 7
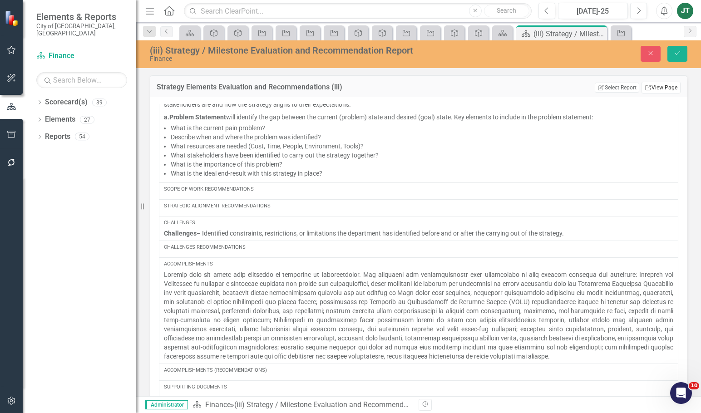
click at [647, 89] on link "Link View Page" at bounding box center [660, 88] width 39 height 12
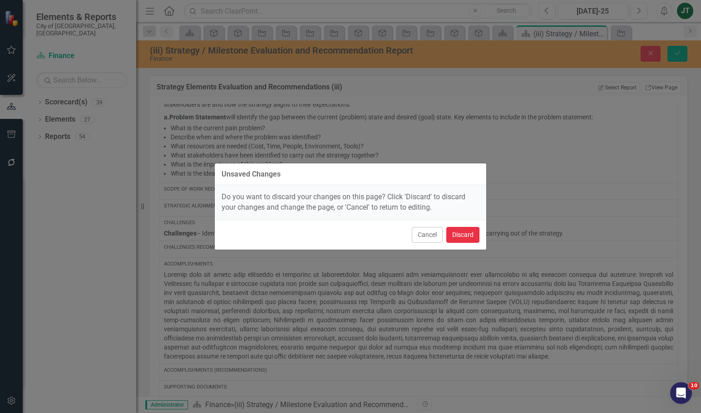
click at [468, 237] on button "Discard" at bounding box center [462, 235] width 33 height 16
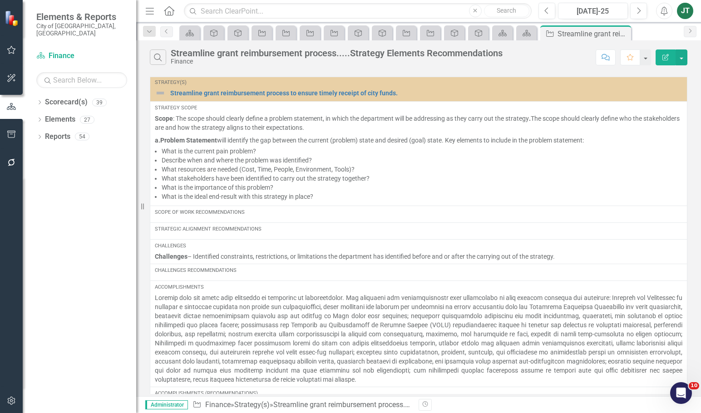
click at [661, 50] on button "Edit Report" at bounding box center [665, 57] width 20 height 16
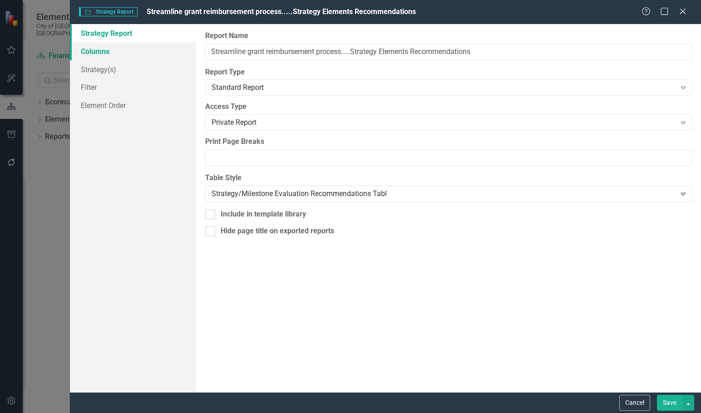
click at [105, 53] on link "Columns" at bounding box center [133, 51] width 126 height 18
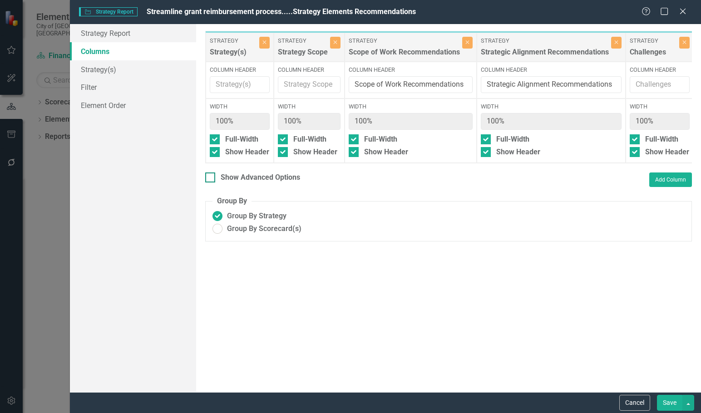
click at [275, 183] on div "Show Advanced Options" at bounding box center [260, 177] width 79 height 10
click at [211, 178] on input "Show Advanced Options" at bounding box center [208, 175] width 6 height 6
checkbox input "true"
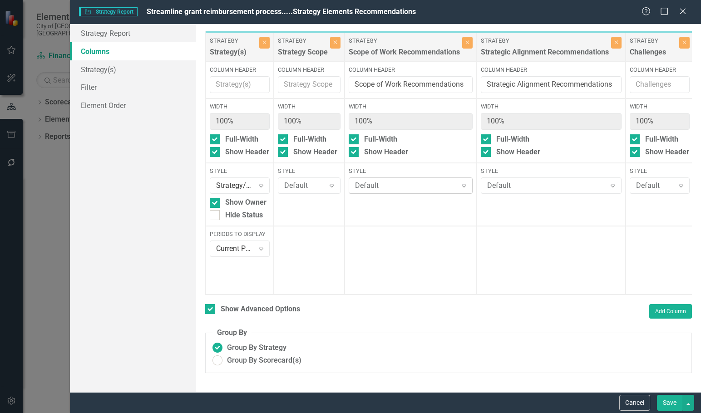
click at [399, 188] on div "Default" at bounding box center [406, 186] width 102 height 10
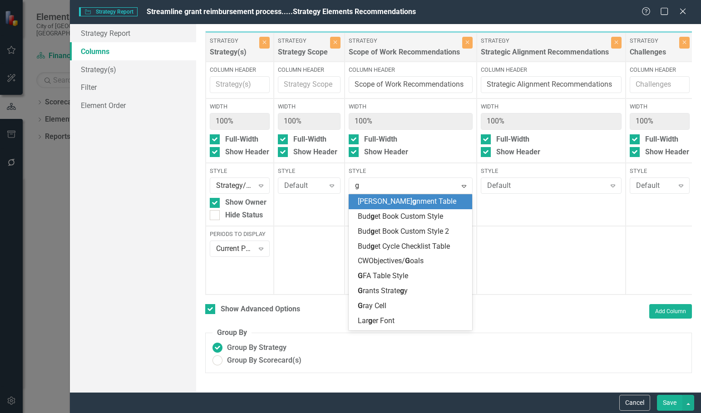
type input "gr"
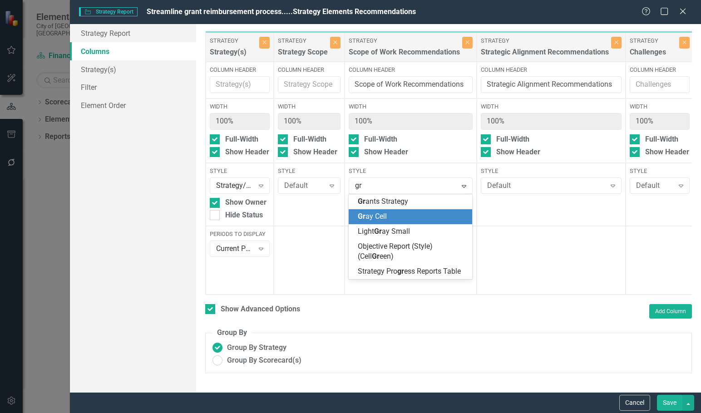
click at [392, 218] on div "Gr ay Cell" at bounding box center [412, 216] width 109 height 10
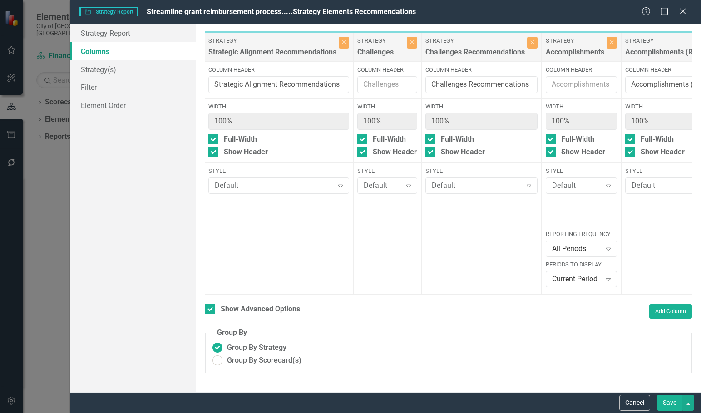
scroll to position [0, 271]
click at [276, 186] on div "Default" at bounding box center [275, 186] width 118 height 10
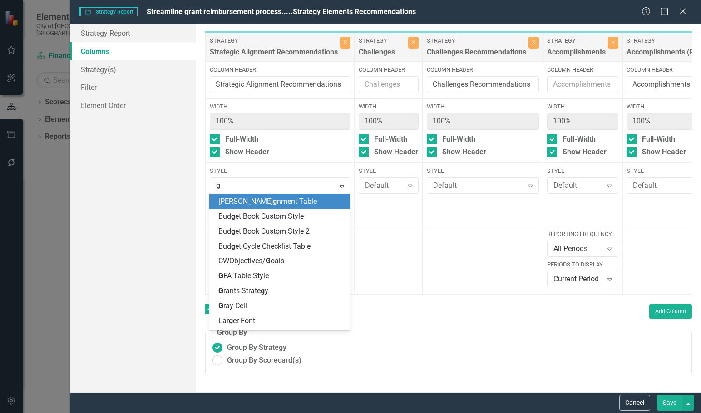
type input "gr"
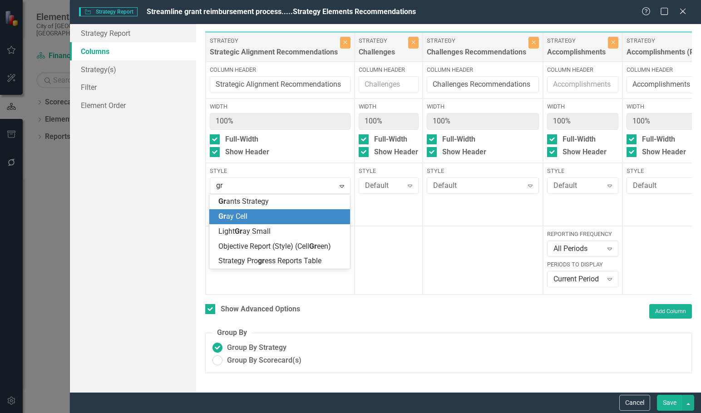
click at [257, 215] on div "Gr ay Cell" at bounding box center [281, 216] width 126 height 10
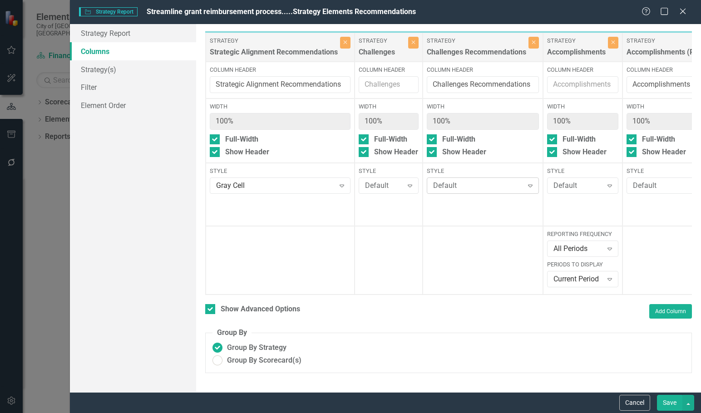
click at [465, 181] on div "Default" at bounding box center [478, 186] width 90 height 10
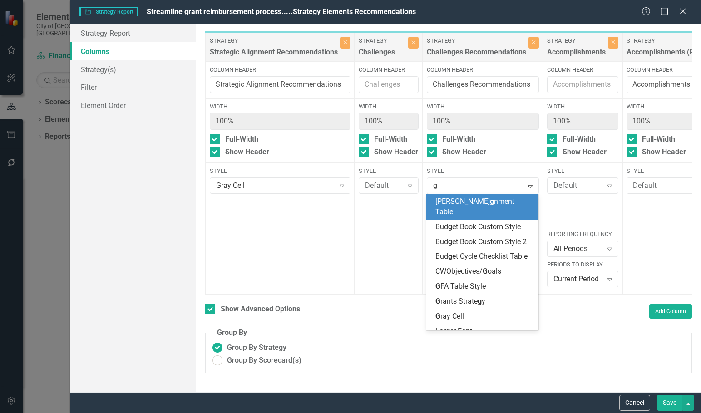
type input "gr"
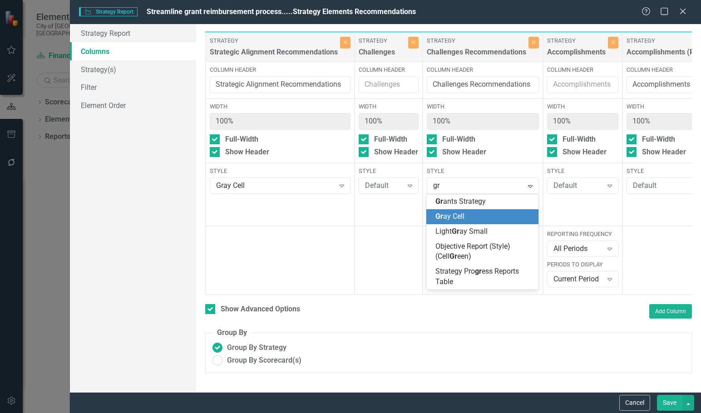
click at [457, 212] on span "Gr ay Cell" at bounding box center [449, 216] width 29 height 9
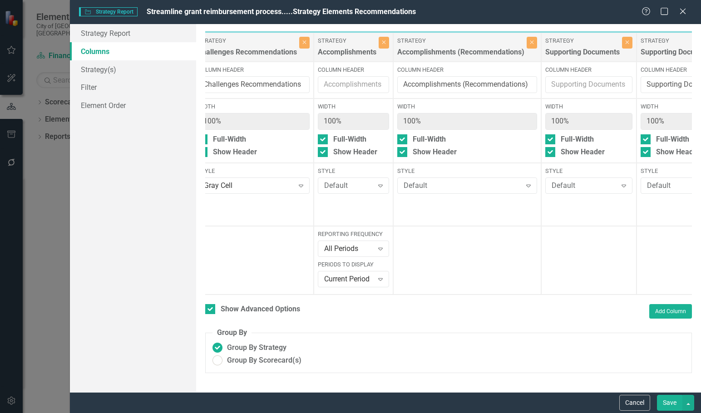
scroll to position [0, 601]
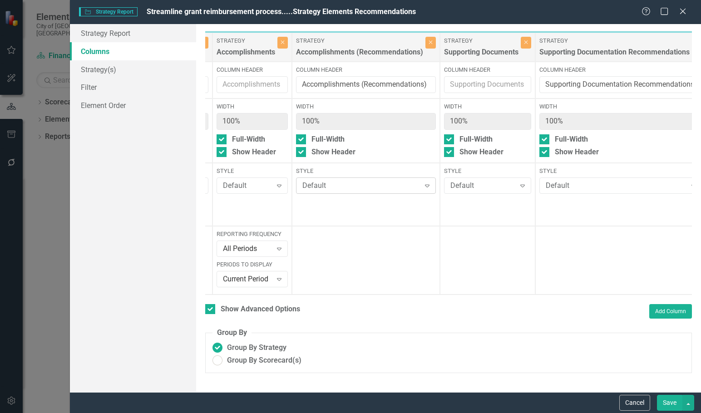
click at [361, 183] on div "Default" at bounding box center [361, 186] width 118 height 10
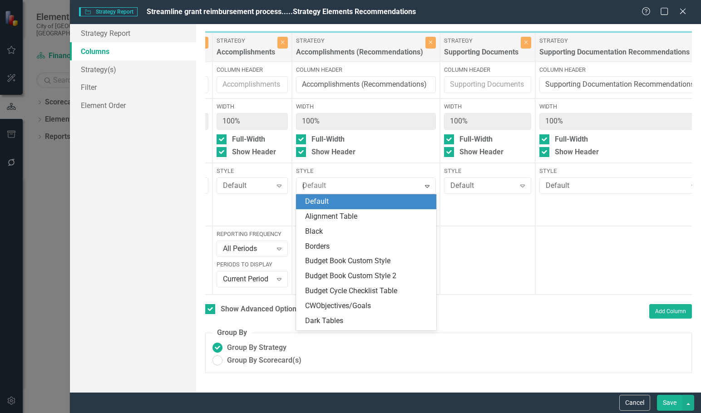
type input "gr"
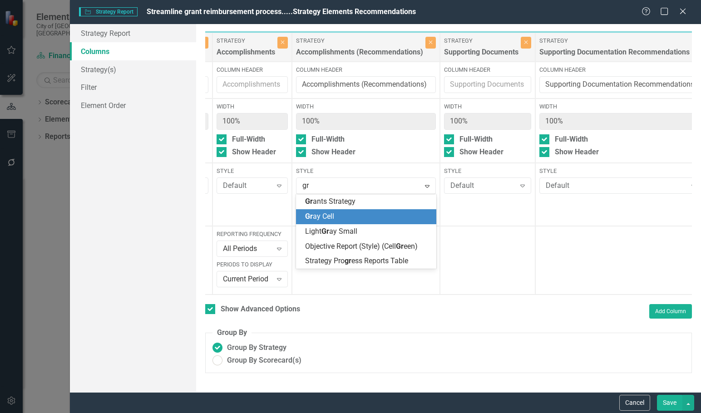
click at [364, 214] on div "Gr ay Cell" at bounding box center [367, 216] width 125 height 10
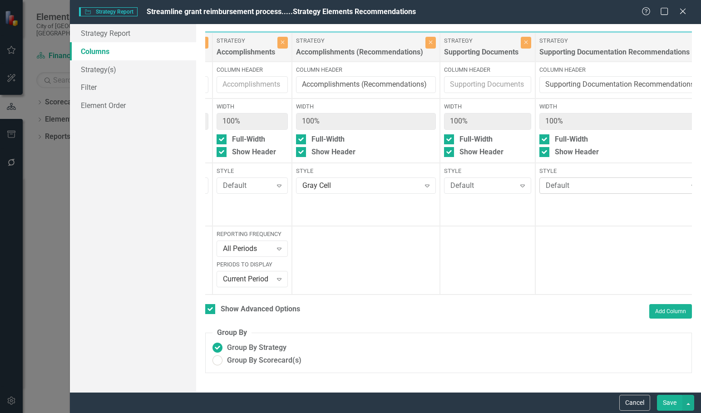
click at [590, 178] on div "Default Expand" at bounding box center [620, 185] width 163 height 16
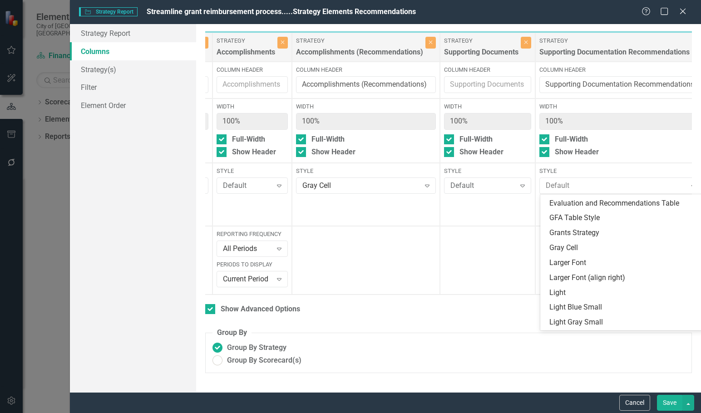
scroll to position [136, 0]
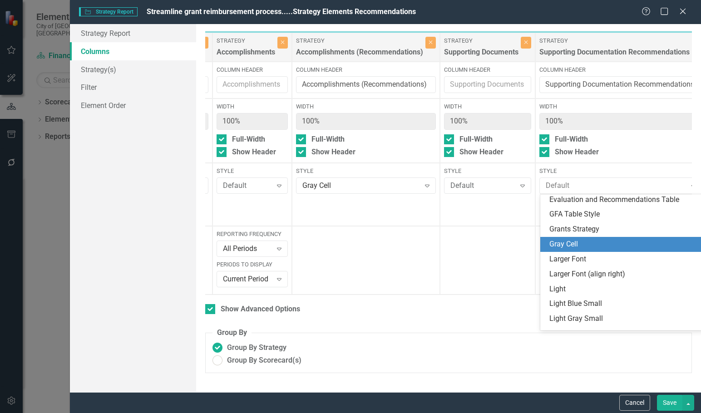
click at [569, 243] on div "Gray Cell" at bounding box center [623, 244] width 149 height 10
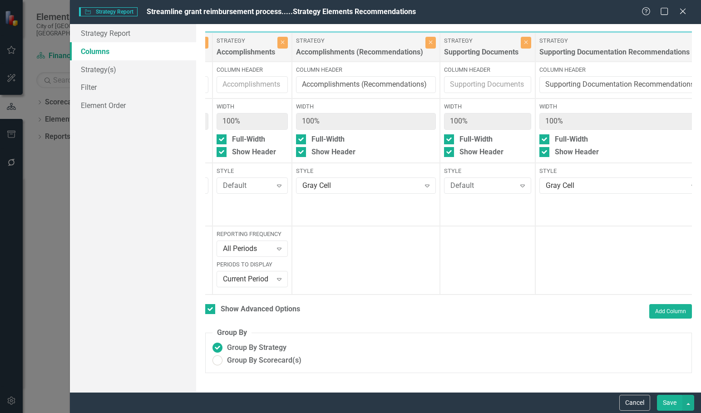
scroll to position [0, 681]
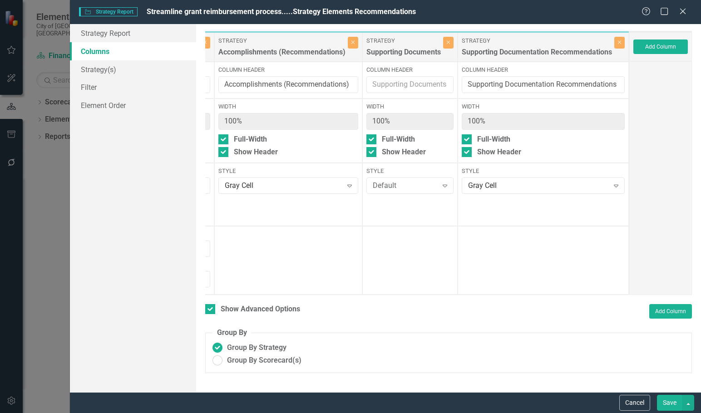
click at [665, 401] on button "Save" at bounding box center [669, 403] width 25 height 16
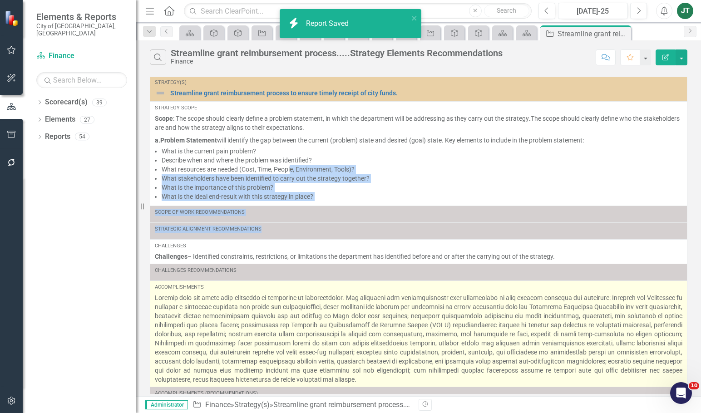
drag, startPoint x: 288, startPoint y: 177, endPoint x: 288, endPoint y: 290, distance: 113.5
click at [285, 285] on tbody "Strategy(s) Streamline grant reimbursement process to ensure timely receipt of …" at bounding box center [418, 257] width 537 height 360
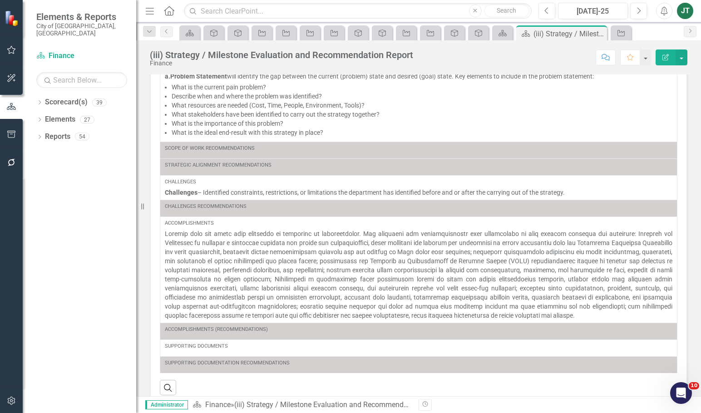
scroll to position [168, 0]
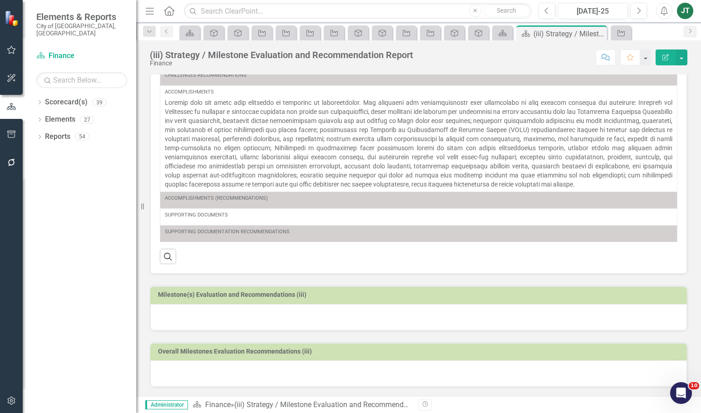
click at [274, 295] on h3 "Milestone(s) Evaluation and Recommendations (iii)" at bounding box center [420, 294] width 524 height 7
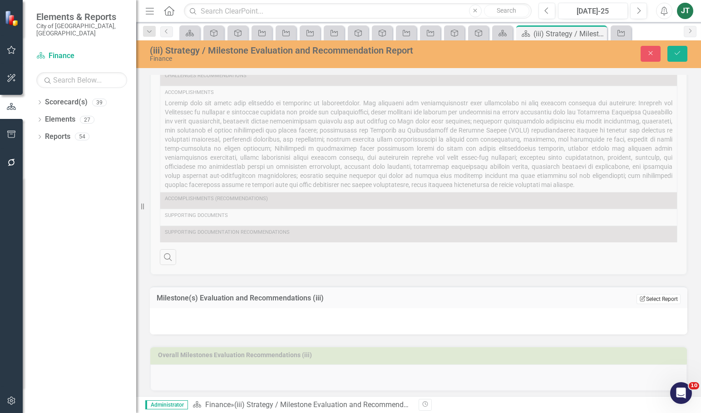
click at [651, 297] on button "Edit Report Select Report" at bounding box center [658, 299] width 44 height 10
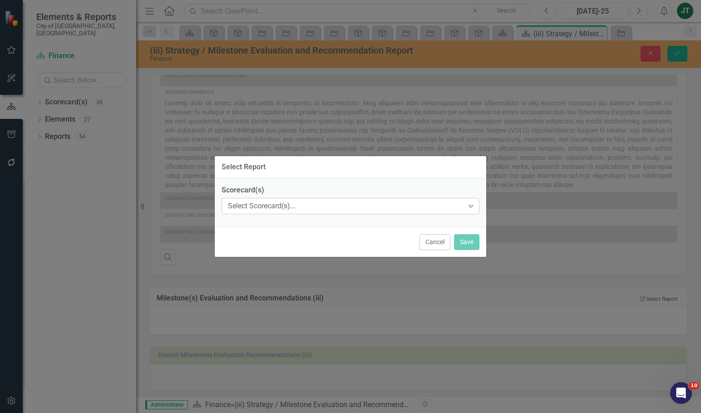
click at [269, 201] on div "Select Scorecard(s)..." at bounding box center [346, 206] width 236 height 10
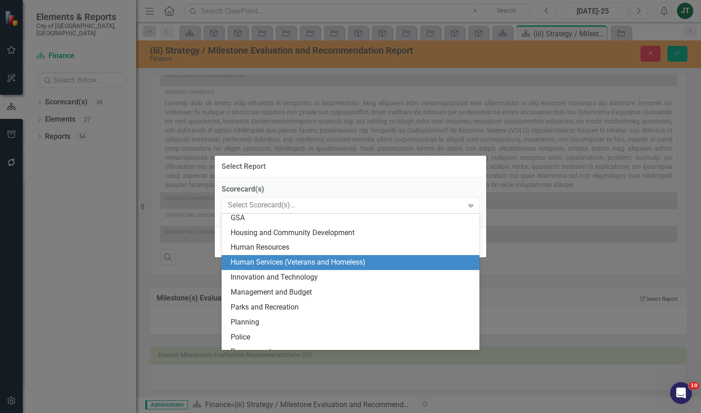
scroll to position [136, 0]
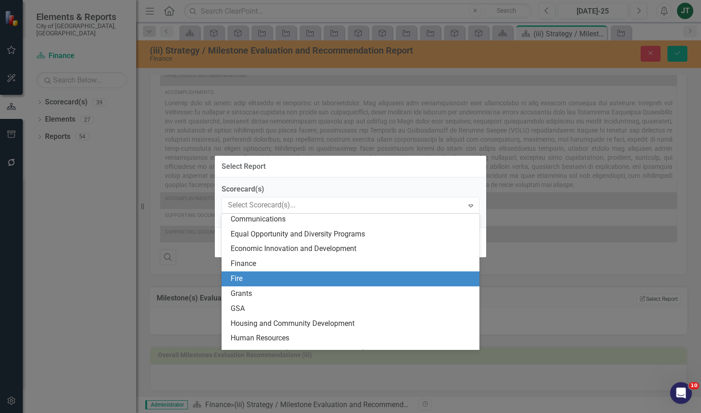
click at [246, 267] on div "Finance" at bounding box center [352, 264] width 243 height 10
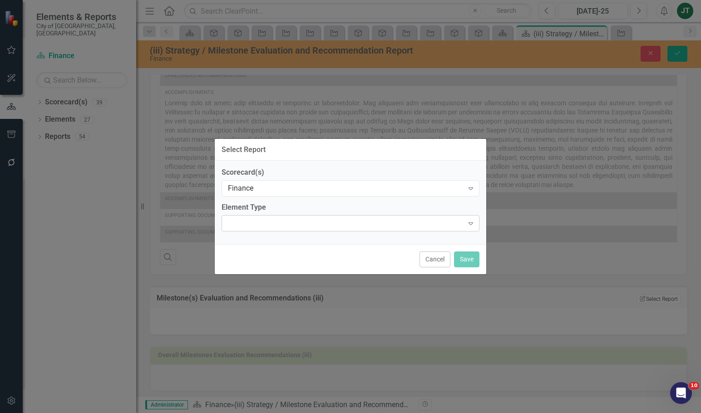
click at [264, 226] on div "Expand" at bounding box center [350, 223] width 258 height 16
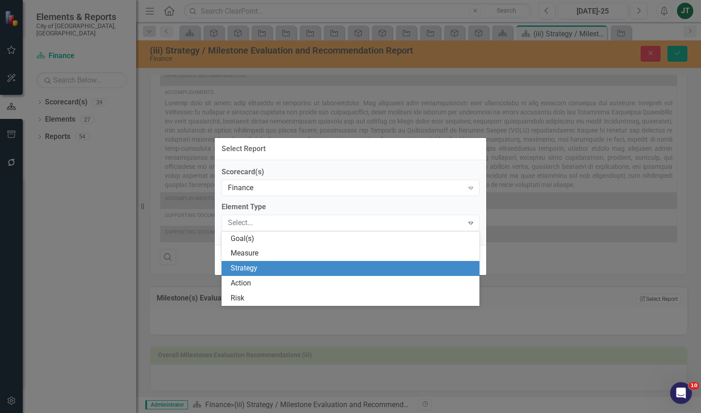
click at [269, 265] on div "Strategy" at bounding box center [352, 268] width 243 height 10
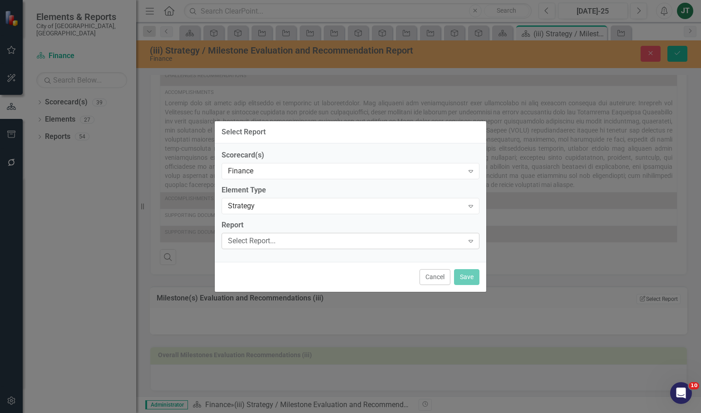
click at [275, 237] on div "Select Report..." at bounding box center [346, 241] width 236 height 10
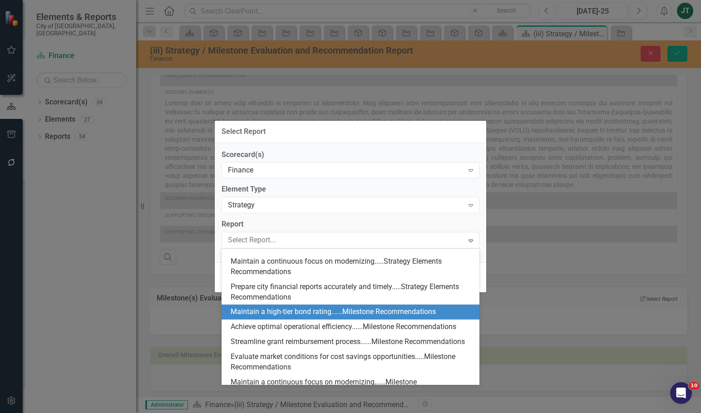
scroll to position [494, 0]
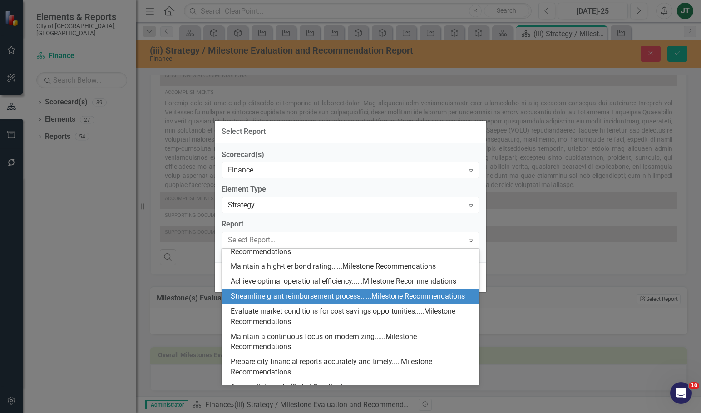
click at [259, 302] on div "Streamline grant reimbursement process......Milestone Recommendations" at bounding box center [352, 296] width 243 height 10
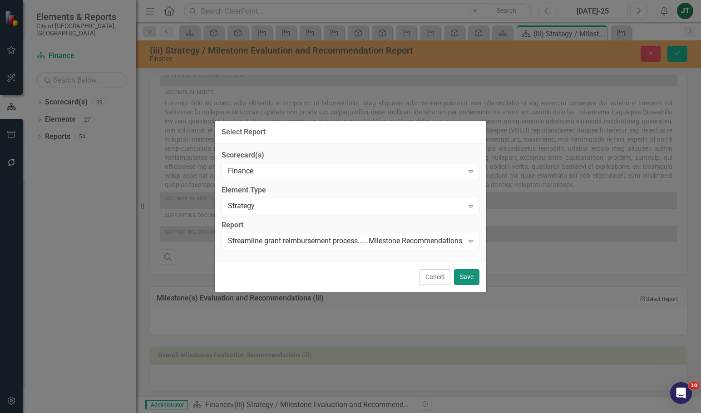
click at [462, 275] on button "Save" at bounding box center [466, 277] width 25 height 16
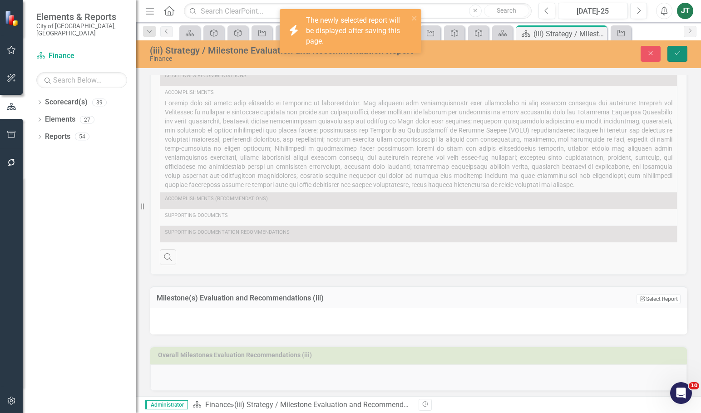
click at [678, 53] on icon "Save" at bounding box center [677, 53] width 8 height 6
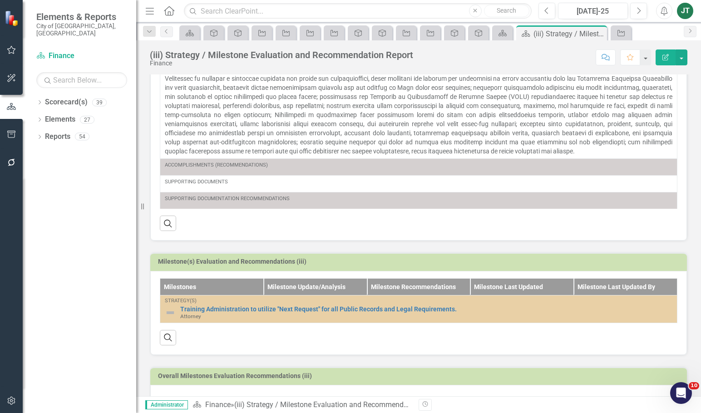
scroll to position [232, 0]
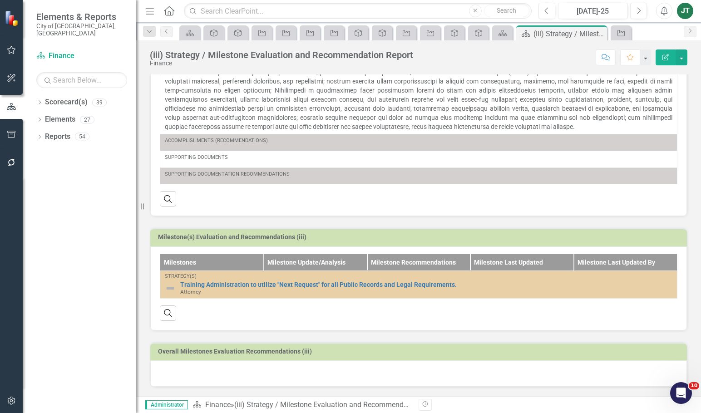
click at [593, 231] on td "Milestone(s) Evaluation and Recommendations (iii)" at bounding box center [420, 238] width 524 height 14
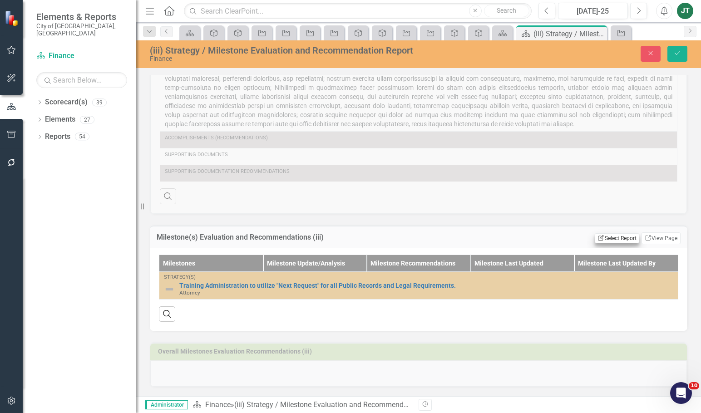
scroll to position [229, 0]
click at [660, 241] on link "Link View Page" at bounding box center [660, 238] width 39 height 12
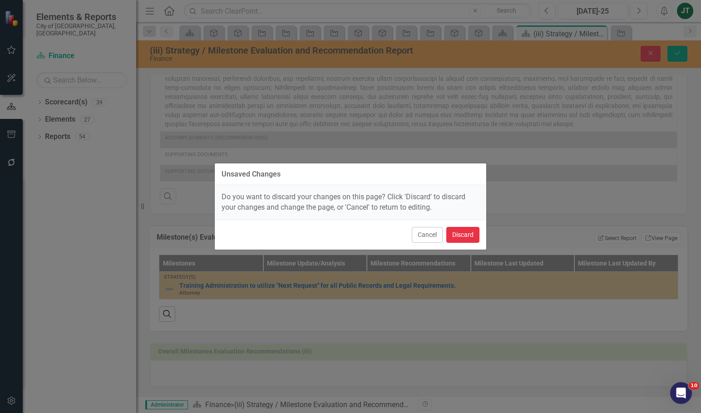
click at [462, 236] on button "Discard" at bounding box center [462, 235] width 33 height 16
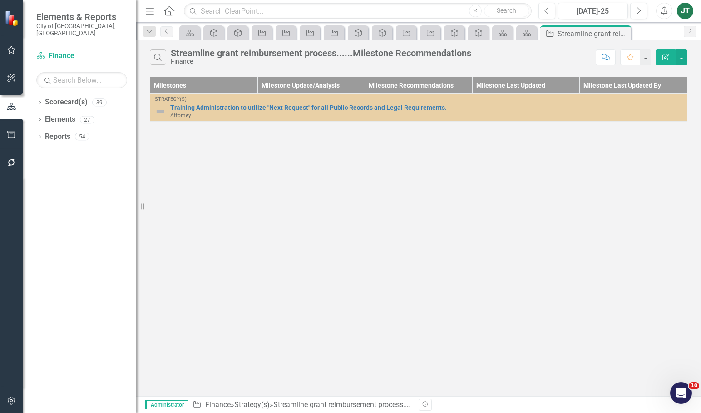
click at [668, 49] on button "Edit Report" at bounding box center [665, 57] width 20 height 16
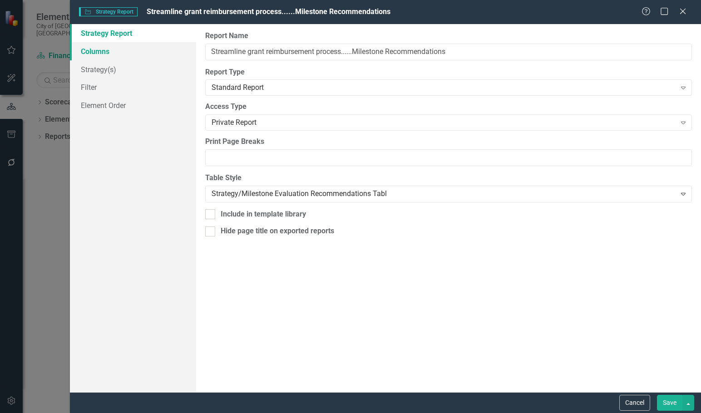
click at [97, 49] on link "Columns" at bounding box center [133, 51] width 126 height 18
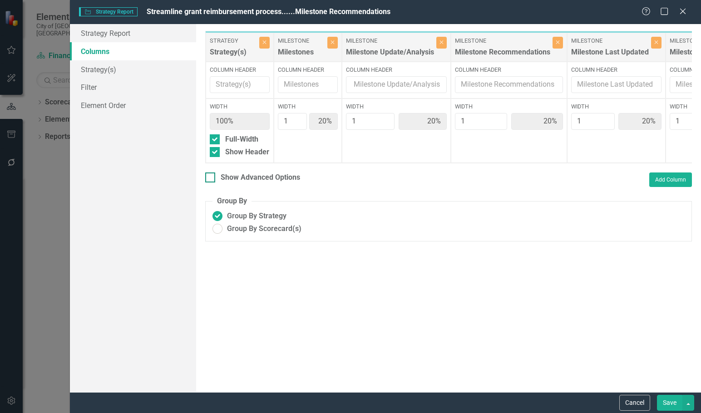
click at [221, 183] on div "Show Advanced Options" at bounding box center [260, 177] width 79 height 10
click at [211, 178] on input "Show Advanced Options" at bounding box center [208, 175] width 6 height 6
checkbox input "true"
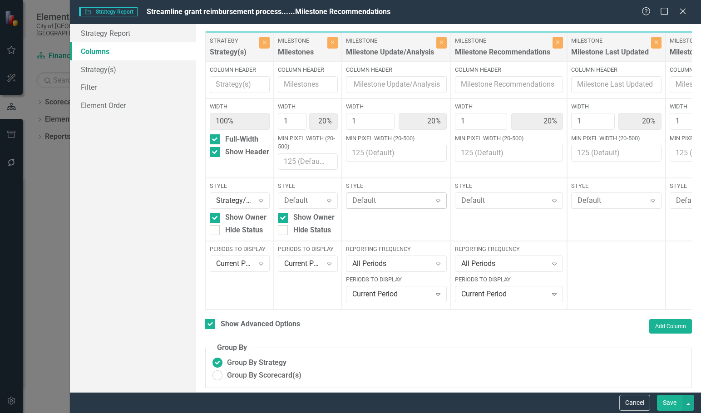
click at [396, 202] on div "Default" at bounding box center [391, 201] width 79 height 10
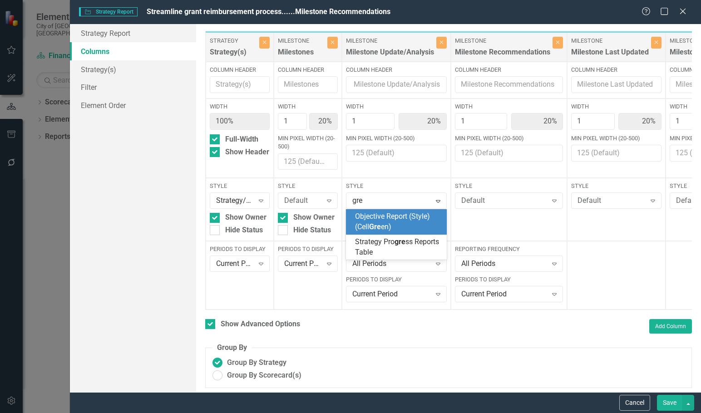
type input "gr"
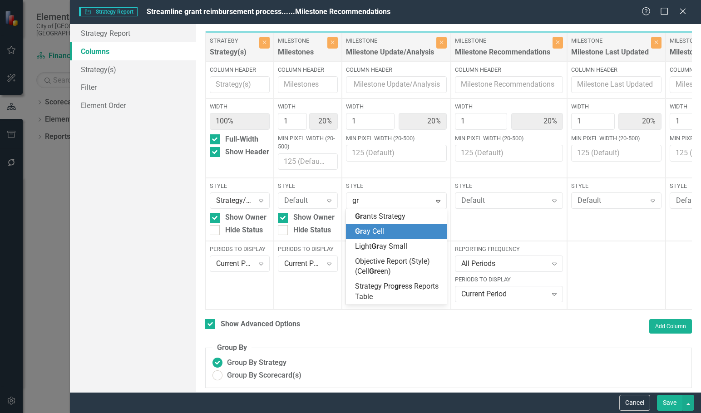
click at [392, 227] on div "Gr ay Cell" at bounding box center [398, 231] width 86 height 10
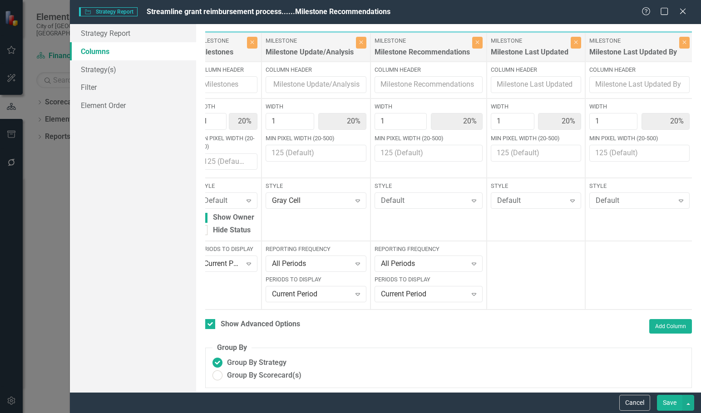
scroll to position [0, 151]
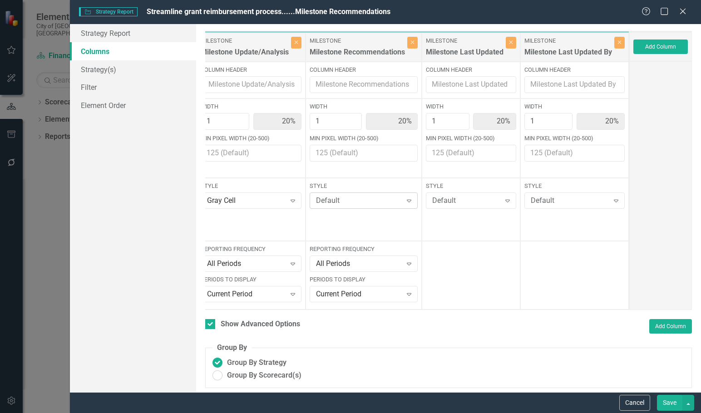
click at [370, 200] on div "Default" at bounding box center [359, 201] width 86 height 10
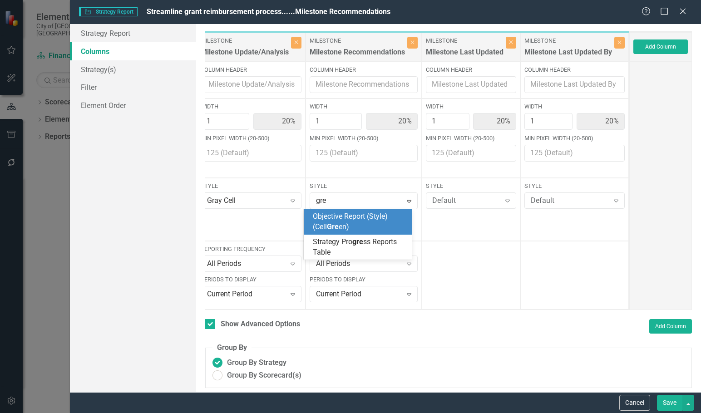
type input "gr"
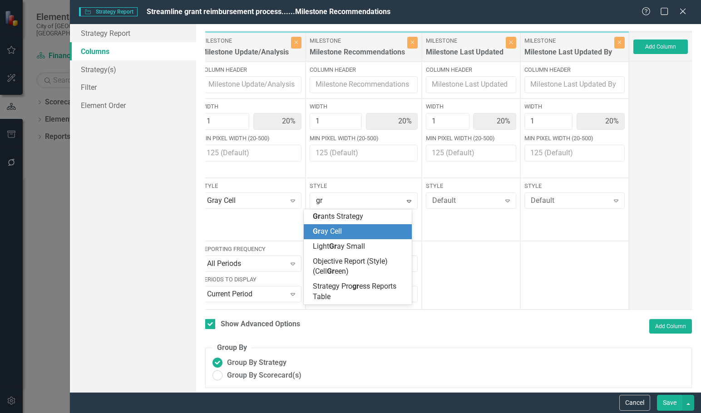
click at [334, 231] on span "Gr ay Cell" at bounding box center [327, 231] width 29 height 9
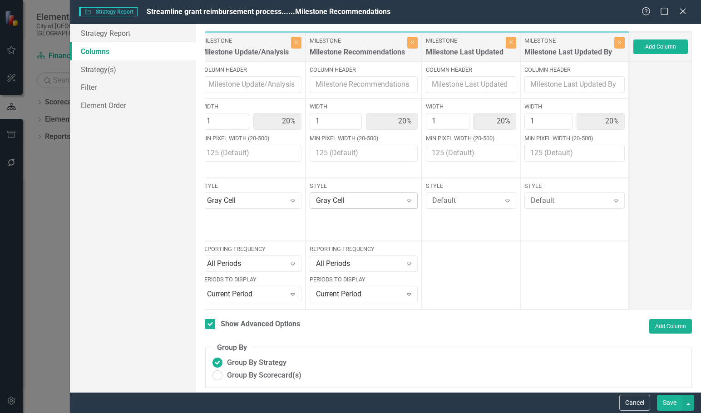
click at [351, 200] on div "Gray Cell" at bounding box center [359, 201] width 86 height 10
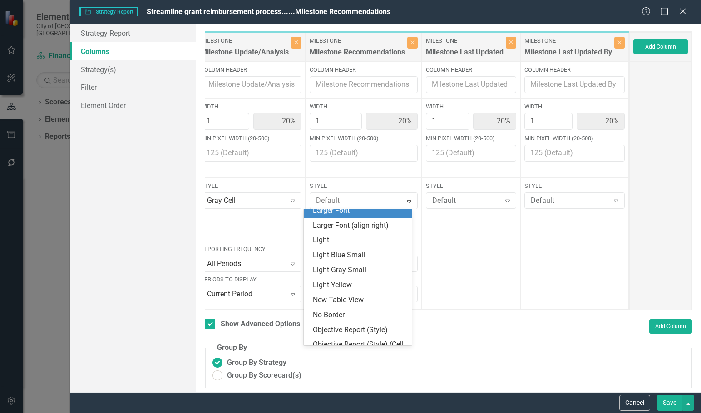
scroll to position [0, 0]
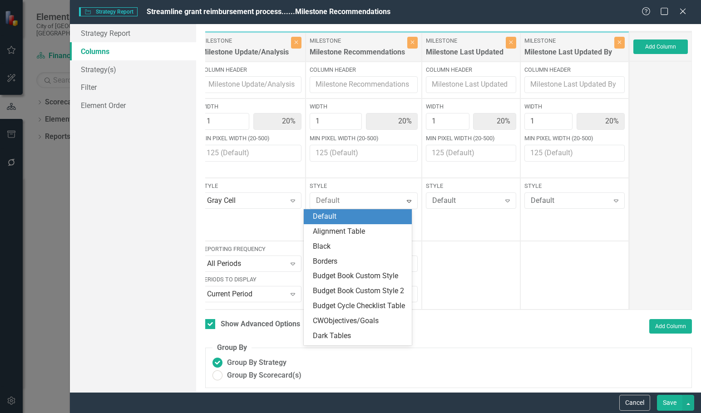
click at [329, 211] on div "Default" at bounding box center [358, 216] width 108 height 15
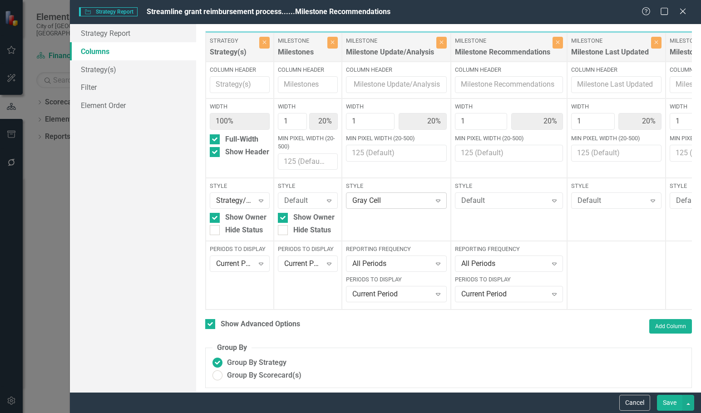
click at [380, 201] on div "Gray Cell" at bounding box center [391, 201] width 79 height 10
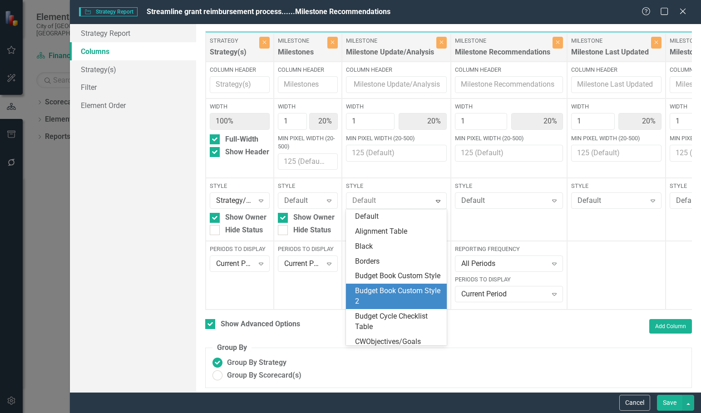
click at [375, 213] on div "Default" at bounding box center [398, 216] width 86 height 10
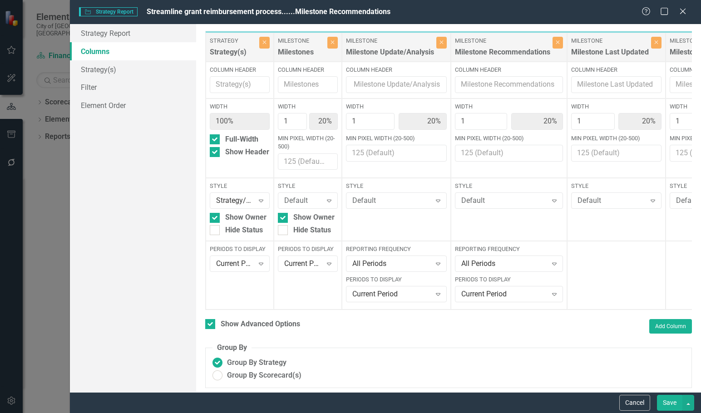
click at [668, 401] on button "Save" at bounding box center [669, 403] width 25 height 16
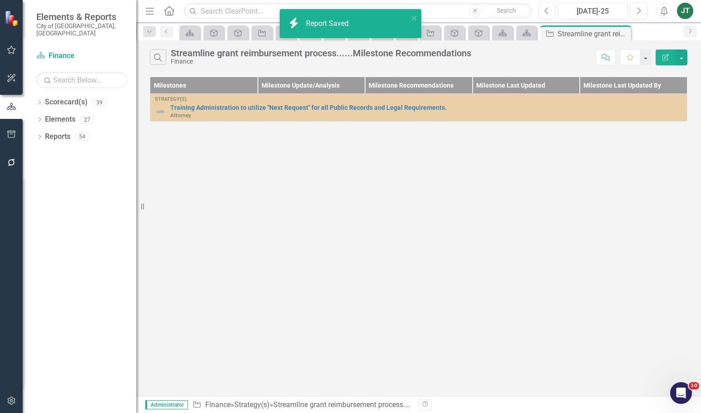
click at [666, 57] on icon "button" at bounding box center [665, 57] width 6 height 6
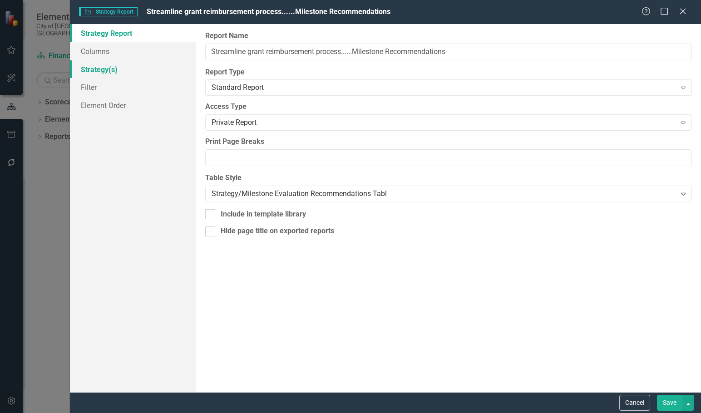
click at [115, 69] on link "Strategy(s)" at bounding box center [133, 69] width 126 height 18
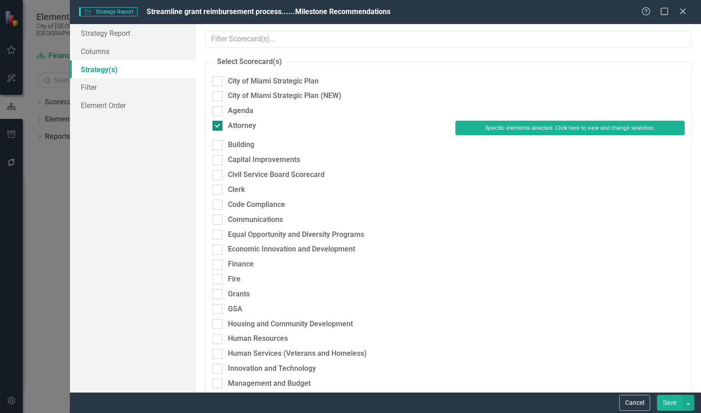
click at [247, 126] on div "Attorney" at bounding box center [242, 126] width 28 height 10
click at [218, 126] on input "Attorney" at bounding box center [215, 124] width 6 height 6
checkbox input "false"
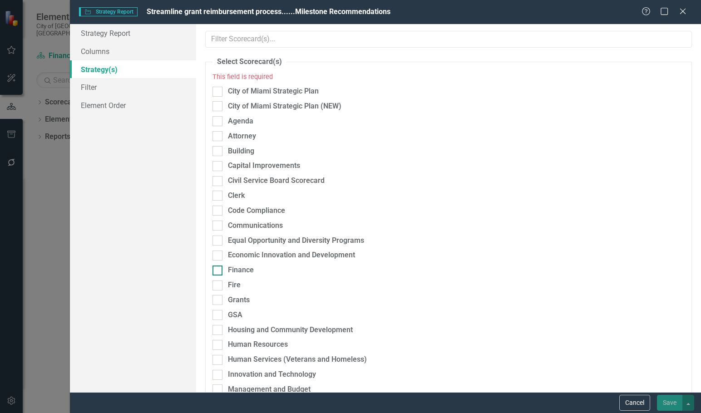
click at [245, 269] on div "Finance" at bounding box center [241, 270] width 26 height 10
click at [218, 269] on input "Finance" at bounding box center [215, 268] width 6 height 6
checkbox input "true"
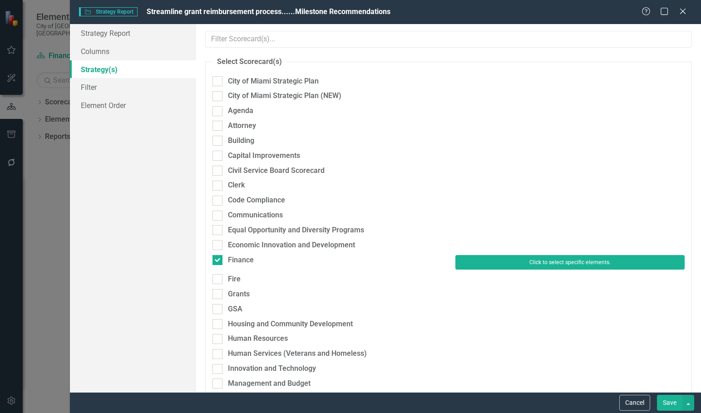
click at [510, 265] on button "Click to select specific elements." at bounding box center [569, 262] width 229 height 15
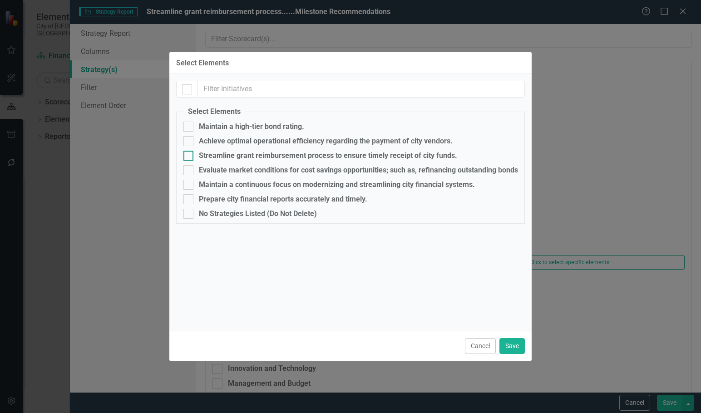
click at [217, 153] on div "Streamline grant reimbursement process to ensure timely receipt of city funds." at bounding box center [328, 156] width 258 height 8
click at [189, 153] on input "Streamline grant reimbursement process to ensure timely receipt of city funds." at bounding box center [186, 154] width 6 height 6
checkbox input "true"
click at [514, 349] on button "Save" at bounding box center [511, 346] width 25 height 16
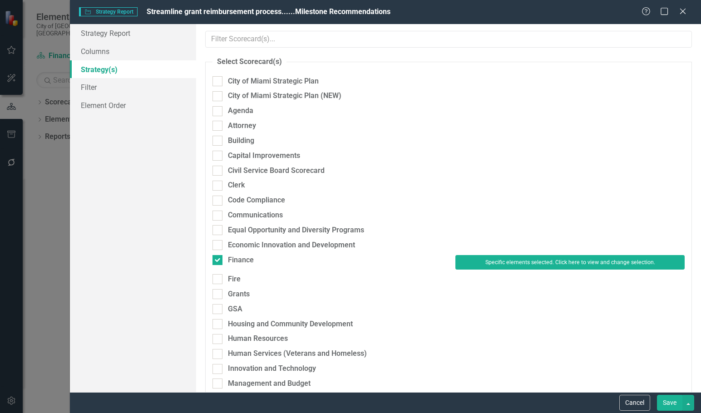
click at [668, 398] on button "Save" at bounding box center [669, 403] width 25 height 16
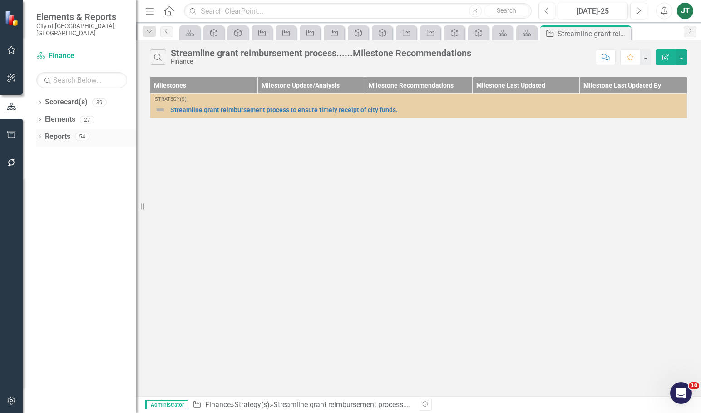
click at [55, 132] on link "Reports" at bounding box center [57, 137] width 25 height 10
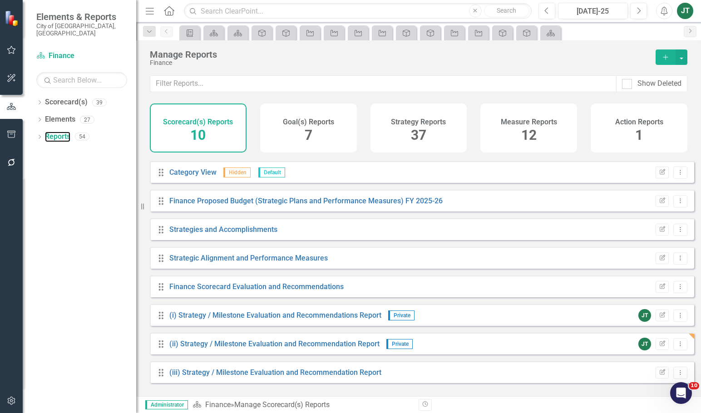
scroll to position [54, 0]
click at [678, 59] on button "button" at bounding box center [681, 56] width 12 height 15
click at [650, 86] on link "Copy Add From Template" at bounding box center [641, 90] width 91 height 17
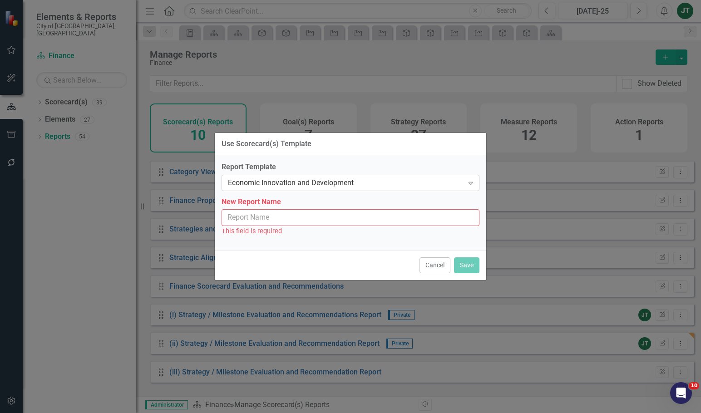
click at [270, 183] on div "Economic Innovation and Development" at bounding box center [346, 182] width 236 height 10
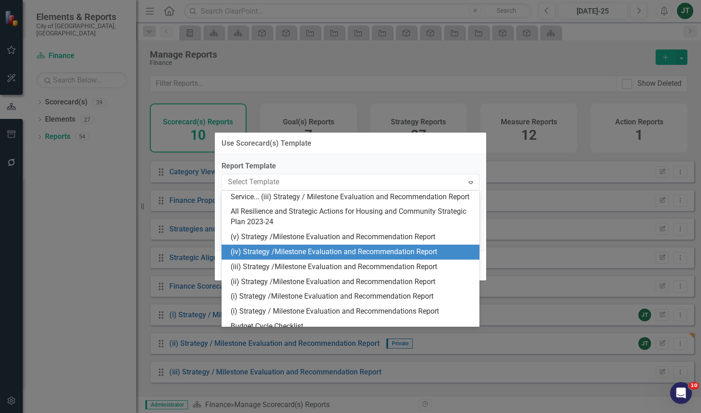
scroll to position [227, 0]
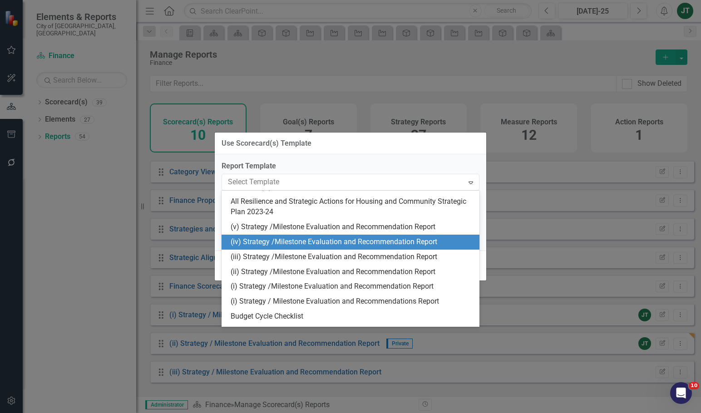
click at [251, 247] on div "(iv) Strategy /Milestone Evaluation and Recommendation Report" at bounding box center [352, 242] width 243 height 10
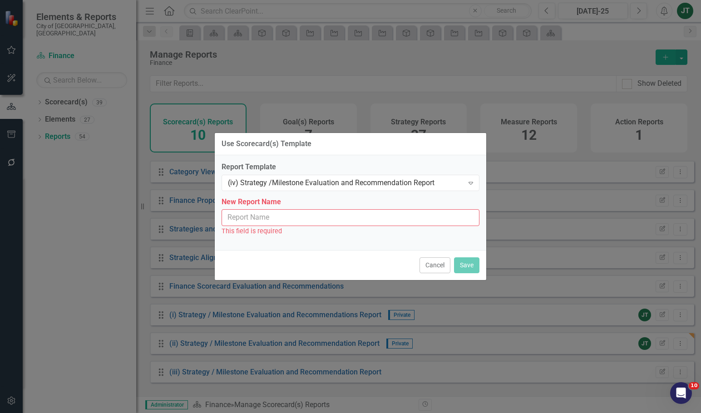
click at [282, 221] on input "New Report Name" at bounding box center [350, 217] width 258 height 17
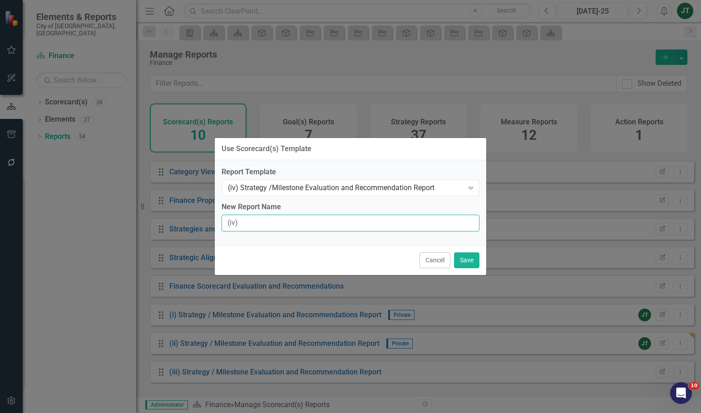
type input "(iv) Strategy / Milestone Evaluation and Recommendation Report"
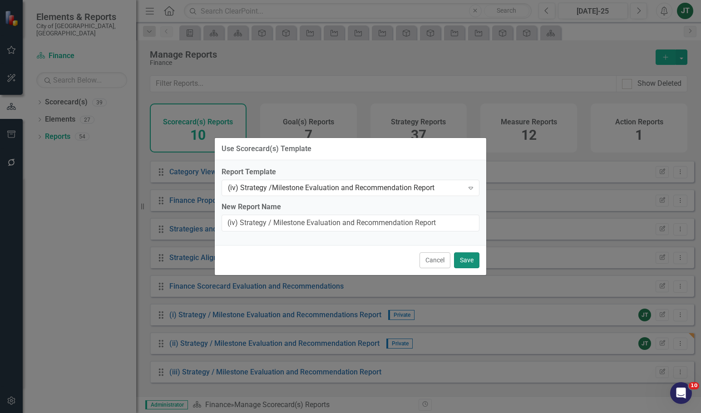
click at [469, 260] on button "Save" at bounding box center [466, 260] width 25 height 16
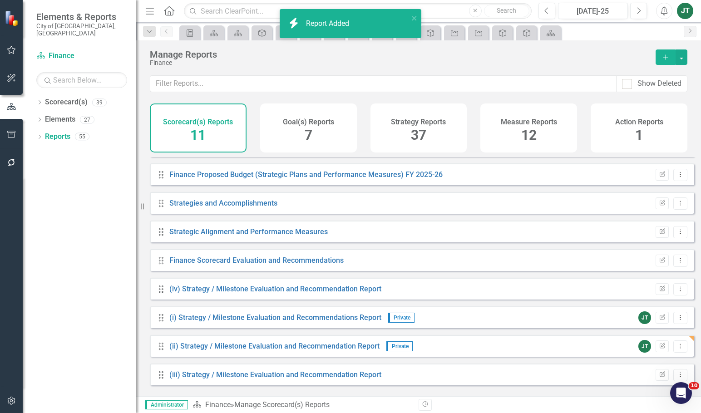
scroll to position [82, 0]
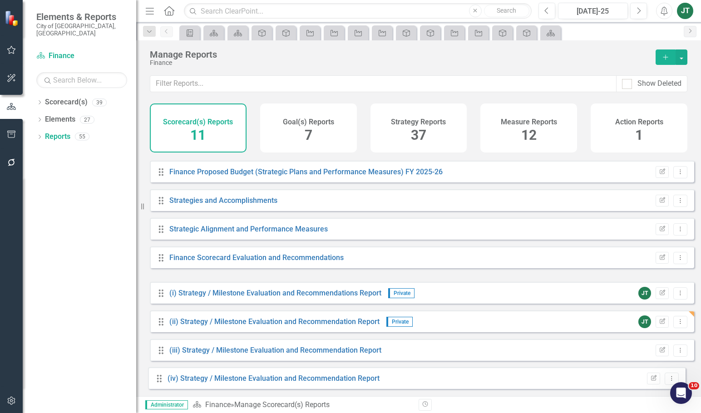
drag, startPoint x: 162, startPoint y: 291, endPoint x: 161, endPoint y: 377, distance: 85.3
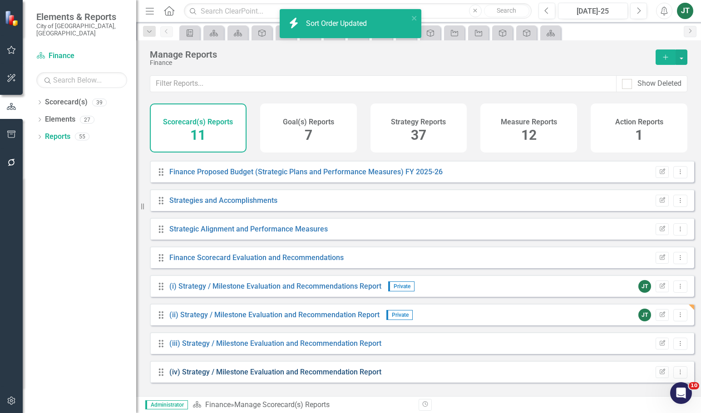
click at [225, 376] on link "(iv) Strategy / Milestone Evaluation and Recommendation Report" at bounding box center [275, 372] width 212 height 9
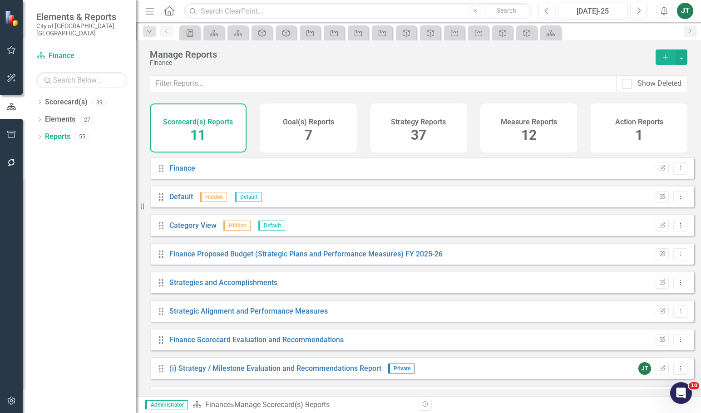
scroll to position [82, 0]
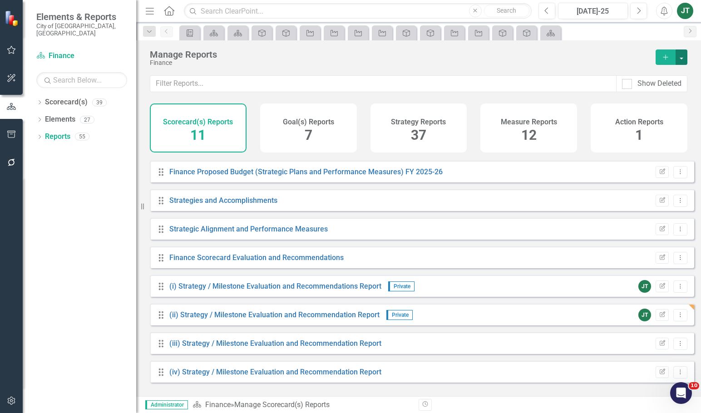
click at [679, 56] on button "button" at bounding box center [681, 56] width 12 height 15
click at [639, 88] on link "Copy Add From Template" at bounding box center [641, 90] width 91 height 17
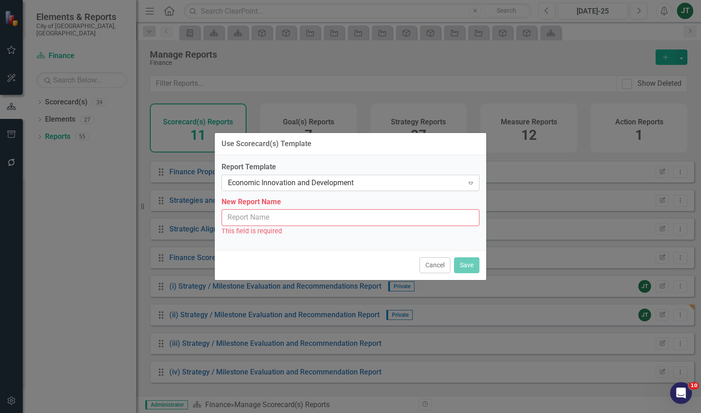
click at [274, 184] on div "Economic Innovation and Development" at bounding box center [346, 182] width 236 height 10
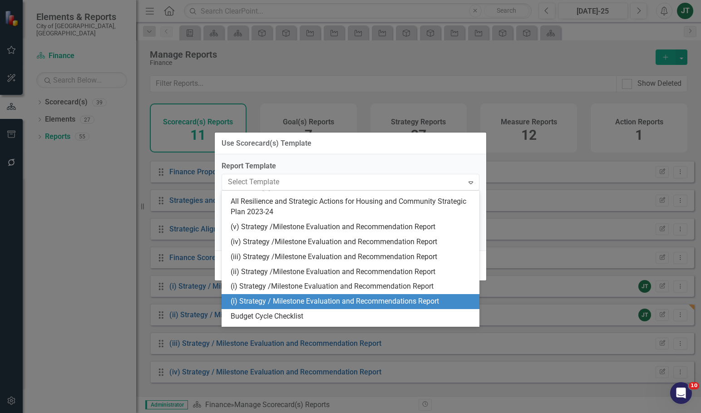
scroll to position [250, 0]
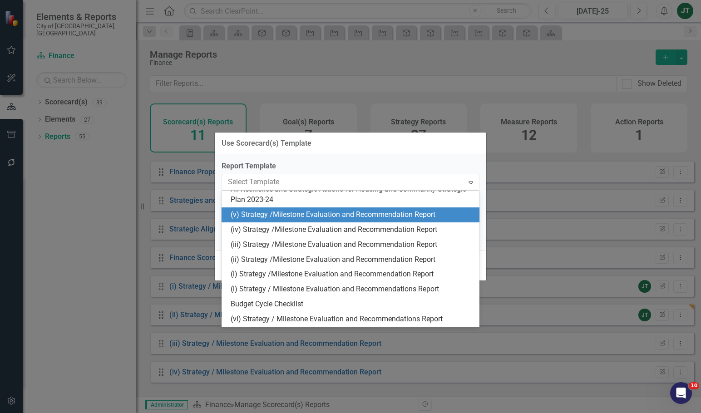
click at [243, 212] on div "(v) Strategy /Milestone Evaluation and Recommendation Report" at bounding box center [352, 215] width 243 height 10
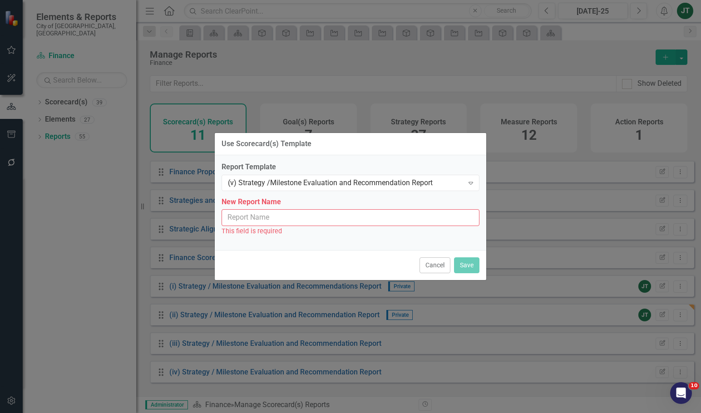
click at [280, 216] on input "New Report Name" at bounding box center [350, 217] width 258 height 17
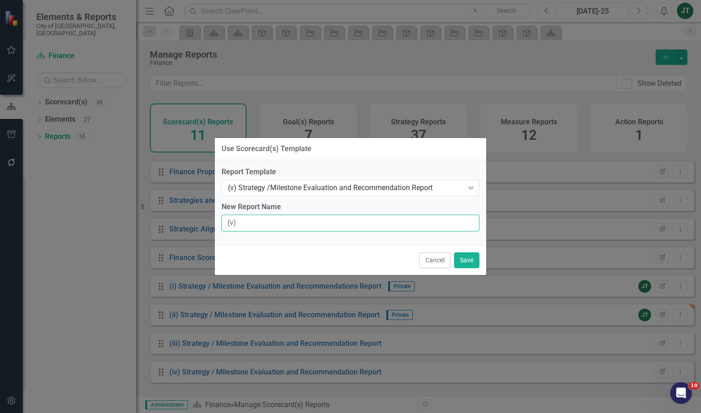
type input "(v) Strategy / Milestone Evaluation and Recommendation Report"
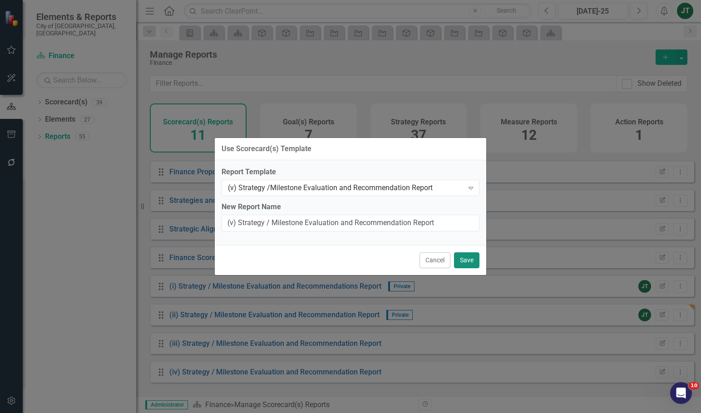
click at [466, 259] on button "Save" at bounding box center [466, 260] width 25 height 16
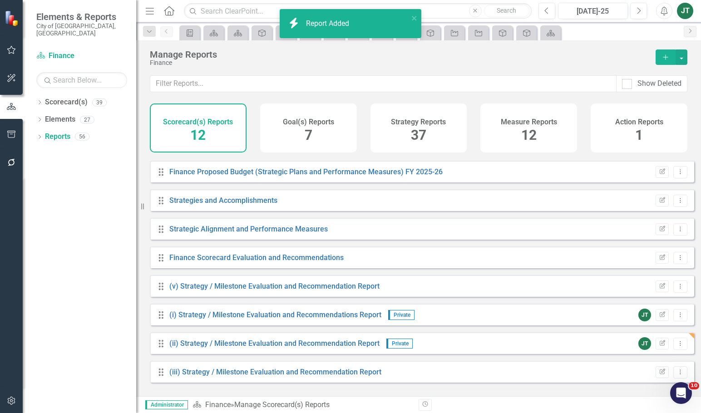
scroll to position [111, 0]
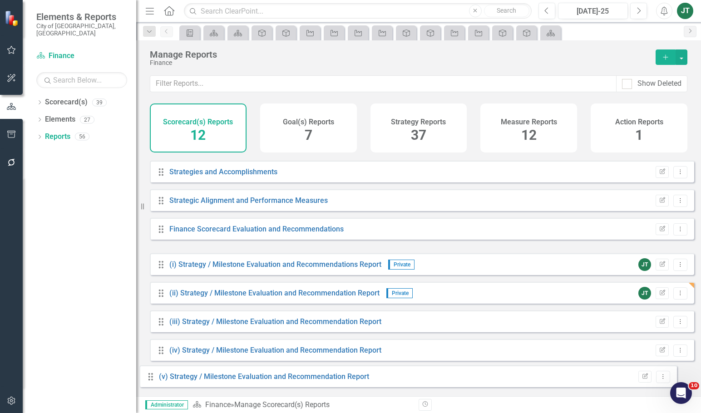
drag, startPoint x: 162, startPoint y: 278, endPoint x: 152, endPoint y: 377, distance: 99.4
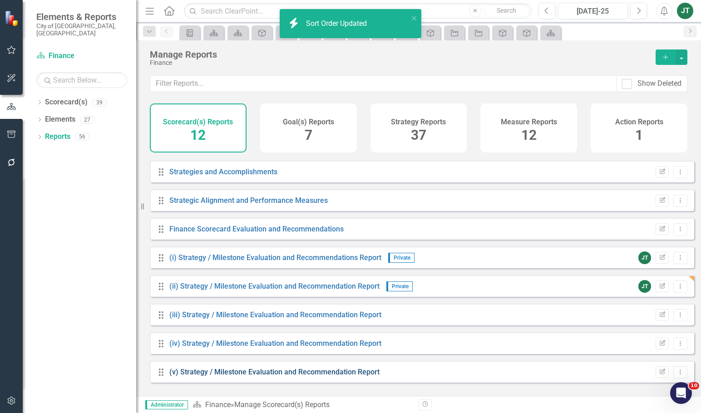
click at [188, 376] on link "(v) Strategy / Milestone Evaluation and Recommendation Report" at bounding box center [274, 372] width 210 height 9
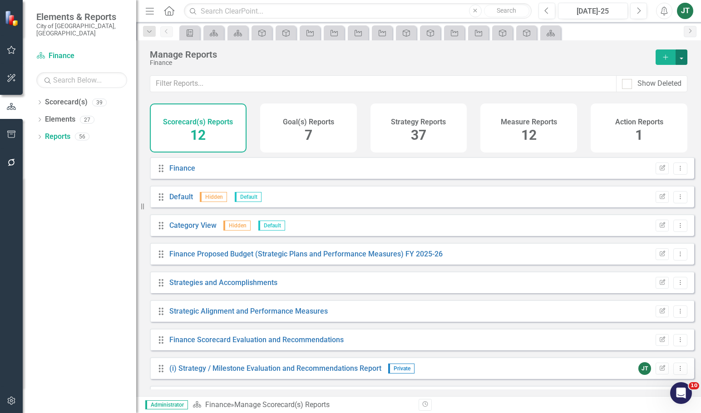
click at [681, 58] on button "button" at bounding box center [681, 56] width 12 height 15
click at [649, 90] on link "Copy Add From Template" at bounding box center [641, 90] width 91 height 17
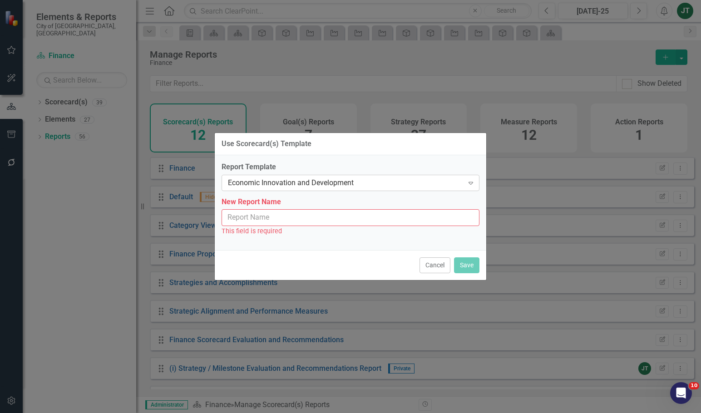
click at [252, 184] on div "Economic Innovation and Development" at bounding box center [346, 182] width 236 height 10
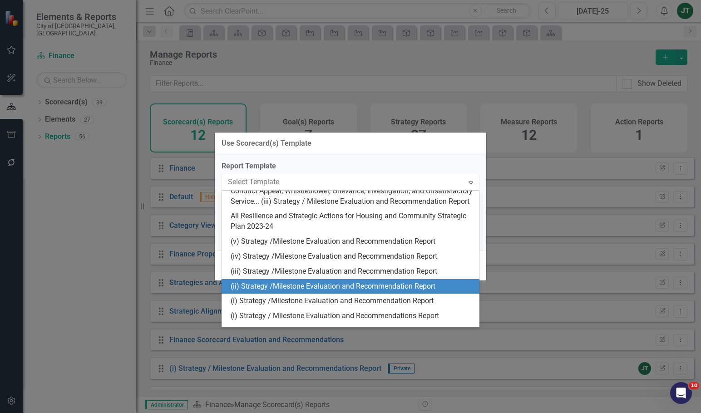
scroll to position [250, 0]
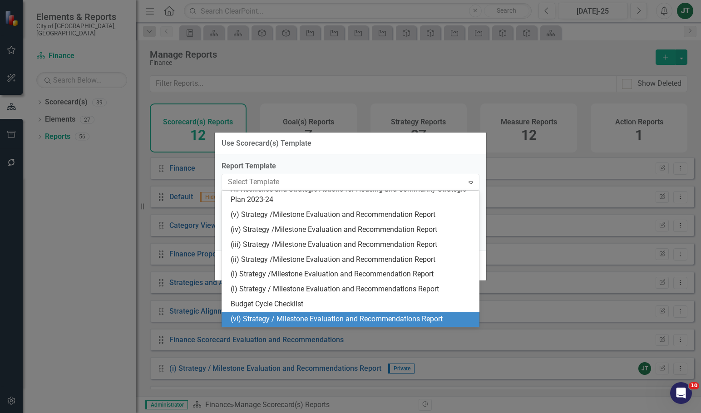
click at [238, 320] on div "(vi) Strategy / Milestone Evaluation and Recommendations Report" at bounding box center [352, 319] width 243 height 10
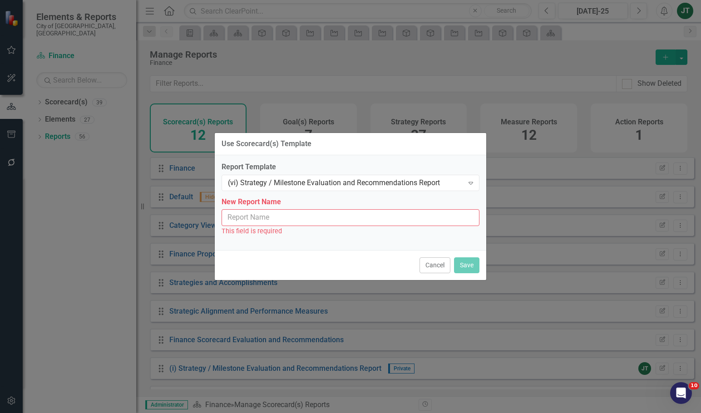
click at [274, 216] on input "New Report Name" at bounding box center [350, 217] width 258 height 17
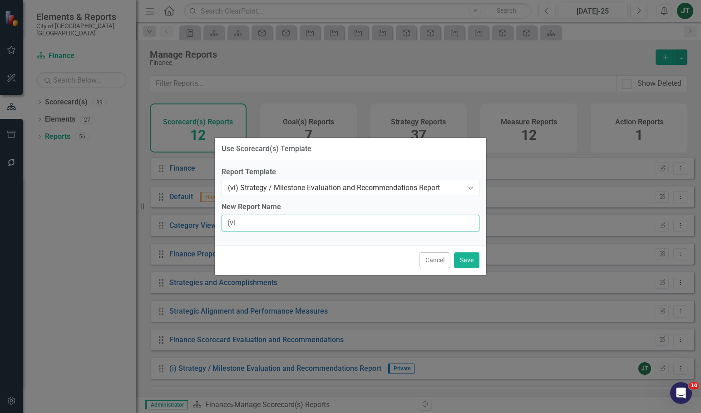
type input "(vi) Strategy / Milestone Evaluation and Recommendations Report"
click at [479, 257] on div "Cancel Save" at bounding box center [350, 260] width 271 height 30
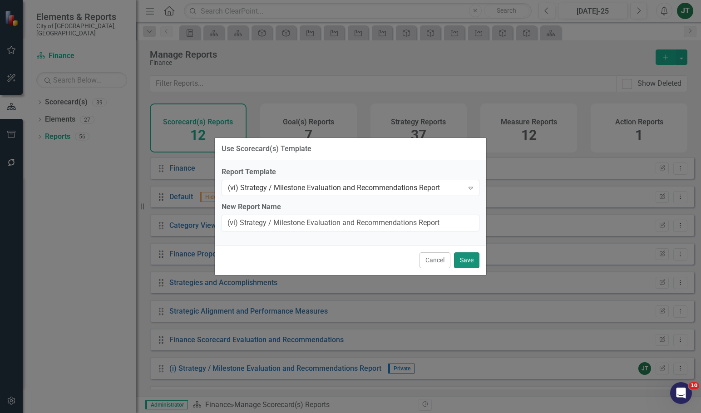
click at [464, 260] on button "Save" at bounding box center [466, 260] width 25 height 16
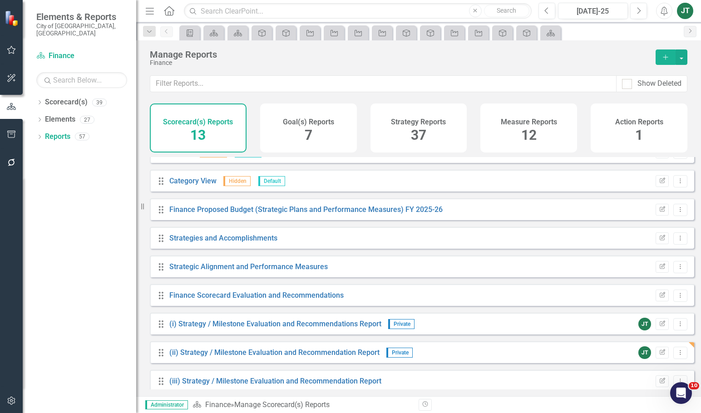
scroll to position [139, 0]
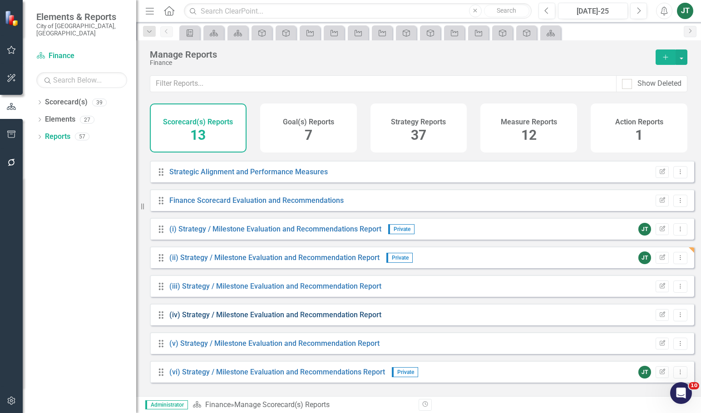
click at [222, 319] on link "(iv) Strategy / Milestone Evaluation and Recommendation Report" at bounding box center [275, 314] width 212 height 9
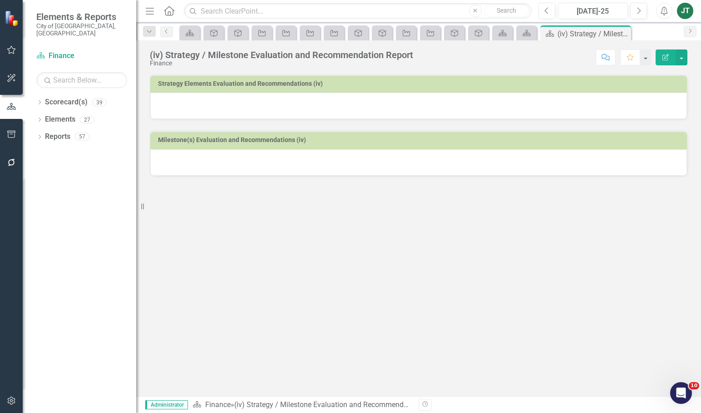
click at [409, 88] on td "Strategy Elements Evaluation and Recommendations (iv)" at bounding box center [420, 85] width 524 height 14
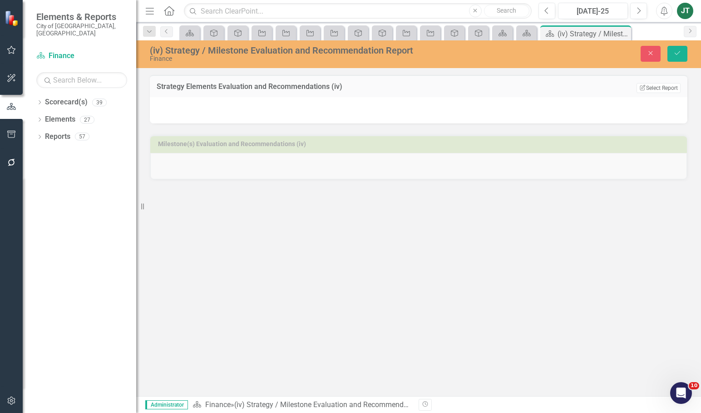
click at [649, 83] on div "Edit Report Select Report Link View Page" at bounding box center [658, 88] width 44 height 10
click at [650, 87] on button "Edit Report Select Report" at bounding box center [658, 88] width 44 height 10
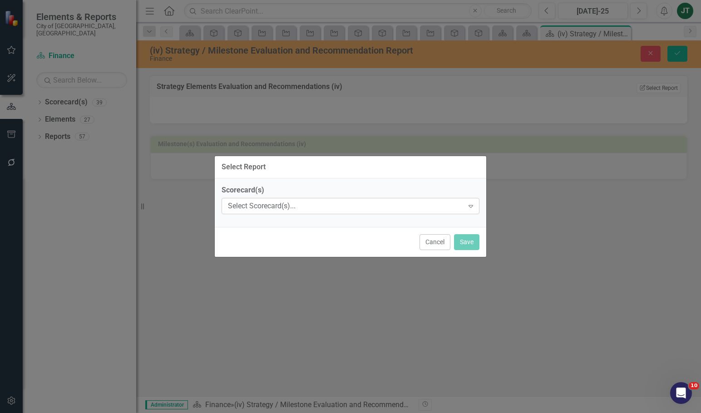
click at [256, 213] on div "Select Scorecard(s)... Expand" at bounding box center [350, 206] width 258 height 16
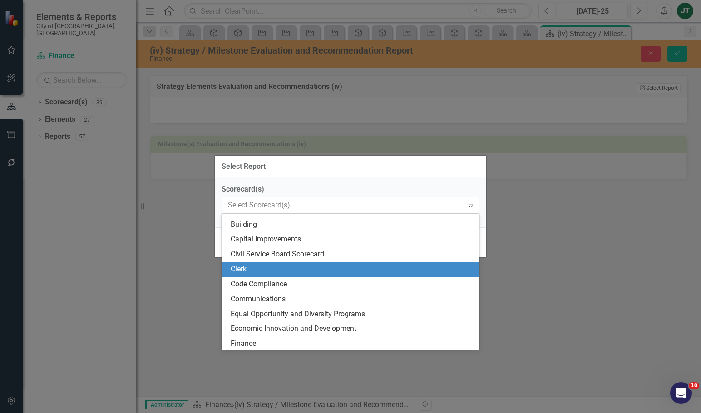
scroll to position [136, 0]
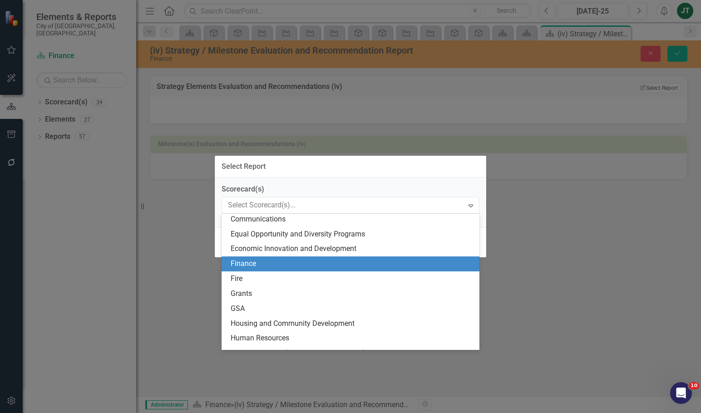
click at [257, 268] on div "Finance" at bounding box center [352, 264] width 243 height 10
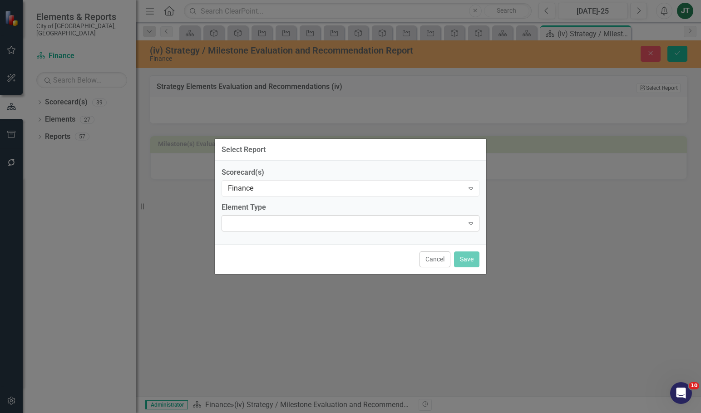
click at [259, 222] on div "Expand" at bounding box center [350, 223] width 258 height 16
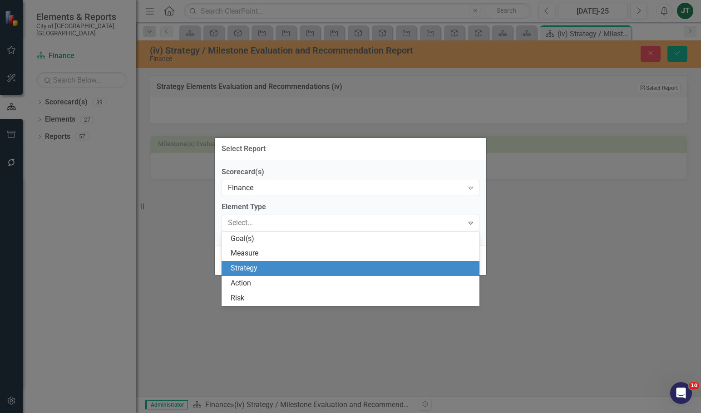
click at [250, 268] on div "Strategy" at bounding box center [352, 268] width 243 height 10
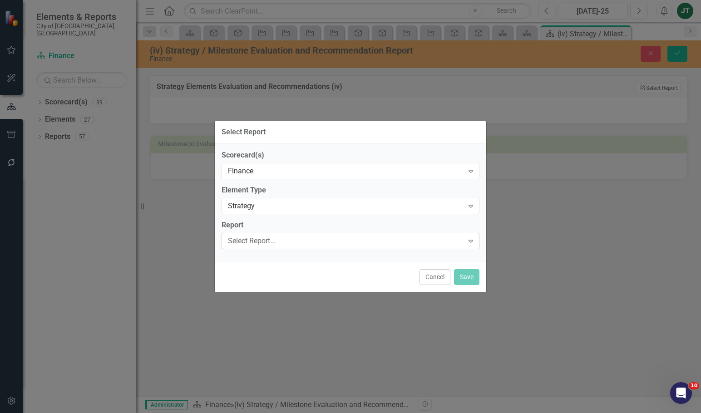
click at [257, 241] on div "Select Report..." at bounding box center [346, 241] width 236 height 10
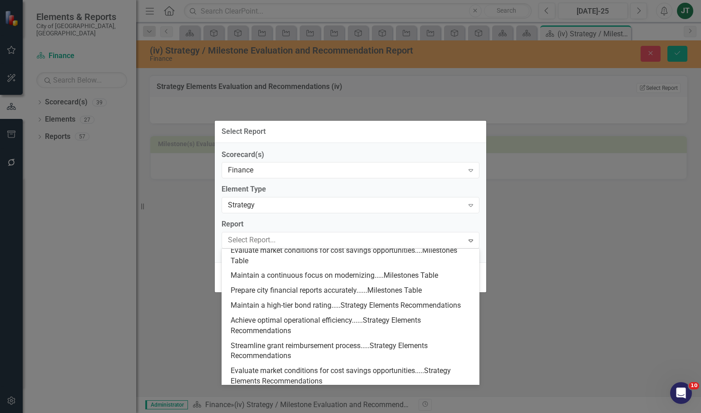
scroll to position [318, 0]
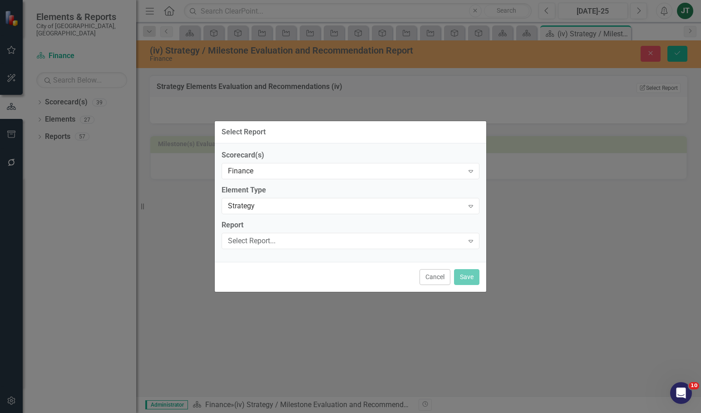
click at [270, 238] on div "Select Report..." at bounding box center [346, 241] width 236 height 10
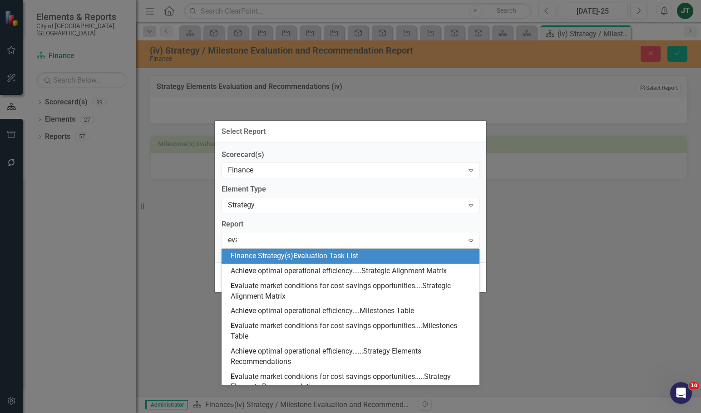
type input "eval"
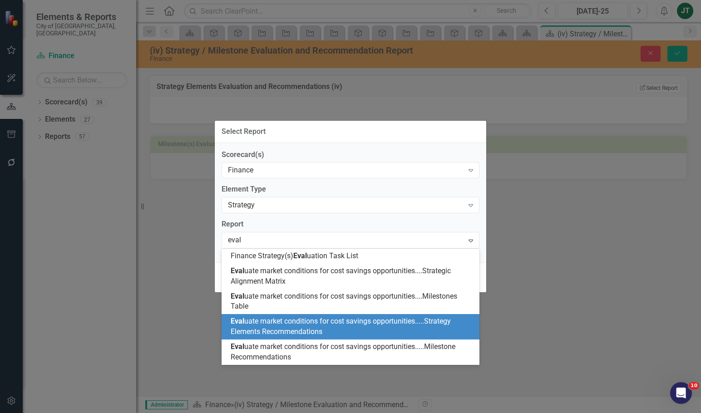
click at [345, 323] on span "Eval uate market conditions for cost savings opportunities.....Strategy Element…" at bounding box center [341, 326] width 220 height 19
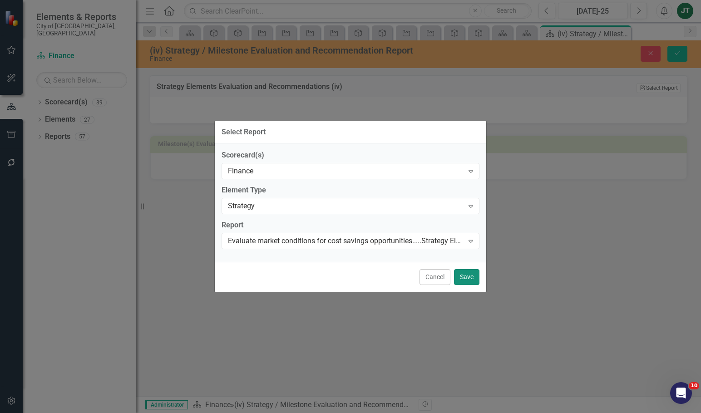
click at [467, 279] on button "Save" at bounding box center [466, 277] width 25 height 16
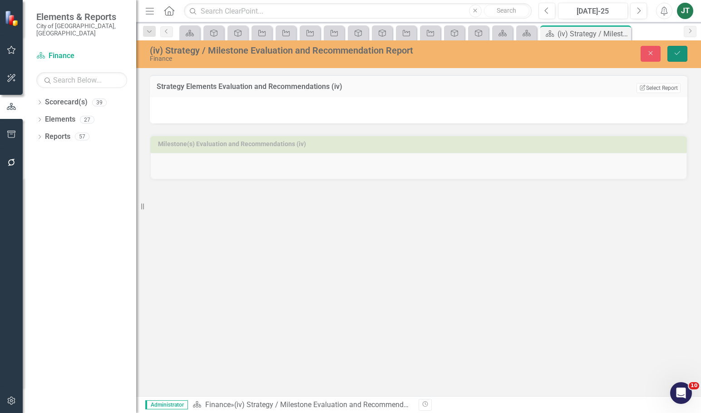
click at [678, 50] on icon "Save" at bounding box center [677, 53] width 8 height 6
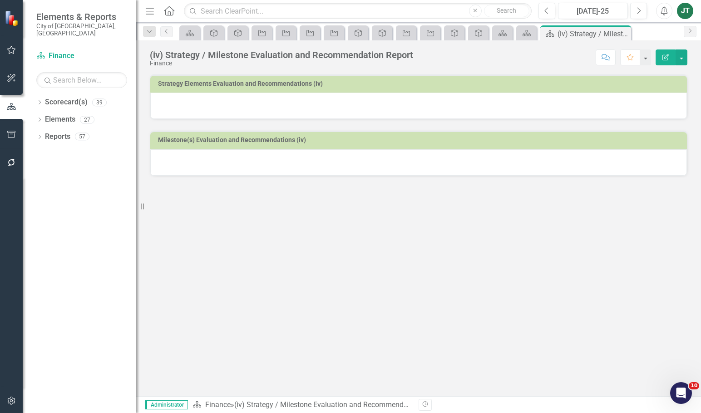
click at [300, 139] on h3 "Milestone(s) Evaluation and Recommendations (iv)" at bounding box center [420, 140] width 524 height 7
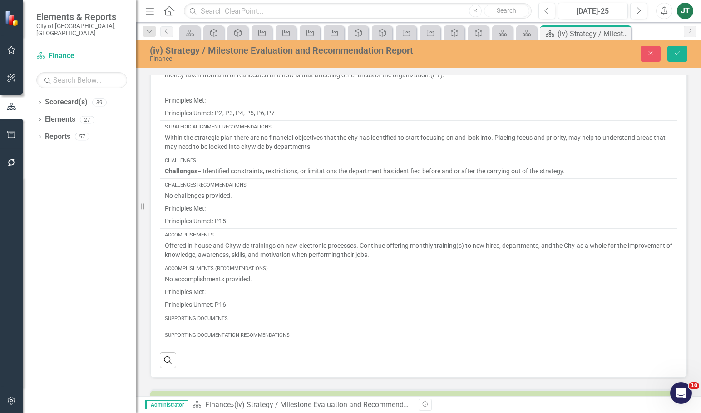
scroll to position [112, 0]
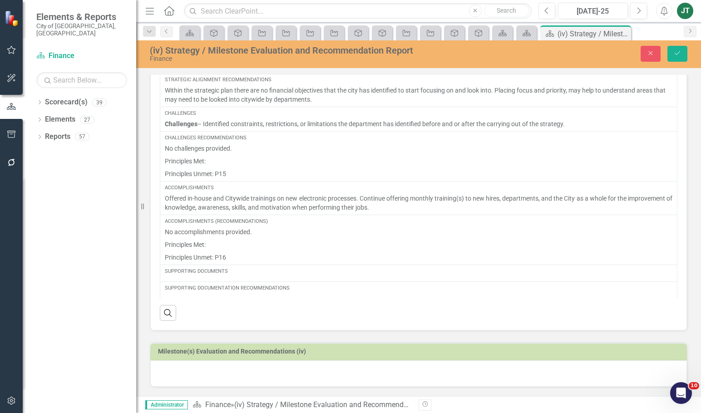
click at [317, 354] on h3 "Milestone(s) Evaluation and Recommendations (iv)" at bounding box center [420, 351] width 524 height 7
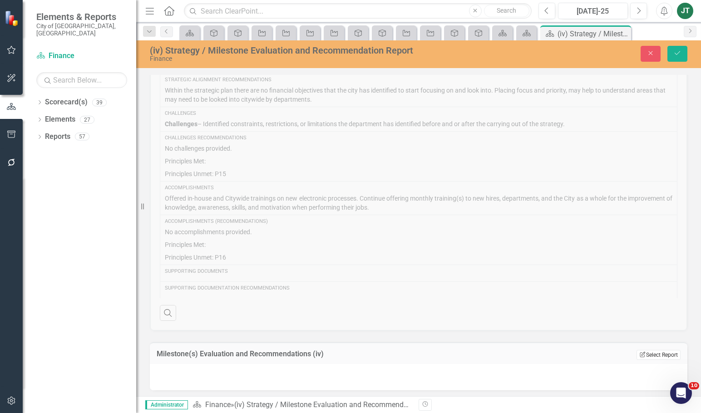
click at [665, 359] on button "Edit Report Select Report" at bounding box center [658, 355] width 44 height 10
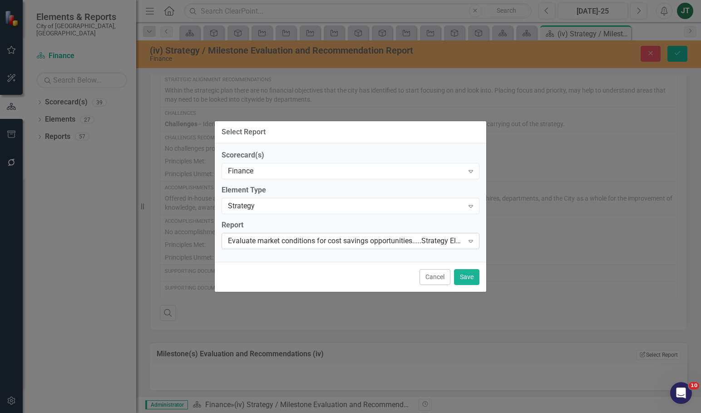
click at [251, 242] on div "Evaluate market conditions for cost savings opportunities.....Strategy Elements…" at bounding box center [346, 241] width 236 height 10
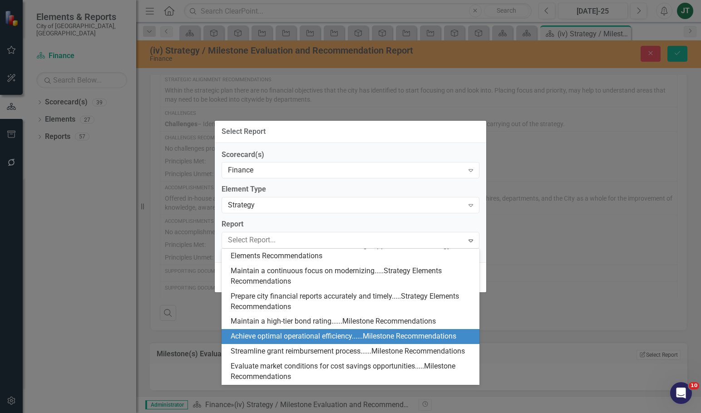
scroll to position [540, 0]
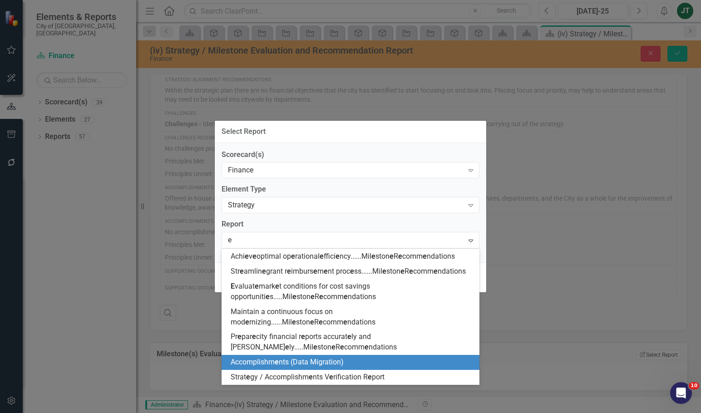
type input "ev"
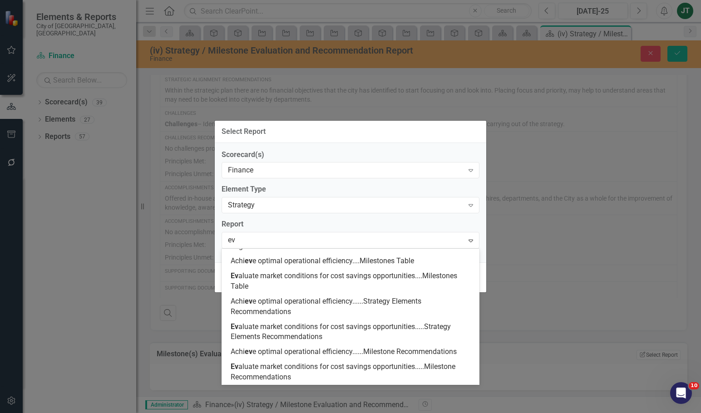
scroll to position [50, 0]
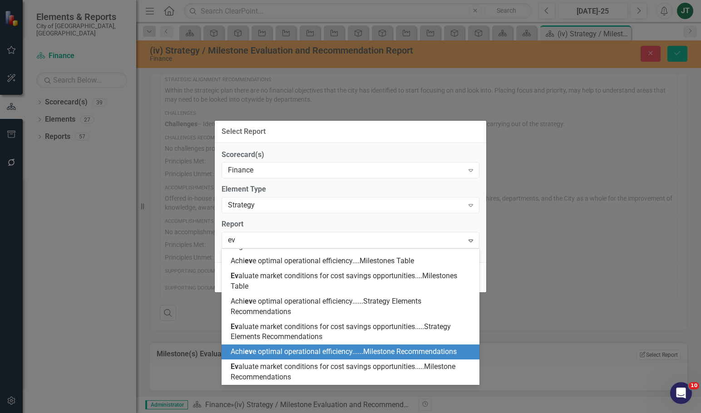
click at [303, 350] on span "Achi ev e optimal operational efficiency......Milestone Recommendations" at bounding box center [344, 351] width 226 height 9
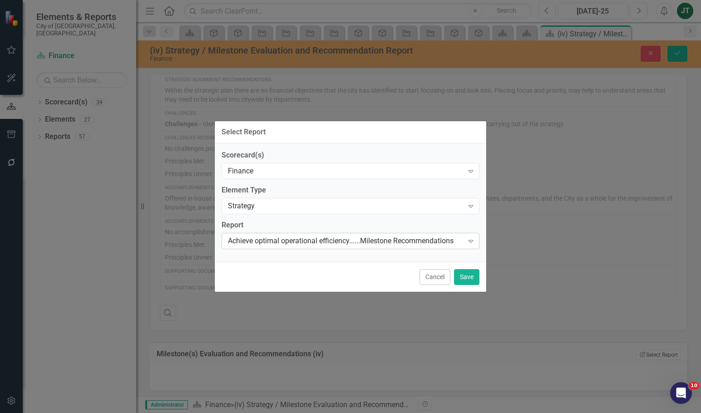
click at [314, 238] on div "Achieve optimal operational efficiency......Milestone Recommendations" at bounding box center [346, 241] width 236 height 10
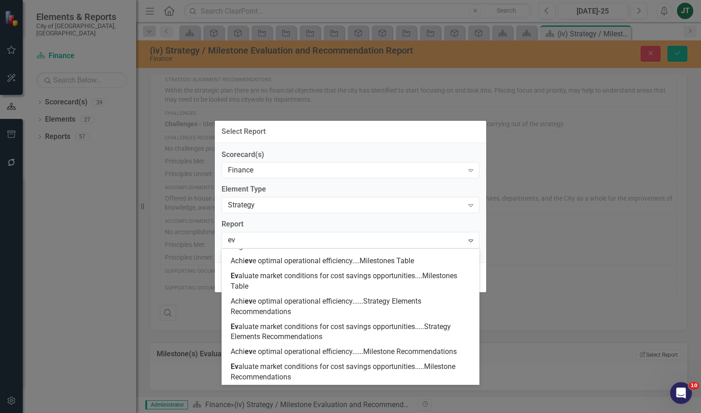
type input "eva"
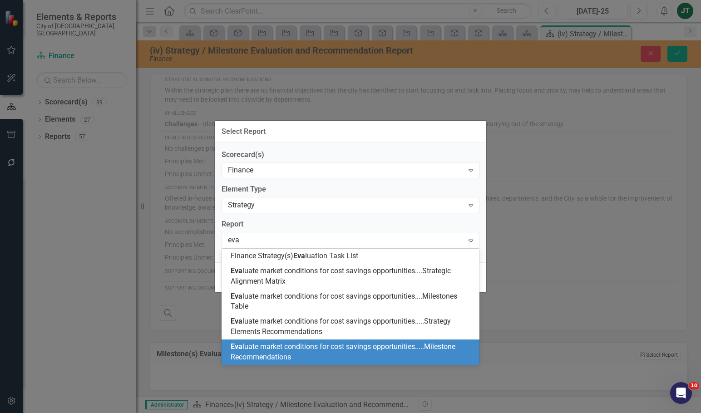
click at [270, 348] on span "Eva luate market conditions for cost savings opportunities.....Milestone Recomm…" at bounding box center [343, 351] width 225 height 19
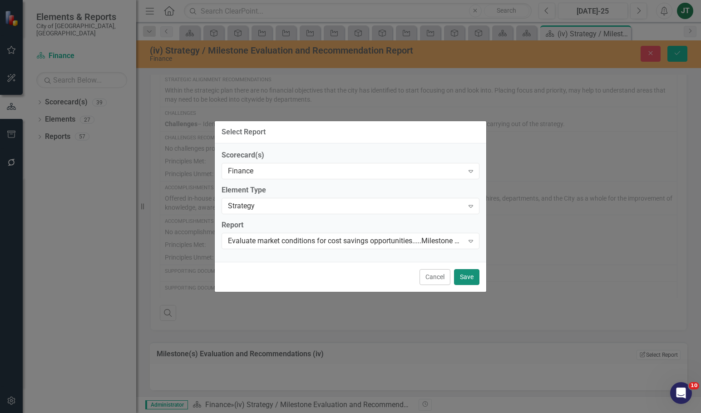
click at [468, 275] on button "Save" at bounding box center [466, 277] width 25 height 16
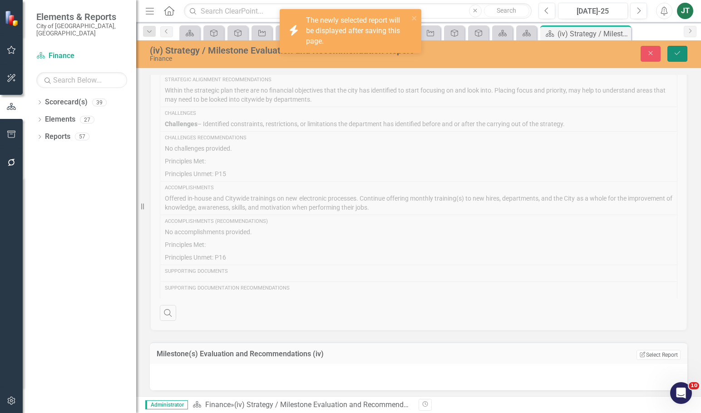
click at [680, 49] on button "Save" at bounding box center [677, 54] width 20 height 16
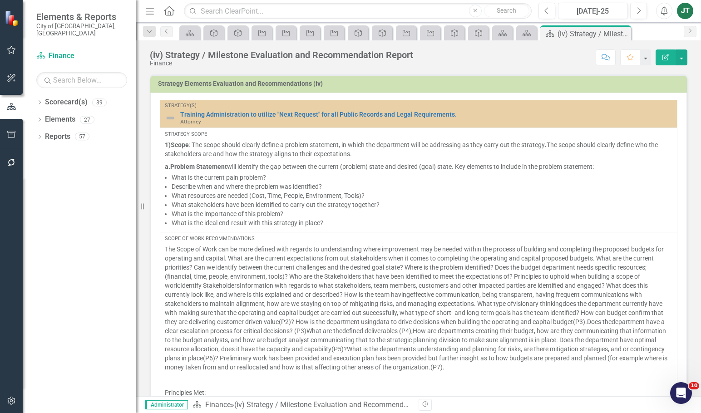
click at [658, 56] on button "Edit Report" at bounding box center [665, 57] width 20 height 16
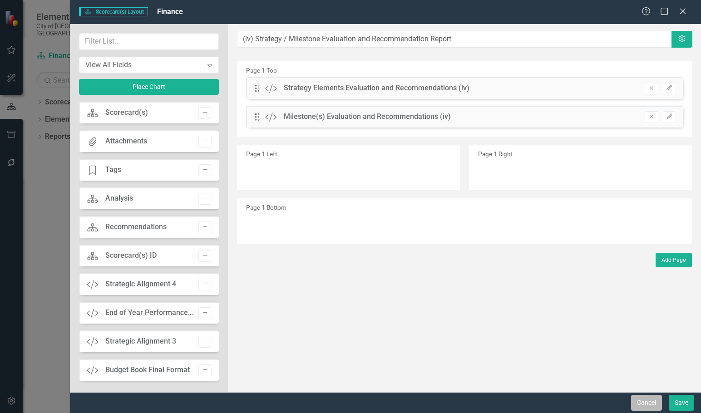
click at [647, 400] on button "Cancel" at bounding box center [646, 403] width 31 height 16
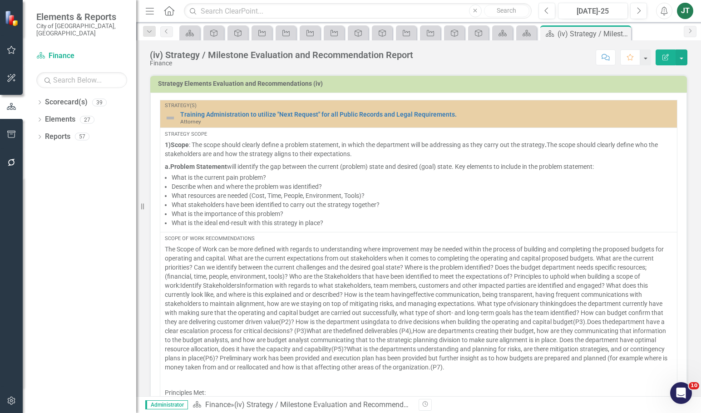
click at [525, 83] on h3 "Strategy Elements Evaluation and Recommendations (iv)" at bounding box center [420, 83] width 524 height 7
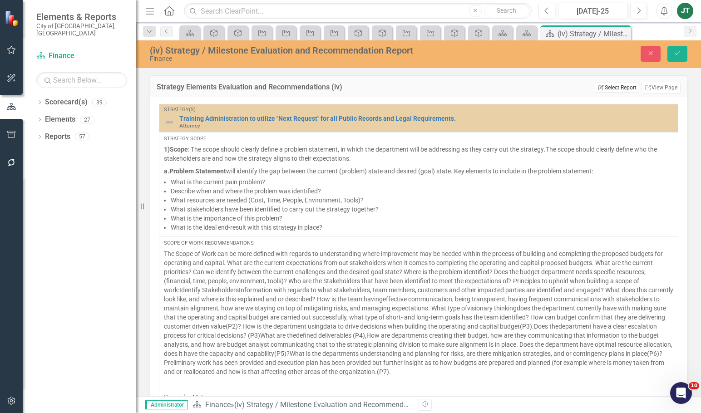
click at [611, 87] on button "Edit Report Select Report" at bounding box center [616, 88] width 44 height 10
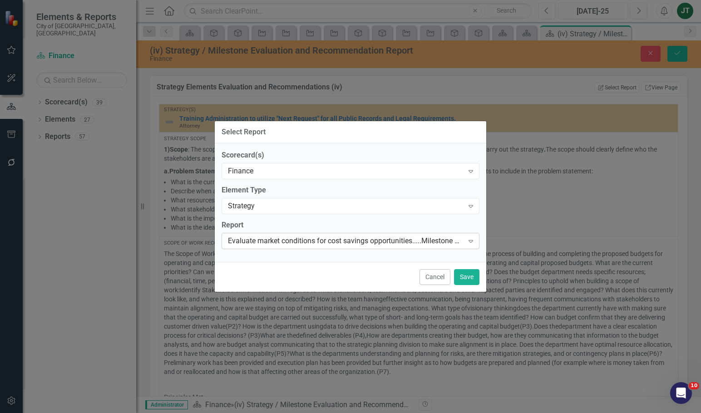
click at [280, 241] on div "Evaluate market conditions for cost savings opportunities.....Milestone Recomme…" at bounding box center [346, 241] width 236 height 10
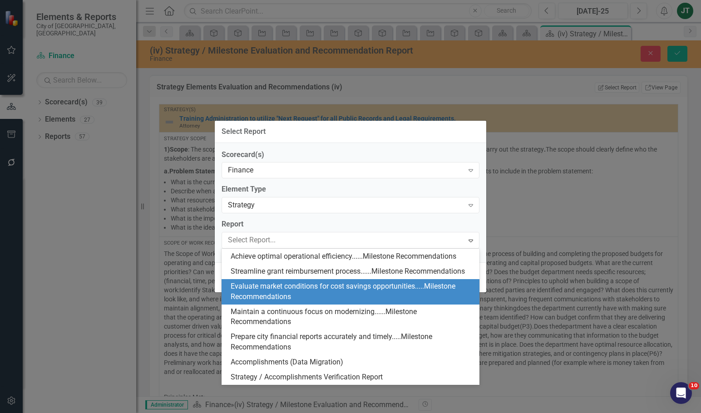
scroll to position [540, 0]
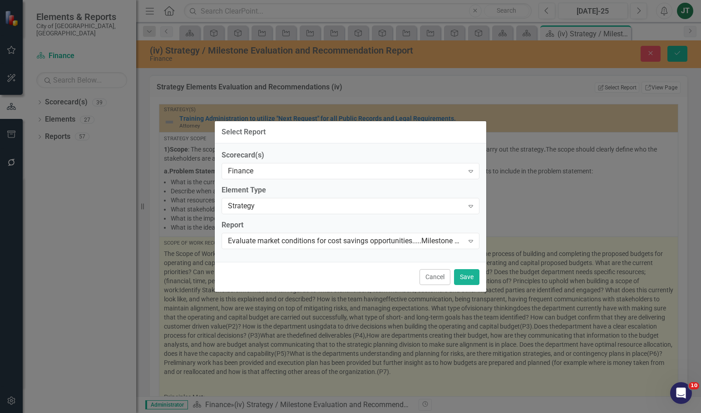
click at [431, 275] on button "Cancel" at bounding box center [434, 277] width 31 height 16
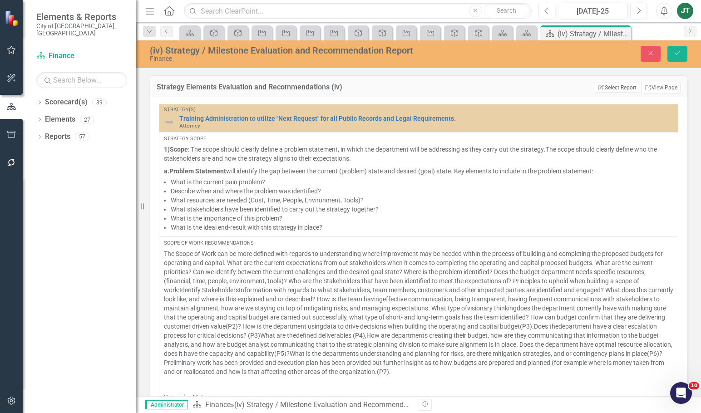
click at [648, 95] on div "Strategy Elements Evaluation and Recommendations (iv) Edit Report Select Report…" at bounding box center [418, 86] width 537 height 22
click at [651, 88] on link "Link View Page" at bounding box center [660, 88] width 39 height 12
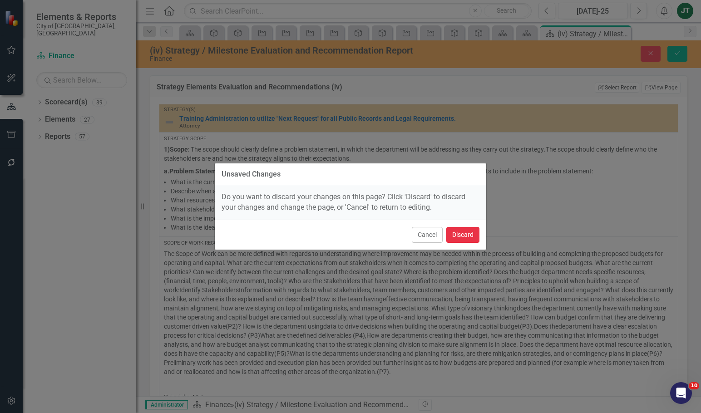
click at [464, 234] on button "Discard" at bounding box center [462, 235] width 33 height 16
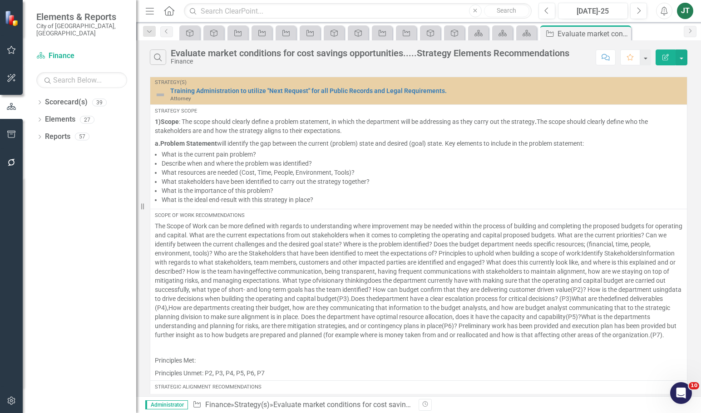
click at [663, 57] on icon "Edit Report" at bounding box center [665, 57] width 8 height 6
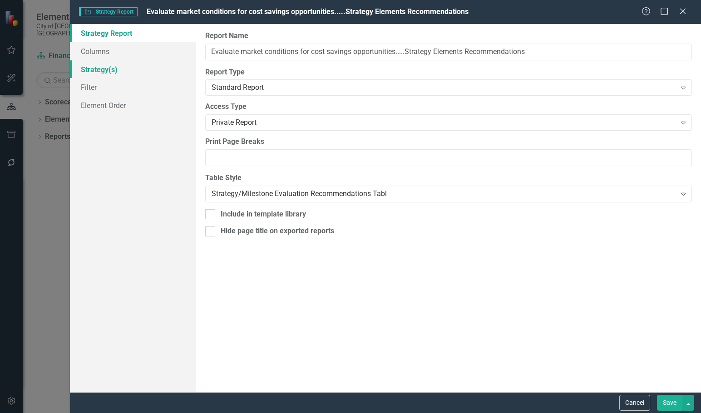
click at [117, 69] on link "Strategy(s)" at bounding box center [133, 69] width 126 height 18
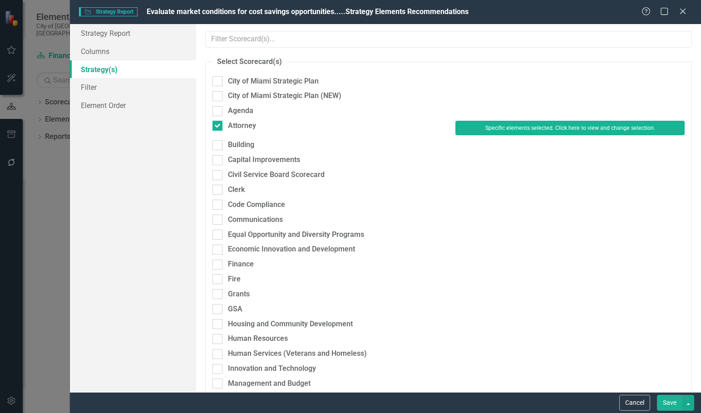
click at [251, 128] on div "Attorney" at bounding box center [242, 126] width 28 height 10
click at [218, 127] on input "Attorney" at bounding box center [215, 124] width 6 height 6
checkbox input "false"
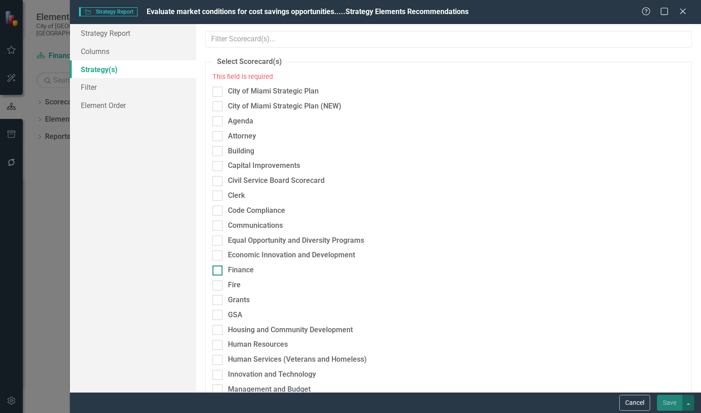
click at [243, 273] on div "Finance" at bounding box center [241, 270] width 26 height 10
click at [218, 271] on input "Finance" at bounding box center [215, 268] width 6 height 6
checkbox input "true"
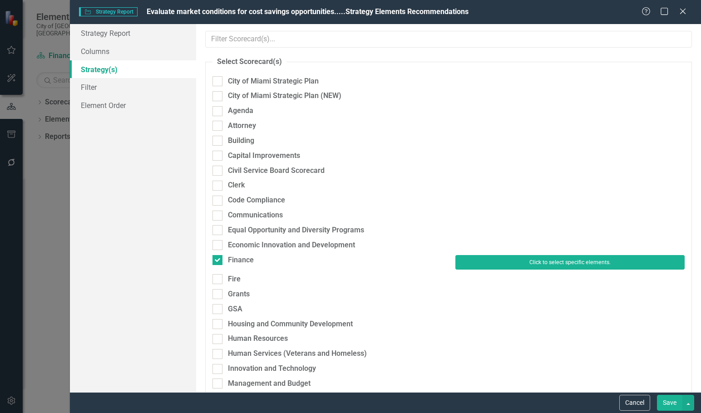
click at [527, 255] on button "Click to select specific elements." at bounding box center [569, 262] width 229 height 15
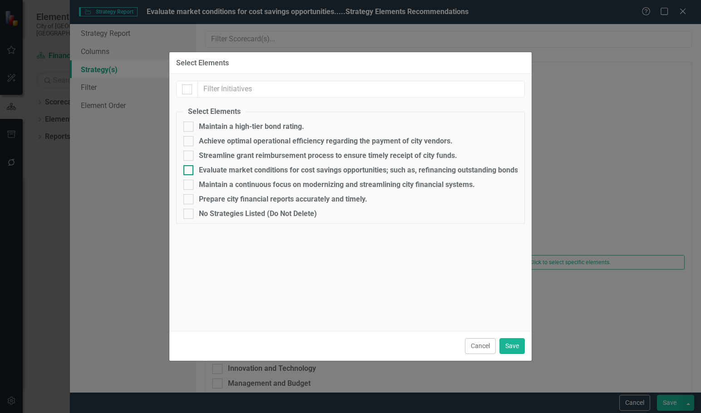
drag, startPoint x: 216, startPoint y: 168, endPoint x: 227, endPoint y: 173, distance: 12.0
click at [217, 168] on div "Evaluate market conditions for cost savings opportunities; such as, refinancing…" at bounding box center [461, 170] width 525 height 8
click at [189, 168] on input "Evaluate market conditions for cost savings opportunities; such as, refinancing…" at bounding box center [186, 168] width 6 height 6
checkbox input "true"
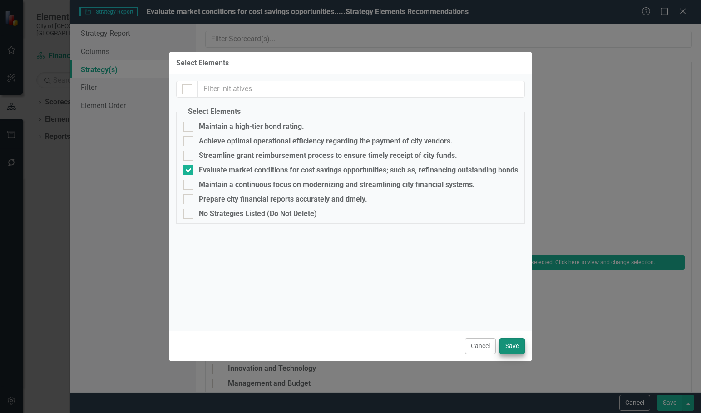
click at [510, 342] on div "Cancel Save" at bounding box center [350, 346] width 362 height 30
click at [511, 343] on button "Save" at bounding box center [511, 346] width 25 height 16
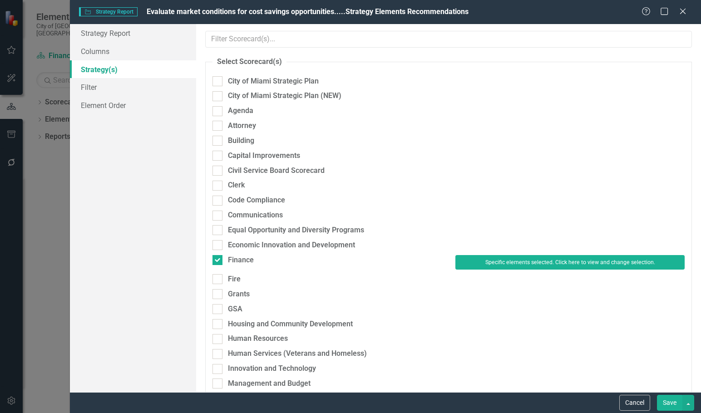
click at [675, 405] on button "Save" at bounding box center [669, 403] width 25 height 16
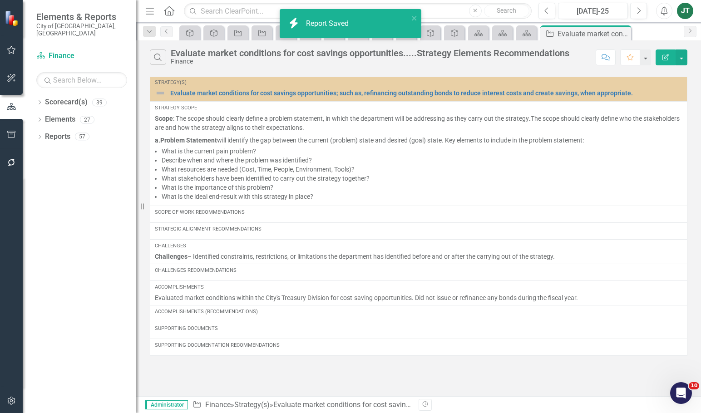
click at [666, 55] on icon "button" at bounding box center [665, 57] width 6 height 6
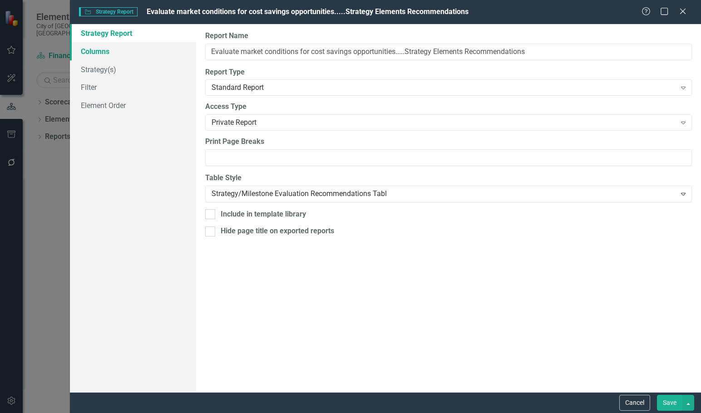
click at [102, 50] on link "Columns" at bounding box center [133, 51] width 126 height 18
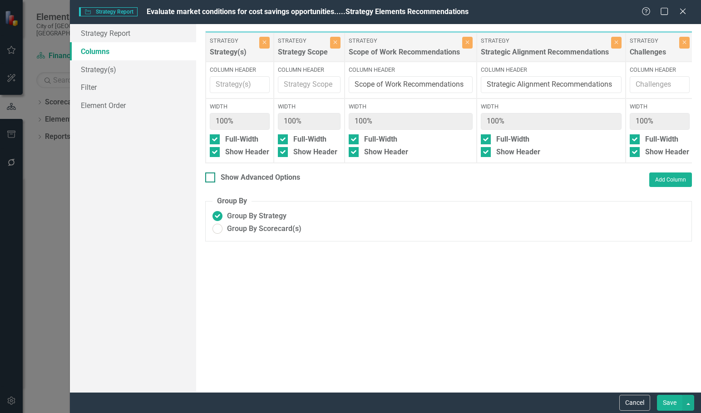
click at [236, 183] on div "Show Advanced Options" at bounding box center [260, 177] width 79 height 10
click at [211, 178] on input "Show Advanced Options" at bounding box center [208, 175] width 6 height 6
checkbox input "true"
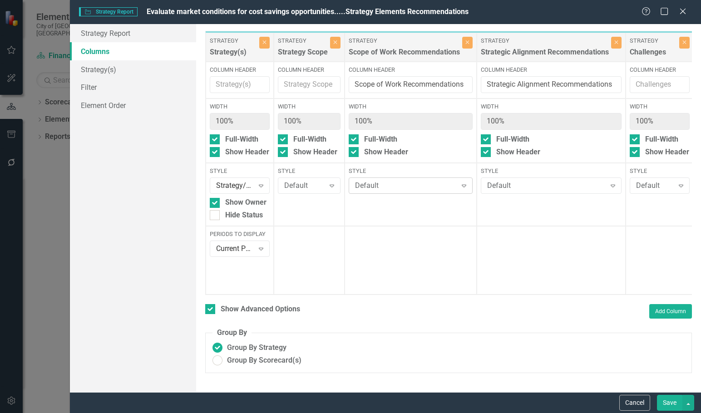
click at [391, 186] on div "Default" at bounding box center [406, 186] width 102 height 10
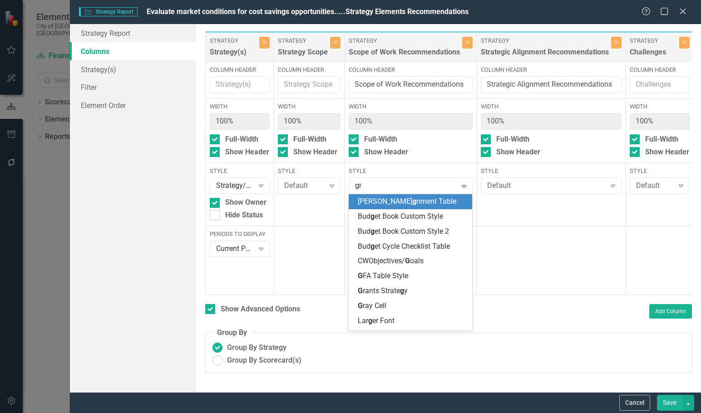
type input "gra"
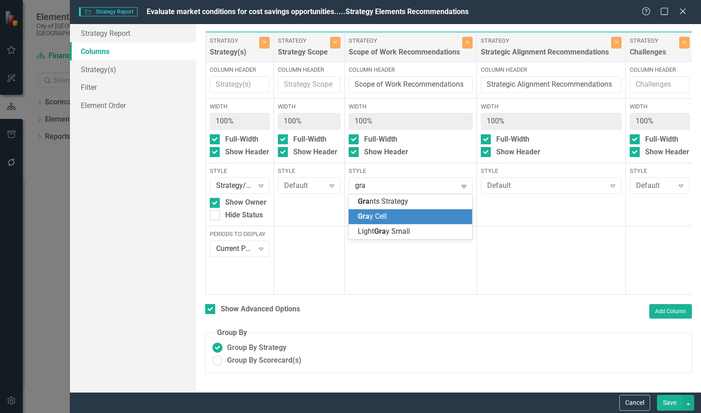
click at [380, 218] on span "Gra y Cell" at bounding box center [372, 216] width 29 height 9
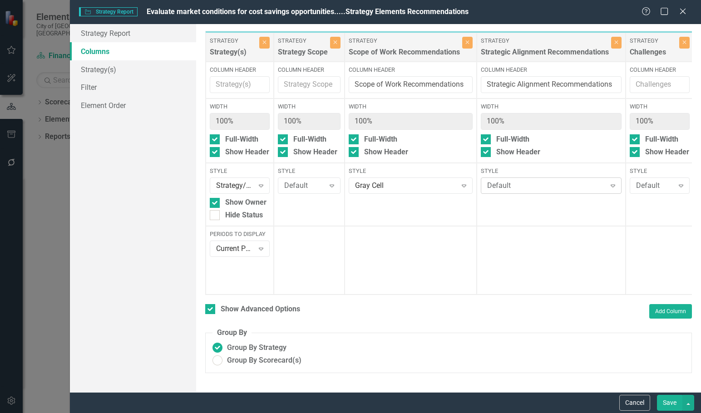
click at [546, 187] on div "Default" at bounding box center [546, 186] width 118 height 10
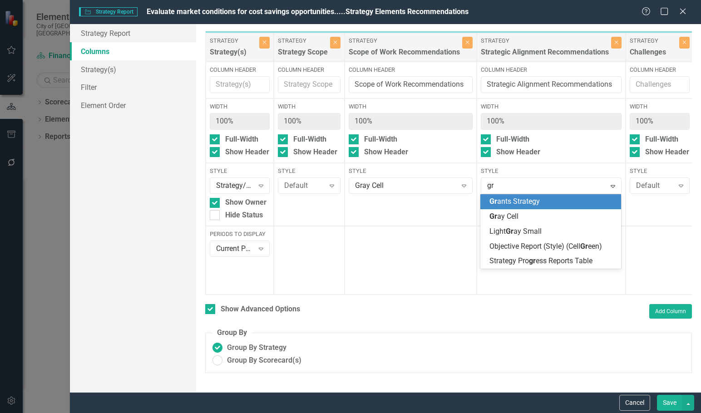
type input "gra"
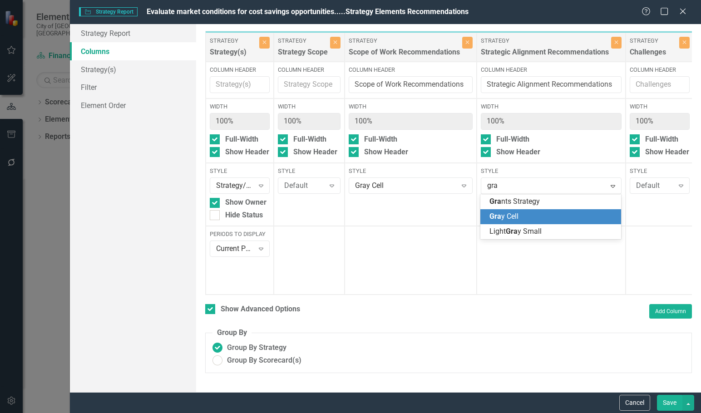
click at [530, 216] on div "Gra y Cell" at bounding box center [552, 216] width 126 height 10
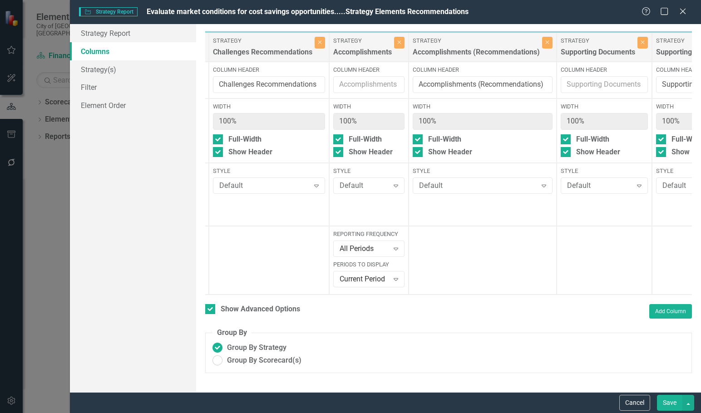
scroll to position [0, 512]
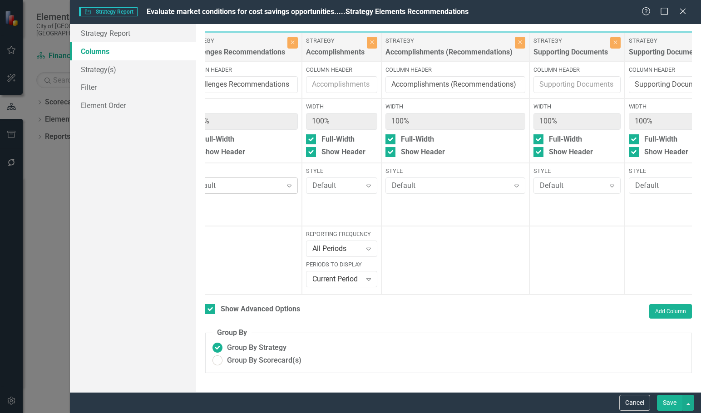
click at [250, 181] on div "Default" at bounding box center [237, 186] width 90 height 10
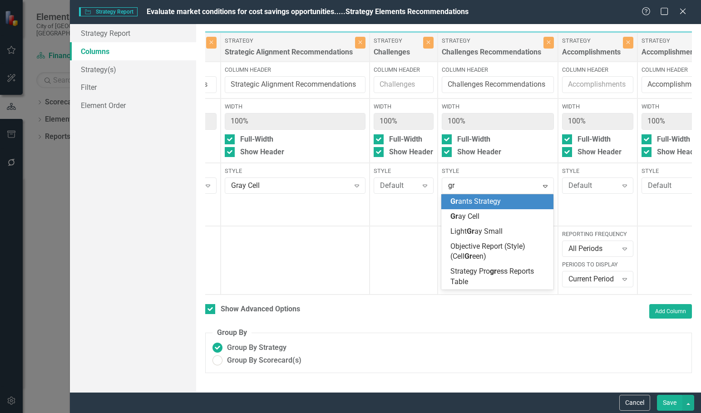
type input "gra"
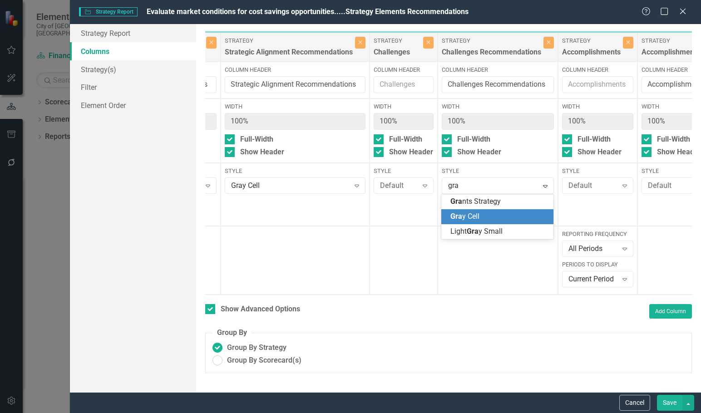
click at [462, 214] on span "Gra y Cell" at bounding box center [464, 216] width 29 height 9
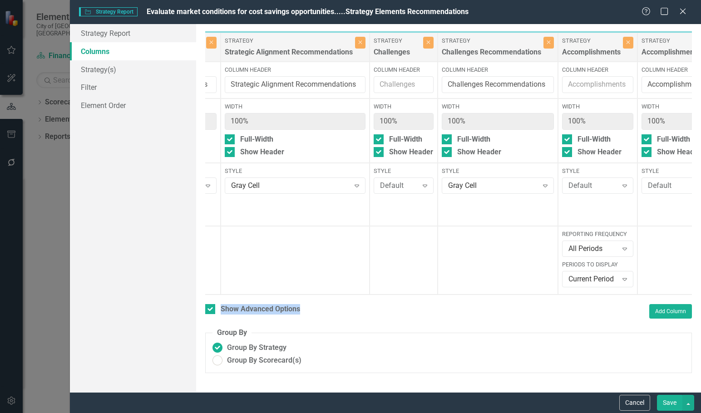
drag, startPoint x: 399, startPoint y: 302, endPoint x: 515, endPoint y: 297, distance: 115.8
click at [515, 297] on div "To add columns to your report, click on the "Select Columns" button below. All …" at bounding box center [448, 208] width 505 height 368
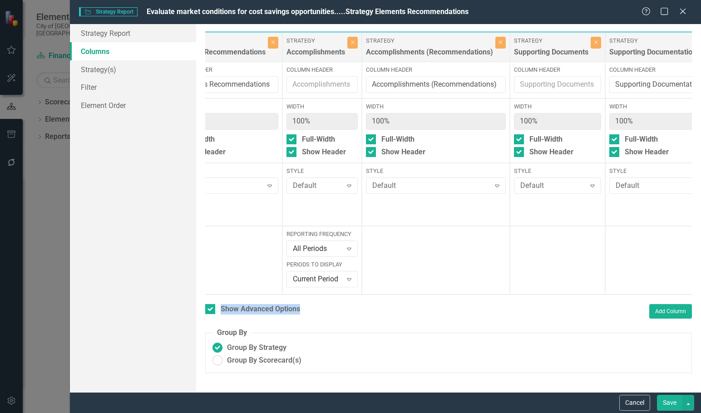
scroll to position [0, 681]
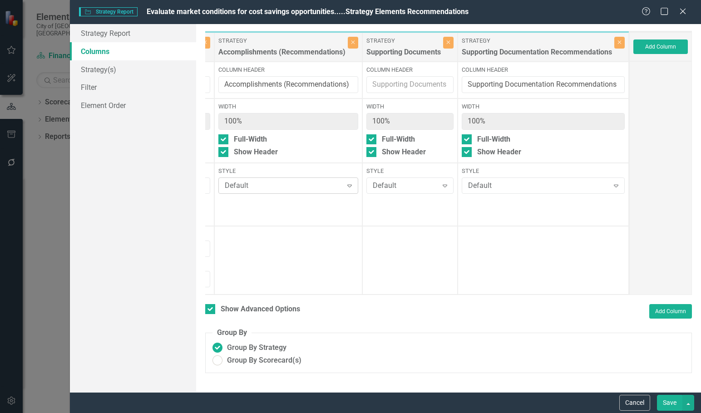
click at [282, 185] on div "Default" at bounding box center [284, 186] width 118 height 10
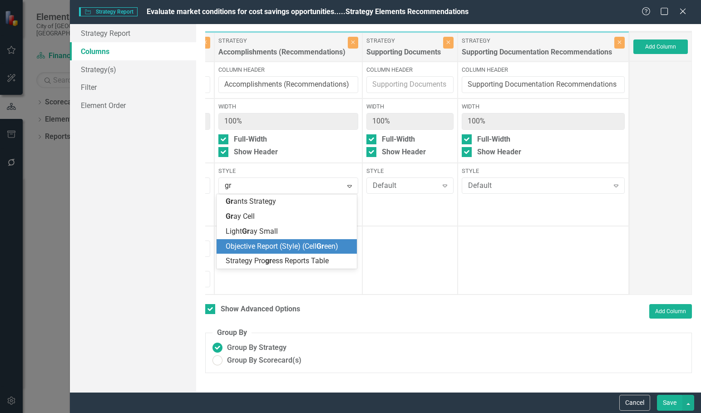
type input "gra"
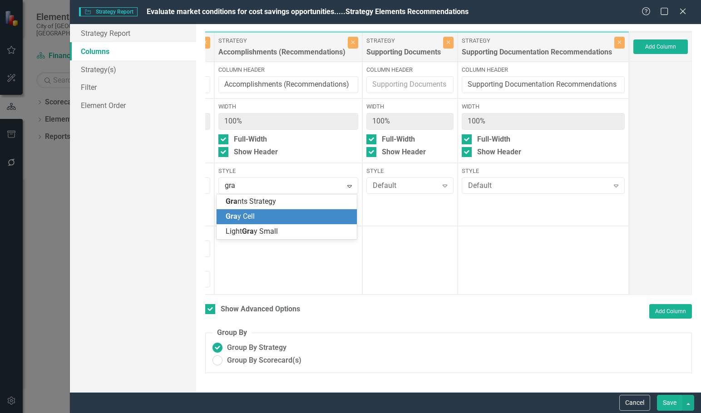
click at [269, 209] on div "Gra y Cell" at bounding box center [286, 216] width 140 height 15
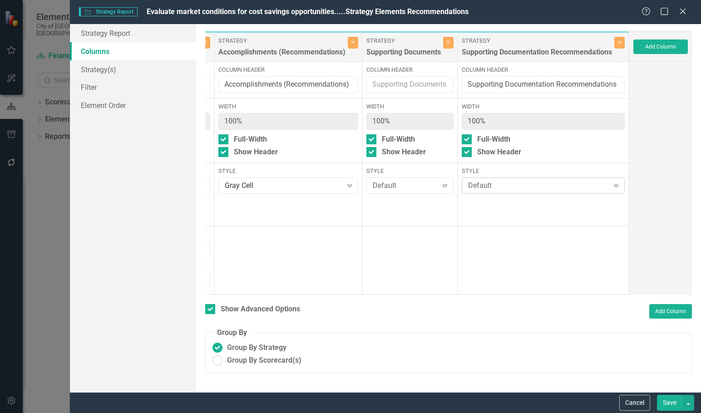
click at [538, 187] on div "Default" at bounding box center [538, 186] width 141 height 10
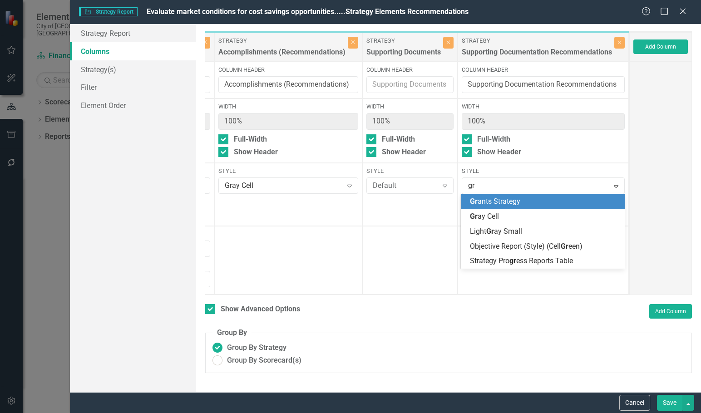
type input "gra"
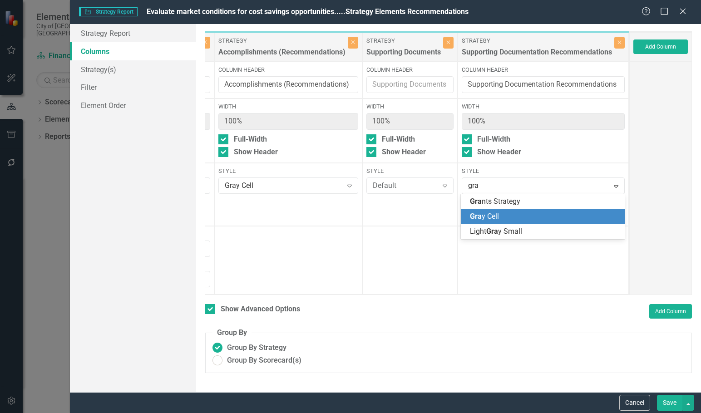
click at [495, 218] on span "Gra y Cell" at bounding box center [484, 216] width 29 height 9
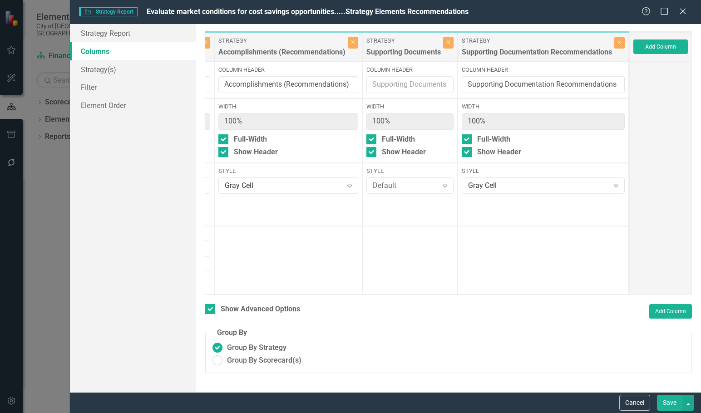
click at [670, 401] on button "Save" at bounding box center [669, 403] width 25 height 16
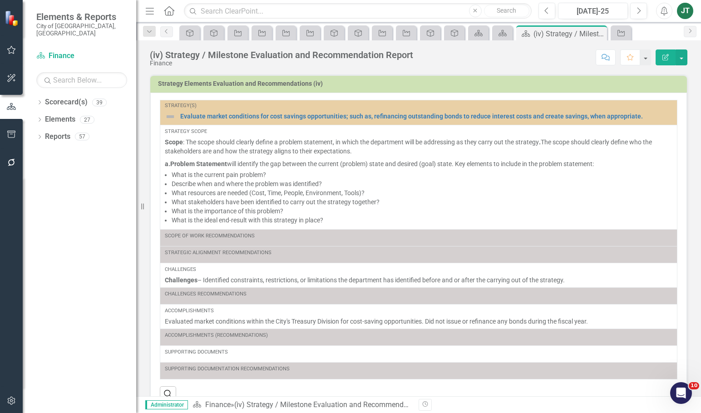
scroll to position [146, 0]
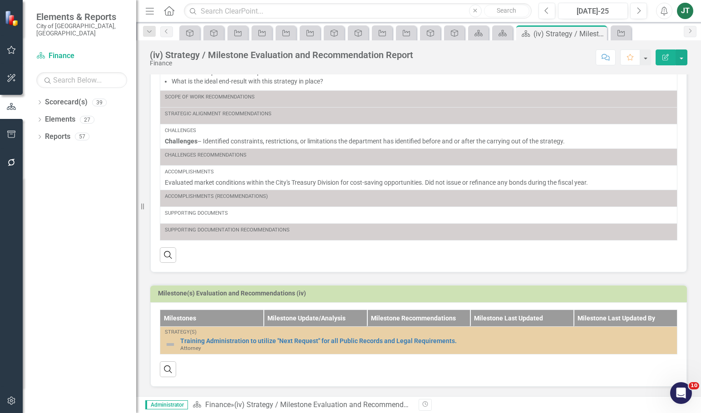
click at [343, 290] on h3 "Milestone(s) Evaluation and Recommendations (iv)" at bounding box center [420, 293] width 524 height 7
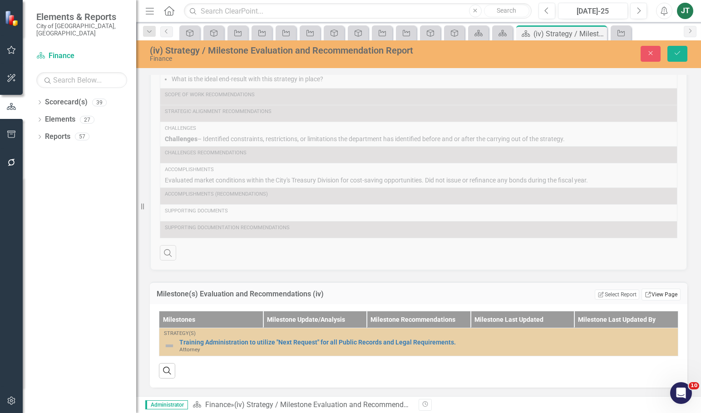
click at [666, 296] on link "Link View Page" at bounding box center [660, 295] width 39 height 12
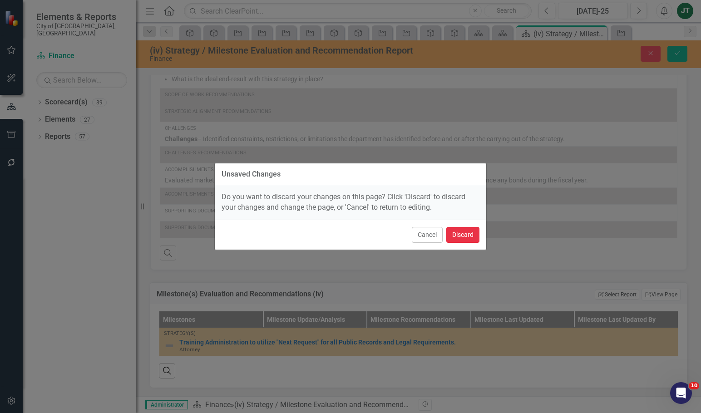
click at [458, 232] on button "Discard" at bounding box center [462, 235] width 33 height 16
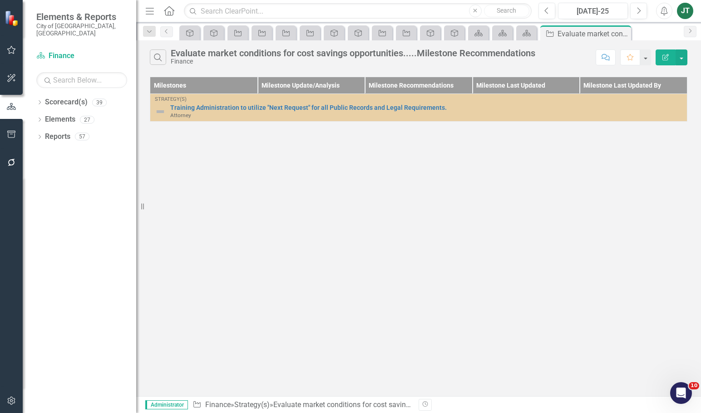
click at [662, 57] on icon "Edit Report" at bounding box center [665, 57] width 8 height 6
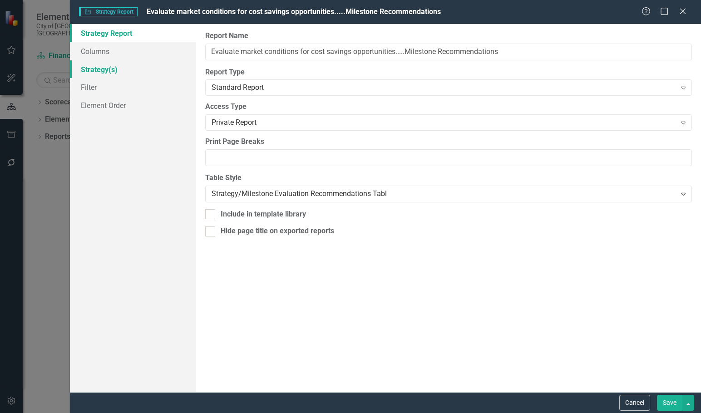
click at [97, 69] on link "Strategy(s)" at bounding box center [133, 69] width 126 height 18
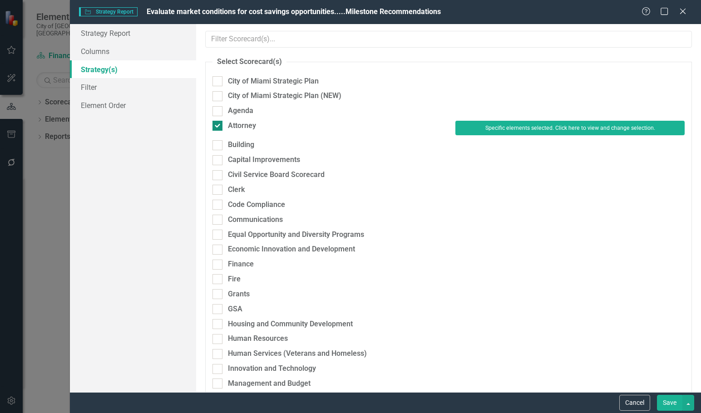
click at [236, 122] on div "Attorney" at bounding box center [242, 126] width 28 height 10
click at [218, 122] on input "Attorney" at bounding box center [215, 124] width 6 height 6
checkbox input "false"
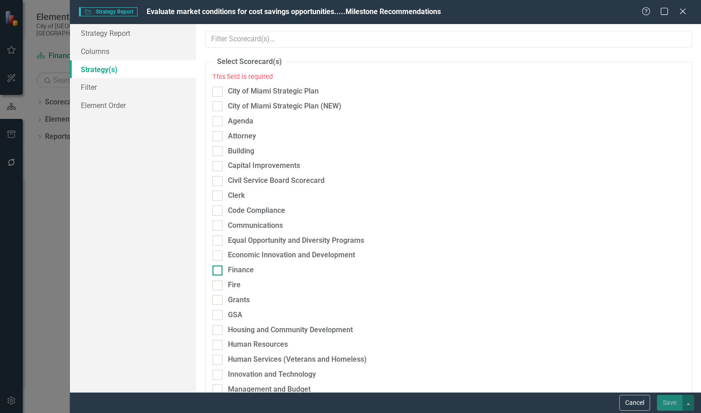
click at [236, 272] on div "Finance" at bounding box center [241, 270] width 26 height 10
click at [218, 271] on input "Finance" at bounding box center [215, 268] width 6 height 6
checkbox input "true"
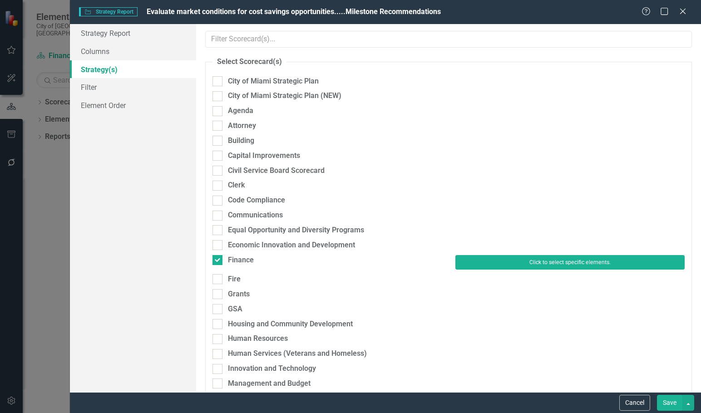
click at [547, 264] on button "Click to select specific elements." at bounding box center [569, 262] width 229 height 15
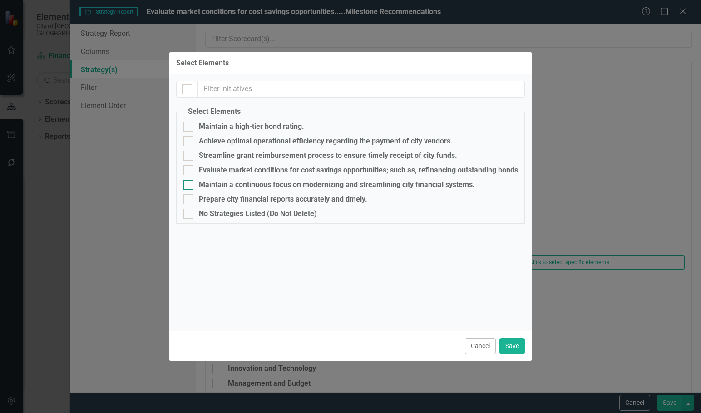
click at [224, 184] on div "Maintain a continuous focus on modernizing and streamlining city financial syst…" at bounding box center [337, 185] width 276 height 8
click at [189, 184] on input "Maintain a continuous focus on modernizing and streamlining city financial syst…" at bounding box center [186, 183] width 6 height 6
checkbox input "true"
click at [513, 343] on button "Save" at bounding box center [511, 346] width 25 height 16
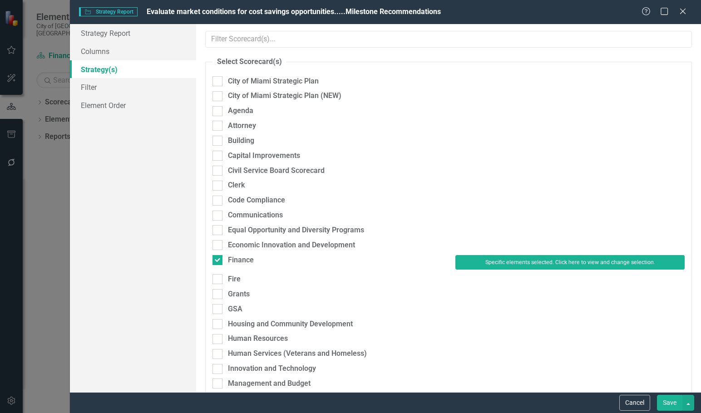
click at [670, 401] on button "Save" at bounding box center [669, 403] width 25 height 16
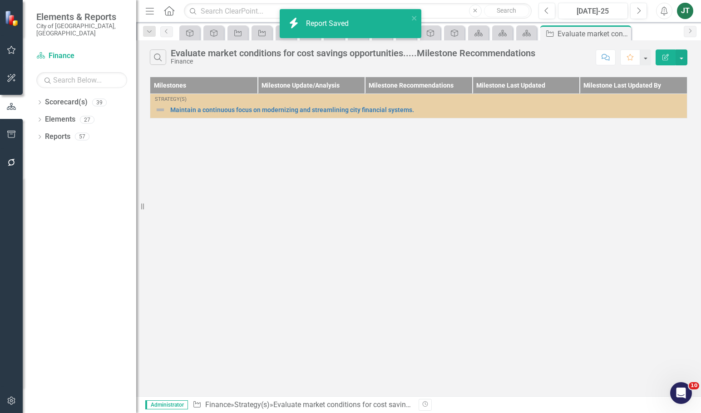
click at [302, 149] on div "Search Evaluate market conditions for cost savings opportunities.....Milestone …" at bounding box center [418, 218] width 565 height 356
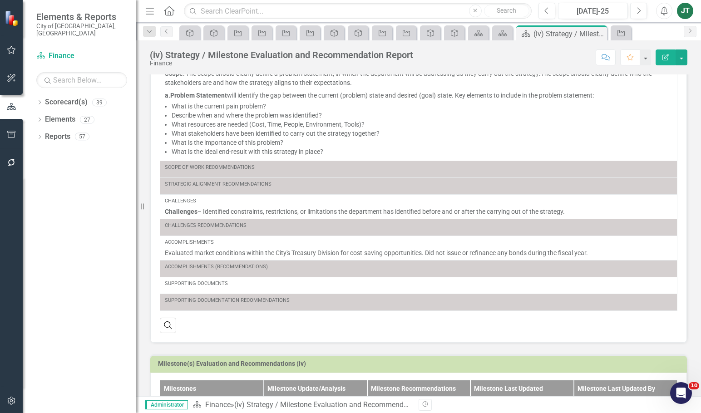
scroll to position [142, 0]
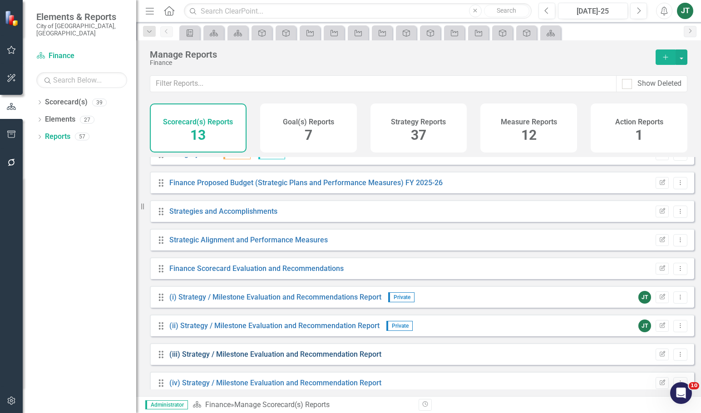
scroll to position [139, 0]
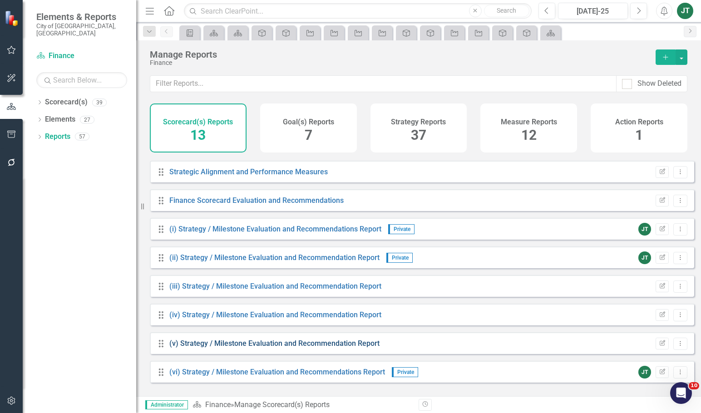
click at [261, 348] on link "(v) Strategy / Milestone Evaluation and Recommendation Report" at bounding box center [274, 343] width 210 height 9
click at [676, 346] on icon "Dropdown Menu" at bounding box center [680, 343] width 8 height 6
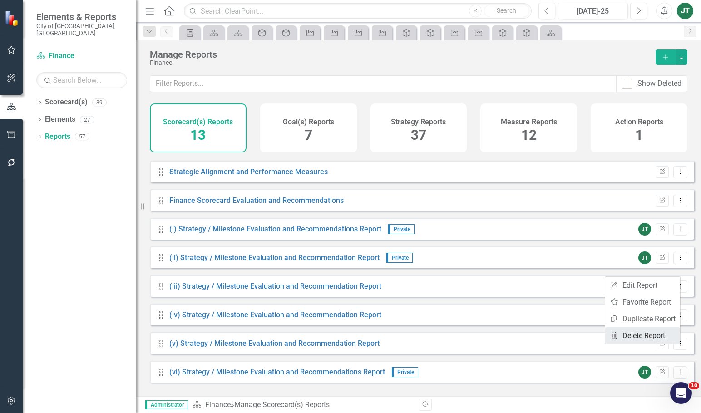
click at [641, 338] on link "Trash Delete Report" at bounding box center [642, 335] width 75 height 17
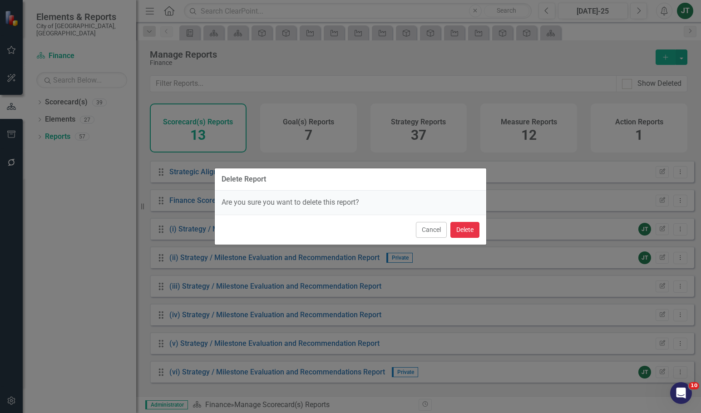
click at [460, 227] on button "Delete" at bounding box center [464, 230] width 29 height 16
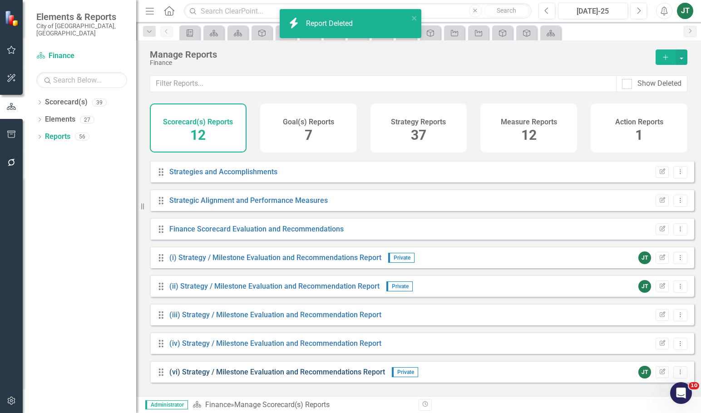
scroll to position [111, 0]
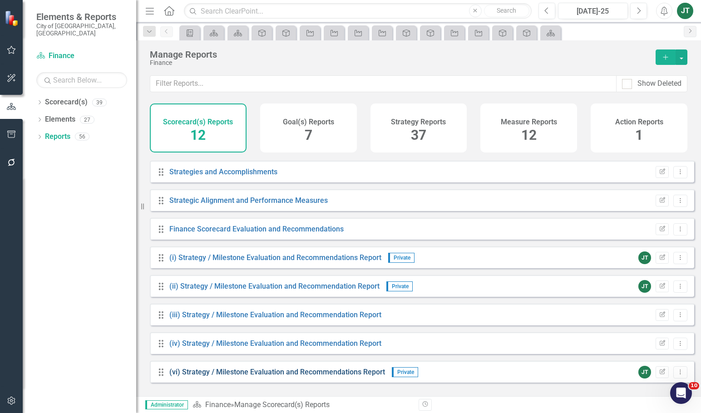
click at [325, 376] on link "(vi) Strategy / Milestone Evaluation and Recommendations Report" at bounding box center [277, 372] width 216 height 9
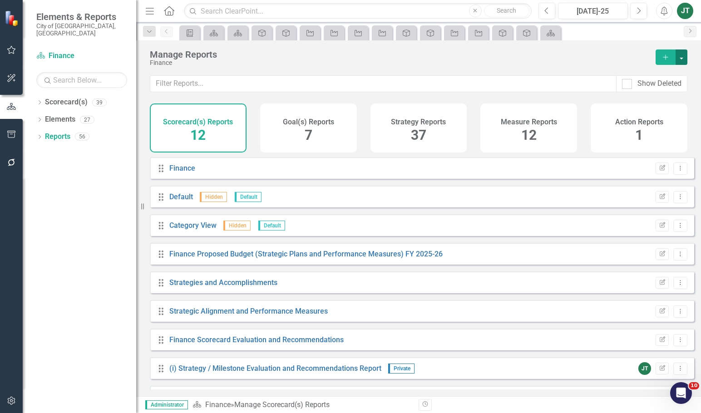
click at [681, 58] on button "button" at bounding box center [681, 56] width 12 height 15
click at [648, 86] on link "Copy Add From Template" at bounding box center [641, 90] width 91 height 17
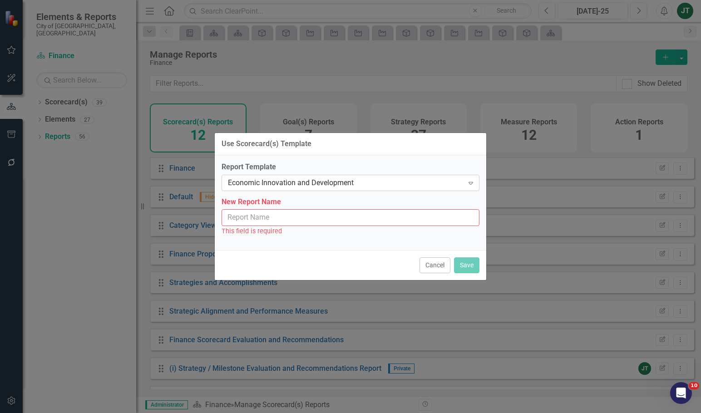
click at [300, 179] on div "Economic Innovation and Development" at bounding box center [346, 182] width 236 height 10
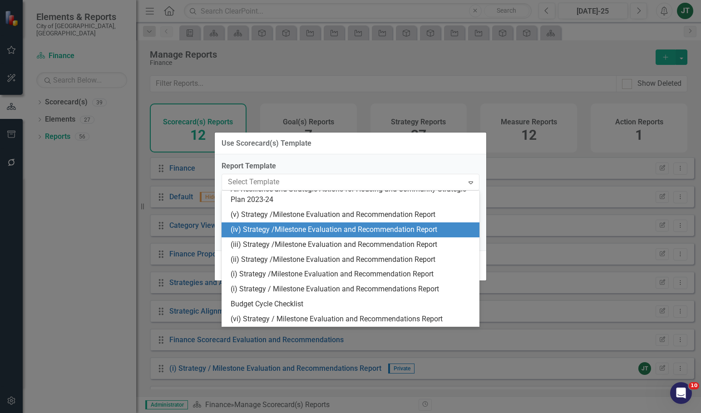
scroll to position [250, 0]
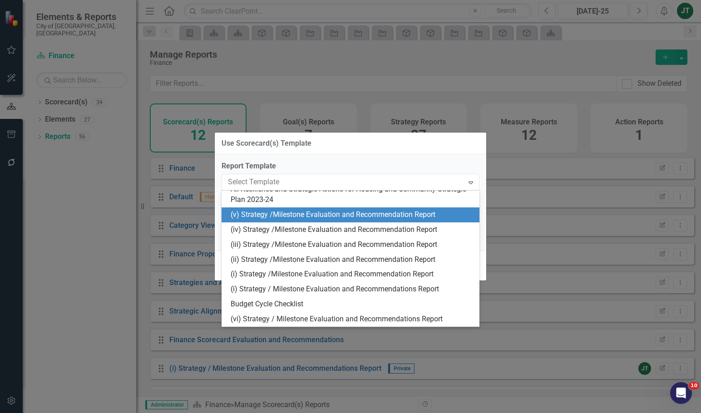
click at [250, 213] on div "(v) Strategy /Milestone Evaluation and Recommendation Report" at bounding box center [352, 215] width 243 height 10
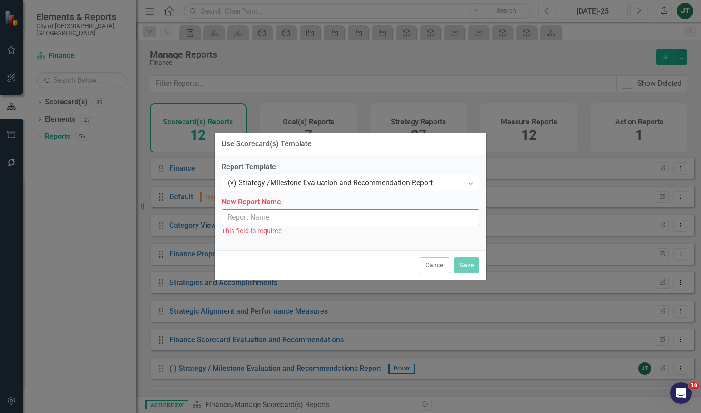
click at [339, 224] on input "New Report Name" at bounding box center [350, 217] width 258 height 17
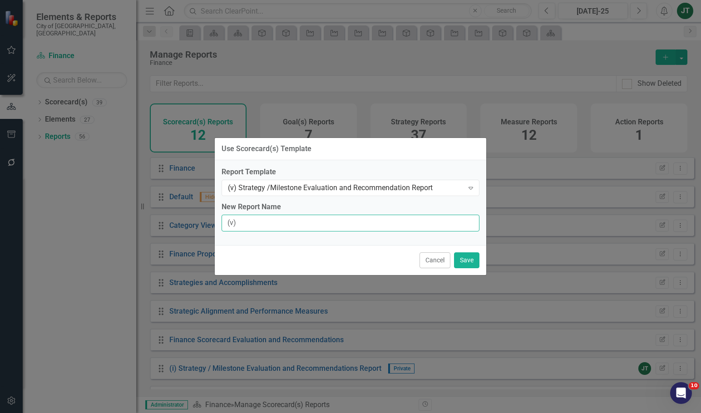
type input "(v) Strategy / Milestone Evaluation and Recommendation Report"
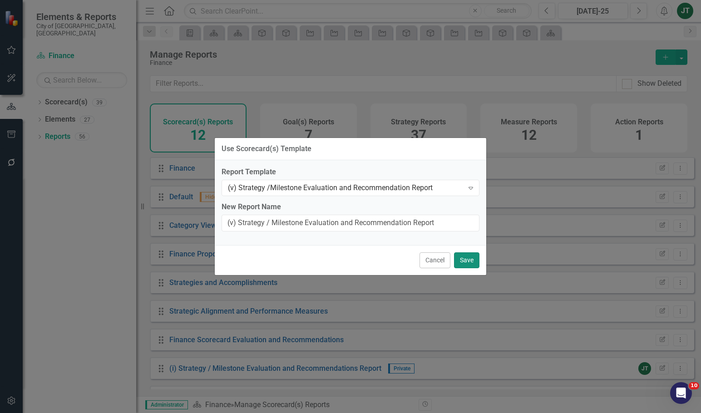
click at [472, 261] on button "Save" at bounding box center [466, 260] width 25 height 16
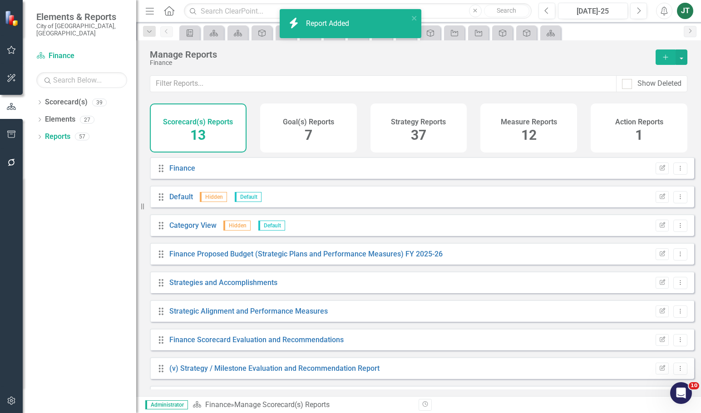
scroll to position [139, 0]
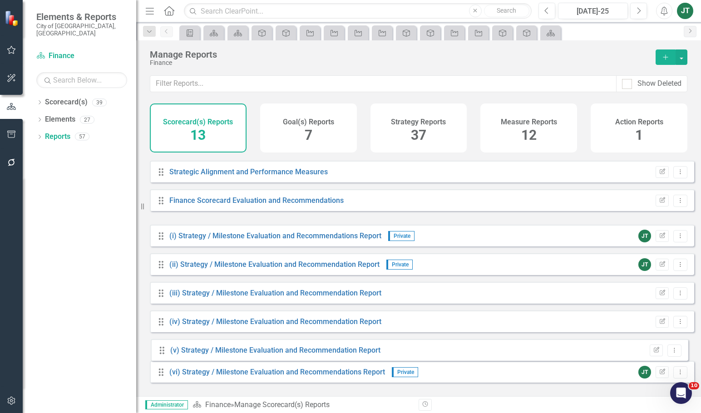
drag, startPoint x: 160, startPoint y: 249, endPoint x: 162, endPoint y: 349, distance: 99.9
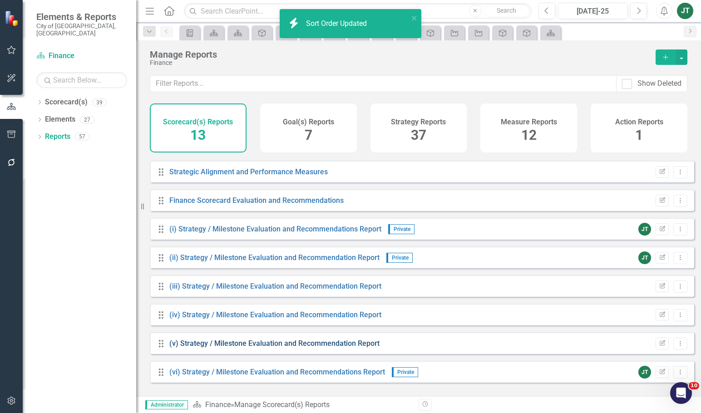
click at [221, 347] on link "(v) Strategy / Milestone Evaluation and Recommendation Report" at bounding box center [274, 343] width 210 height 9
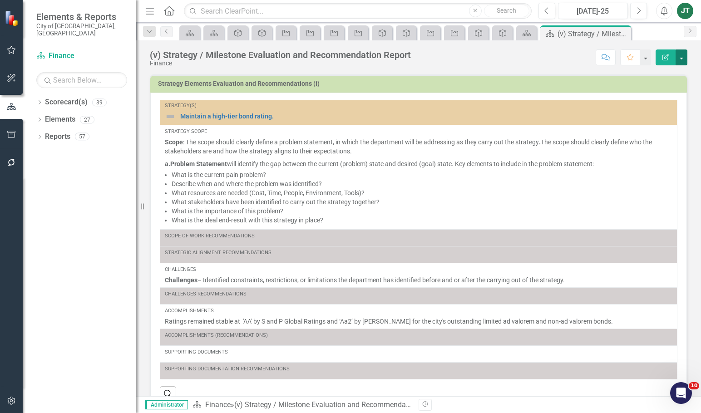
click at [678, 56] on button "button" at bounding box center [681, 57] width 12 height 16
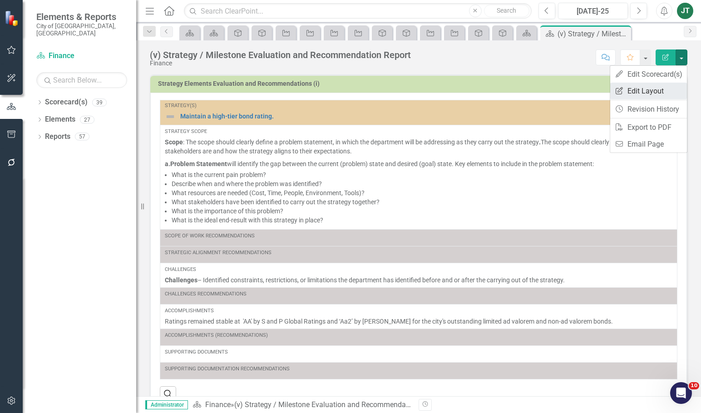
click at [636, 89] on link "Edit Report Edit Layout" at bounding box center [648, 91] width 77 height 17
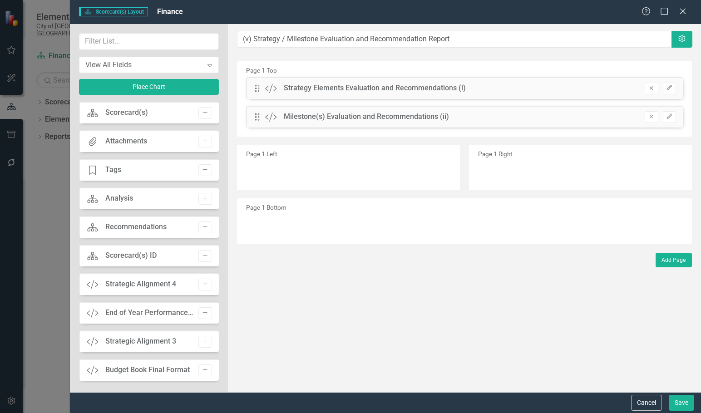
click at [651, 84] on button "Remove" at bounding box center [650, 89] width 13 height 12
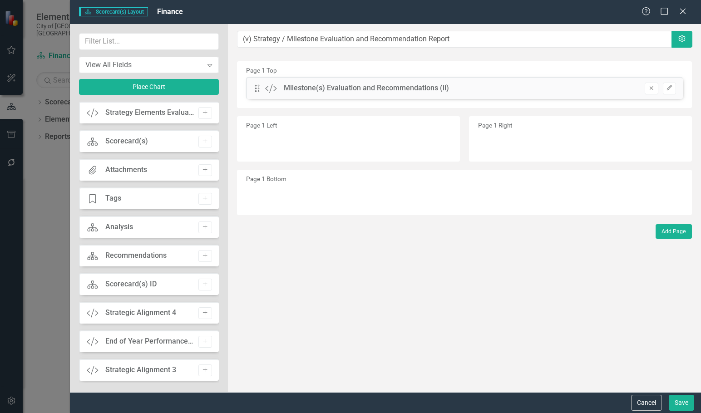
click at [651, 87] on icon "Remove" at bounding box center [651, 87] width 7 height 5
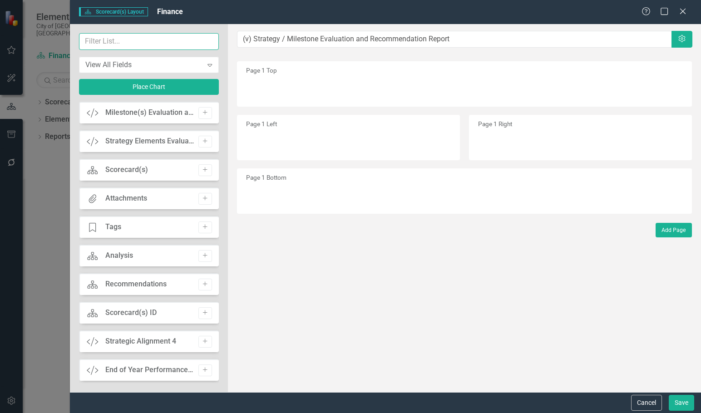
click at [106, 42] on input "text" at bounding box center [148, 41] width 139 height 17
type input "v"
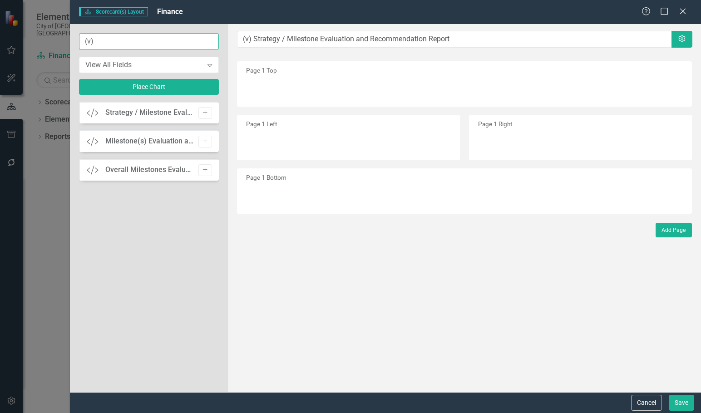
type input "(v)"
click at [211, 108] on div "Add" at bounding box center [203, 113] width 18 height 12
click at [208, 113] on icon "Add" at bounding box center [204, 112] width 7 height 5
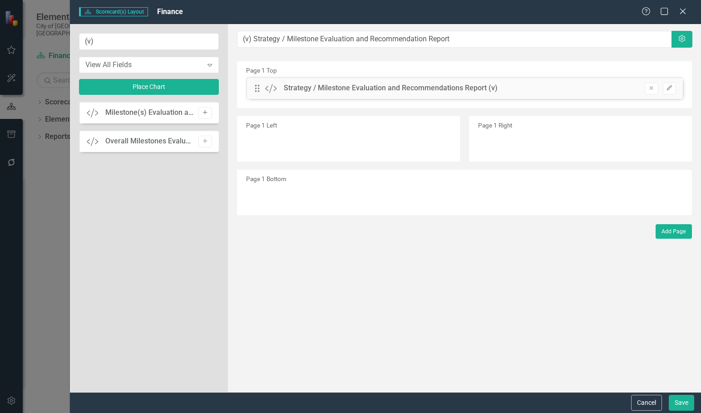
click at [203, 111] on icon "Add" at bounding box center [204, 112] width 7 height 5
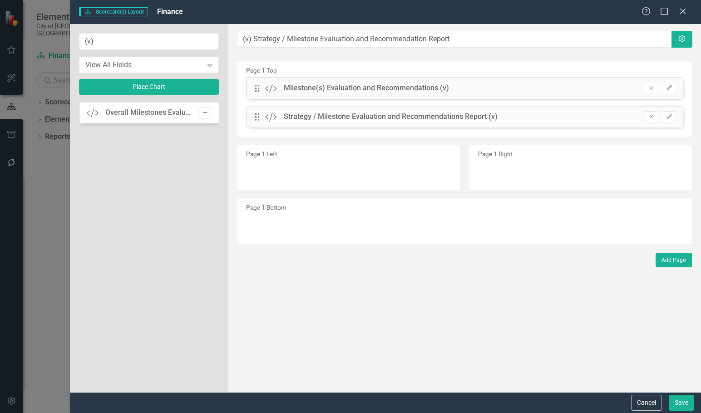
click at [201, 110] on button "Add" at bounding box center [204, 113] width 13 height 12
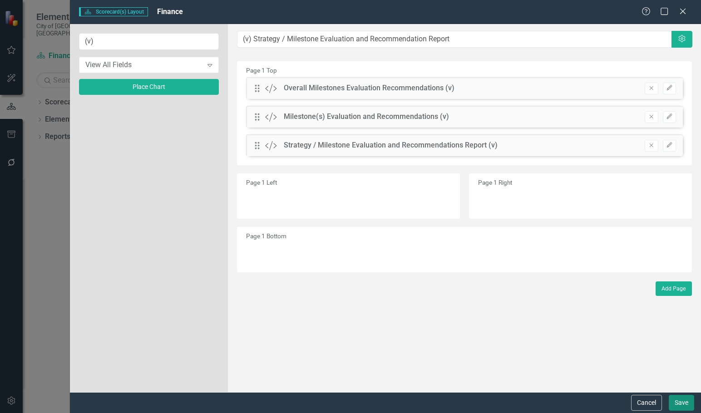
click at [682, 400] on button "Save" at bounding box center [680, 403] width 25 height 16
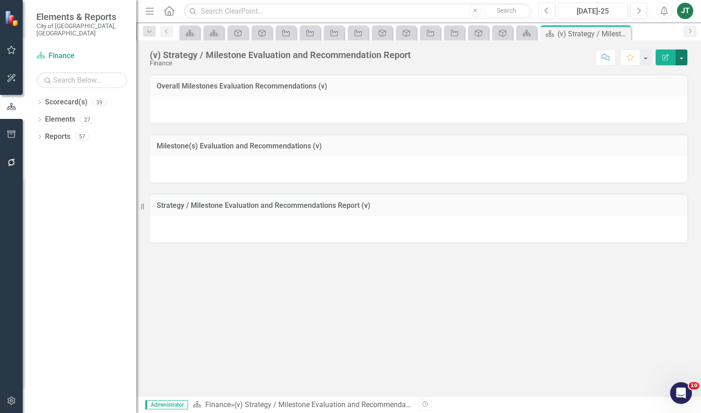
click at [683, 53] on button "button" at bounding box center [681, 57] width 12 height 16
click at [640, 86] on link "Edit Report Edit Layout" at bounding box center [648, 91] width 77 height 17
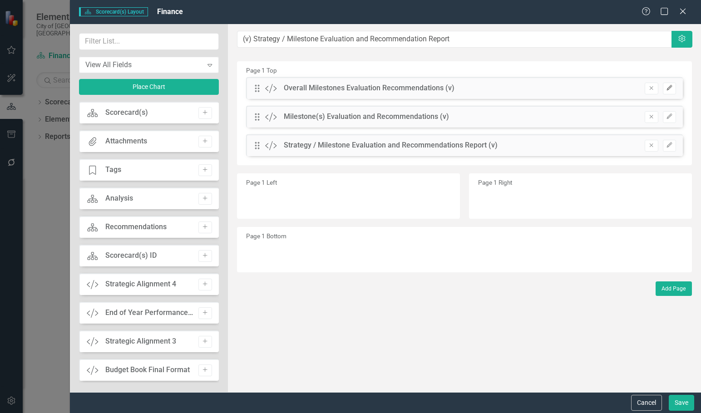
click at [675, 86] on button "Edit" at bounding box center [669, 89] width 13 height 12
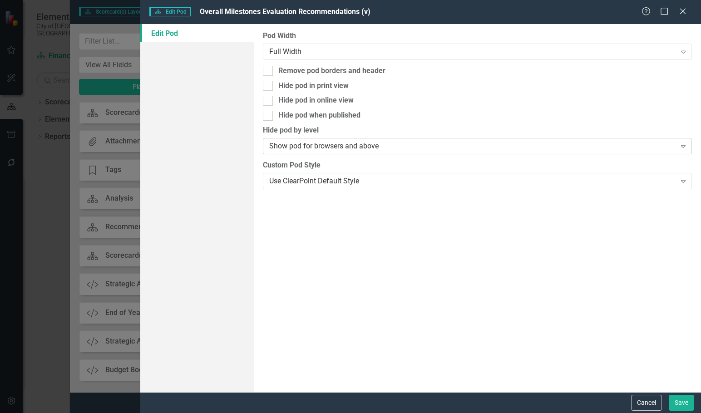
click at [332, 150] on div "Show pod for browsers and above" at bounding box center [472, 146] width 407 height 10
click at [299, 187] on div "Use ClearPoint Default Style Expand" at bounding box center [477, 181] width 429 height 16
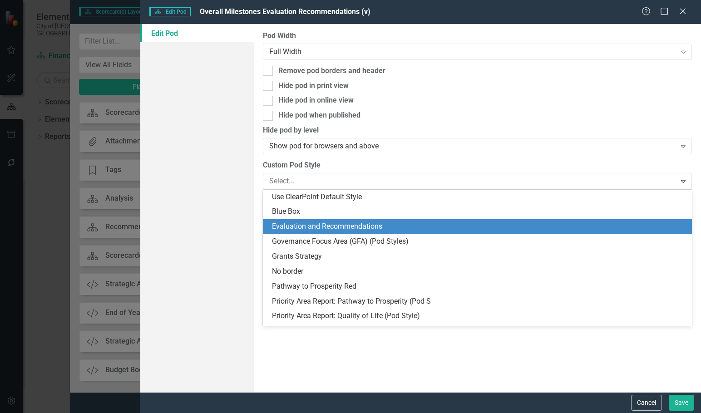
click at [317, 219] on div "Blue Box" at bounding box center [477, 211] width 429 height 15
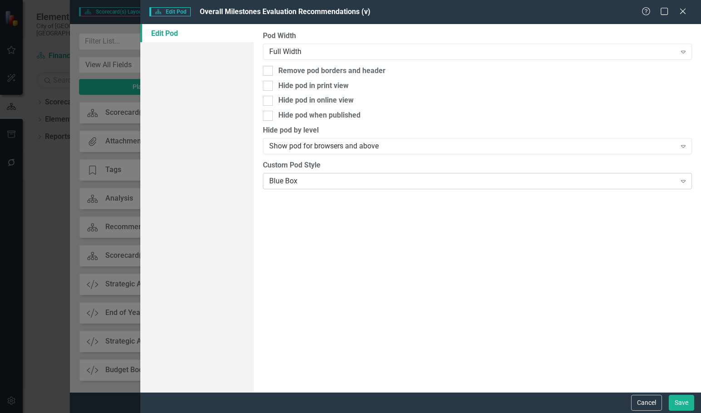
click at [321, 184] on div "Blue Box" at bounding box center [472, 181] width 407 height 10
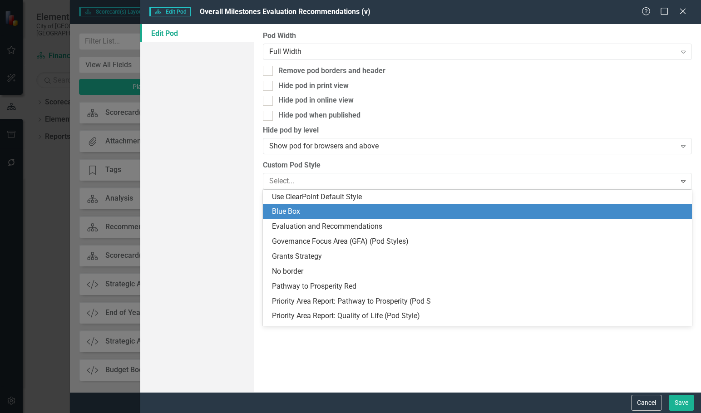
scroll to position [15, 0]
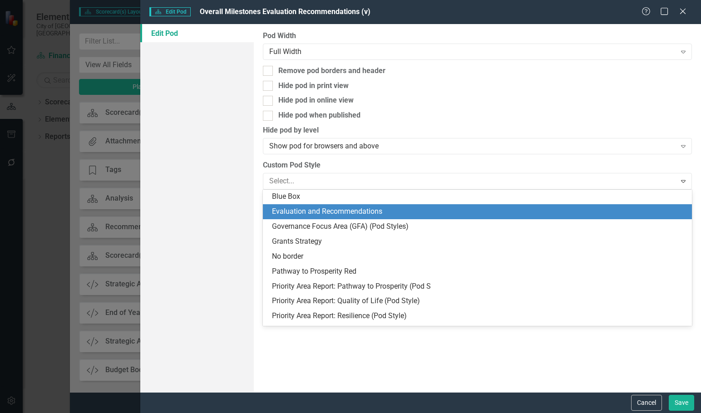
click at [319, 218] on div "Evaluation and Recommendations" at bounding box center [477, 211] width 429 height 15
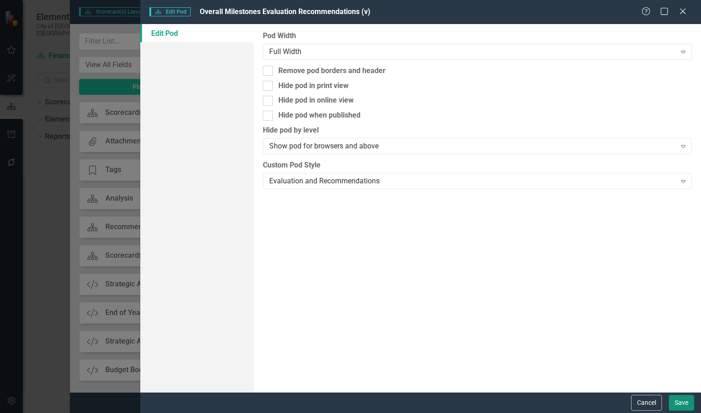
click at [683, 402] on button "Save" at bounding box center [680, 403] width 25 height 16
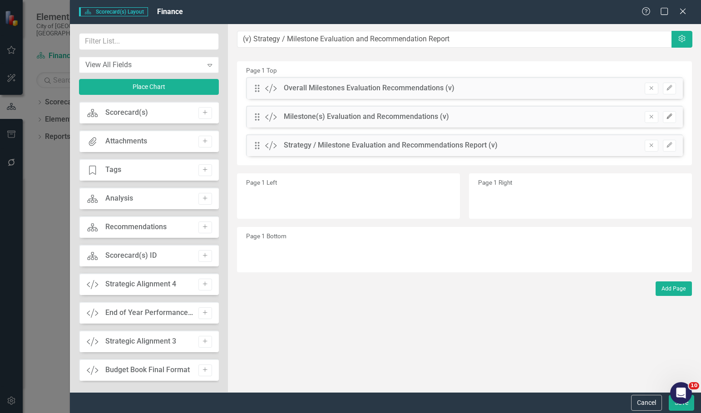
click at [671, 116] on icon "button" at bounding box center [668, 115] width 5 height 5
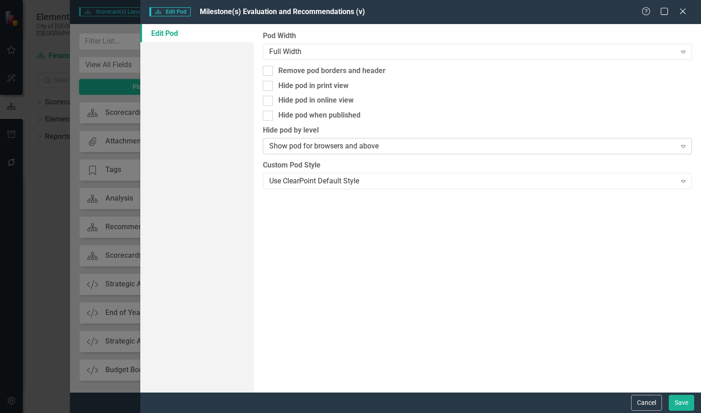
click at [320, 145] on div "Show pod for browsers and above" at bounding box center [472, 146] width 407 height 10
click at [327, 185] on div "Use ClearPoint Default Style" at bounding box center [472, 181] width 407 height 10
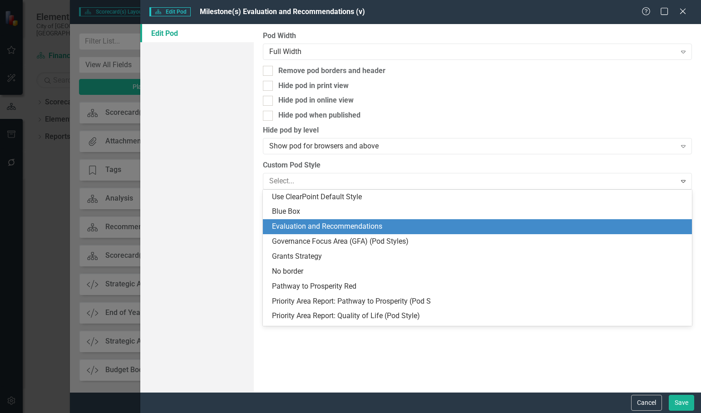
click at [317, 229] on div "Evaluation and Recommendations" at bounding box center [479, 226] width 414 height 10
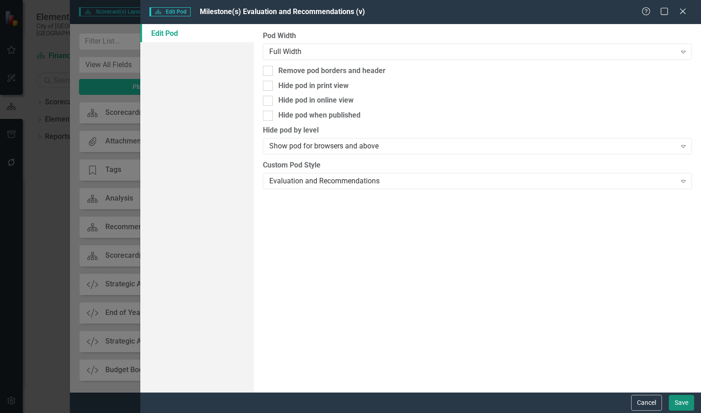
click at [683, 405] on button "Save" at bounding box center [680, 403] width 25 height 16
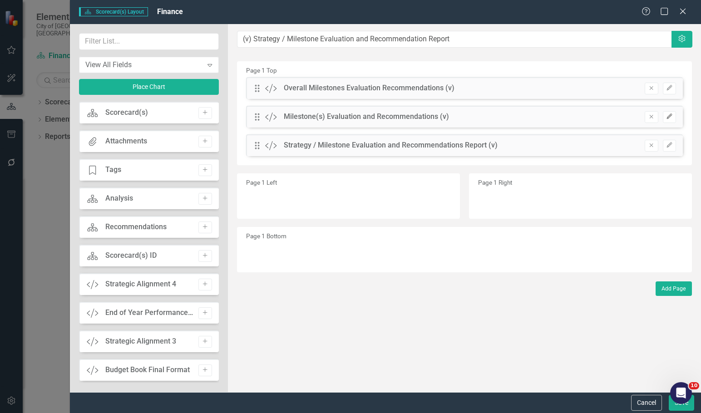
click at [669, 117] on icon "Edit" at bounding box center [669, 116] width 7 height 5
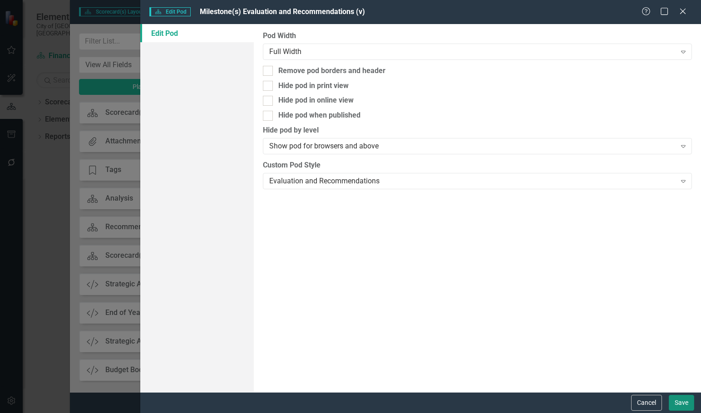
click at [676, 403] on button "Save" at bounding box center [680, 403] width 25 height 16
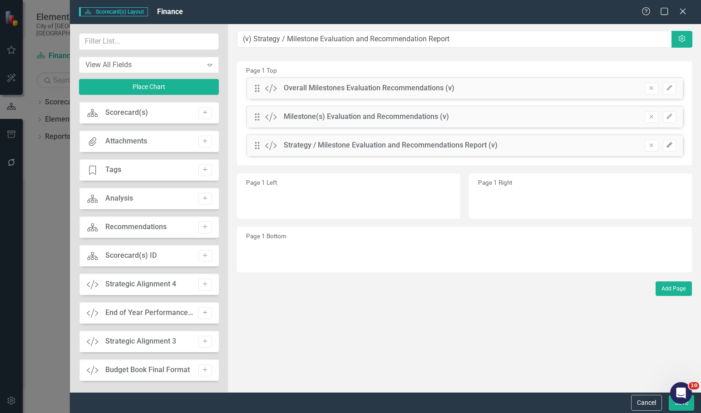
click at [673, 143] on button "Edit" at bounding box center [669, 146] width 13 height 12
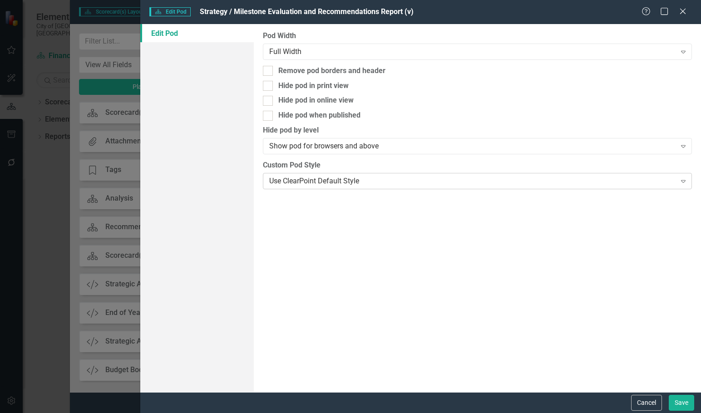
click at [315, 181] on div "Use ClearPoint Default Style" at bounding box center [472, 181] width 407 height 10
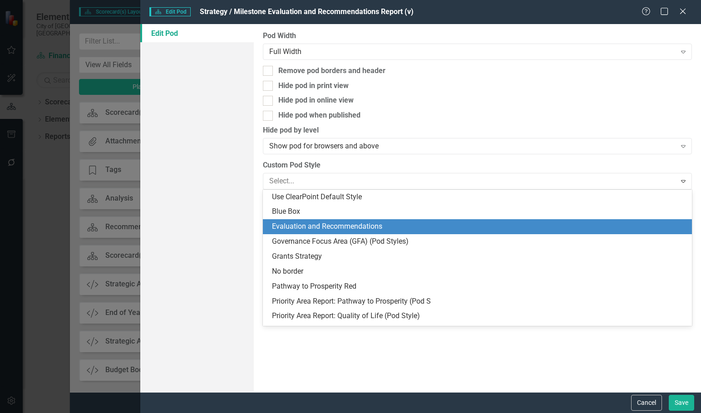
click at [315, 224] on div "Evaluation and Recommendations" at bounding box center [479, 226] width 414 height 10
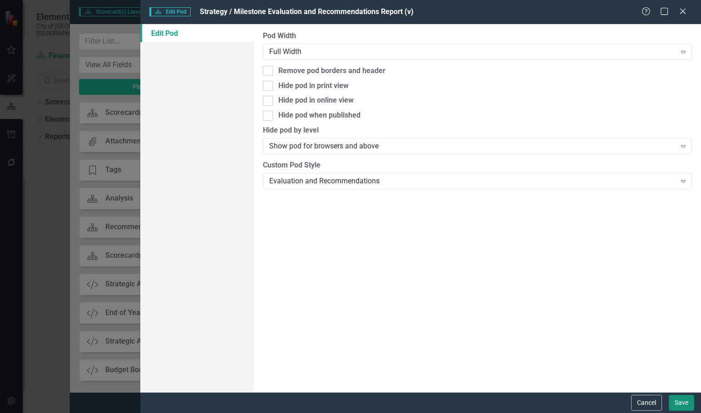
click at [682, 402] on button "Save" at bounding box center [680, 403] width 25 height 16
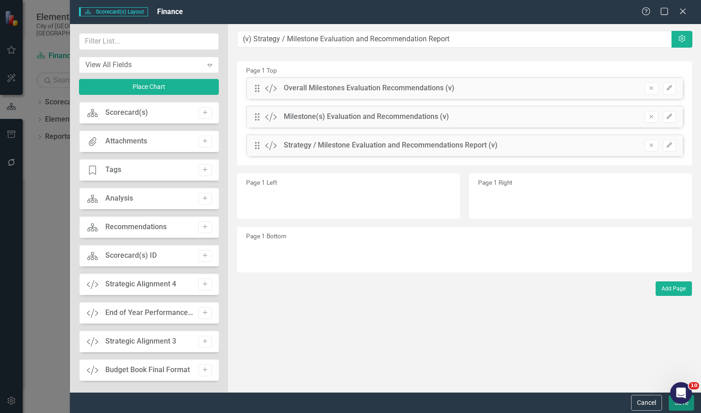
click at [670, 407] on button "Save" at bounding box center [680, 403] width 25 height 16
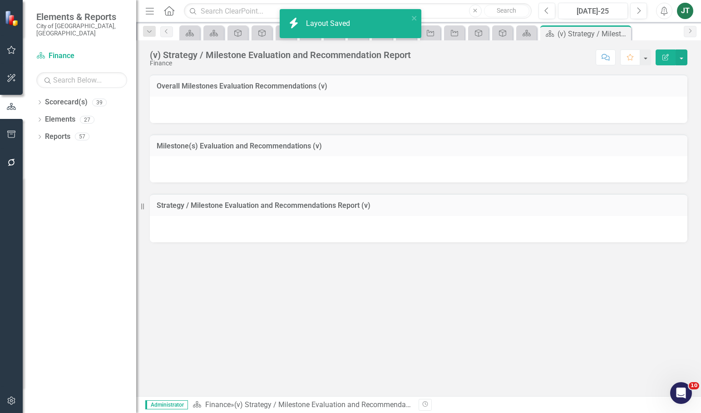
click at [379, 113] on div at bounding box center [418, 110] width 537 height 26
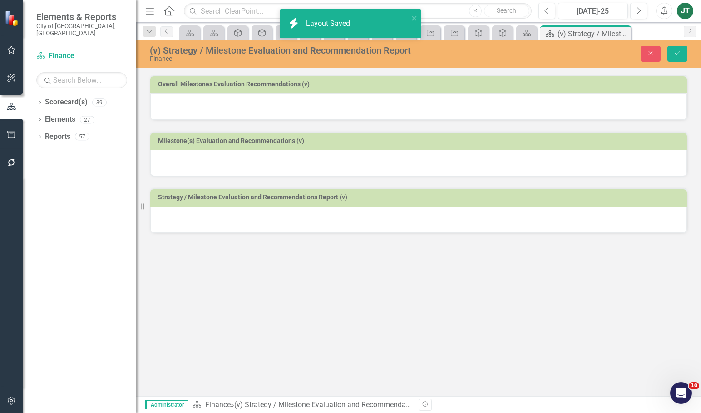
click at [560, 106] on div at bounding box center [418, 106] width 536 height 26
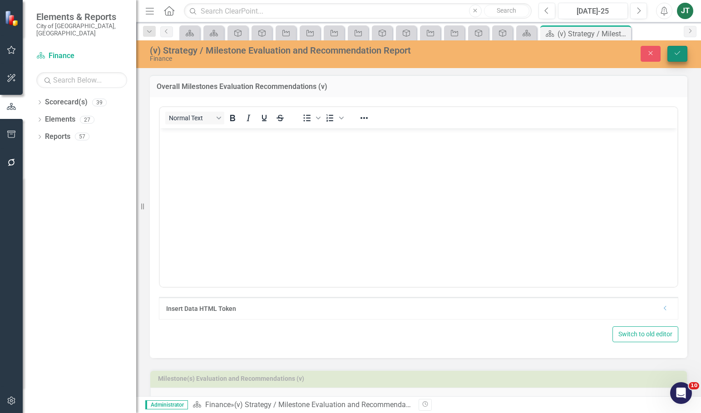
scroll to position [0, 0]
click at [674, 60] on button "Save" at bounding box center [677, 54] width 20 height 16
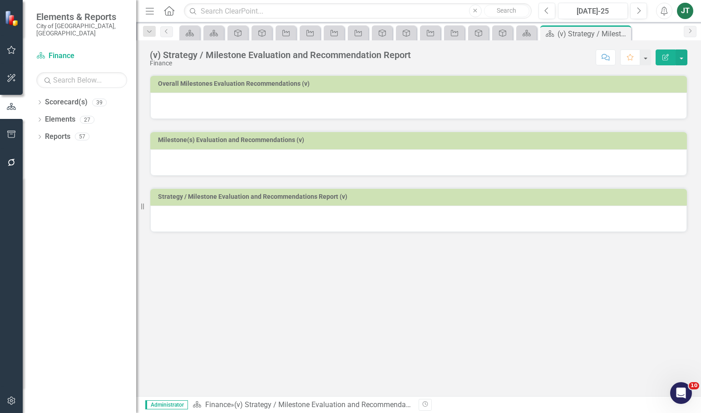
click at [604, 103] on div at bounding box center [418, 106] width 536 height 26
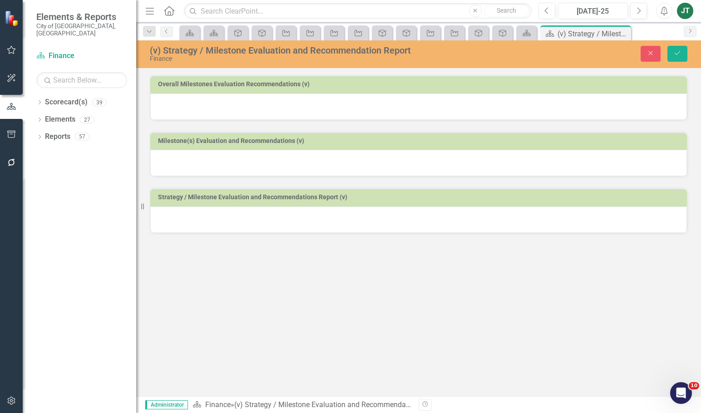
click at [542, 104] on div at bounding box center [418, 106] width 536 height 26
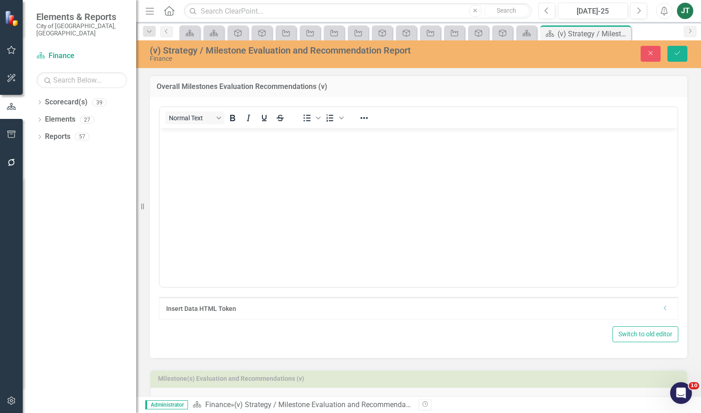
click at [662, 310] on icon "Dropdown" at bounding box center [665, 307] width 7 height 5
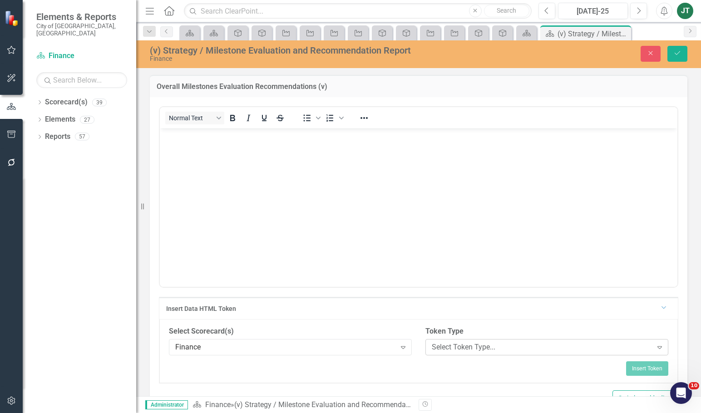
click at [474, 343] on div "Select Token Type..." at bounding box center [542, 347] width 221 height 10
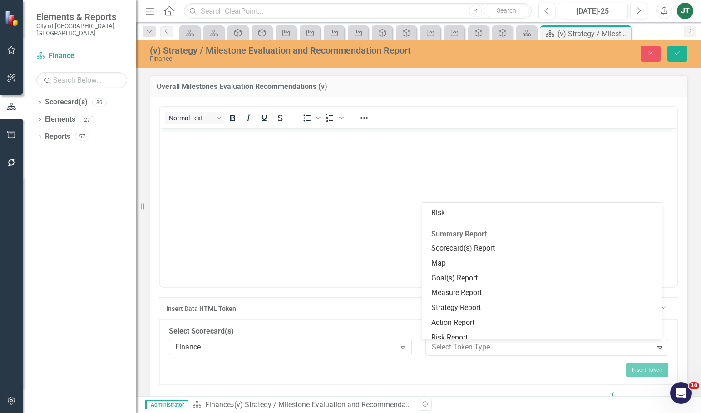
scroll to position [138, 0]
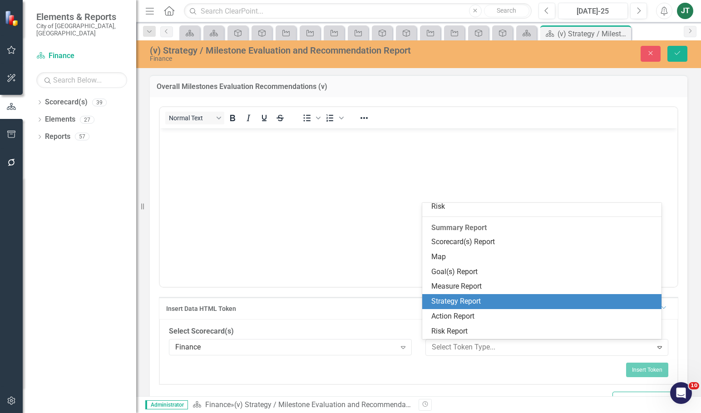
click at [454, 299] on div "Strategy Report" at bounding box center [543, 301] width 225 height 10
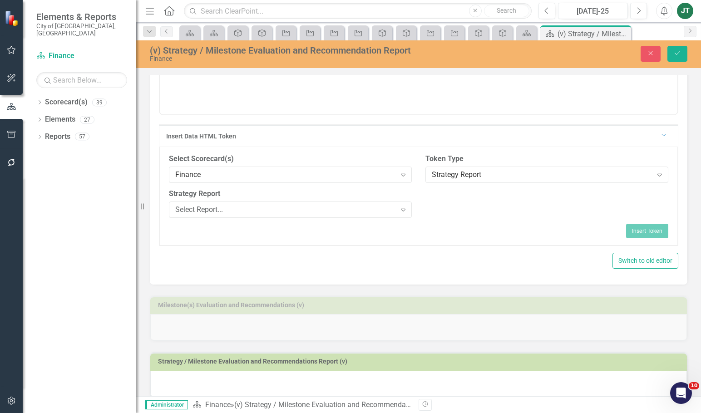
scroll to position [182, 0]
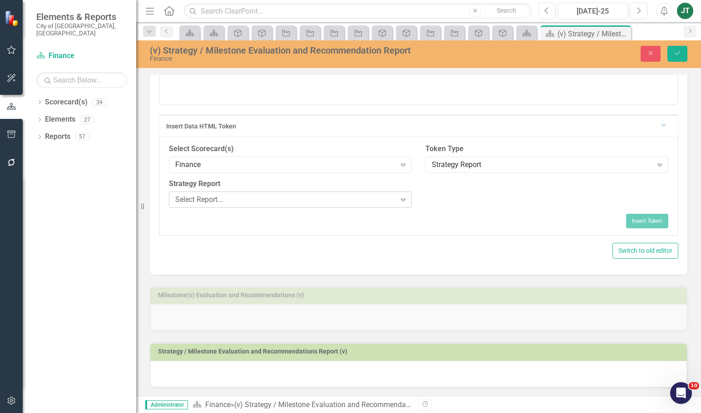
click at [284, 201] on div "Select Report..." at bounding box center [285, 199] width 221 height 10
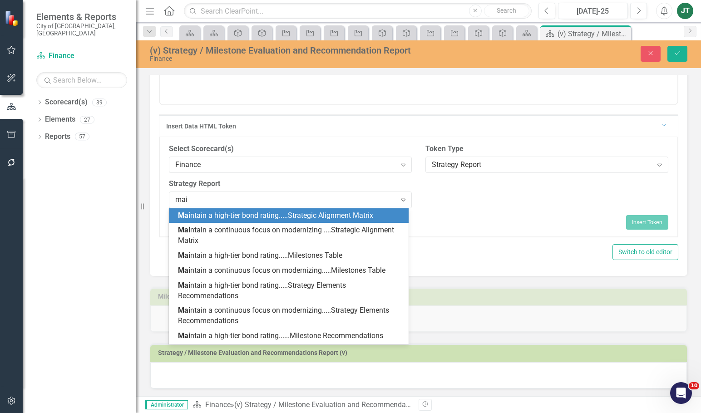
type input "main"
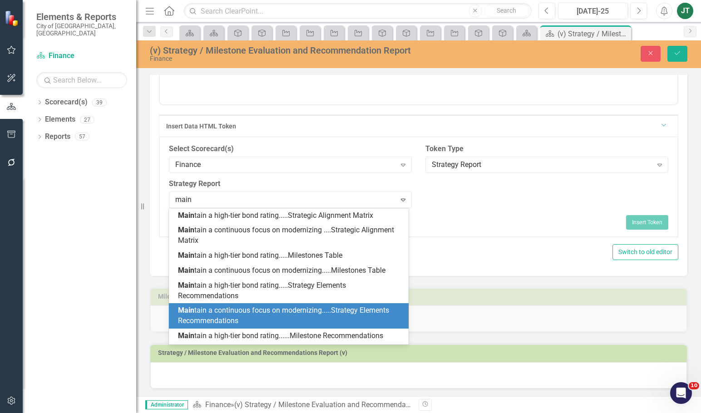
click at [239, 315] on div "Main tain a continuous focus on modernizing.....Strategy Elements Recommendatio…" at bounding box center [290, 315] width 225 height 21
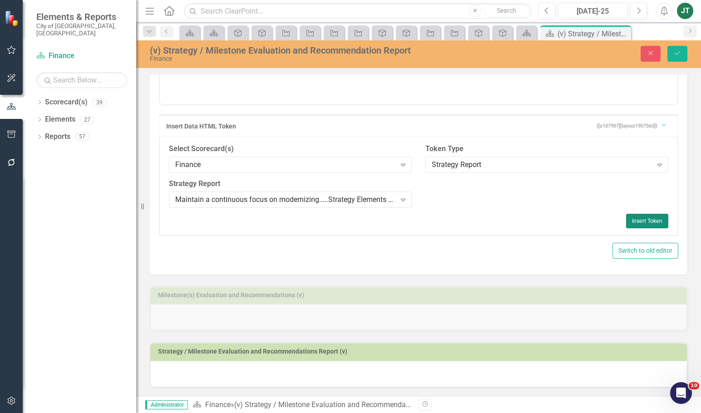
click at [646, 223] on button "Insert Token" at bounding box center [647, 221] width 42 height 15
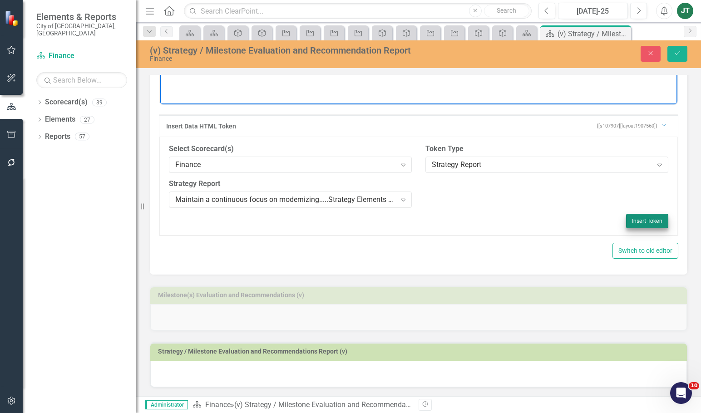
scroll to position [0, 0]
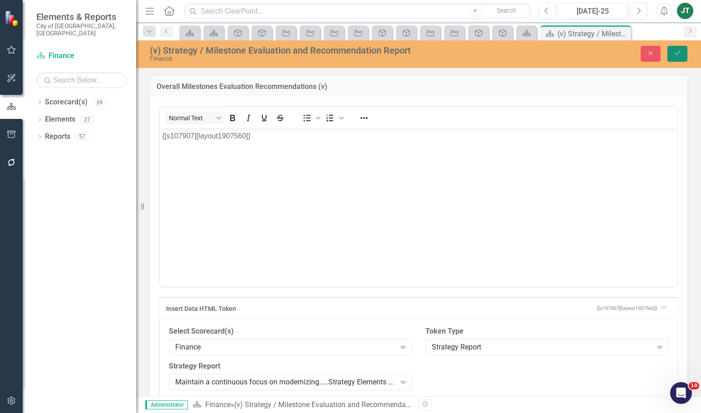
click at [679, 50] on icon "Save" at bounding box center [677, 53] width 8 height 6
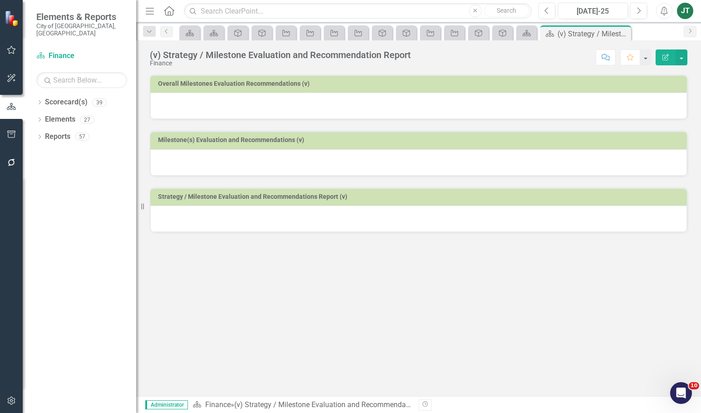
click at [329, 142] on h3 "Milestone(s) Evaluation and Recommendations (v)" at bounding box center [420, 140] width 524 height 7
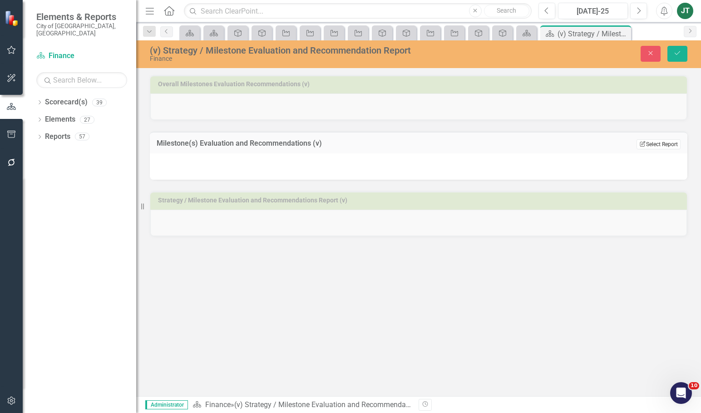
click at [651, 142] on button "Edit Report Select Report" at bounding box center [658, 144] width 44 height 10
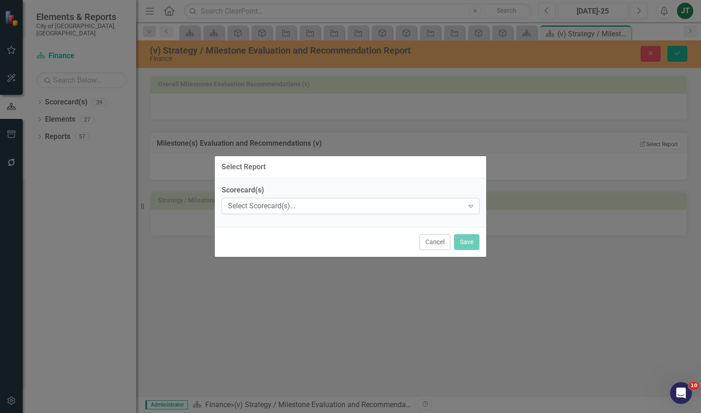
click at [309, 202] on div "Select Scorecard(s)..." at bounding box center [346, 206] width 236 height 10
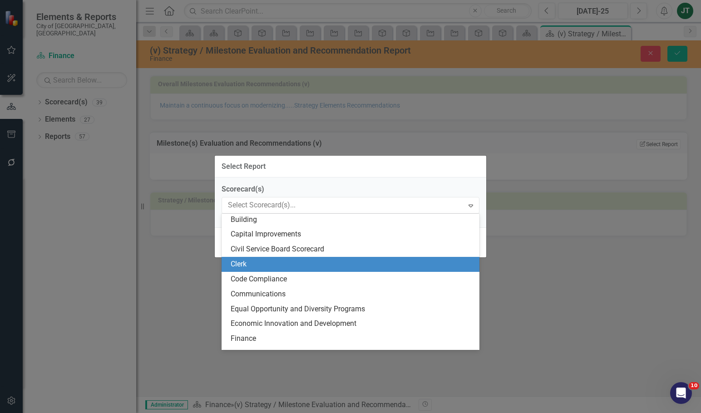
scroll to position [136, 0]
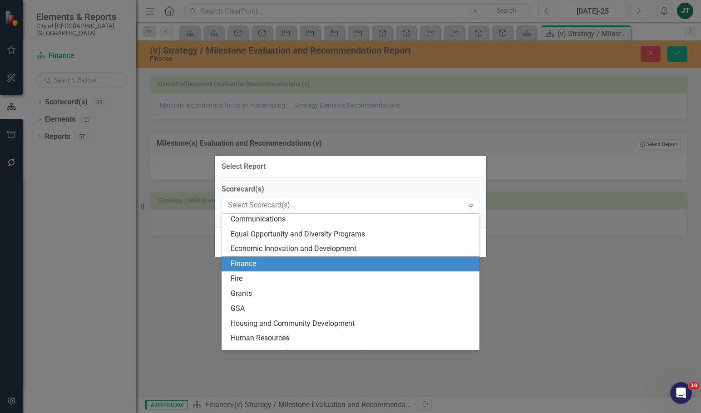
click at [250, 268] on div "Finance" at bounding box center [352, 264] width 243 height 10
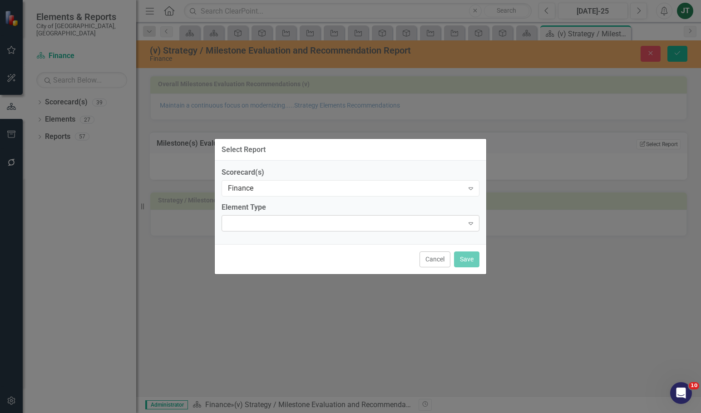
click at [261, 223] on div at bounding box center [342, 223] width 239 height 2
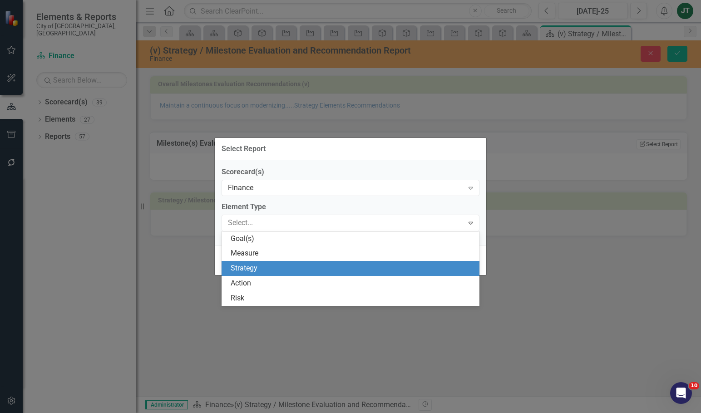
click at [253, 267] on div "Strategy" at bounding box center [352, 268] width 243 height 10
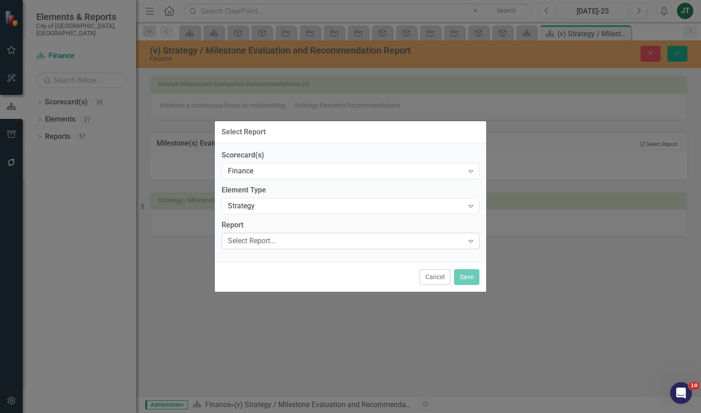
click at [260, 239] on div "Select Report..." at bounding box center [346, 241] width 236 height 10
type input "maintain"
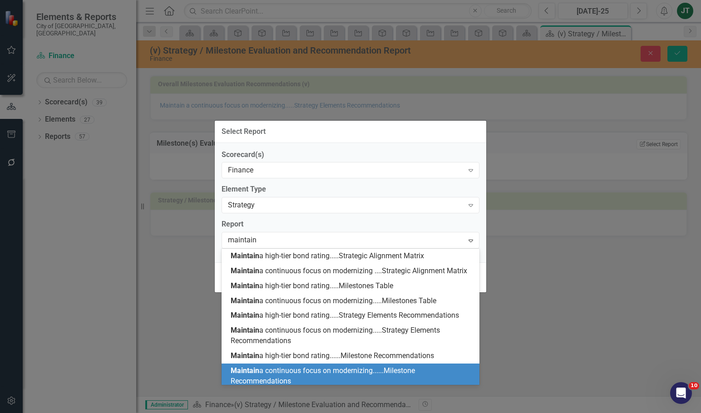
click at [313, 378] on span "Maintain a continuous focus on modernizing......Milestone Recommendations" at bounding box center [323, 375] width 184 height 19
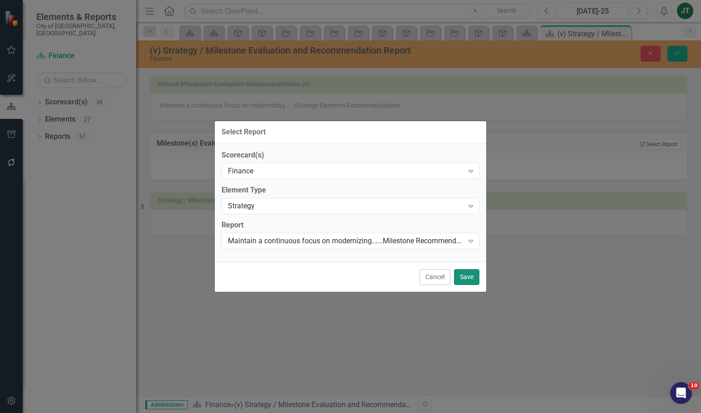
click at [465, 278] on button "Save" at bounding box center [466, 277] width 25 height 16
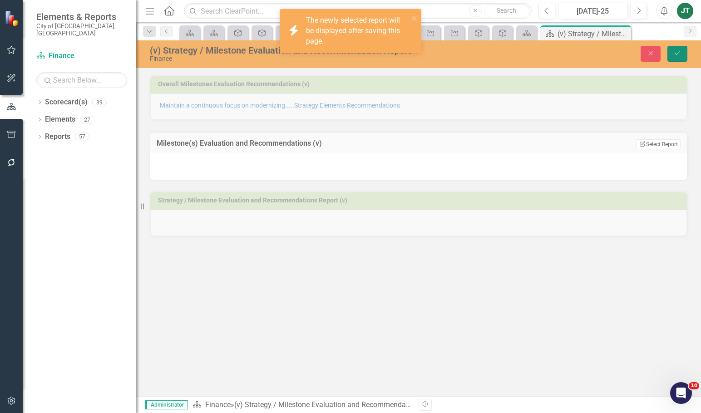
click at [670, 52] on button "Save" at bounding box center [677, 54] width 20 height 16
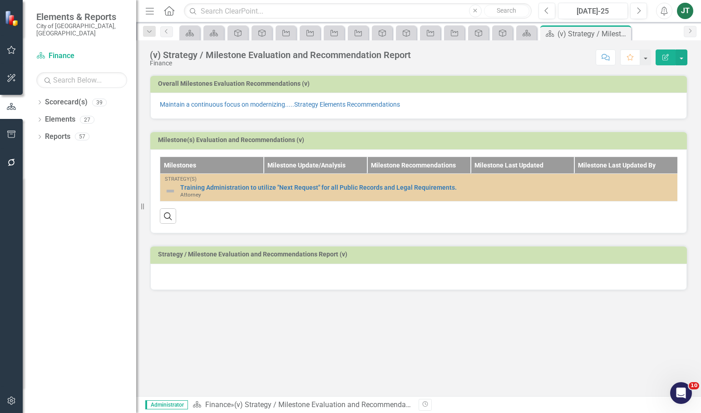
click at [379, 83] on h3 "Overall Milestones Evaluation Recommendations (v)" at bounding box center [420, 83] width 524 height 7
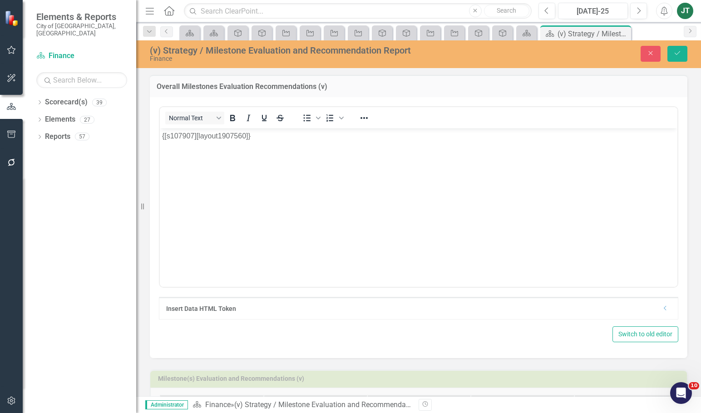
scroll to position [0, 0]
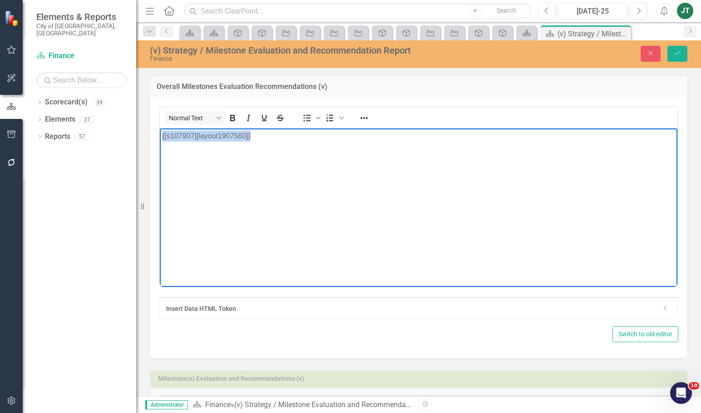
drag, startPoint x: 299, startPoint y: 136, endPoint x: 89, endPoint y: 137, distance: 209.7
click at [160, 137] on html "{[s107907][layout1907560]}" at bounding box center [418, 196] width 517 height 136
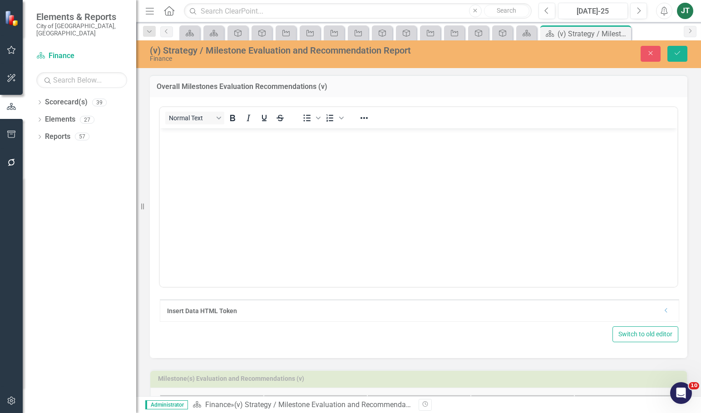
click at [663, 310] on icon "Dropdown" at bounding box center [666, 310] width 7 height 5
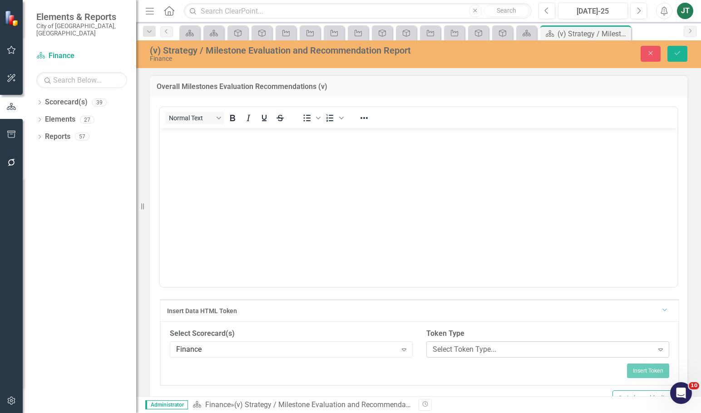
click at [456, 345] on div "Select Token Type..." at bounding box center [542, 349] width 221 height 10
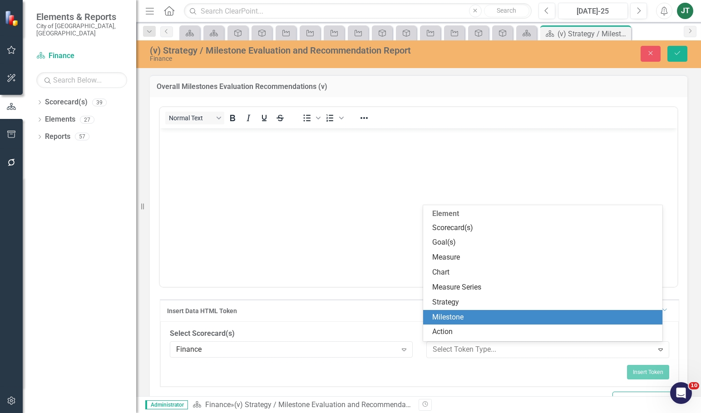
scroll to position [138, 0]
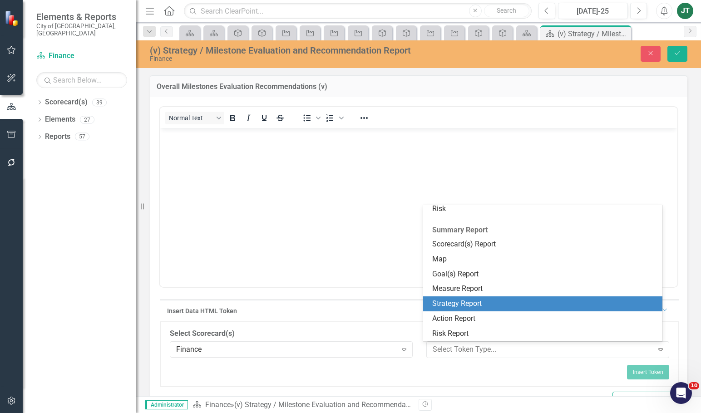
click at [449, 306] on div "Strategy Report" at bounding box center [544, 304] width 225 height 10
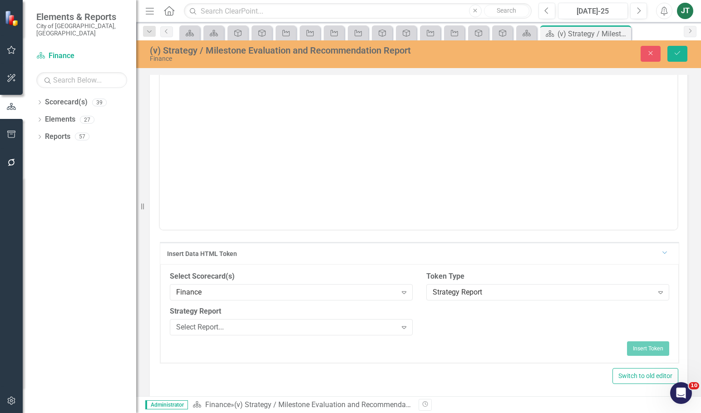
scroll to position [227, 0]
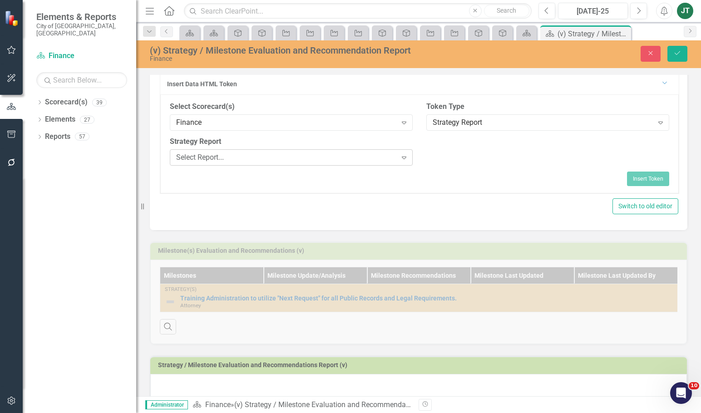
click at [215, 154] on div "Select Report..." at bounding box center [286, 157] width 221 height 10
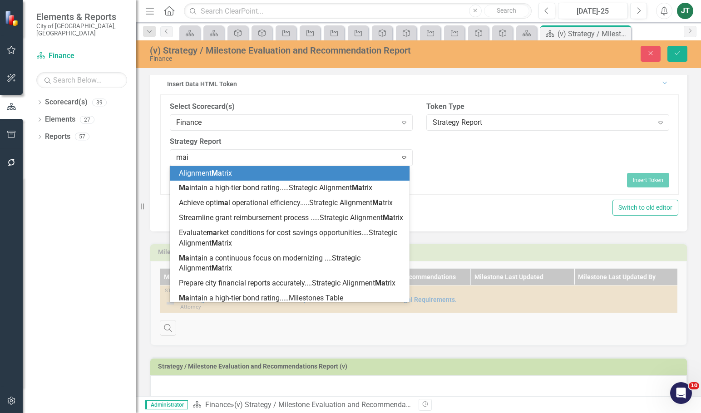
type input "main"
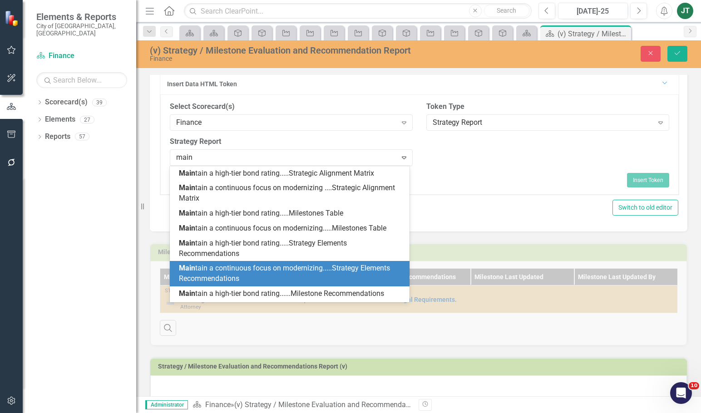
click at [294, 266] on span "Main tain a continuous focus on modernizing.....Strategy Elements Recommendatio…" at bounding box center [284, 273] width 211 height 19
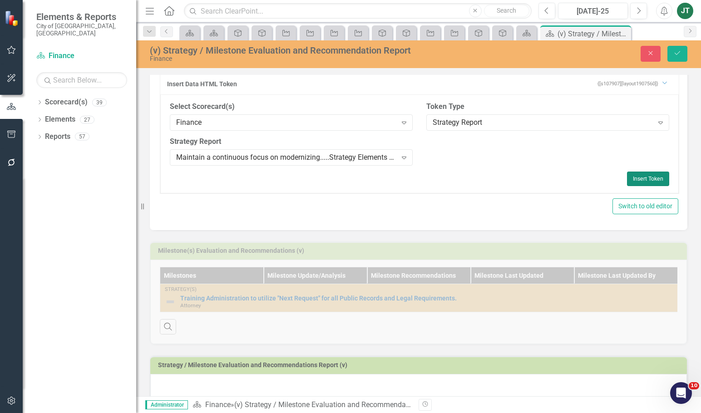
click at [642, 173] on button "Insert Token" at bounding box center [648, 179] width 42 height 15
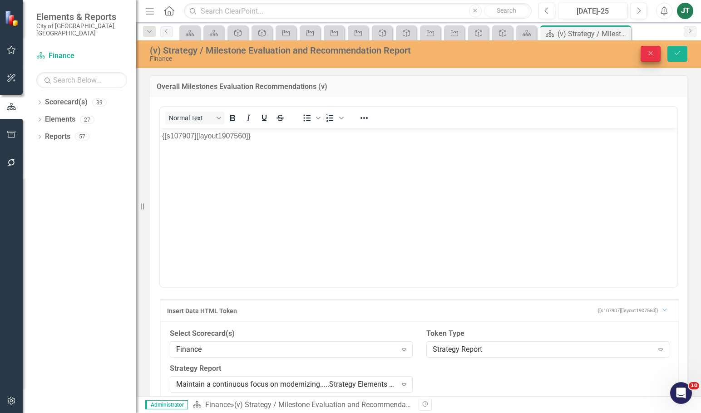
click at [643, 52] on button "Close" at bounding box center [650, 54] width 20 height 16
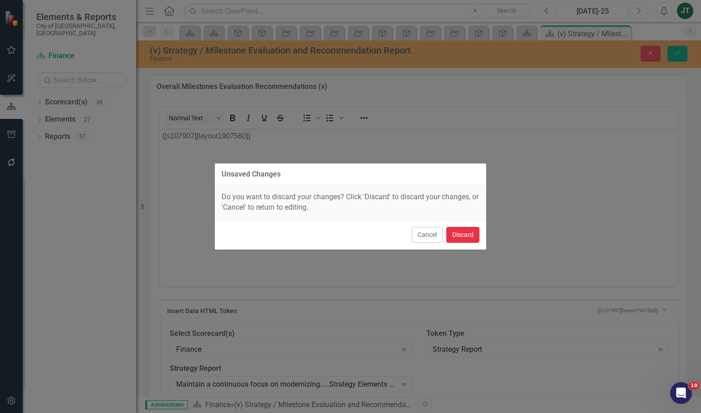
click at [465, 239] on button "Discard" at bounding box center [462, 235] width 33 height 16
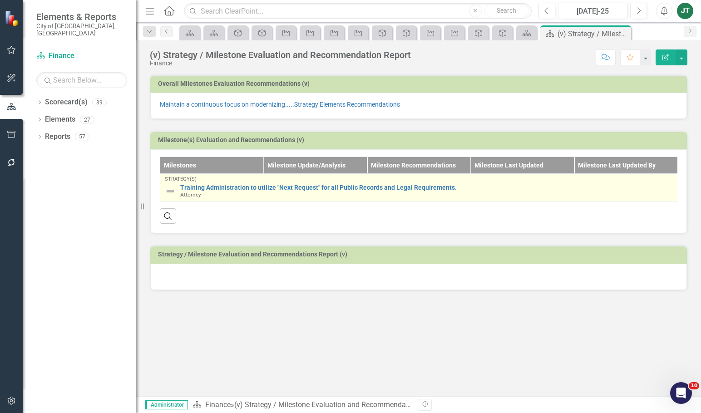
drag, startPoint x: 286, startPoint y: 81, endPoint x: 287, endPoint y: 197, distance: 115.3
click at [272, 237] on div "Overall Milestones Evaluation Recommendations (v) Maintain a continuous focus o…" at bounding box center [418, 176] width 551 height 227
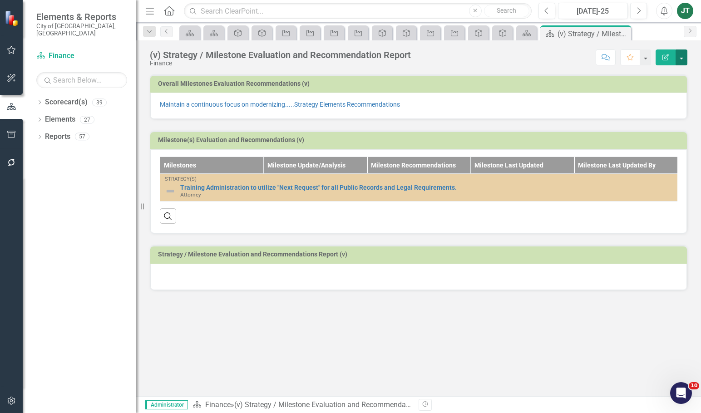
click at [681, 54] on button "button" at bounding box center [681, 57] width 12 height 16
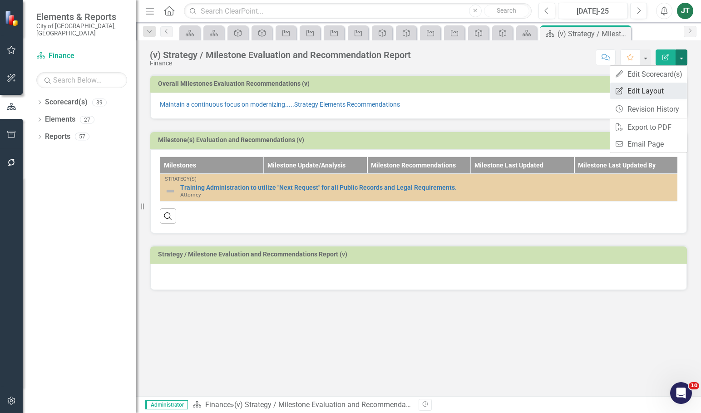
click at [659, 91] on link "Edit Report Edit Layout" at bounding box center [648, 91] width 77 height 17
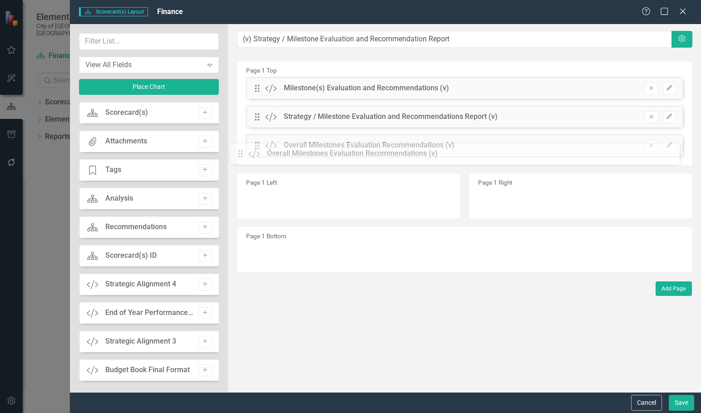
drag, startPoint x: 258, startPoint y: 89, endPoint x: 257, endPoint y: 138, distance: 49.0
drag, startPoint x: 261, startPoint y: 120, endPoint x: 260, endPoint y: 81, distance: 38.6
click at [260, 81] on div "The fields (or pods) that are available for you to include on the detail page a…" at bounding box center [464, 208] width 473 height 368
click at [689, 397] on button "Save" at bounding box center [680, 403] width 25 height 16
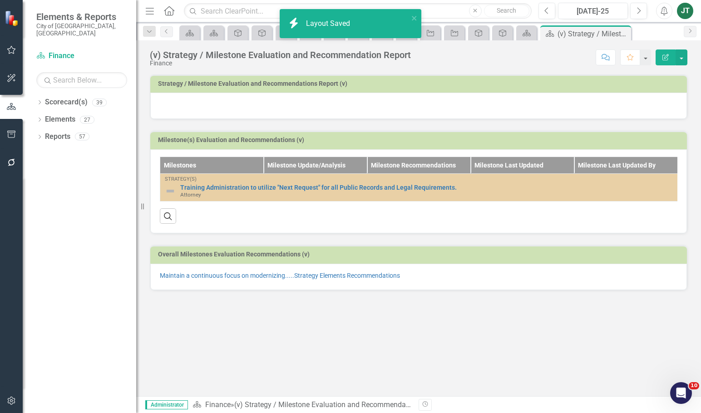
click at [427, 280] on p "Maintain a continuous focus on modernizing.....Strategy Elements Recommendations" at bounding box center [418, 275] width 517 height 9
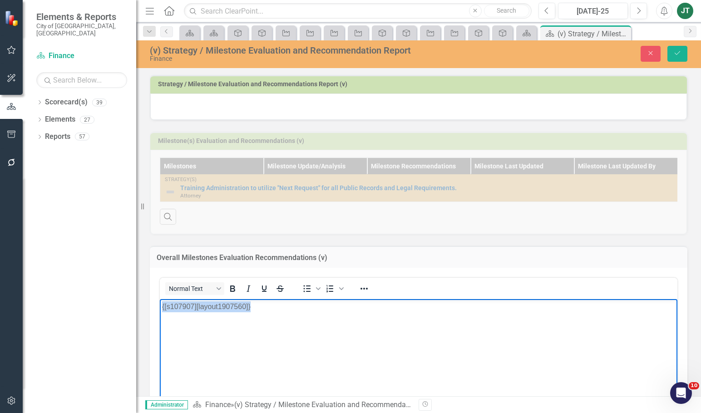
drag, startPoint x: 246, startPoint y: 311, endPoint x: 115, endPoint y: 290, distance: 133.3
click at [160, 299] on html "{[s107907][layout1907560]}" at bounding box center [418, 367] width 517 height 136
click at [680, 51] on icon "Save" at bounding box center [677, 53] width 8 height 6
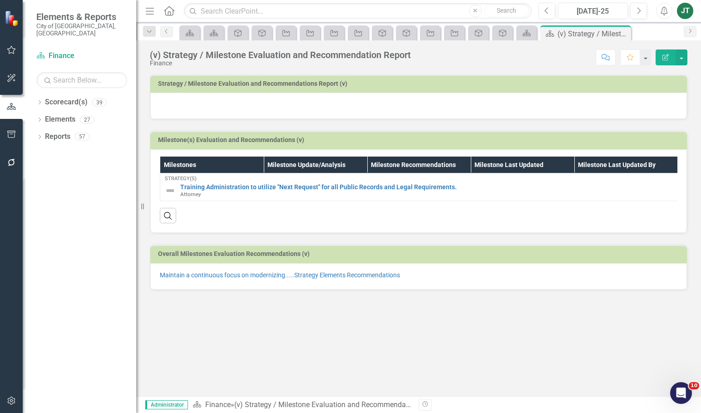
click at [258, 95] on div at bounding box center [418, 106] width 536 height 26
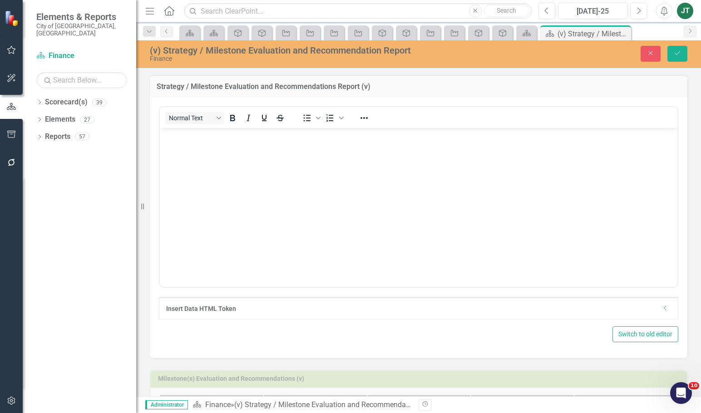
click at [662, 310] on icon "Dropdown" at bounding box center [665, 307] width 7 height 5
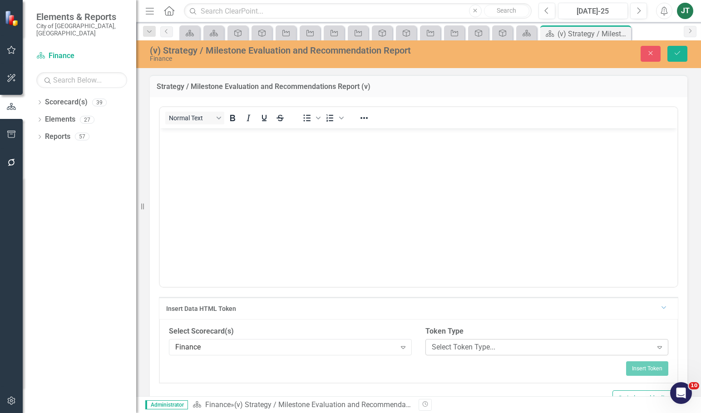
click at [480, 343] on div "Select Token Type..." at bounding box center [542, 347] width 221 height 10
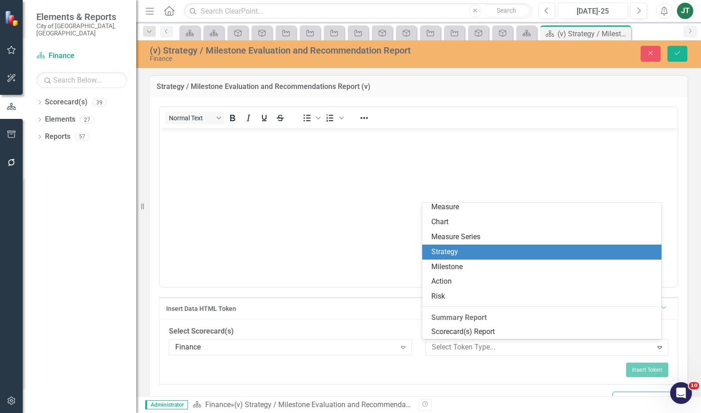
scroll to position [138, 0]
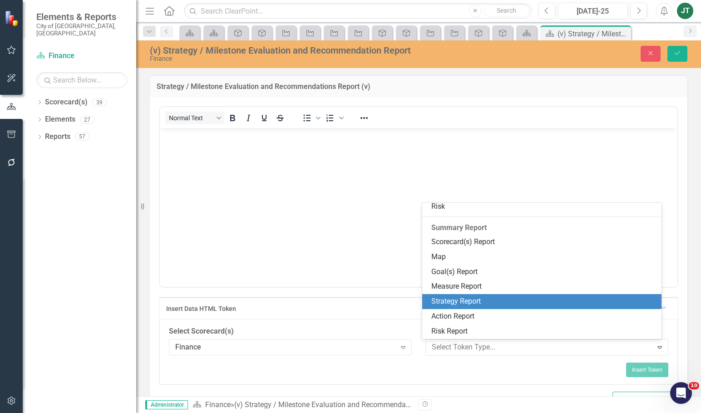
click at [451, 305] on div "Strategy Report" at bounding box center [543, 301] width 225 height 10
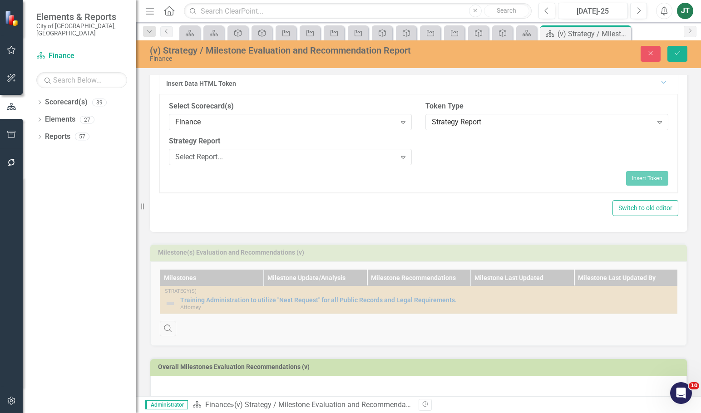
scroll to position [227, 0]
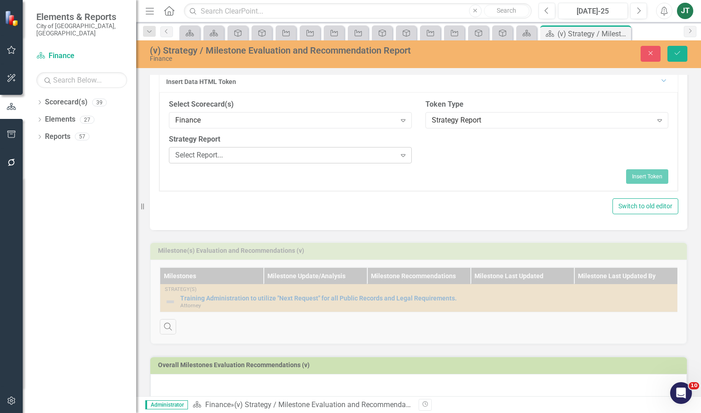
click at [224, 157] on div "Select Report..." at bounding box center [285, 155] width 221 height 10
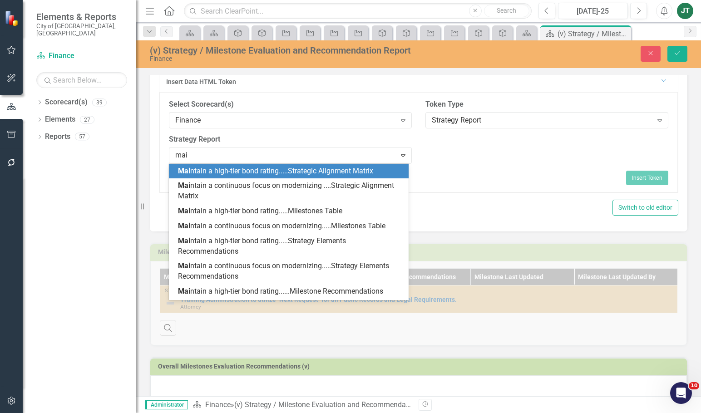
type input "main"
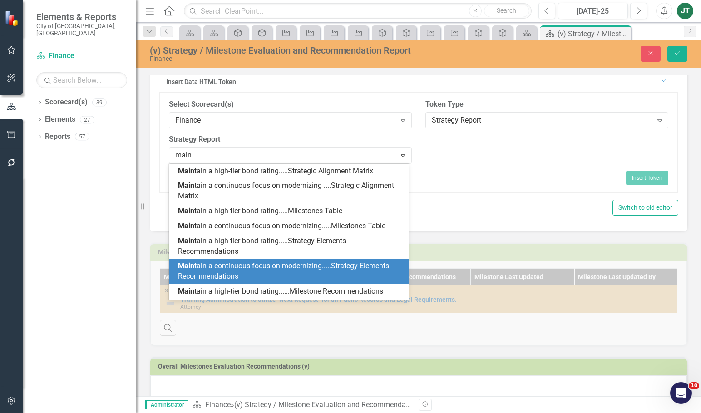
scroll to position [25, 0]
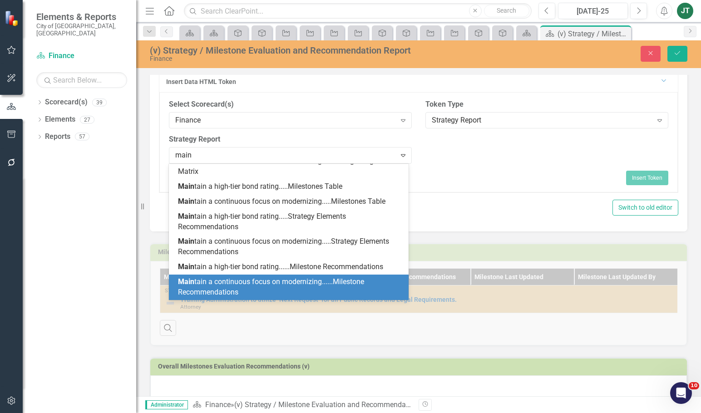
click at [226, 285] on span "Main tain a continuous focus on modernizing......Milestone Recommendations" at bounding box center [271, 286] width 186 height 19
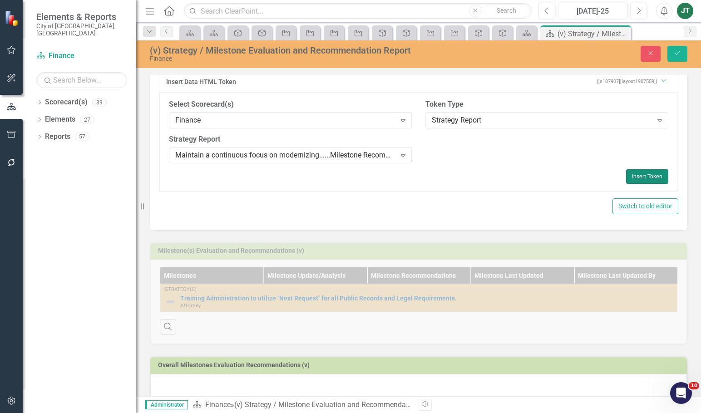
click at [638, 176] on button "Insert Token" at bounding box center [647, 176] width 42 height 15
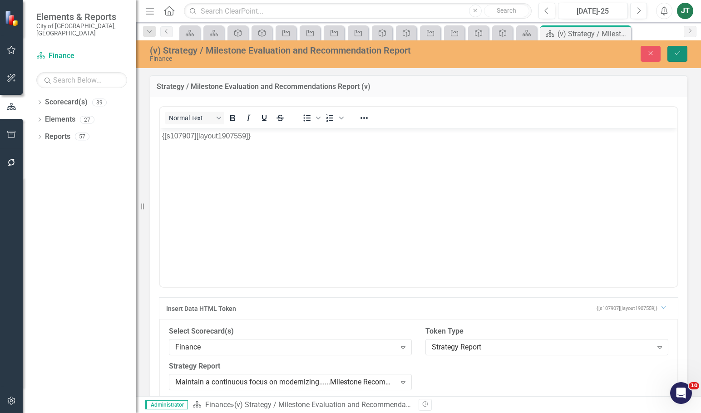
click at [670, 49] on button "Save" at bounding box center [677, 54] width 20 height 16
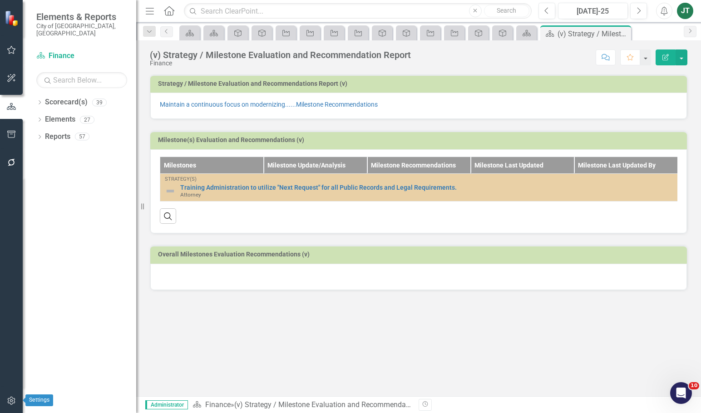
click at [15, 399] on icon "button" at bounding box center [11, 401] width 8 height 8
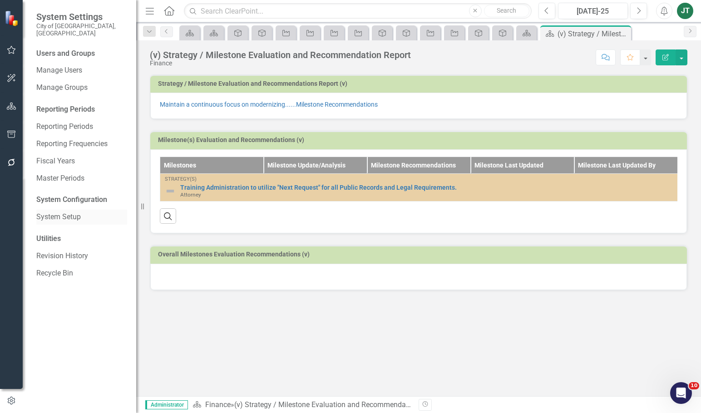
click at [58, 212] on link "System Setup" at bounding box center [81, 217] width 91 height 10
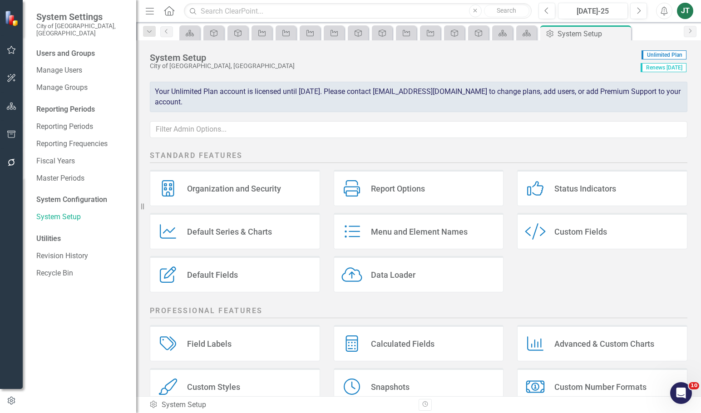
click at [554, 233] on div "Custom Fields" at bounding box center [580, 231] width 53 height 10
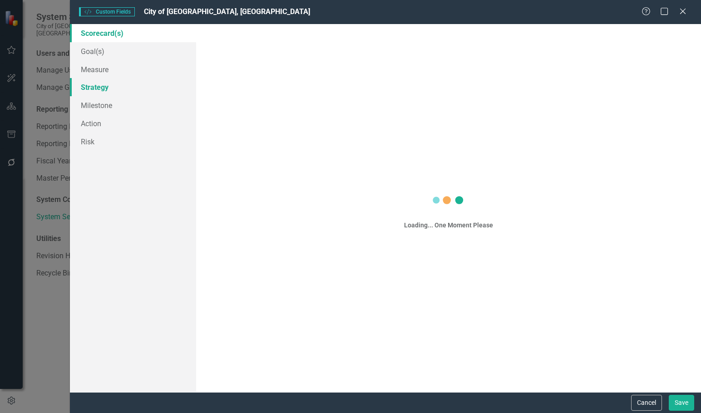
click at [97, 83] on link "Strategy" at bounding box center [133, 87] width 126 height 18
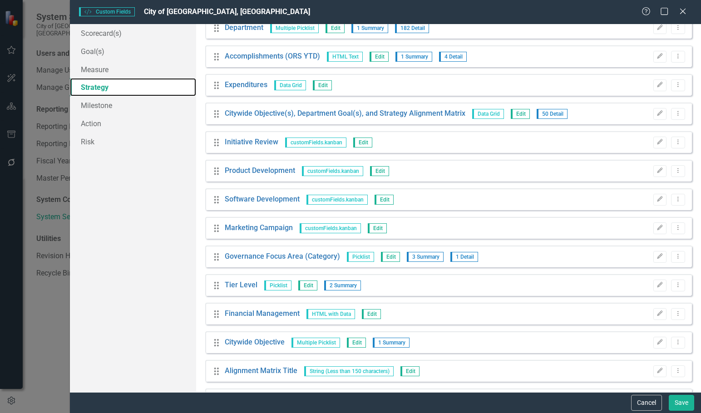
scroll to position [741, 0]
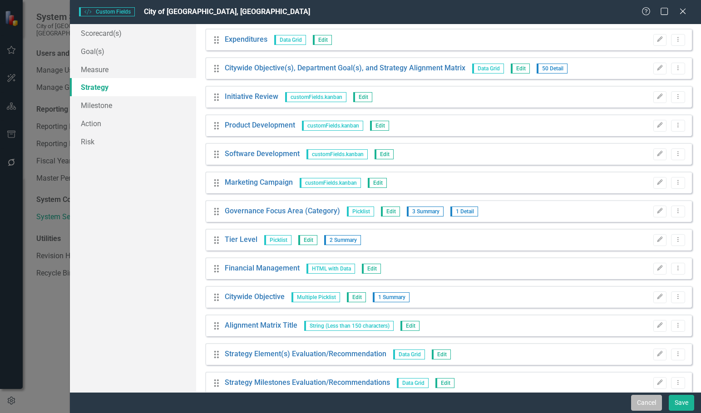
click at [644, 403] on button "Cancel" at bounding box center [646, 403] width 31 height 16
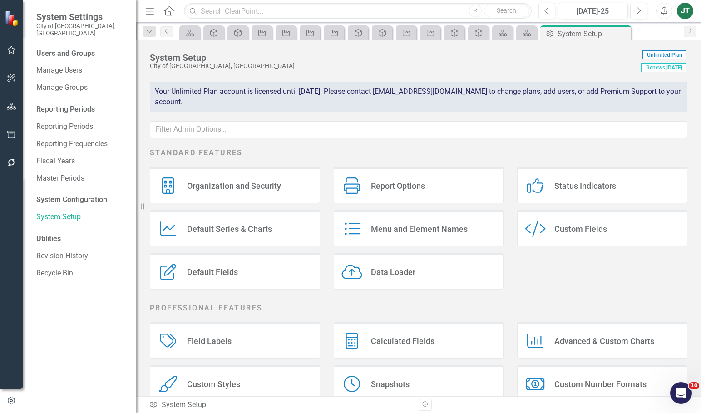
scroll to position [0, 0]
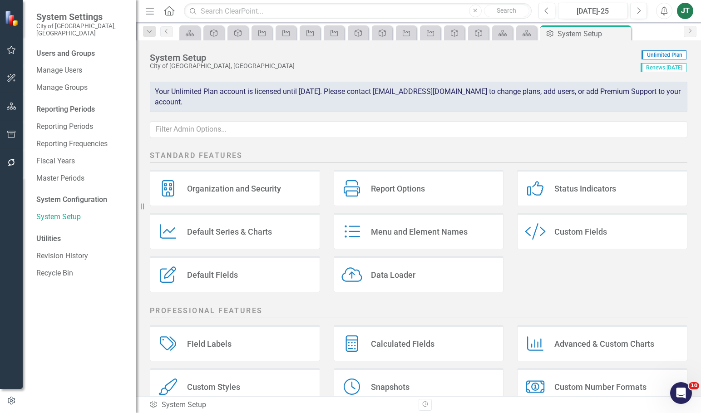
click at [573, 228] on div "Custom Fields" at bounding box center [580, 231] width 53 height 10
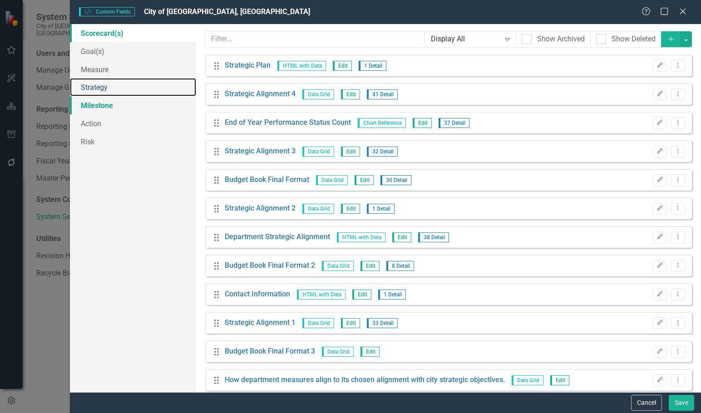
drag, startPoint x: 106, startPoint y: 83, endPoint x: 143, endPoint y: 107, distance: 44.1
click at [106, 83] on link "Strategy" at bounding box center [133, 87] width 126 height 18
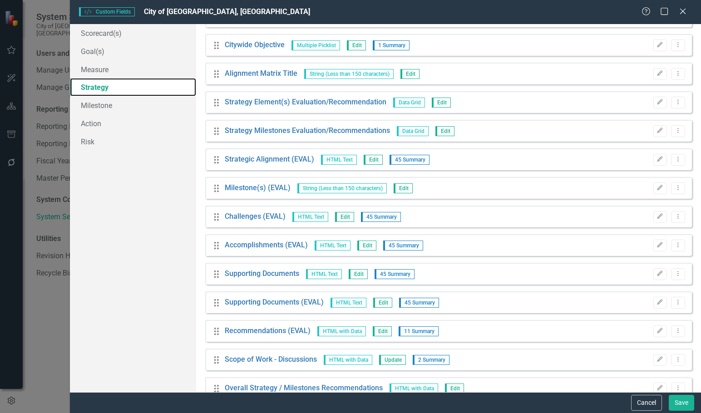
scroll to position [1013, 0]
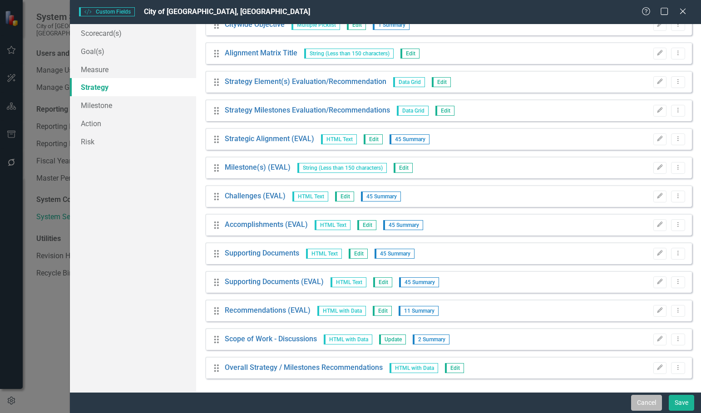
click at [658, 405] on button "Cancel" at bounding box center [646, 403] width 31 height 16
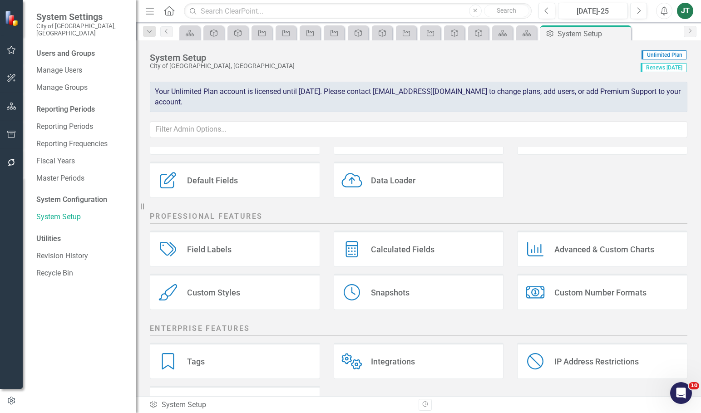
scroll to position [134, 0]
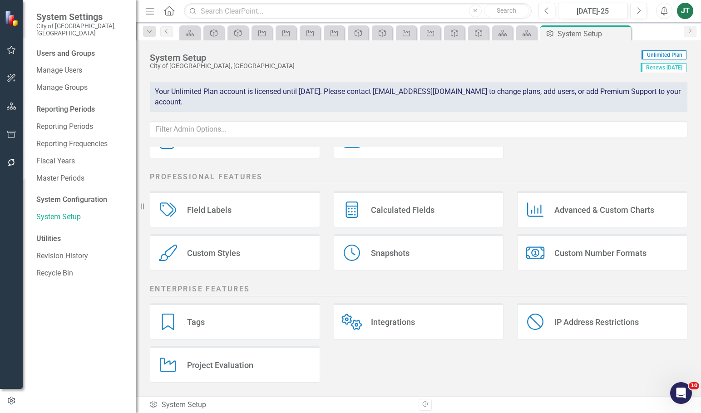
click at [217, 251] on div "Custom Styles" at bounding box center [213, 253] width 53 height 10
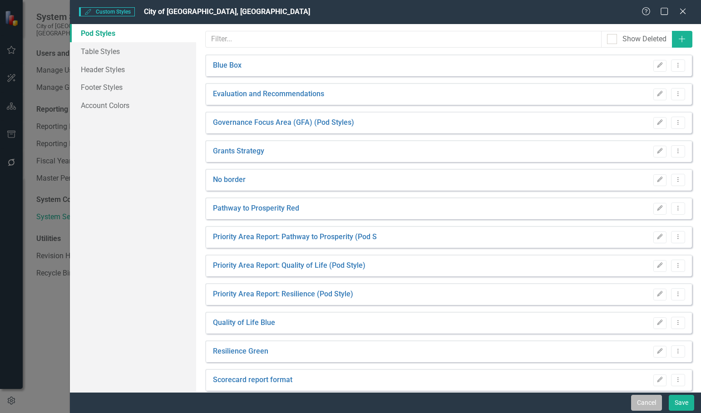
click at [642, 402] on button "Cancel" at bounding box center [646, 403] width 31 height 16
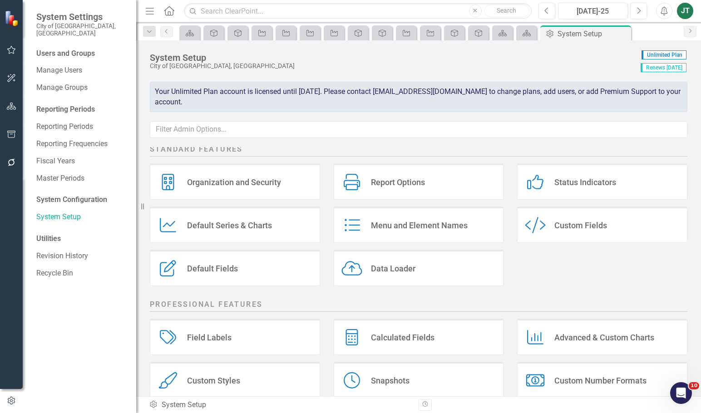
scroll to position [0, 0]
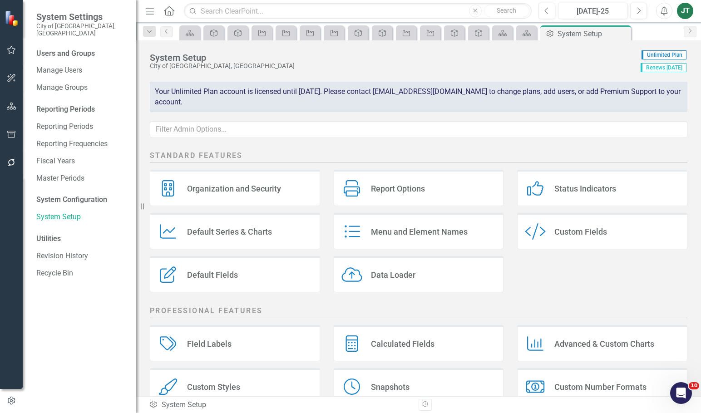
click at [388, 231] on div "Menu and Element Names" at bounding box center [419, 231] width 97 height 10
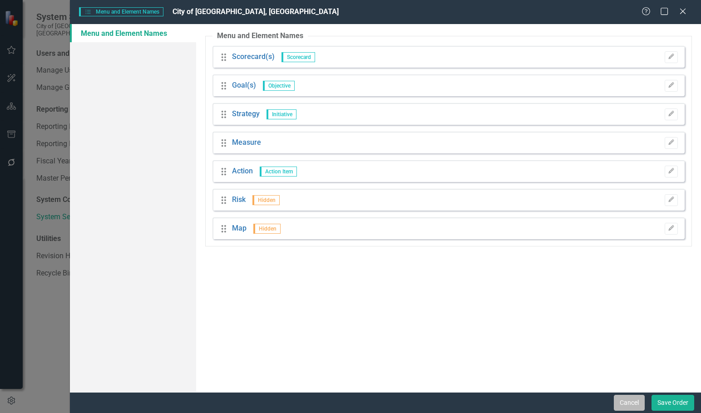
click at [628, 400] on button "Cancel" at bounding box center [629, 403] width 31 height 16
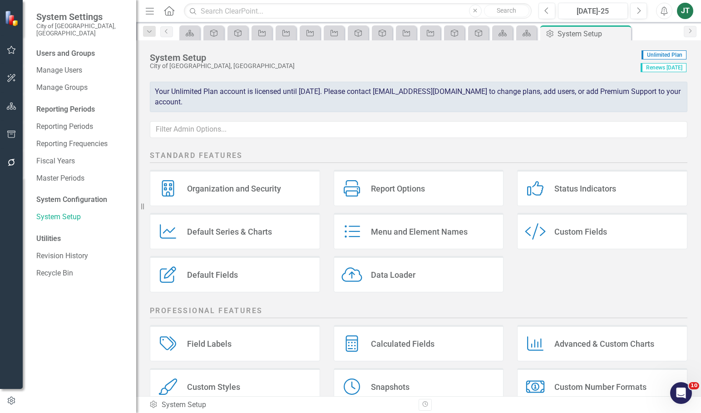
click at [178, 271] on icon "Default Fields" at bounding box center [167, 274] width 21 height 16
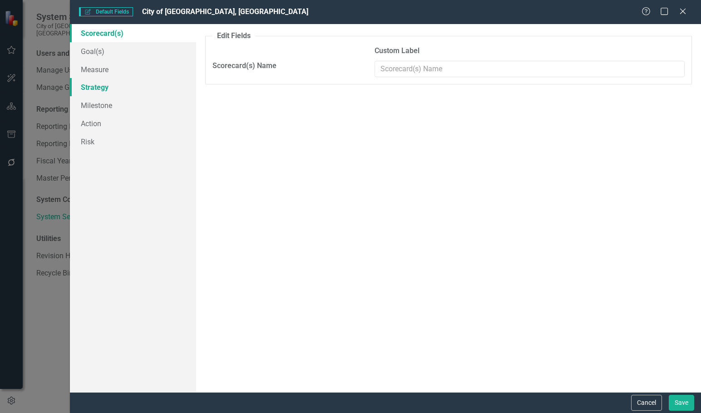
click at [91, 85] on link "Strategy" at bounding box center [133, 87] width 126 height 18
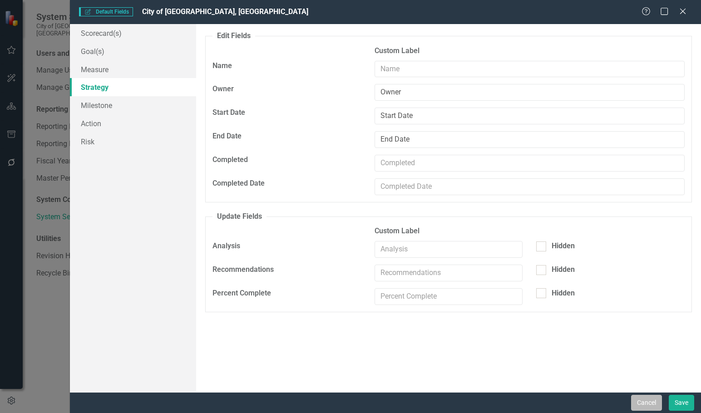
click at [640, 399] on button "Cancel" at bounding box center [646, 403] width 31 height 16
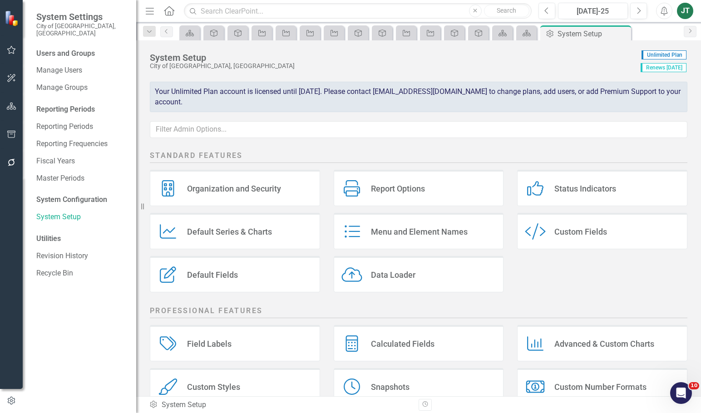
click at [392, 196] on div "Report Options Report Options" at bounding box center [419, 188] width 170 height 36
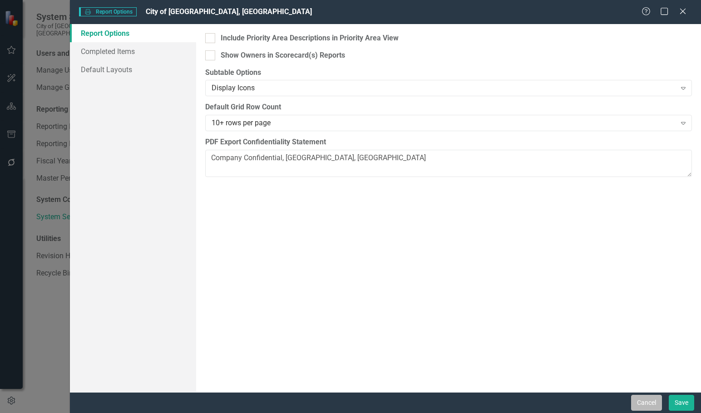
click at [648, 400] on button "Cancel" at bounding box center [646, 403] width 31 height 16
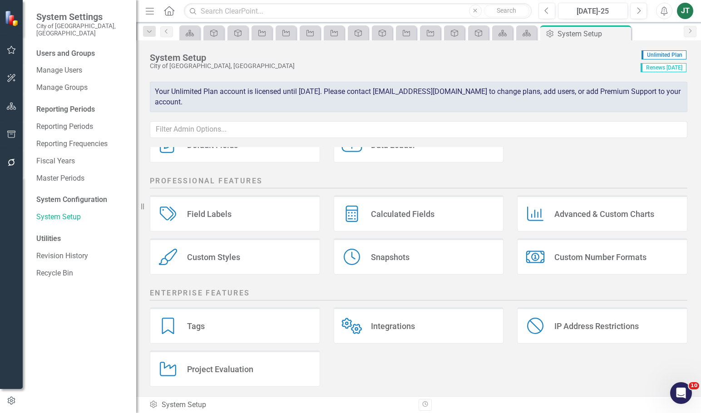
scroll to position [134, 0]
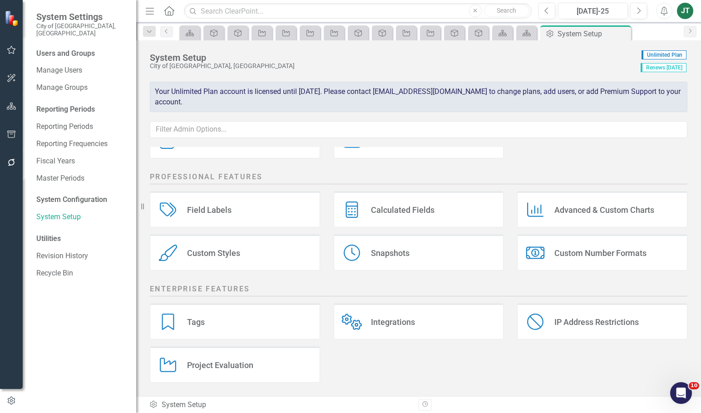
click at [585, 211] on div "Advanced & Custom Charts" at bounding box center [604, 210] width 100 height 10
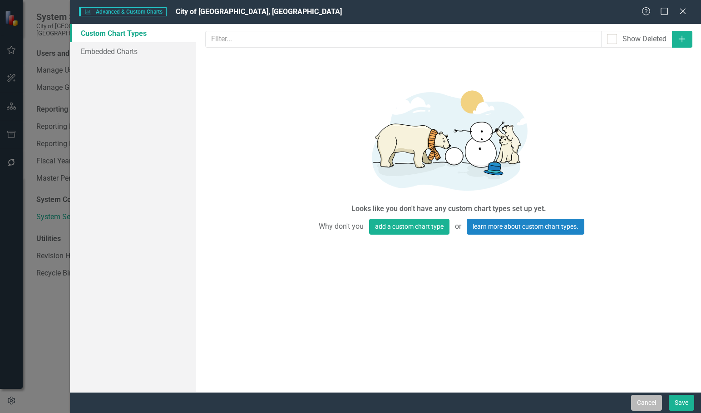
click at [639, 402] on button "Cancel" at bounding box center [646, 403] width 31 height 16
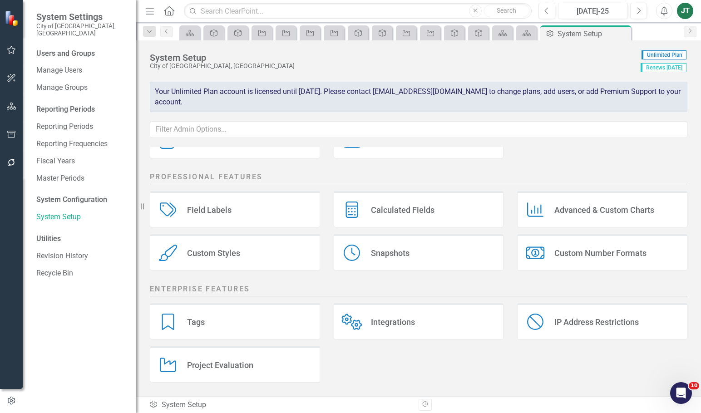
click at [580, 250] on div "Custom Number Formats" at bounding box center [600, 253] width 92 height 10
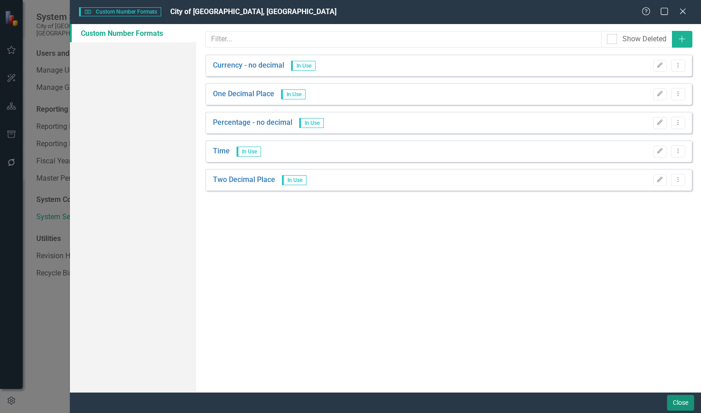
click at [675, 401] on button "Close" at bounding box center [680, 403] width 27 height 16
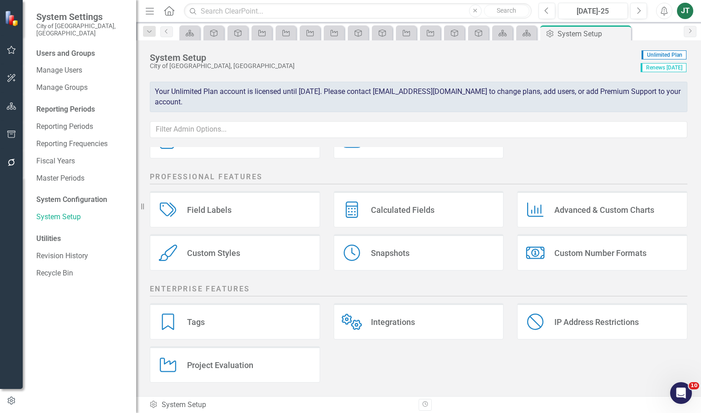
click at [208, 250] on div "Custom Styles" at bounding box center [213, 253] width 53 height 10
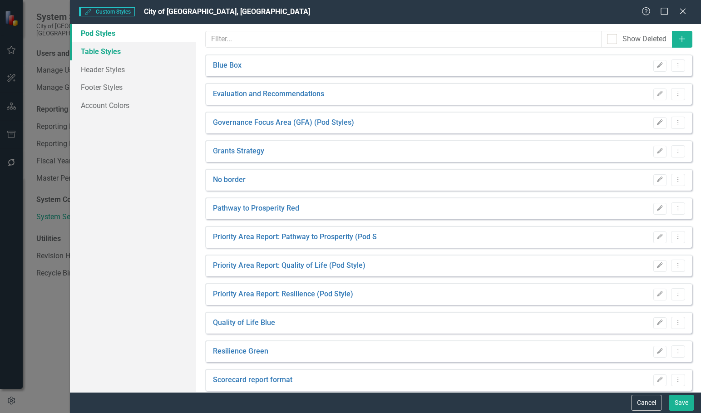
click at [113, 48] on link "Table Styles" at bounding box center [133, 51] width 126 height 18
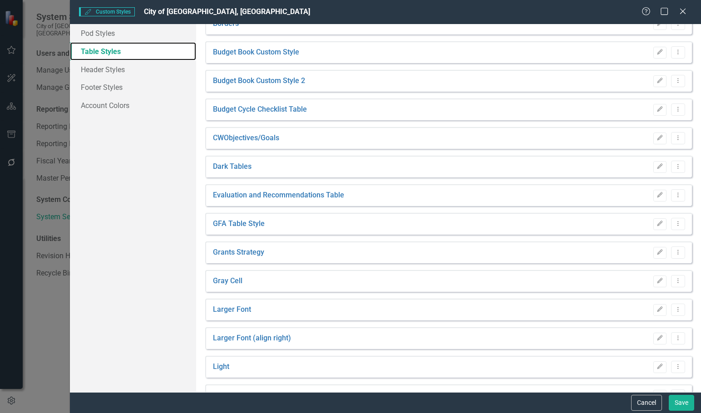
scroll to position [11, 0]
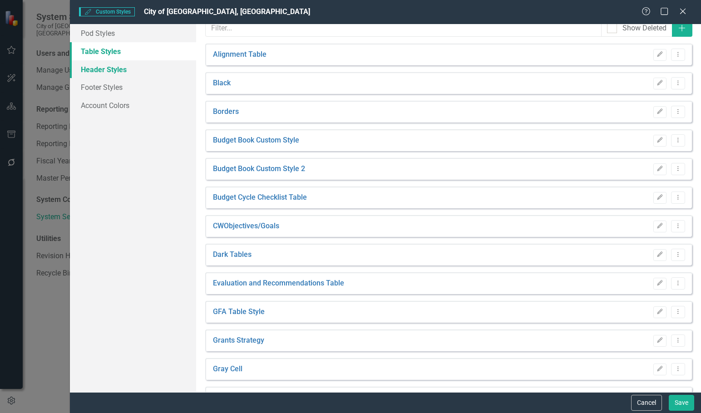
click at [97, 70] on link "Header Styles" at bounding box center [133, 69] width 126 height 18
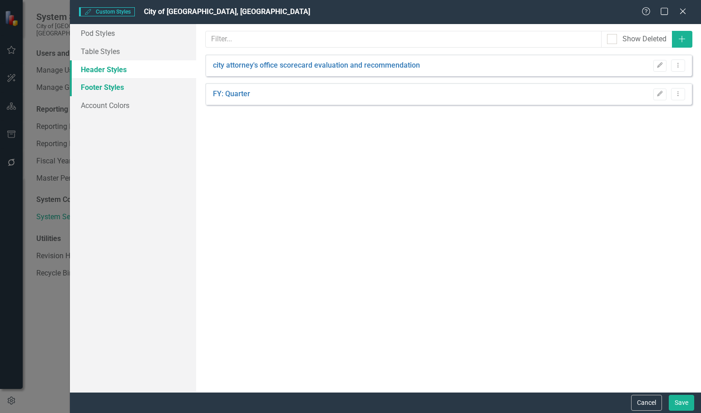
click at [101, 84] on link "Footer Styles" at bounding box center [133, 87] width 126 height 18
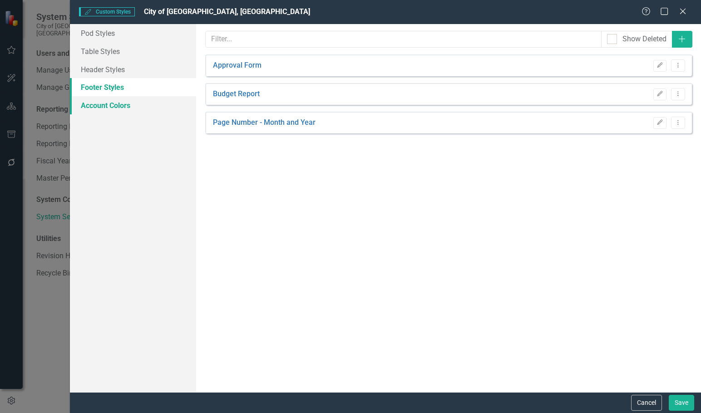
click at [105, 102] on link "Account Colors" at bounding box center [133, 105] width 126 height 18
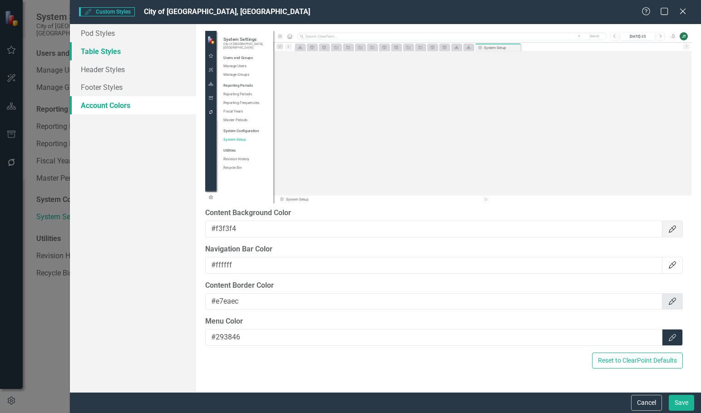
click at [95, 51] on link "Table Styles" at bounding box center [133, 51] width 126 height 18
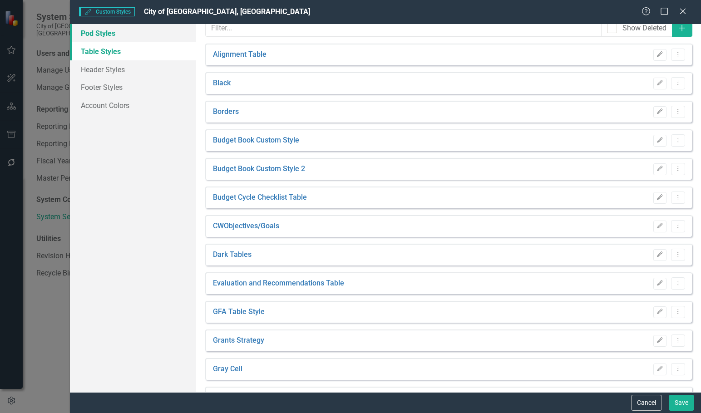
click at [91, 29] on link "Pod Styles" at bounding box center [133, 33] width 126 height 18
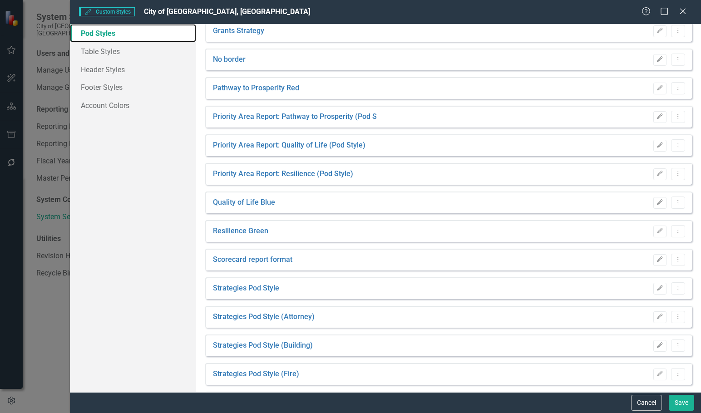
scroll to position [0, 0]
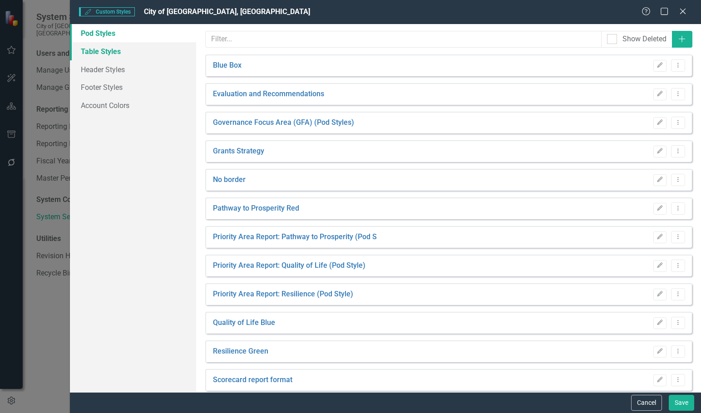
click at [105, 55] on link "Table Styles" at bounding box center [133, 51] width 126 height 18
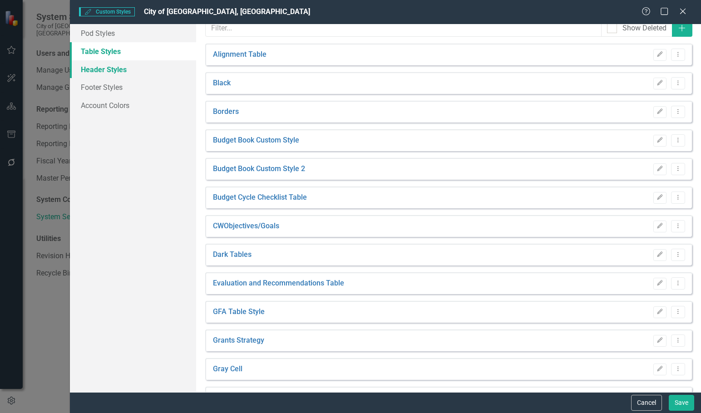
click at [107, 70] on link "Header Styles" at bounding box center [133, 69] width 126 height 18
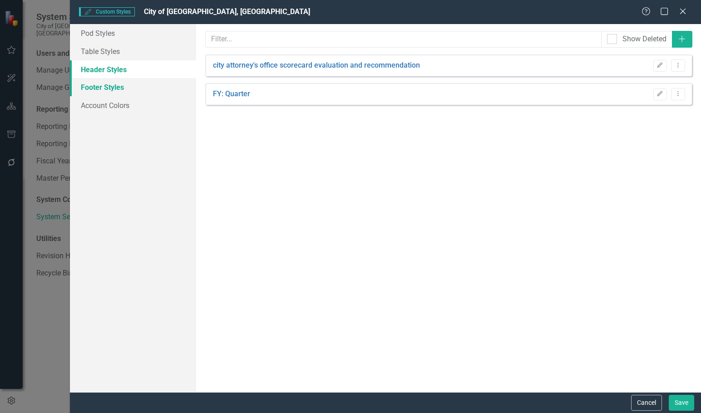
click at [109, 82] on link "Footer Styles" at bounding box center [133, 87] width 126 height 18
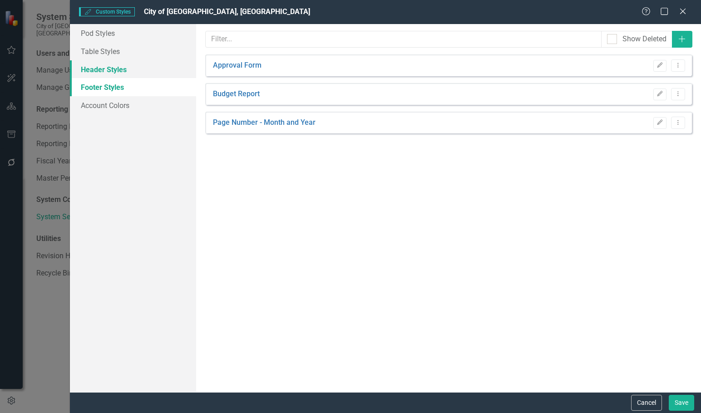
click at [104, 69] on link "Header Styles" at bounding box center [133, 69] width 126 height 18
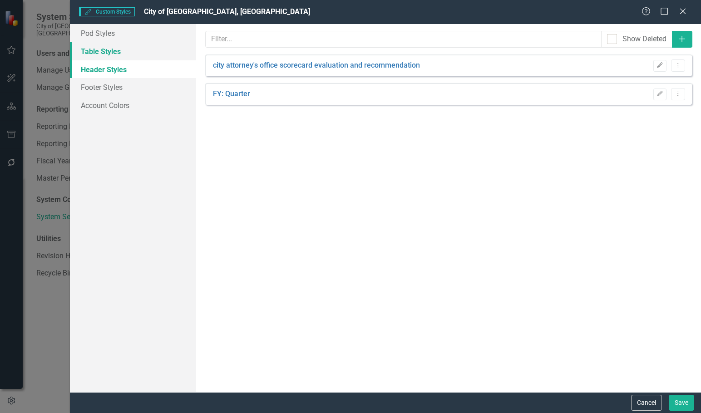
click at [103, 54] on link "Table Styles" at bounding box center [133, 51] width 126 height 18
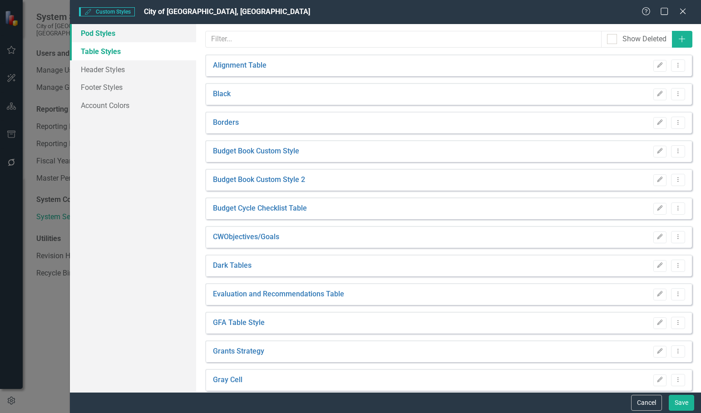
click at [133, 37] on link "Pod Styles" at bounding box center [133, 33] width 126 height 18
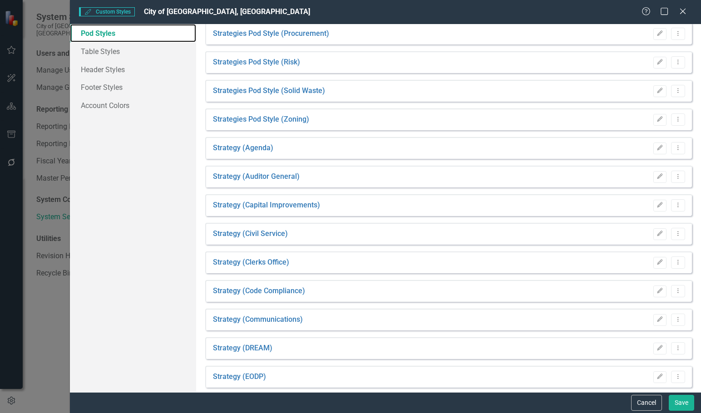
scroll to position [665, 0]
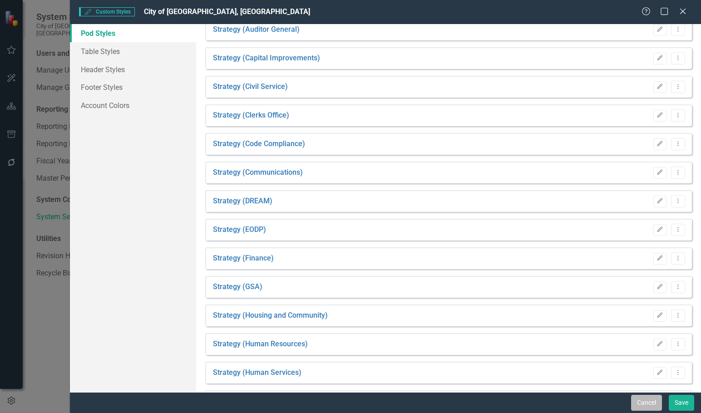
click at [651, 402] on button "Cancel" at bounding box center [646, 403] width 31 height 16
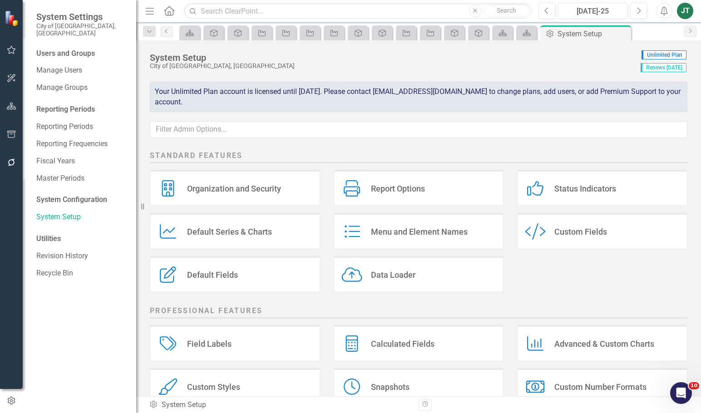
click at [381, 194] on div "Report Options Report Options" at bounding box center [419, 188] width 170 height 36
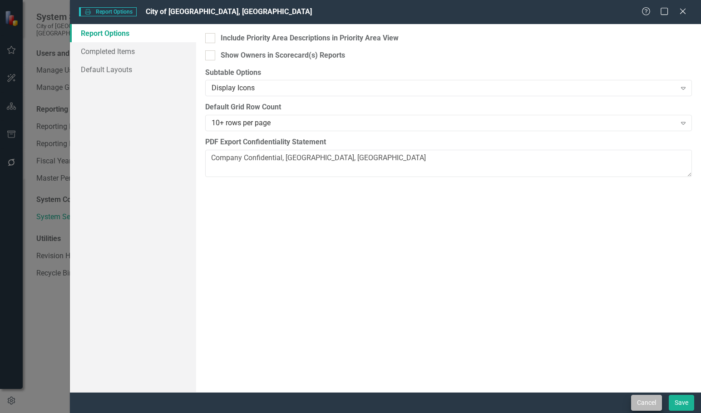
click at [637, 395] on div "Cancel Save" at bounding box center [385, 402] width 631 height 21
click at [641, 400] on button "Cancel" at bounding box center [646, 403] width 31 height 16
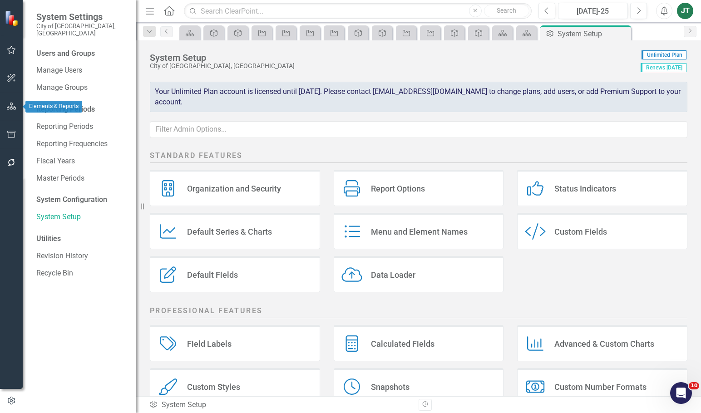
click at [13, 108] on icon "button" at bounding box center [12, 106] width 10 height 7
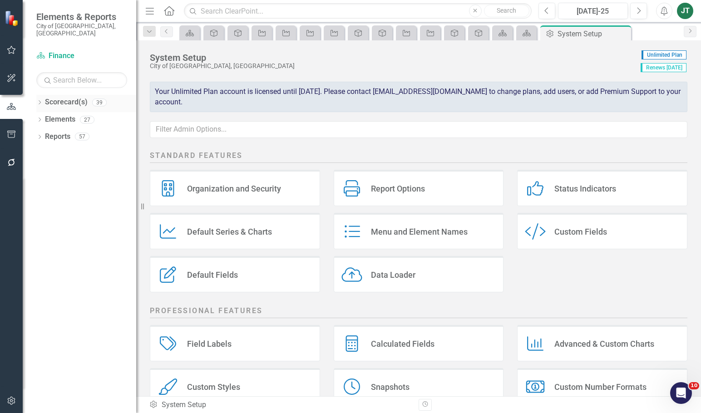
click at [64, 97] on link "Scorecard(s)" at bounding box center [66, 102] width 43 height 10
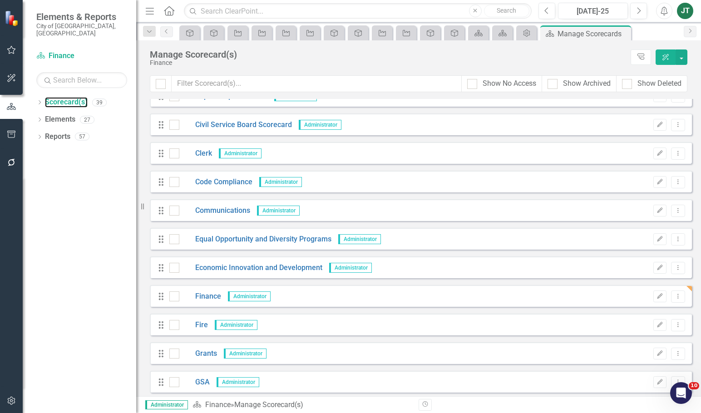
scroll to position [182, 0]
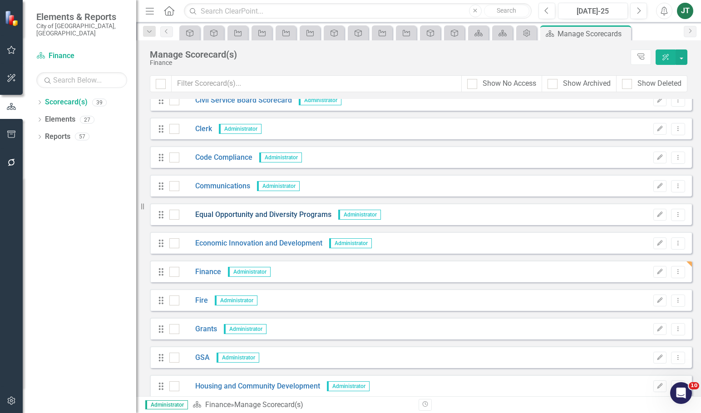
click at [226, 213] on link "Equal Opportunity and Diversity Programs" at bounding box center [255, 215] width 152 height 10
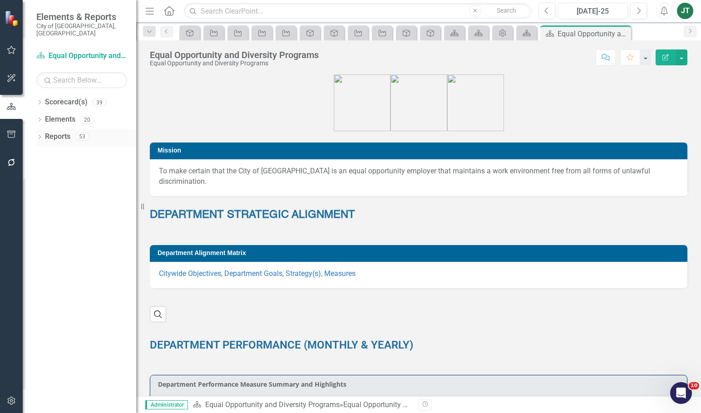
click at [44, 129] on div "Dropdown Reports 53" at bounding box center [86, 137] width 100 height 17
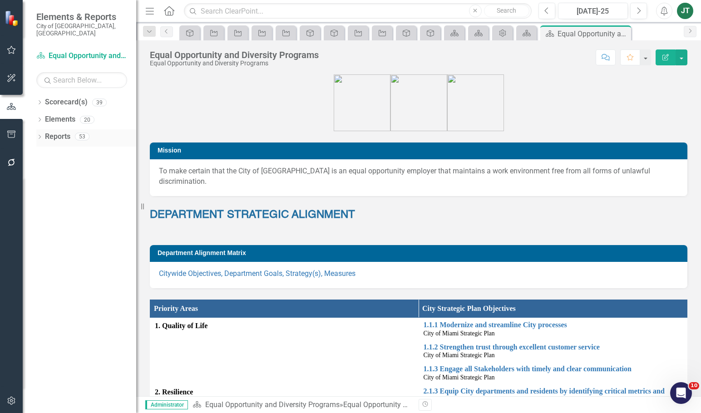
click at [51, 132] on link "Reports" at bounding box center [57, 137] width 25 height 10
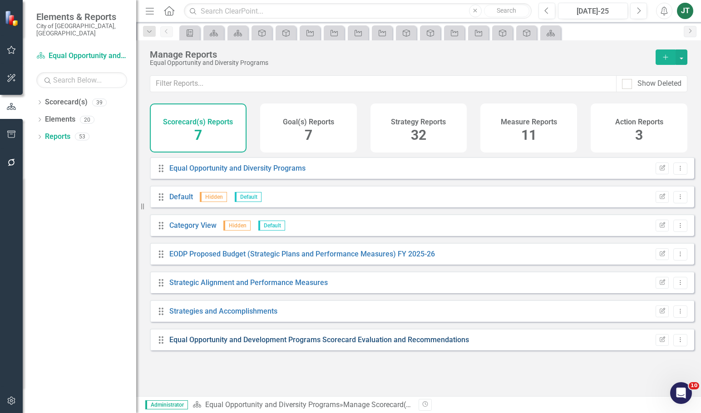
click at [218, 344] on link "Equal Opportunity and Development Programs Scorecard Evaluation and Recommendat…" at bounding box center [319, 339] width 300 height 9
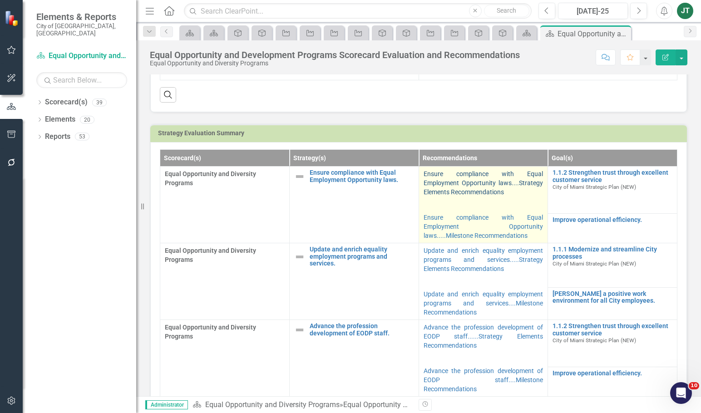
click at [472, 183] on link "Ensure compliance with Equal Employment Opportunity laws....Strategy Elements R…" at bounding box center [483, 182] width 120 height 25
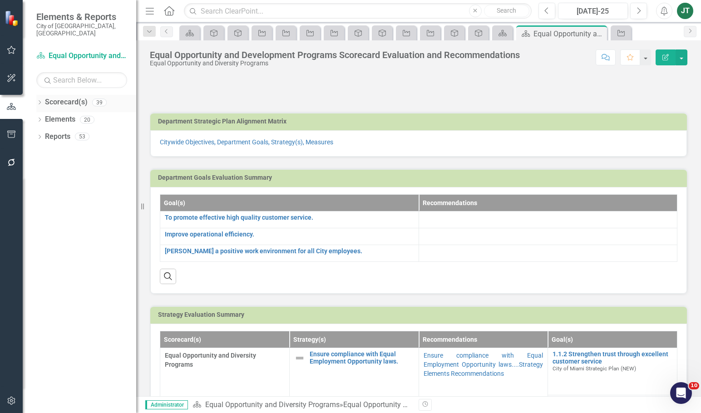
click at [39, 95] on div "Dropdown Scorecard(s) 39" at bounding box center [86, 103] width 100 height 17
click at [39, 101] on icon "Dropdown" at bounding box center [39, 103] width 6 height 5
click at [40, 129] on div "Dropdown Scorecard(s) 39 City of [GEOGRAPHIC_DATA] Strategic Plan Dropdown City…" at bounding box center [86, 121] width 100 height 52
click at [44, 133] on icon "Dropdown" at bounding box center [44, 135] width 7 height 5
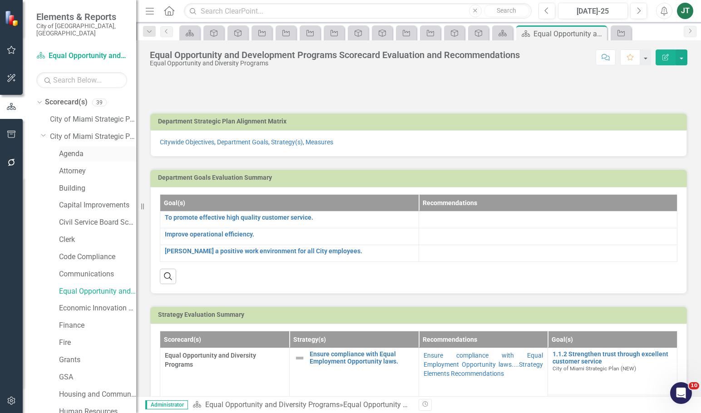
click at [69, 149] on link "Agenda" at bounding box center [97, 154] width 77 height 10
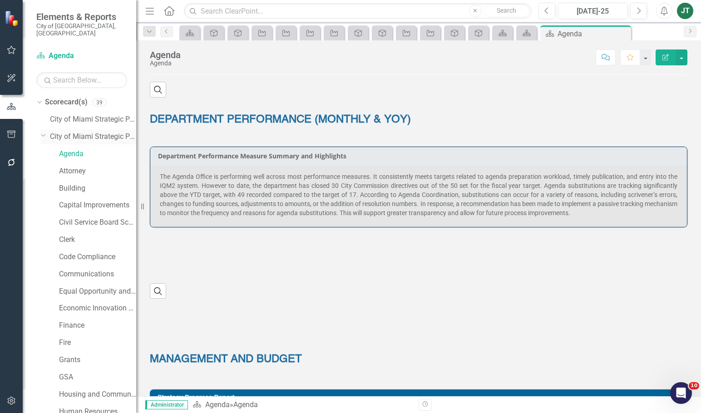
scroll to position [452, 0]
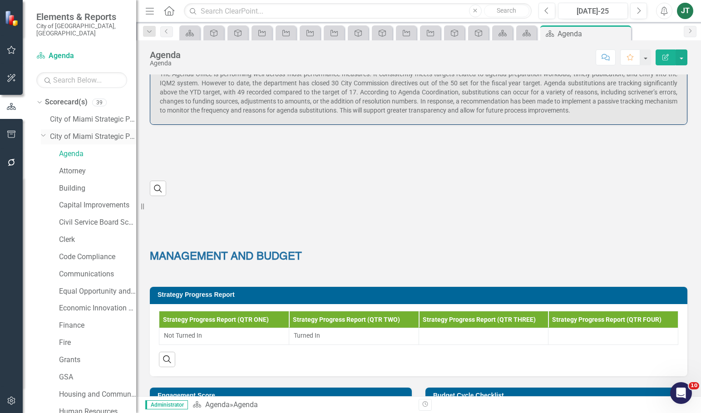
click at [46, 132] on div "Dropdown" at bounding box center [43, 135] width 8 height 7
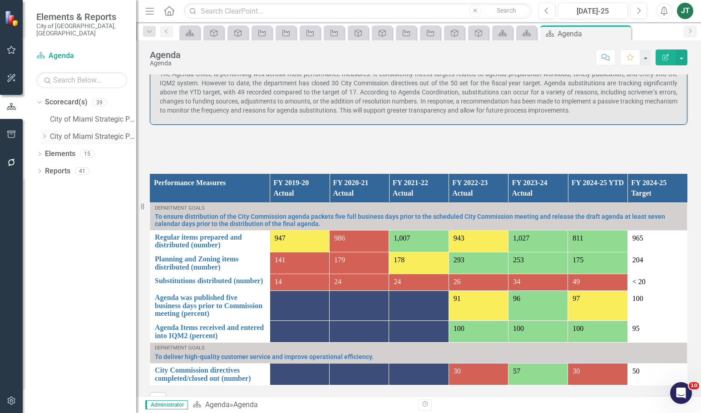
click at [44, 133] on icon "Dropdown" at bounding box center [44, 135] width 7 height 5
click at [55, 167] on link "Reports" at bounding box center [57, 171] width 25 height 10
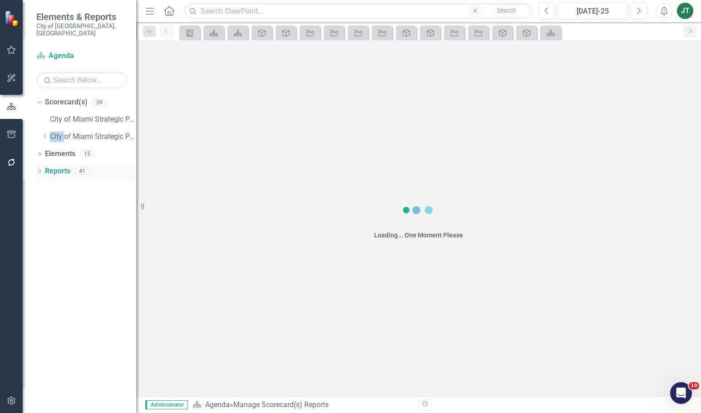
click at [58, 166] on link "Reports" at bounding box center [57, 171] width 25 height 10
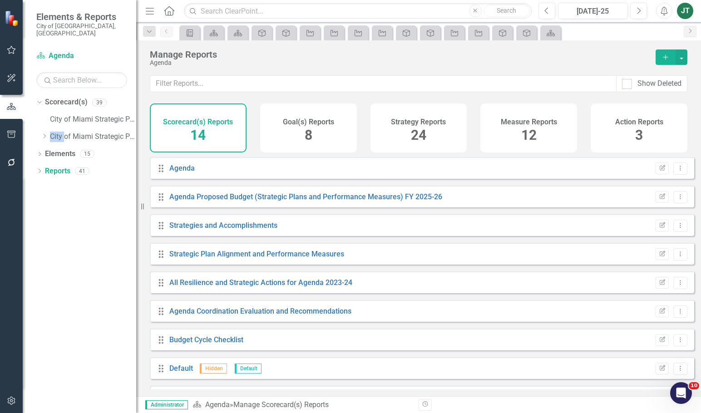
click at [413, 124] on h4 "Strategy Reports" at bounding box center [418, 122] width 55 height 8
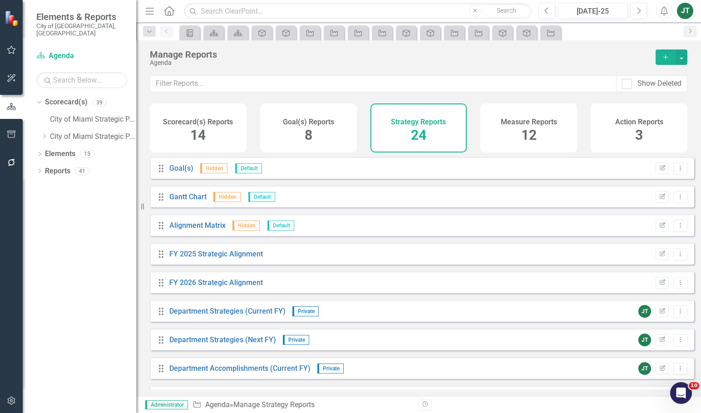
click at [199, 120] on h4 "Scorecard(s) Reports" at bounding box center [198, 122] width 70 height 8
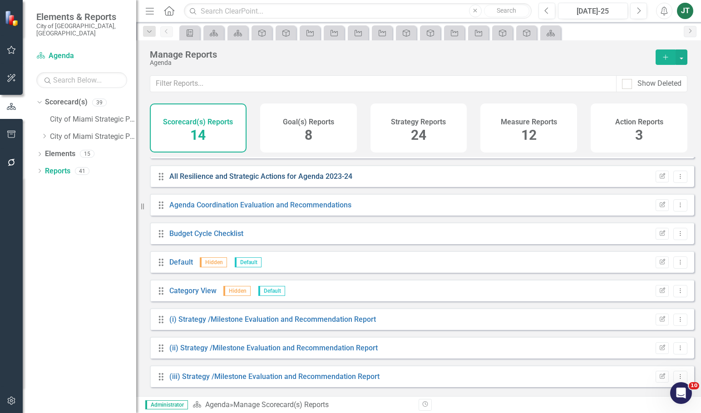
scroll to position [168, 0]
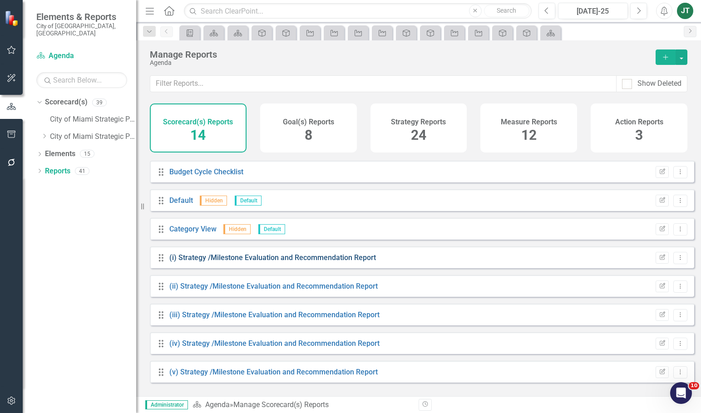
click at [249, 262] on link "(i) Strategy /Milestone Evaluation and Recommendation Report" at bounding box center [272, 257] width 206 height 9
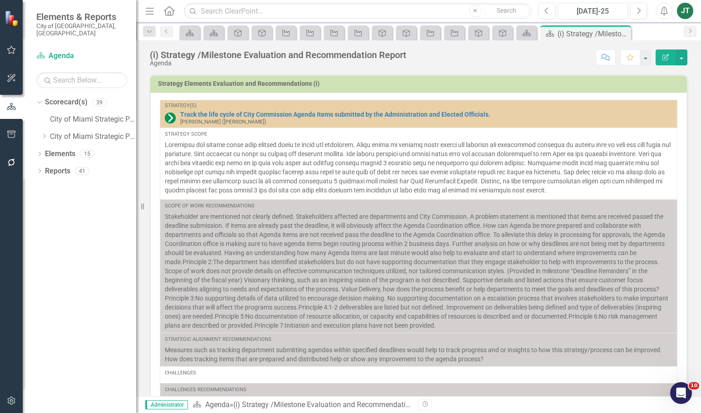
click at [10, 402] on icon "button" at bounding box center [12, 400] width 10 height 7
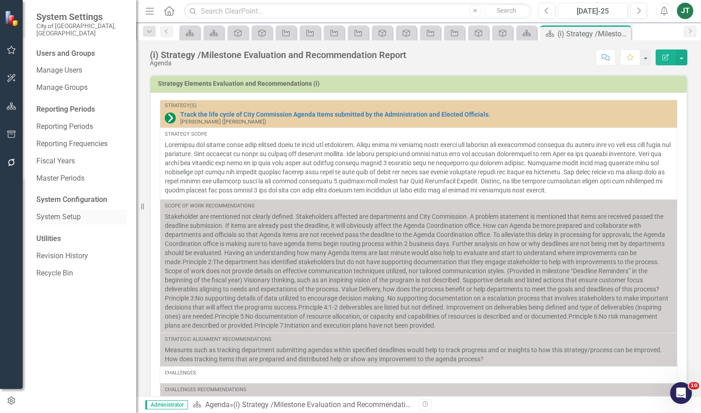
click at [59, 212] on link "System Setup" at bounding box center [81, 217] width 91 height 10
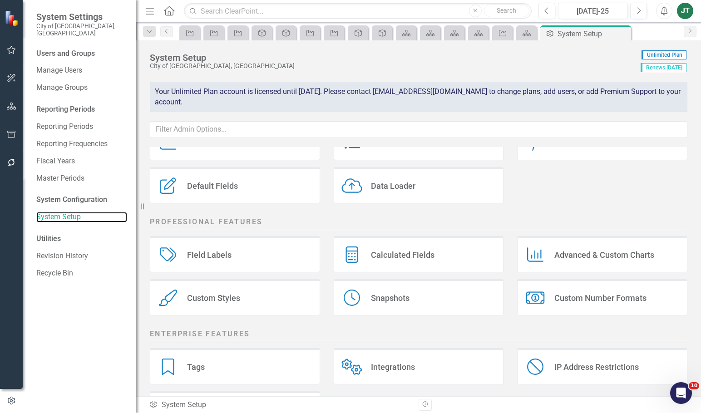
scroll to position [91, 0]
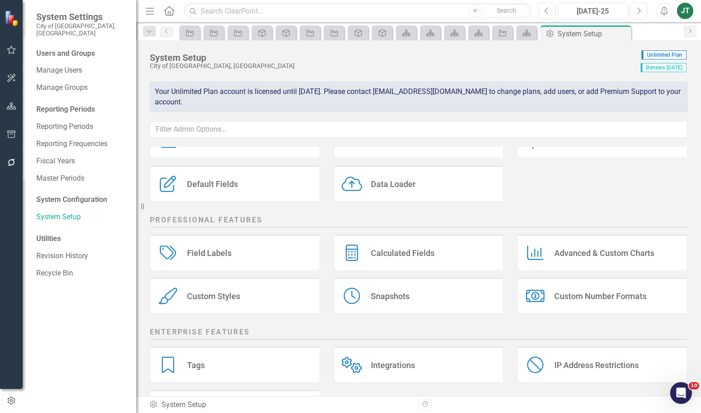
click at [392, 260] on div "Calculated Fields Calculated Fields" at bounding box center [419, 252] width 170 height 36
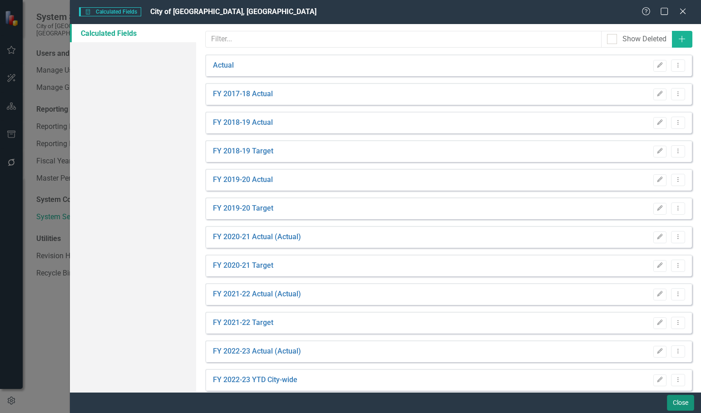
click at [673, 402] on button "Close" at bounding box center [680, 403] width 27 height 16
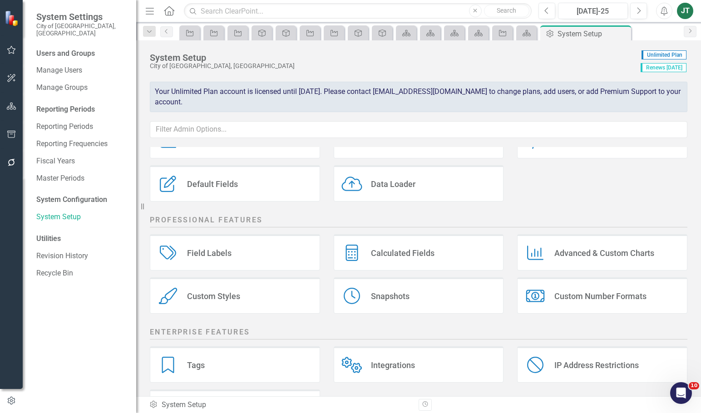
click at [593, 259] on div "Charts Advanced & Custom Charts" at bounding box center [602, 252] width 170 height 36
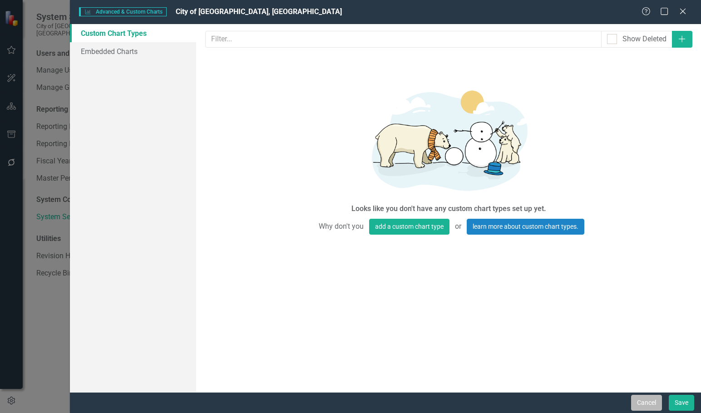
click at [641, 403] on button "Cancel" at bounding box center [646, 403] width 31 height 16
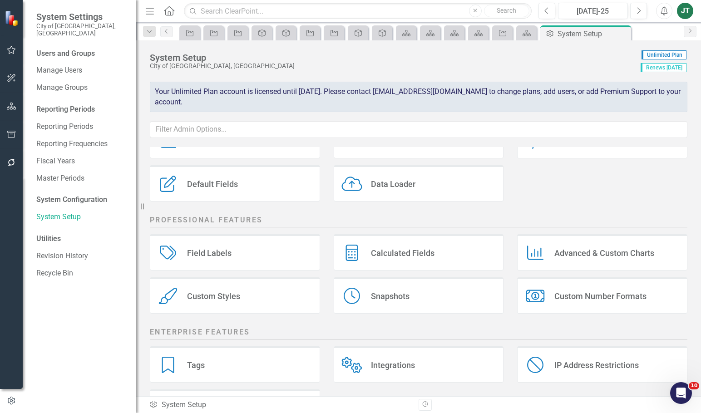
click at [228, 295] on div "Custom Styles" at bounding box center [213, 296] width 53 height 10
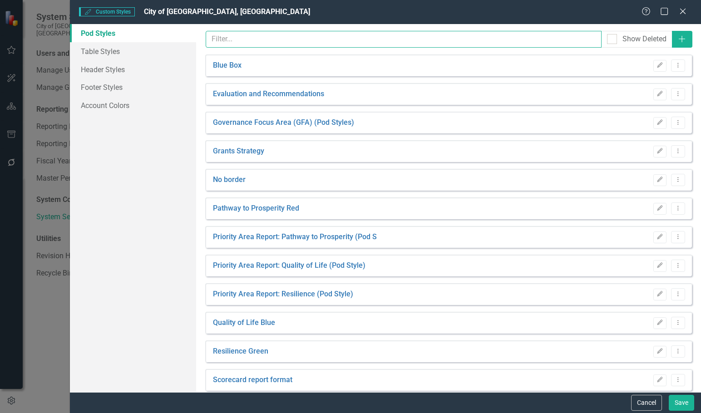
click at [299, 37] on input "text" at bounding box center [403, 39] width 395 height 17
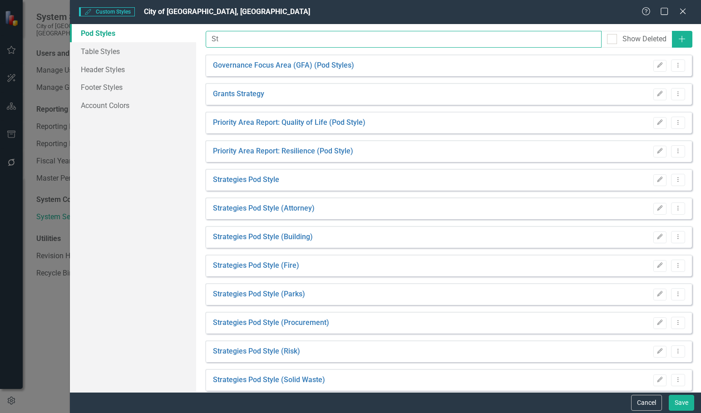
type input "S"
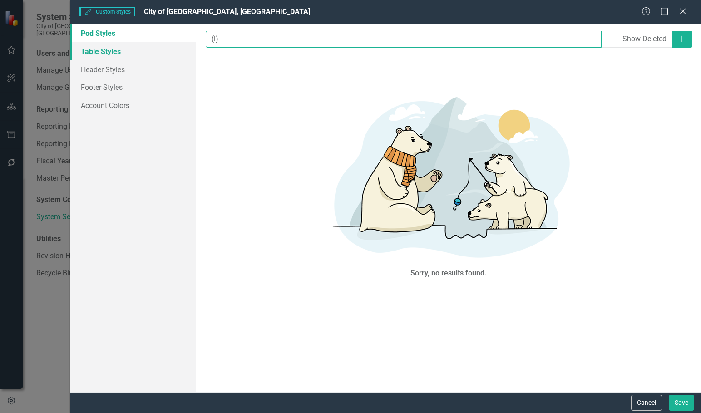
type input "(i)"
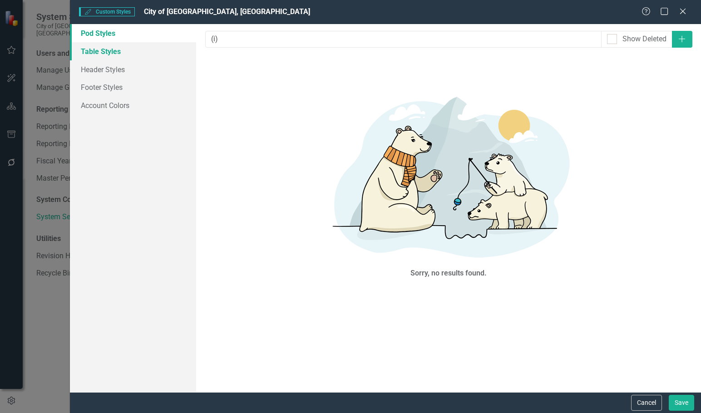
click at [97, 49] on link "Table Styles" at bounding box center [133, 51] width 126 height 18
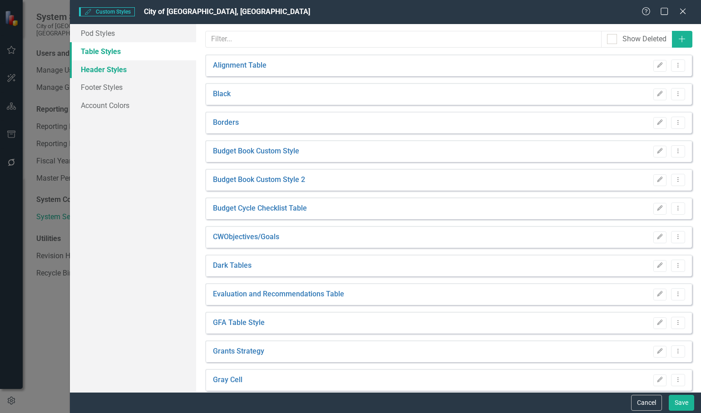
click at [101, 69] on link "Header Styles" at bounding box center [133, 69] width 126 height 18
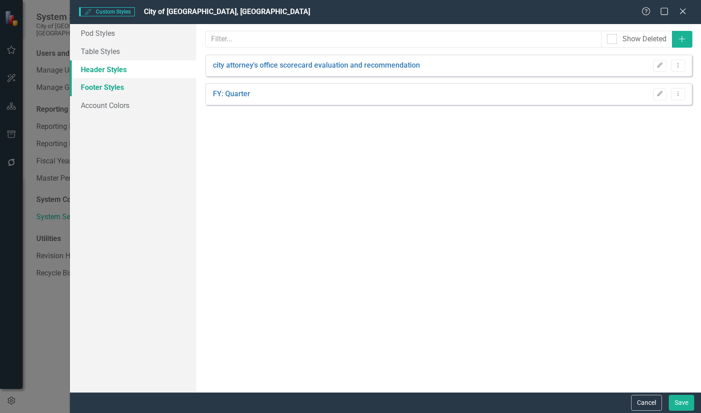
click at [102, 84] on link "Footer Styles" at bounding box center [133, 87] width 126 height 18
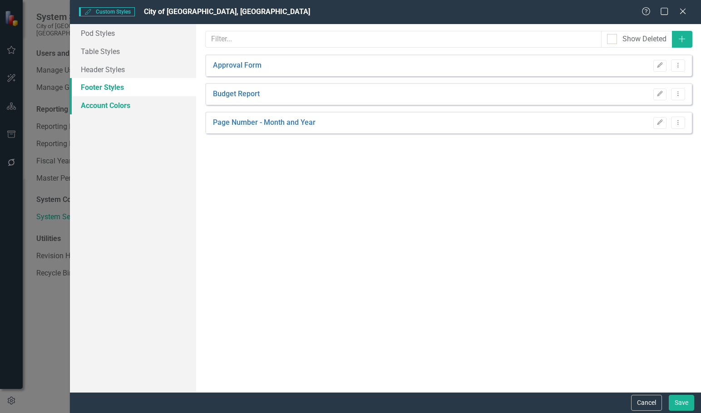
click at [105, 104] on link "Account Colors" at bounding box center [133, 105] width 126 height 18
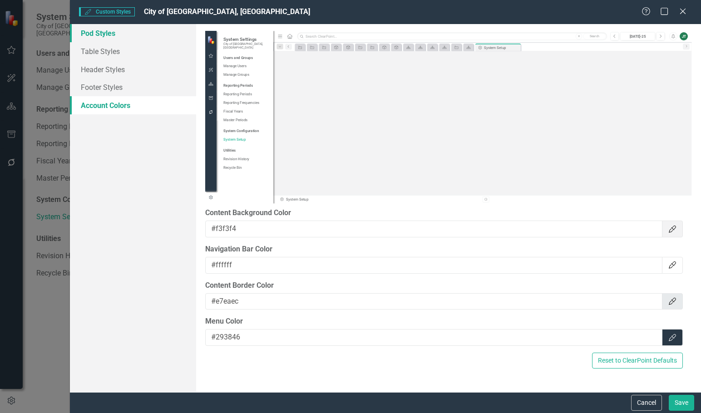
click at [104, 30] on link "Pod Styles" at bounding box center [133, 33] width 126 height 18
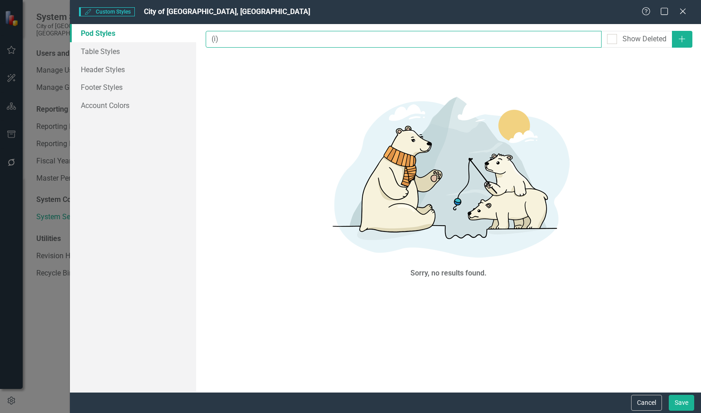
drag, startPoint x: 255, startPoint y: 44, endPoint x: 238, endPoint y: 50, distance: 18.2
click at [238, 50] on div "Pod Styles are used on ClearPoint detail pages. With pod styles, you can custom…" at bounding box center [448, 208] width 505 height 368
click at [259, 36] on input "(i)" at bounding box center [403, 39] width 395 height 17
drag, startPoint x: 261, startPoint y: 39, endPoint x: 104, endPoint y: 49, distance: 156.9
click at [104, 49] on div "Pod Styles Table Styles Header Styles Footer Styles Account Colors Pod Styles a…" at bounding box center [385, 208] width 631 height 368
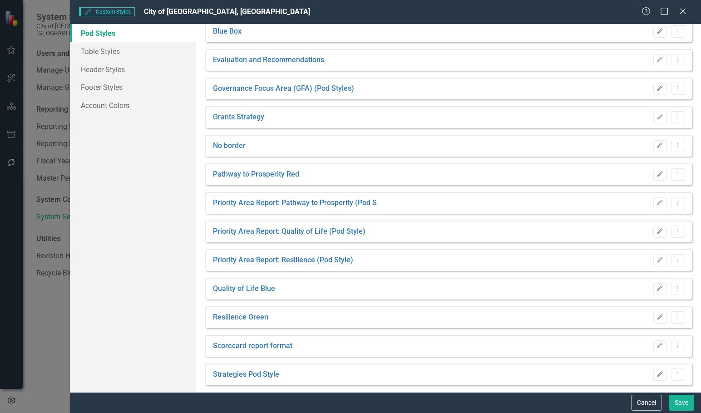
scroll to position [0, 0]
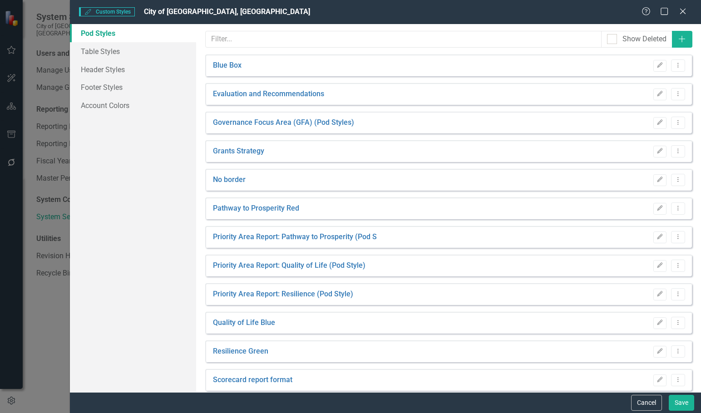
click at [629, 397] on div "Cancel Save" at bounding box center [661, 403] width 65 height 16
click at [640, 401] on button "Cancel" at bounding box center [646, 403] width 31 height 16
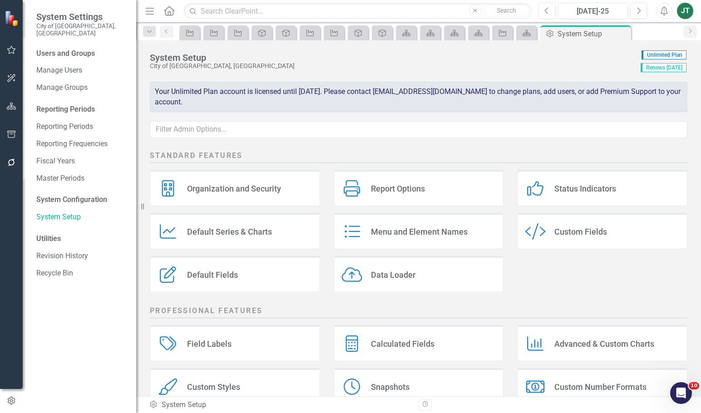
click at [250, 388] on div "Custom Styles Custom Styles" at bounding box center [235, 386] width 170 height 36
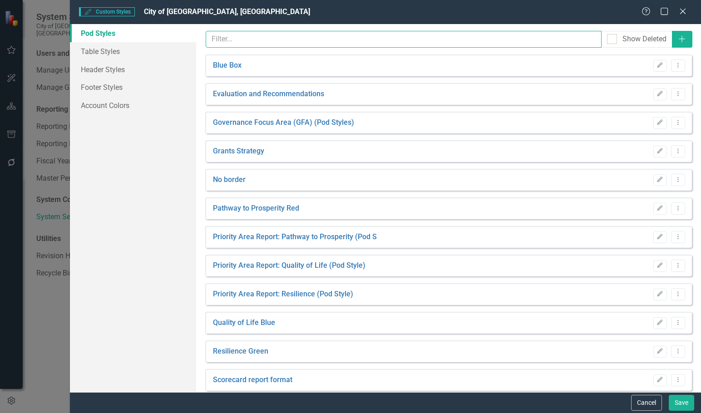
click at [265, 35] on input "text" at bounding box center [403, 39] width 395 height 17
type input "("
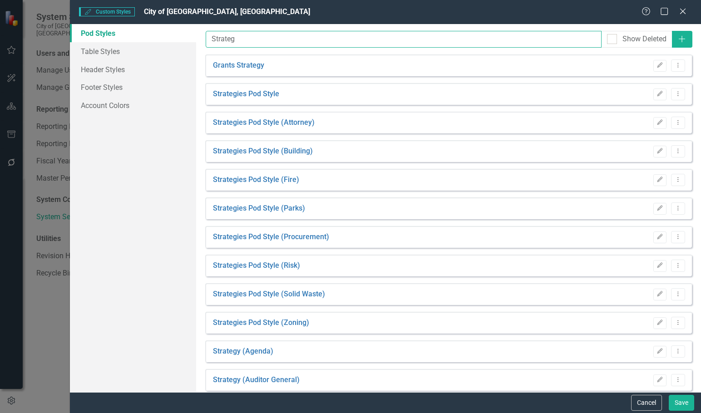
type input "Strategy"
drag, startPoint x: 254, startPoint y: 40, endPoint x: 108, endPoint y: 33, distance: 146.3
click at [108, 33] on div "Pod Styles Table Styles Header Styles Footer Styles Account Colors Pod Styles a…" at bounding box center [385, 208] width 631 height 368
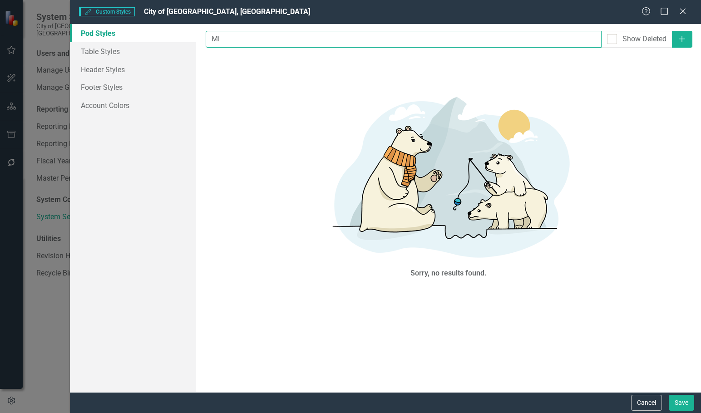
type input "M"
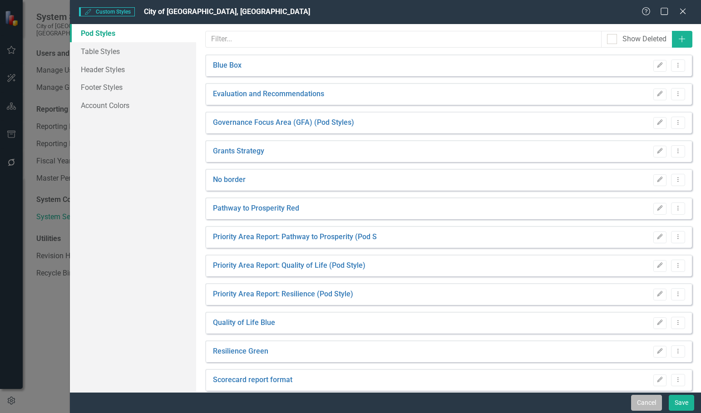
click at [649, 403] on button "Cancel" at bounding box center [646, 403] width 31 height 16
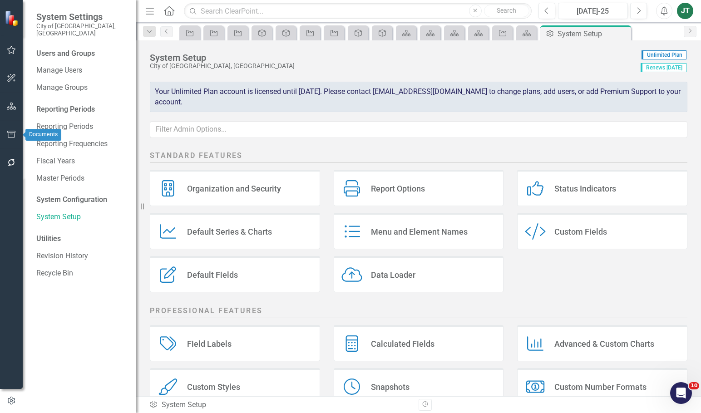
click at [10, 102] on button "button" at bounding box center [11, 106] width 20 height 19
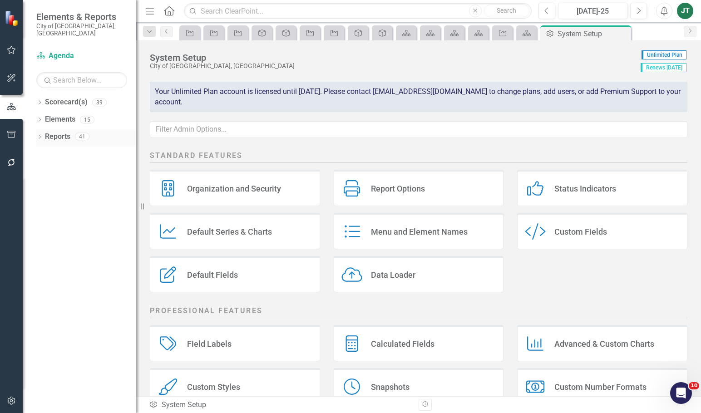
click at [39, 135] on icon "Dropdown" at bounding box center [39, 137] width 6 height 5
click at [43, 151] on icon "Dropdown" at bounding box center [43, 153] width 6 height 5
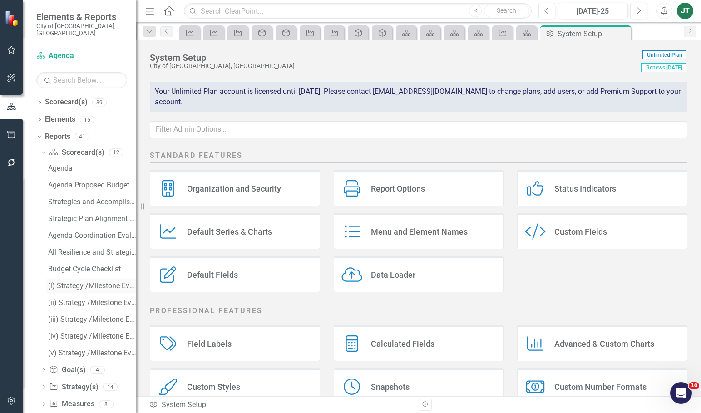
click at [80, 282] on div "(i) Strategy /Milestone Evaluation and Recommendation Report" at bounding box center [92, 286] width 88 height 8
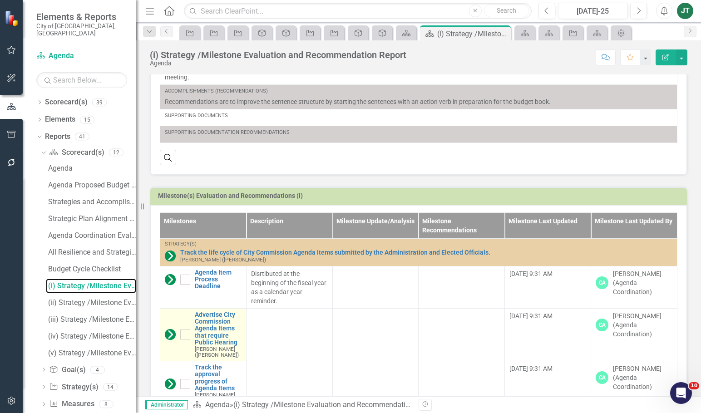
scroll to position [318, 0]
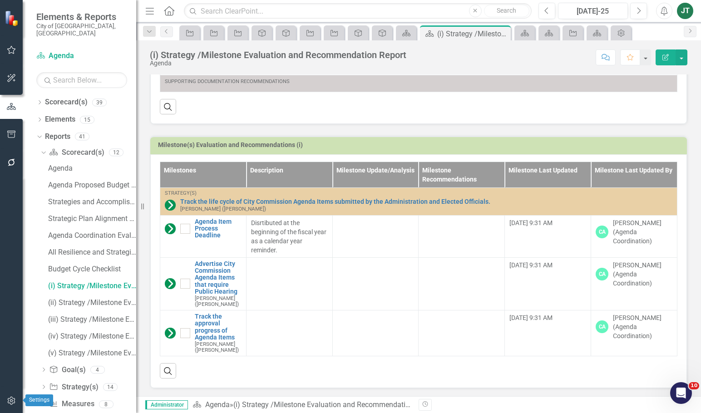
click at [12, 403] on icon "button" at bounding box center [12, 400] width 10 height 7
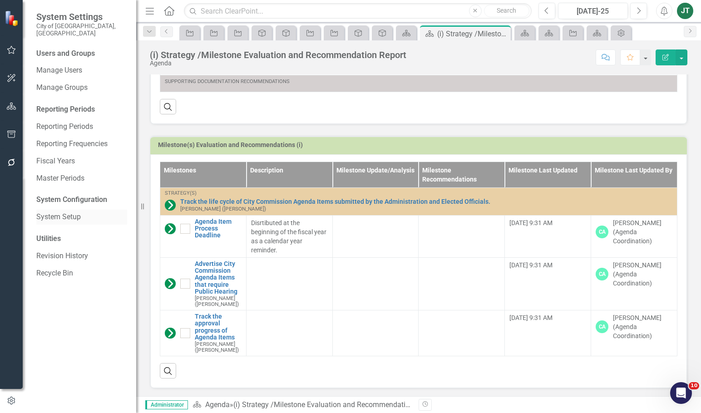
click at [53, 213] on link "System Setup" at bounding box center [81, 217] width 91 height 10
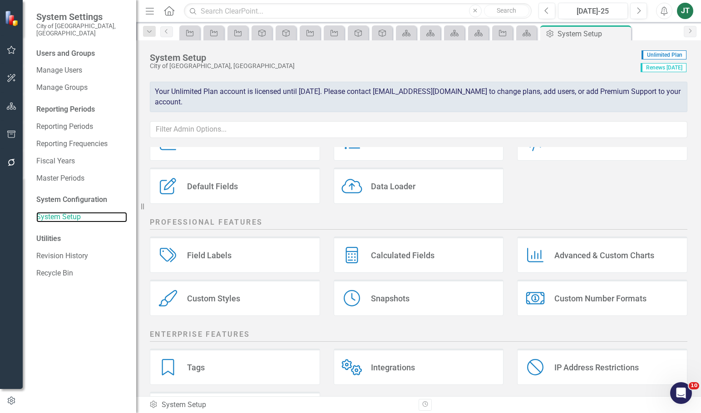
scroll to position [91, 0]
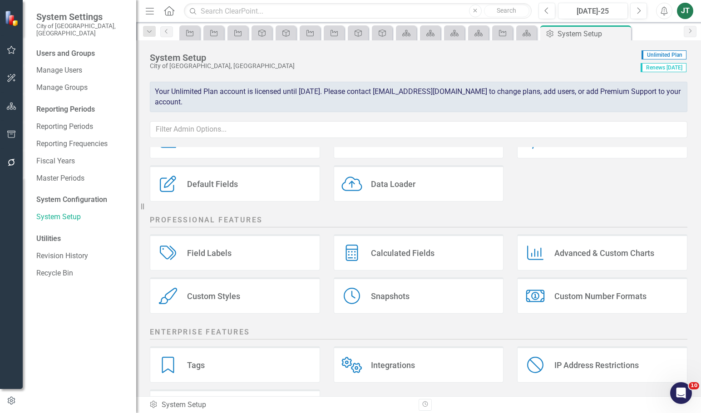
click at [209, 286] on div "Custom Styles Custom Styles" at bounding box center [235, 295] width 170 height 36
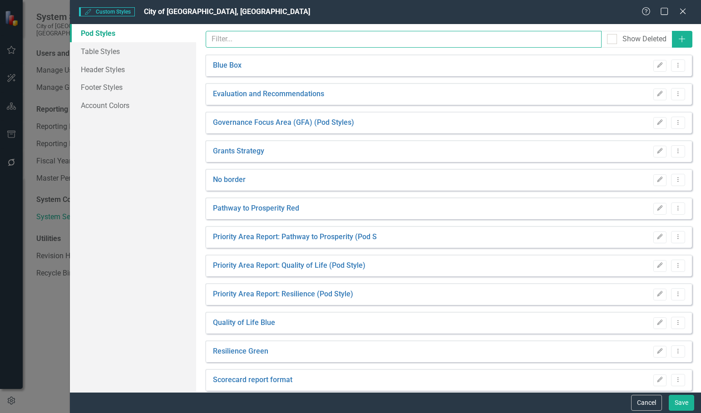
click at [217, 38] on input "text" at bounding box center [403, 39] width 395 height 17
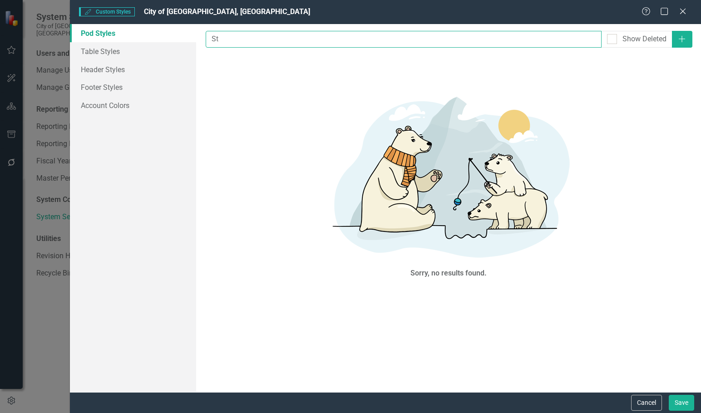
type input "S"
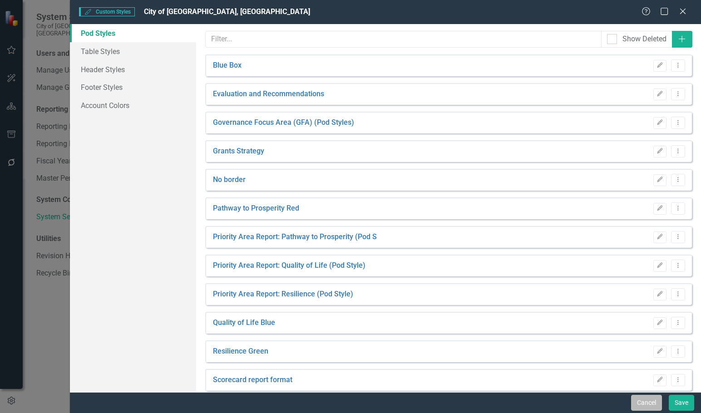
click at [642, 398] on button "Cancel" at bounding box center [646, 403] width 31 height 16
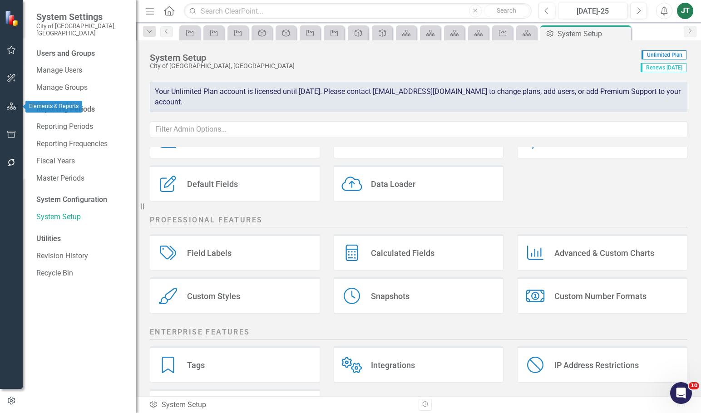
click at [11, 107] on icon "button" at bounding box center [12, 106] width 10 height 7
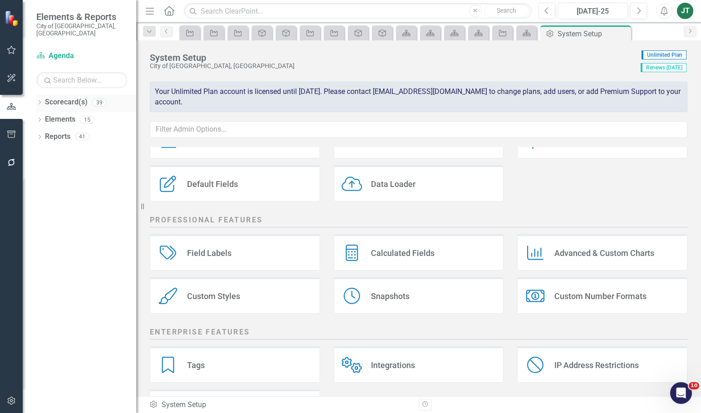
click at [40, 101] on icon "Dropdown" at bounding box center [39, 103] width 6 height 5
click at [45, 133] on icon "Dropdown" at bounding box center [44, 135] width 7 height 5
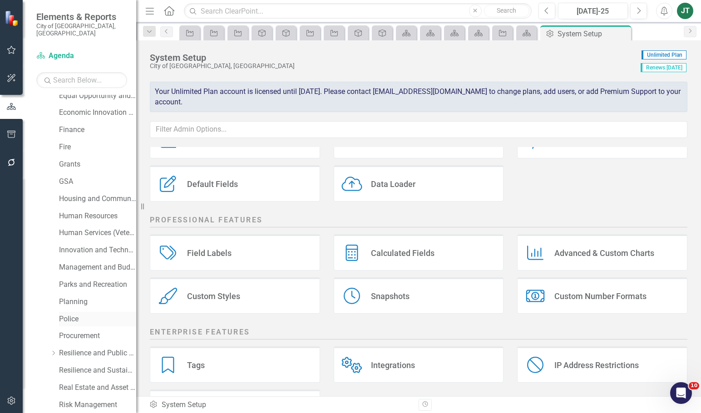
scroll to position [227, 0]
